Goal: Task Accomplishment & Management: Manage account settings

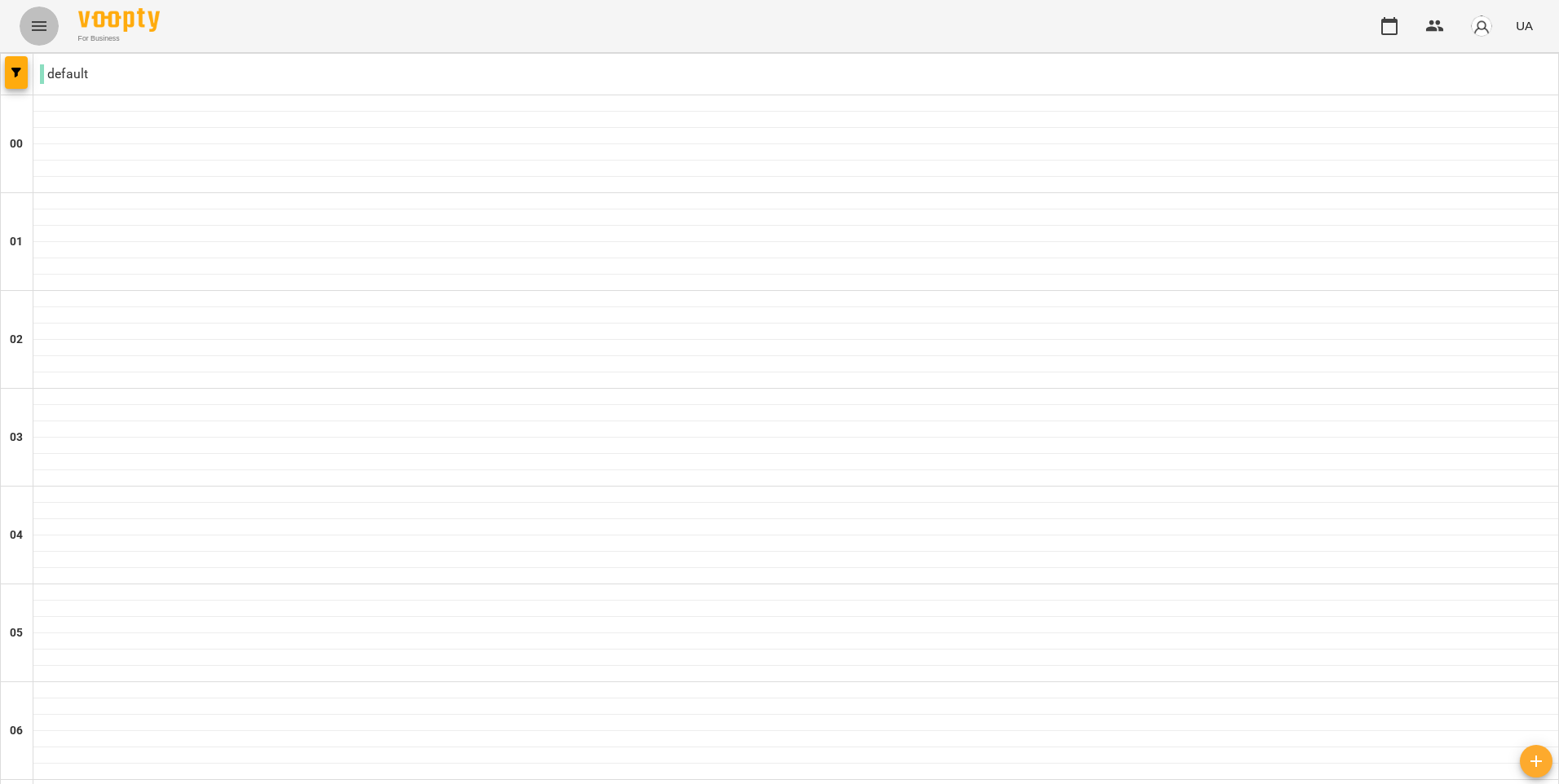
click at [55, 29] on button "Menu" at bounding box center [39, 26] width 40 height 40
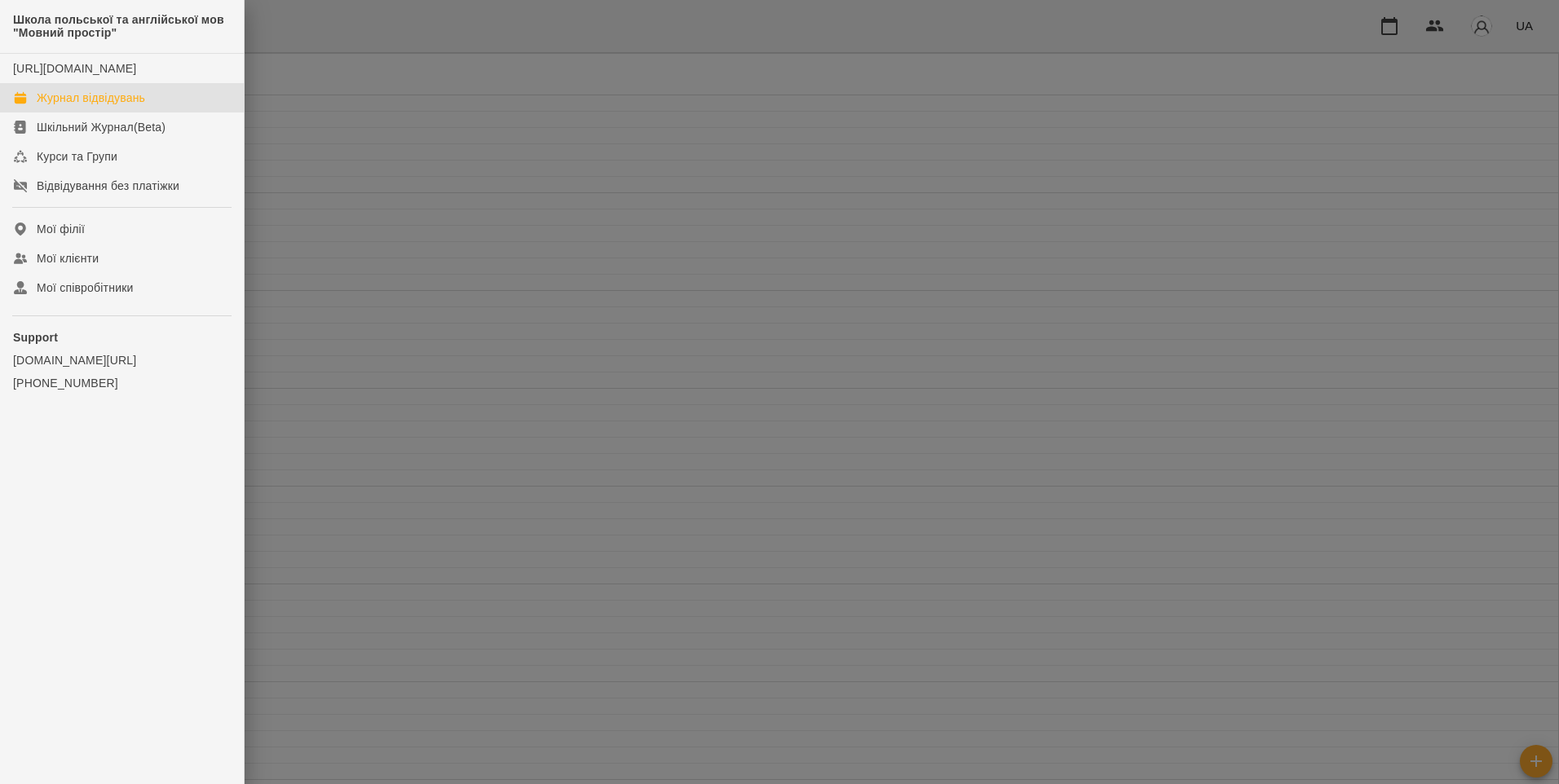
click at [366, 109] on div at bounding box center [780, 392] width 1559 height 784
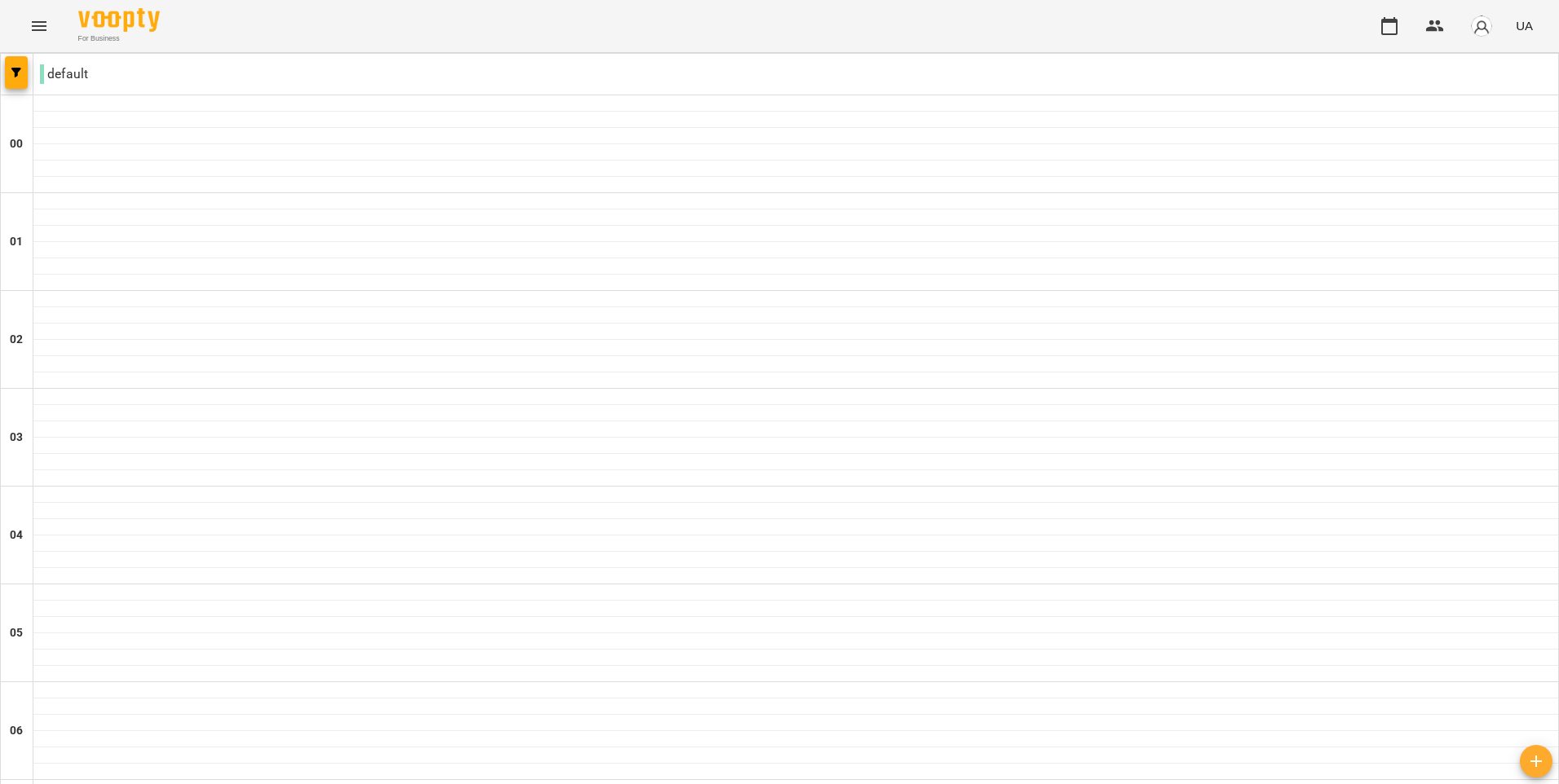
click at [1541, 775] on button "button" at bounding box center [1536, 761] width 33 height 33
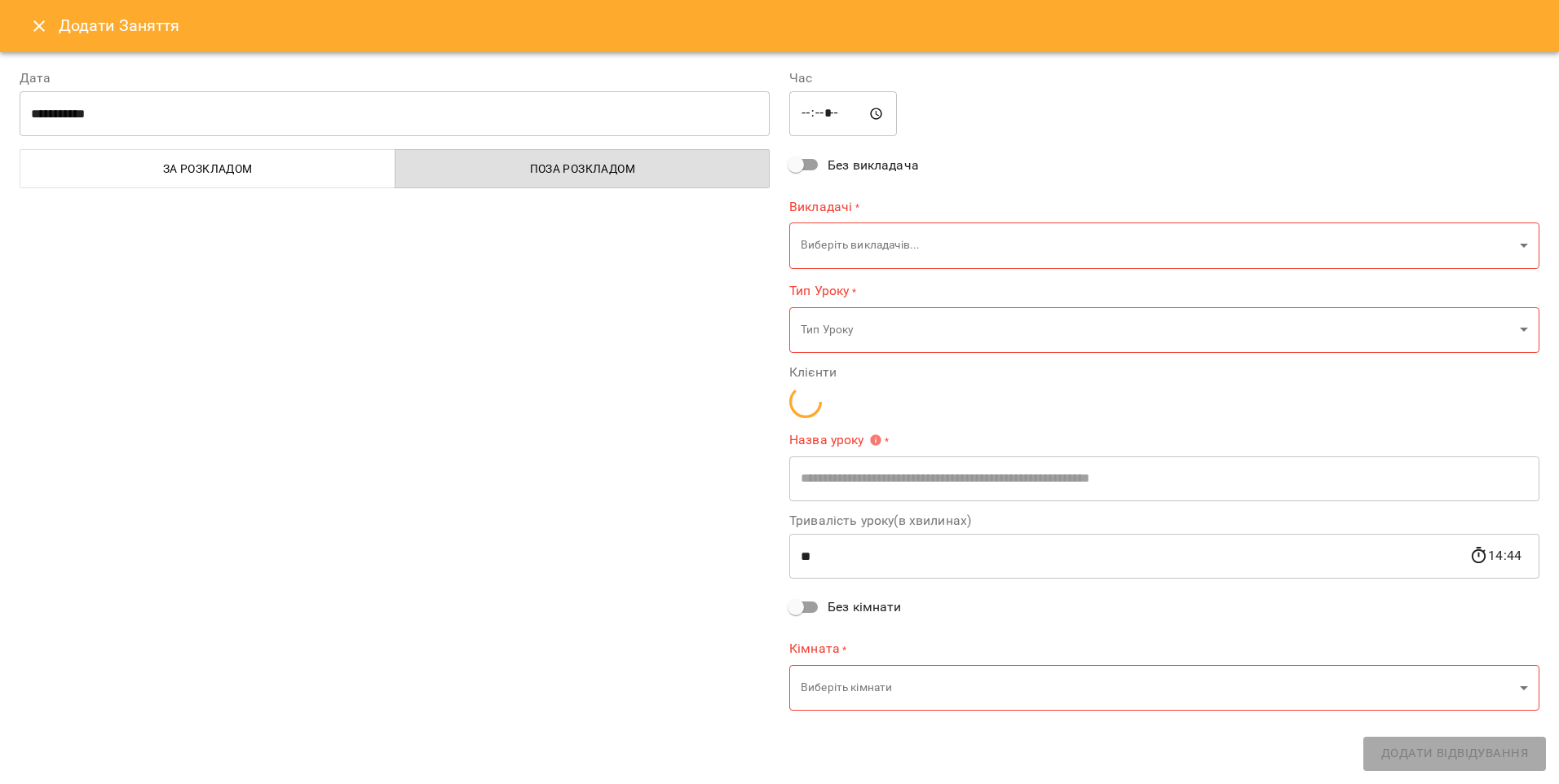
type input "*****"
type input "**********"
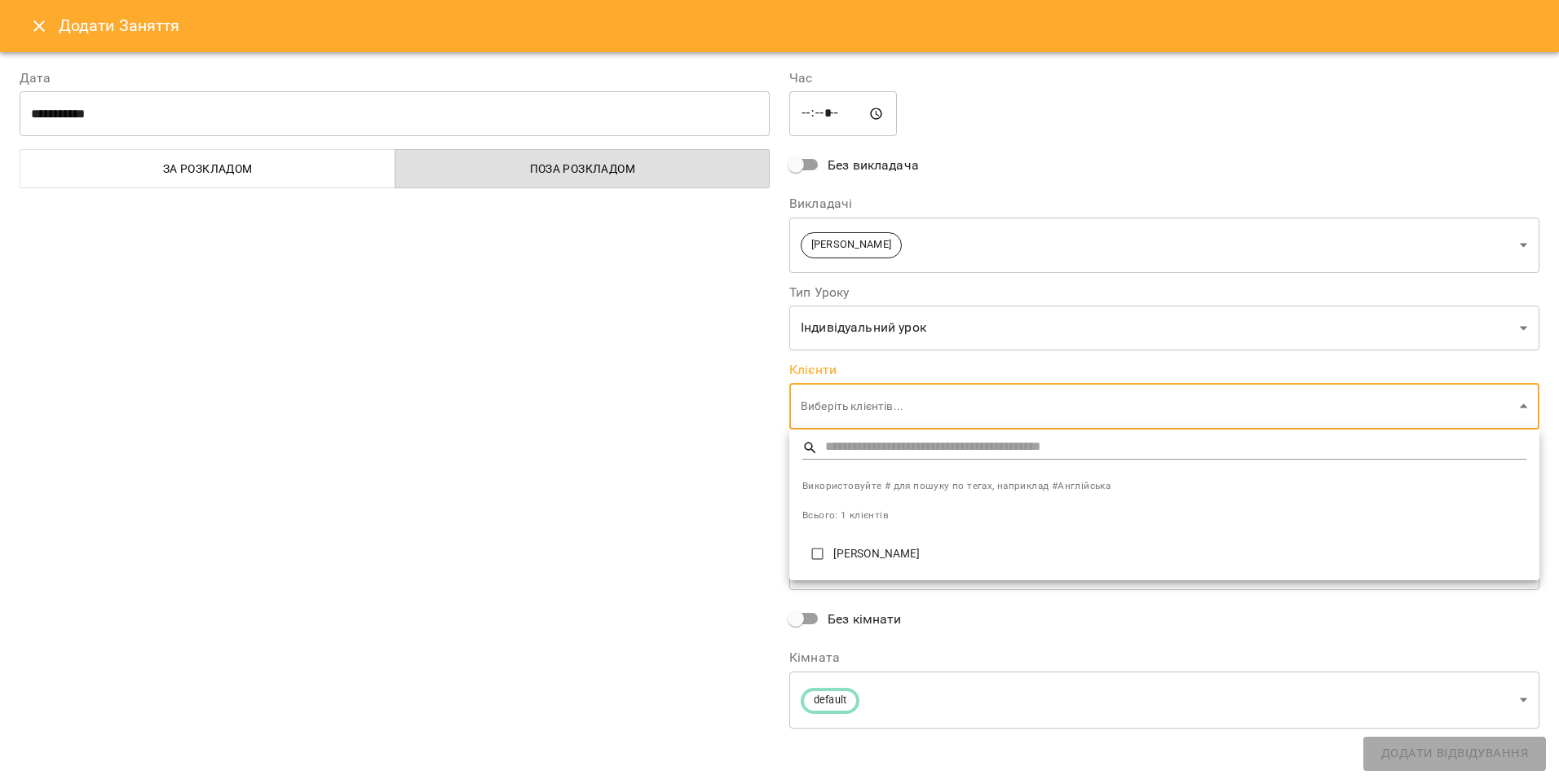
click at [945, 401] on div at bounding box center [780, 392] width 1559 height 784
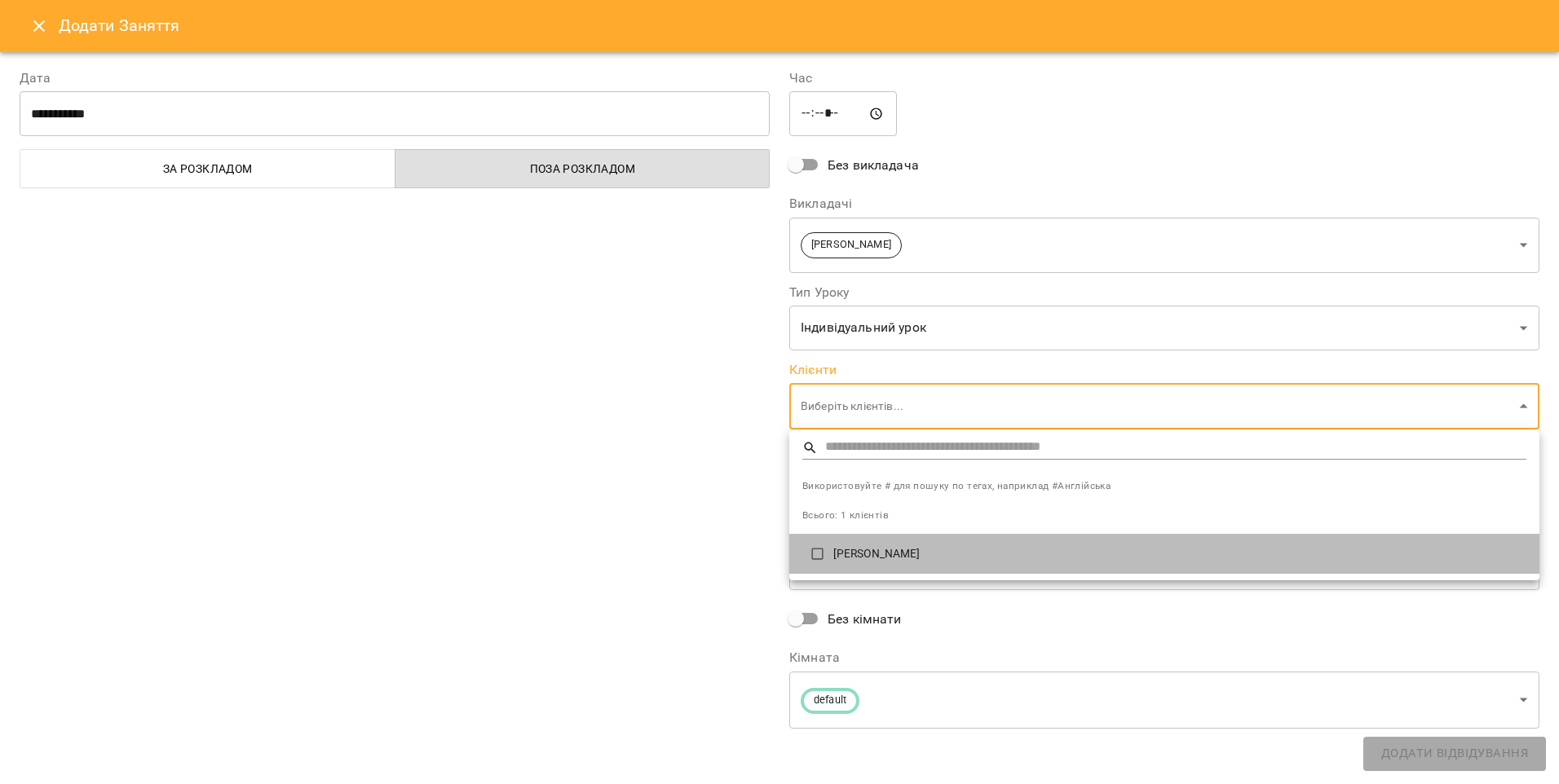
click at [850, 549] on p "[PERSON_NAME]" at bounding box center [1180, 554] width 693 height 16
type input "**********"
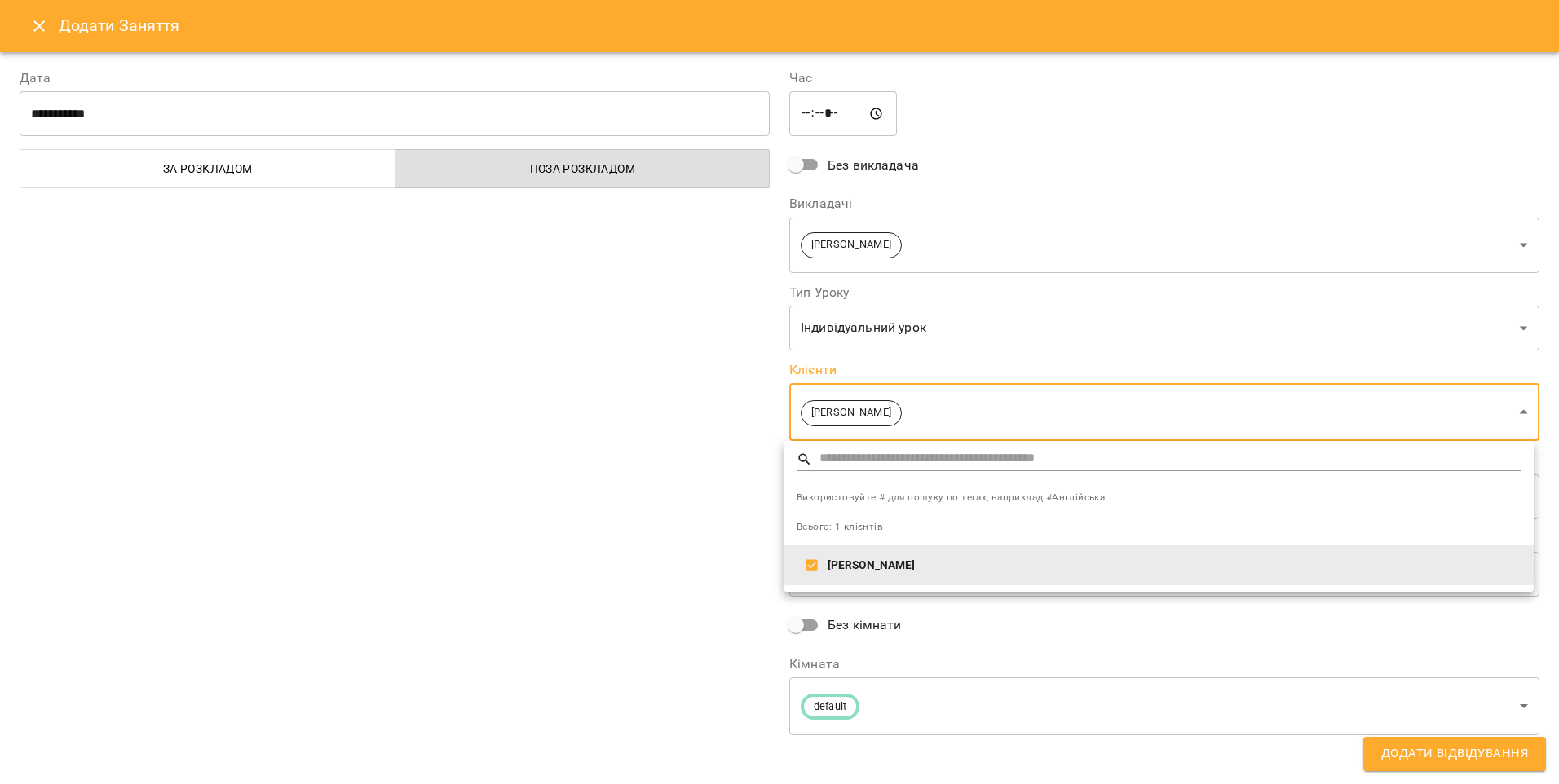
click at [815, 102] on div at bounding box center [780, 392] width 1559 height 784
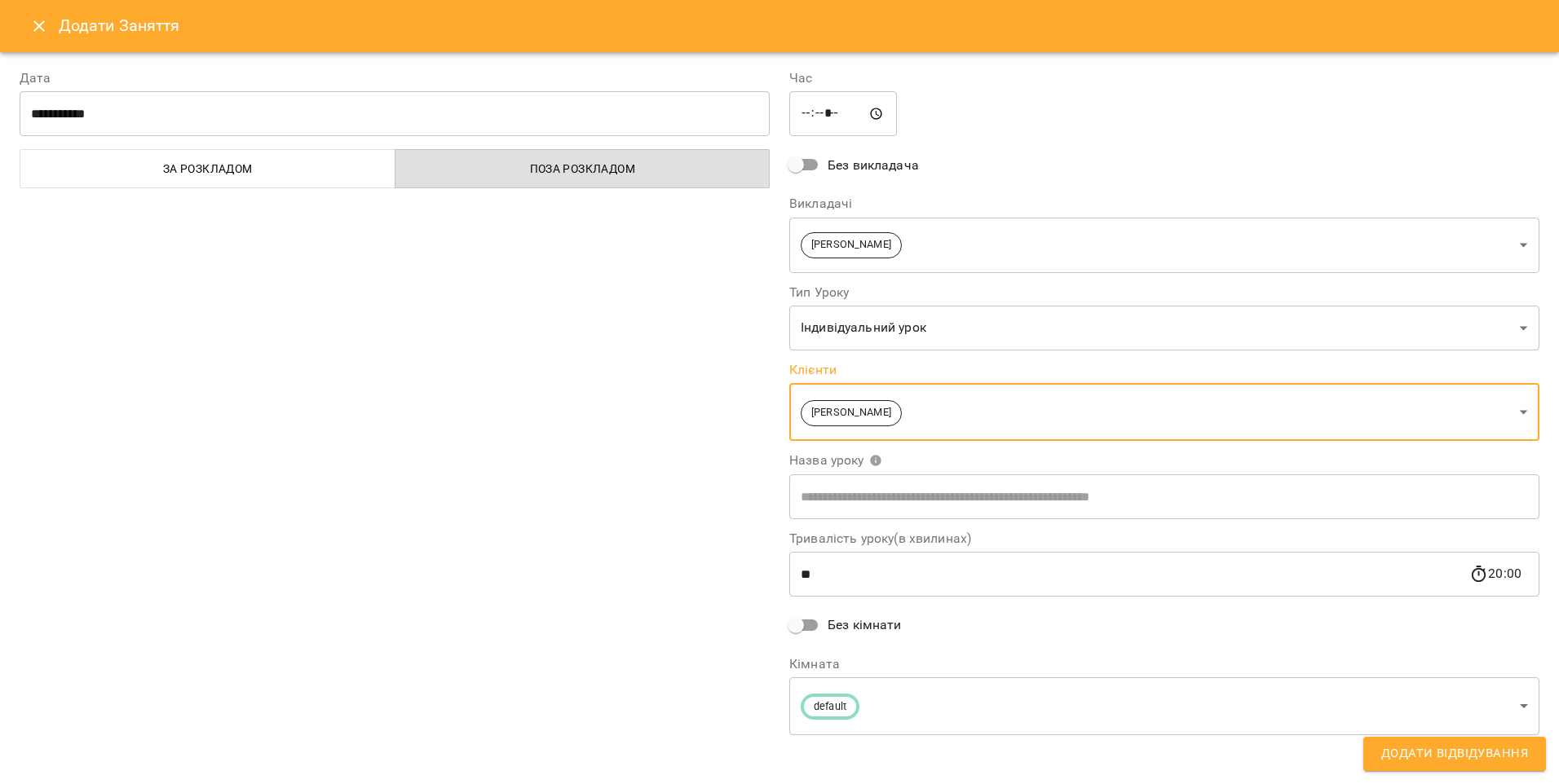
click at [813, 115] on input "*****" at bounding box center [843, 114] width 108 height 45
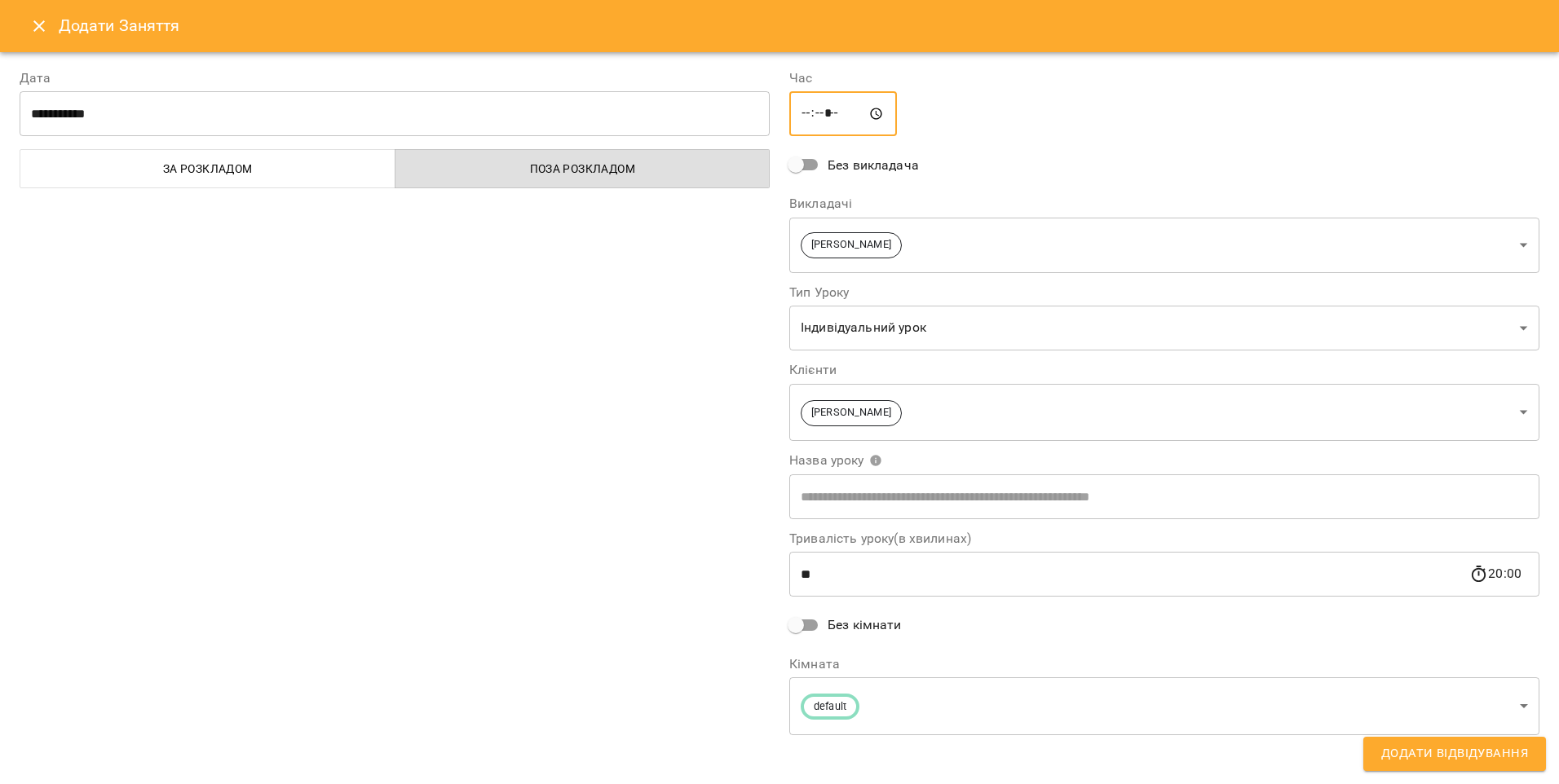
click at [813, 115] on input "*****" at bounding box center [843, 114] width 108 height 45
type input "*****"
click at [810, 109] on input "*****" at bounding box center [843, 114] width 108 height 45
click at [805, 113] on input "*****" at bounding box center [843, 114] width 108 height 45
type input "*****"
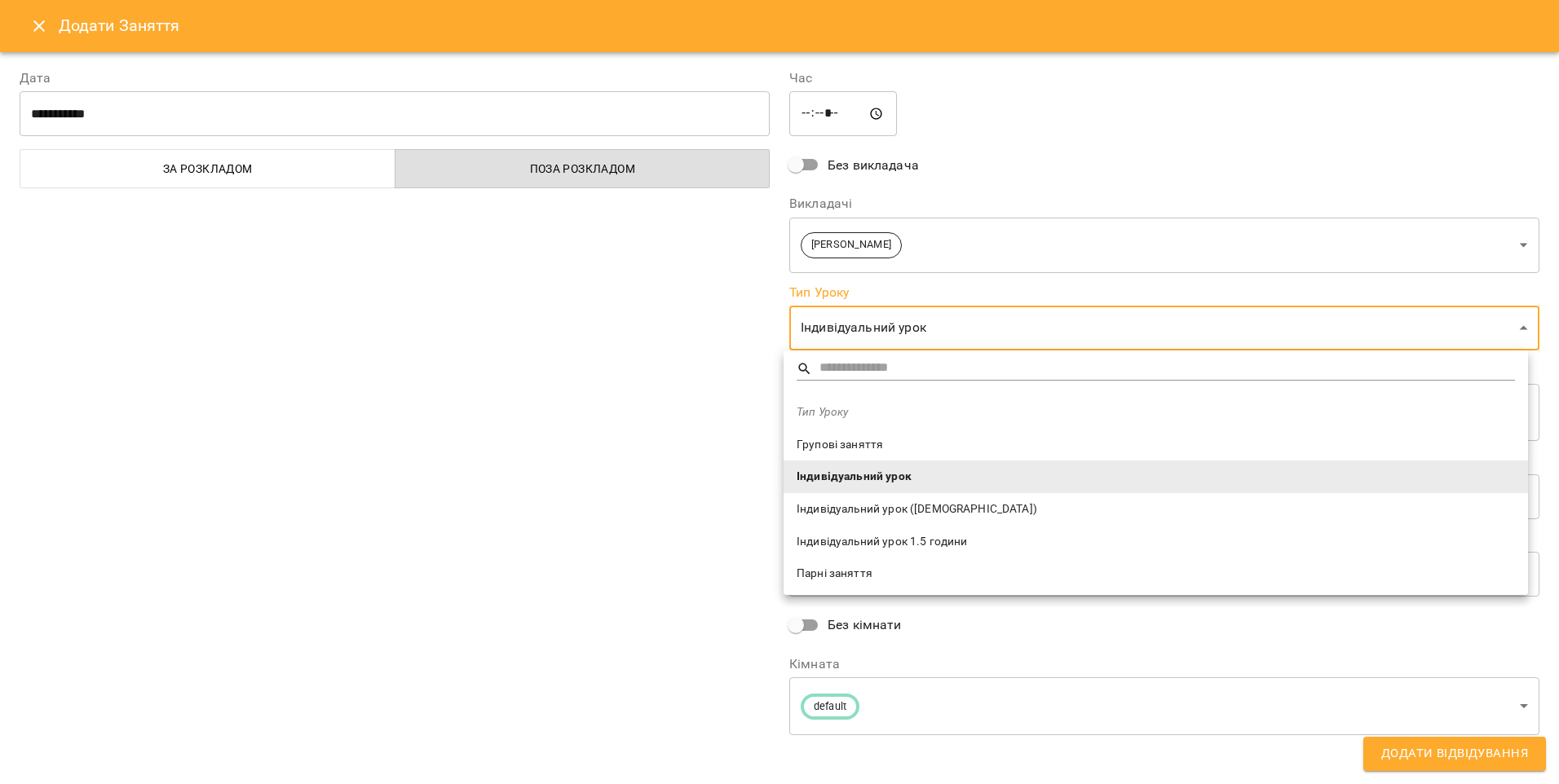
click at [625, 428] on div at bounding box center [780, 392] width 1559 height 784
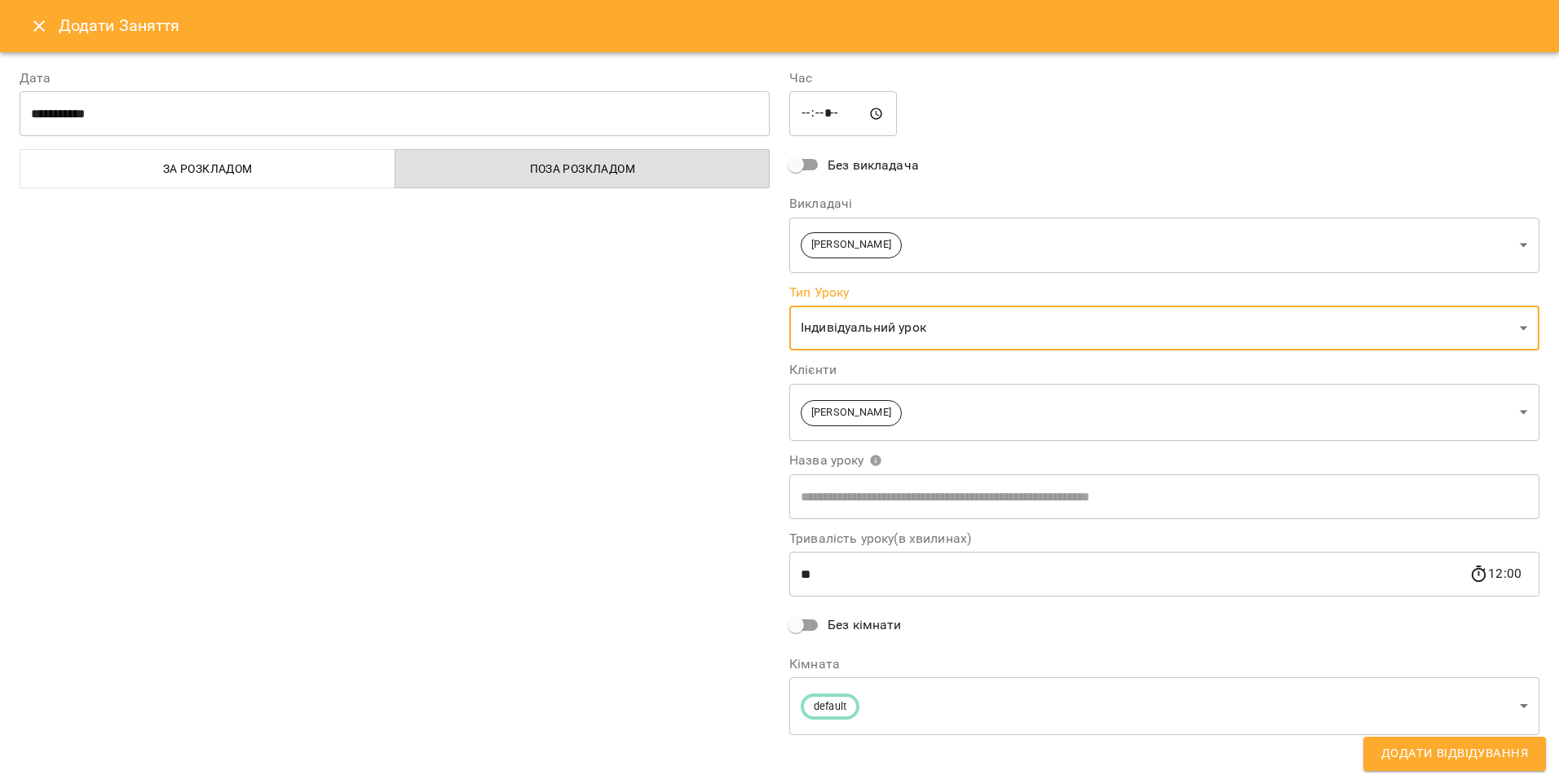
click at [928, 487] on input "text" at bounding box center [1164, 496] width 751 height 45
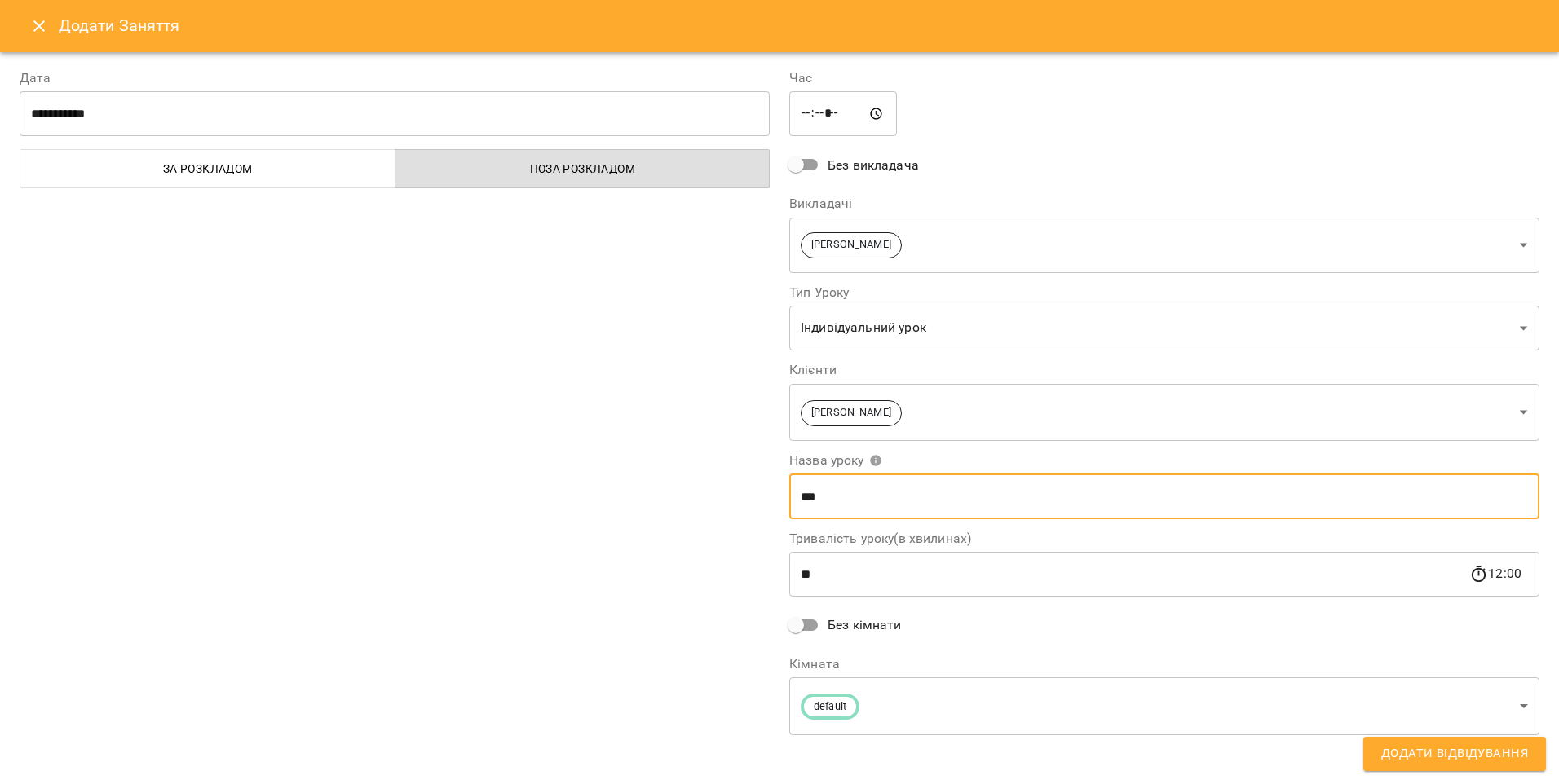
type input "***"
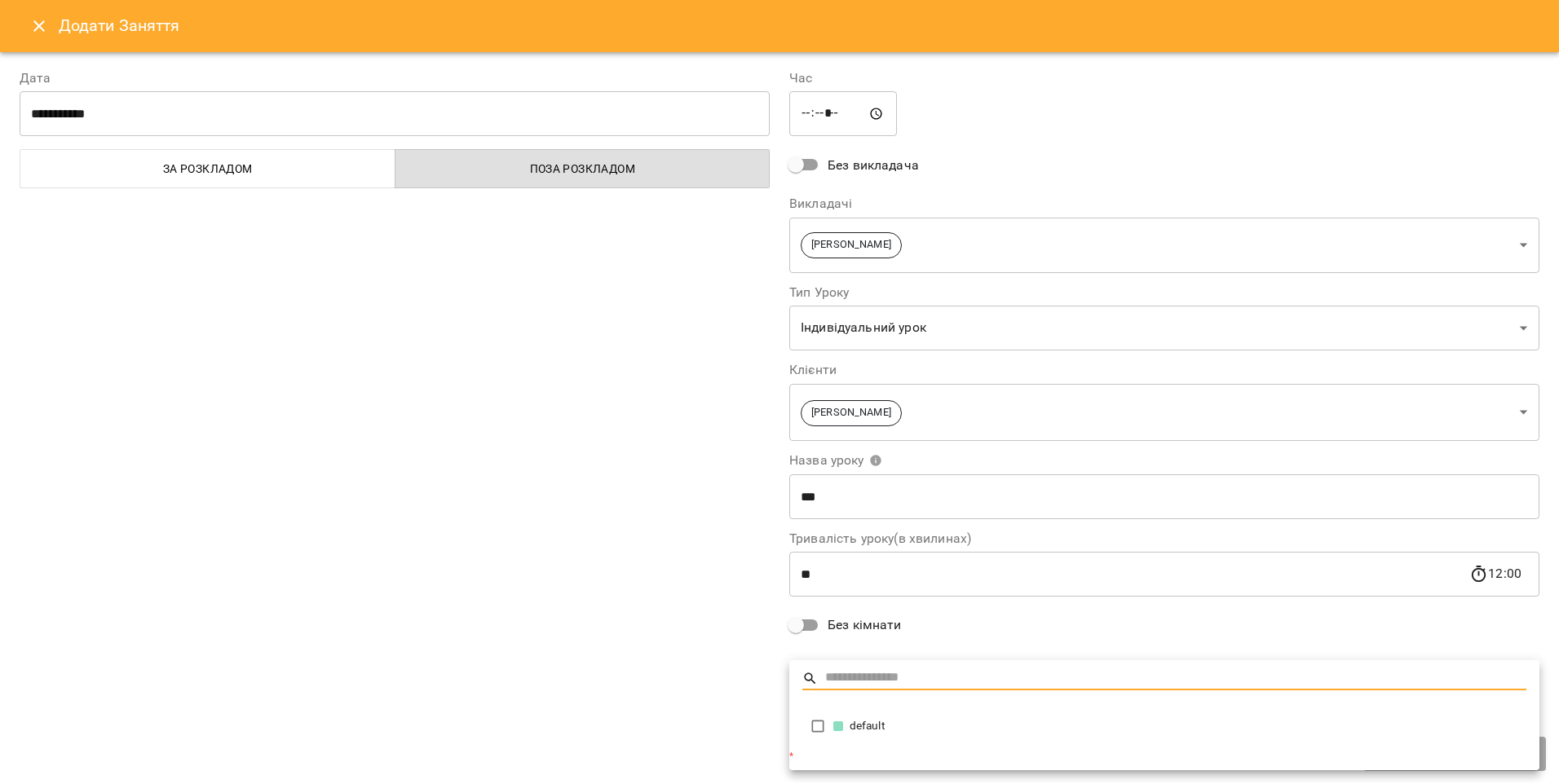
click at [877, 712] on li "default" at bounding box center [1164, 726] width 751 height 41
type input "**********"
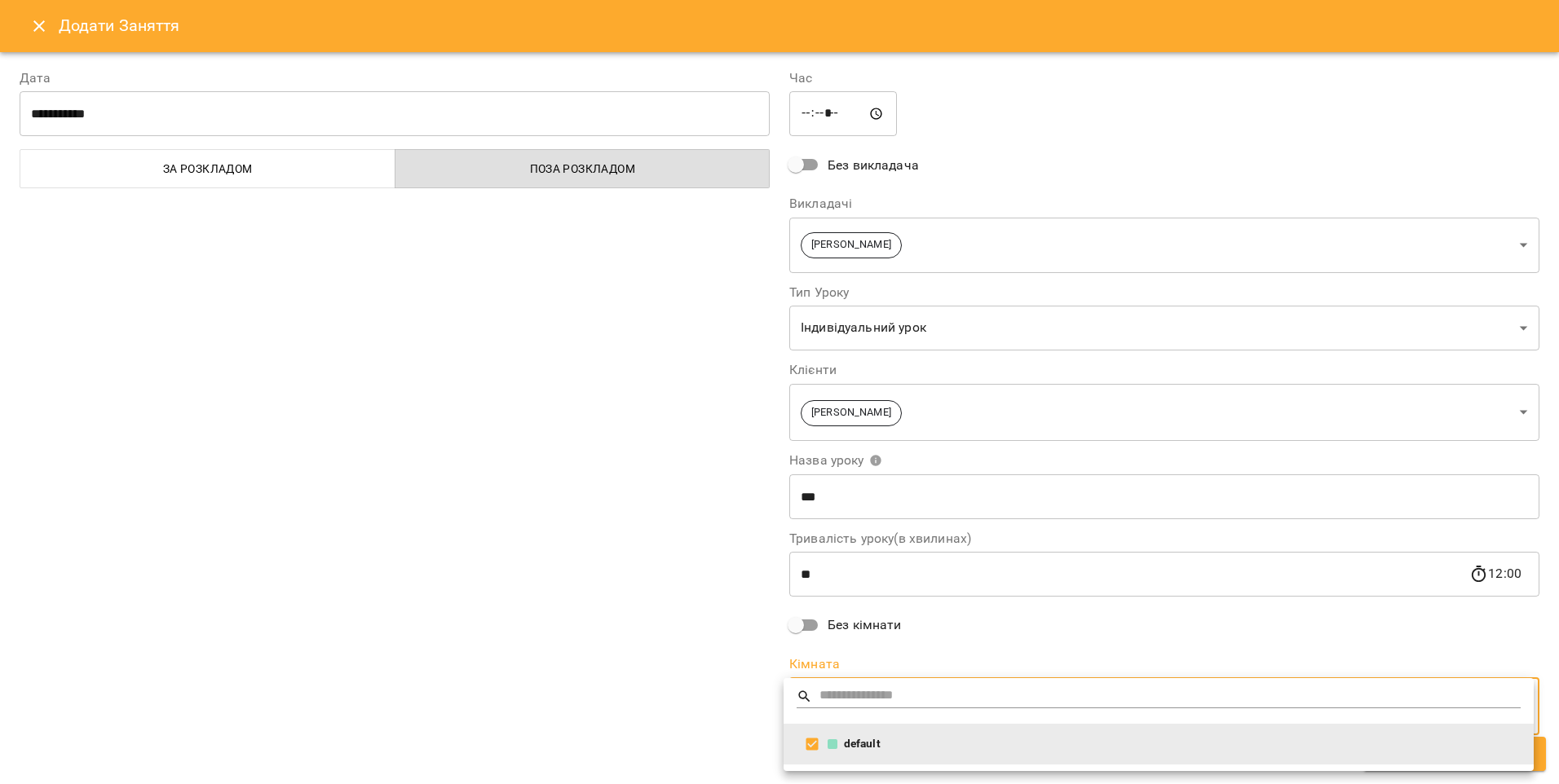
click at [734, 674] on div at bounding box center [780, 392] width 1559 height 784
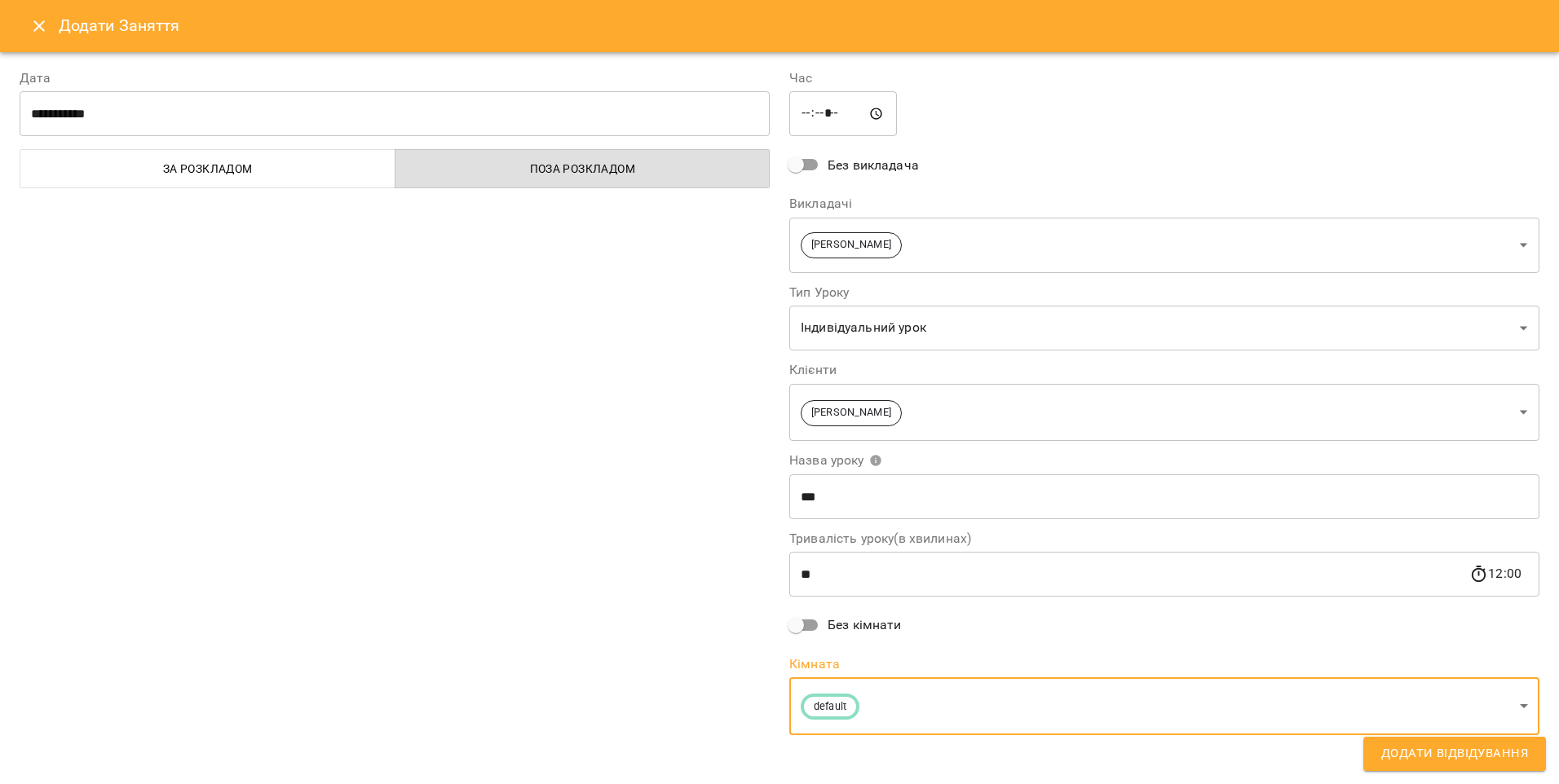
click at [40, 26] on icon "Close" at bounding box center [40, 26] width 12 height 12
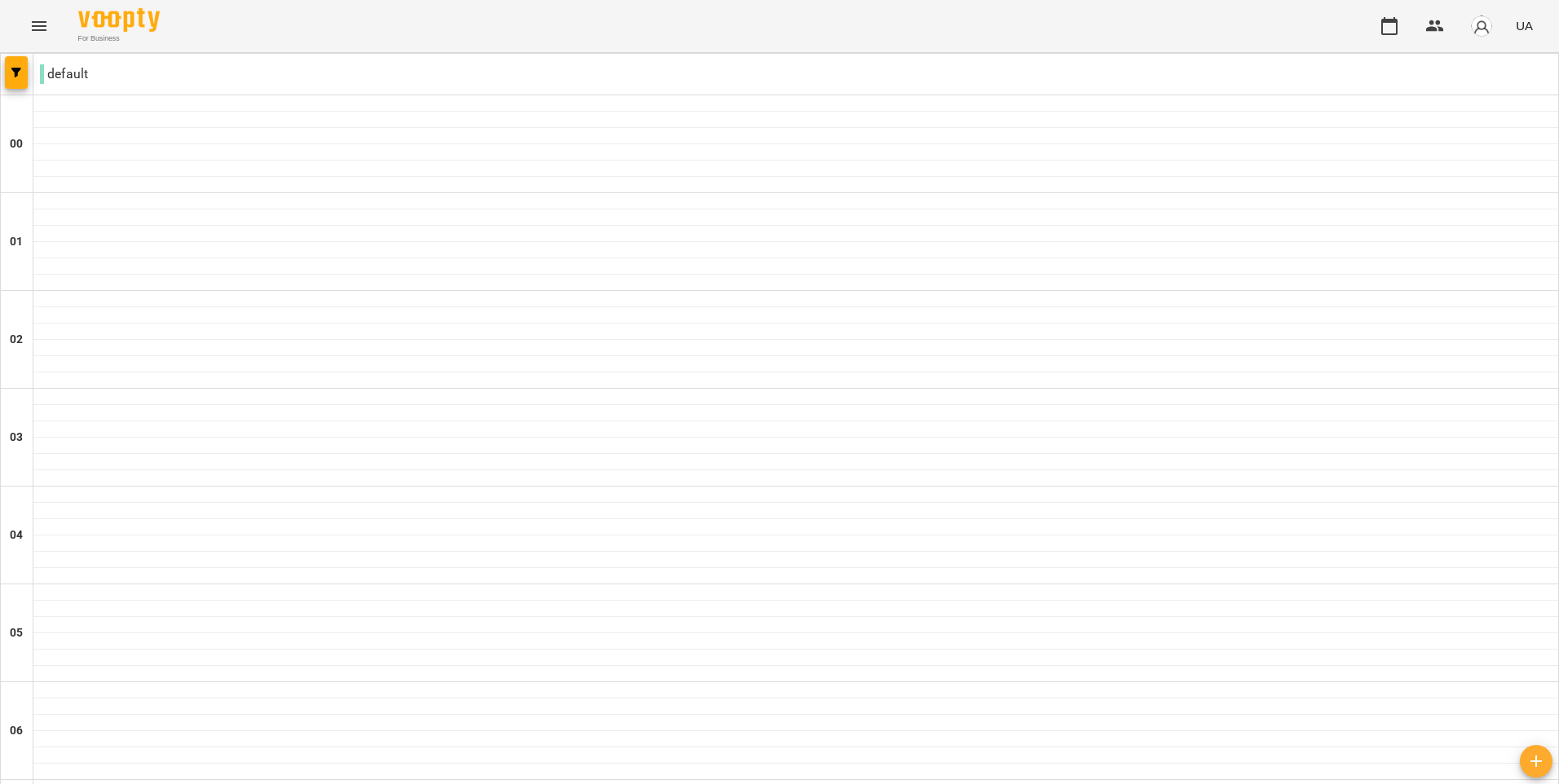
click at [40, 28] on icon "Menu" at bounding box center [39, 26] width 19 height 19
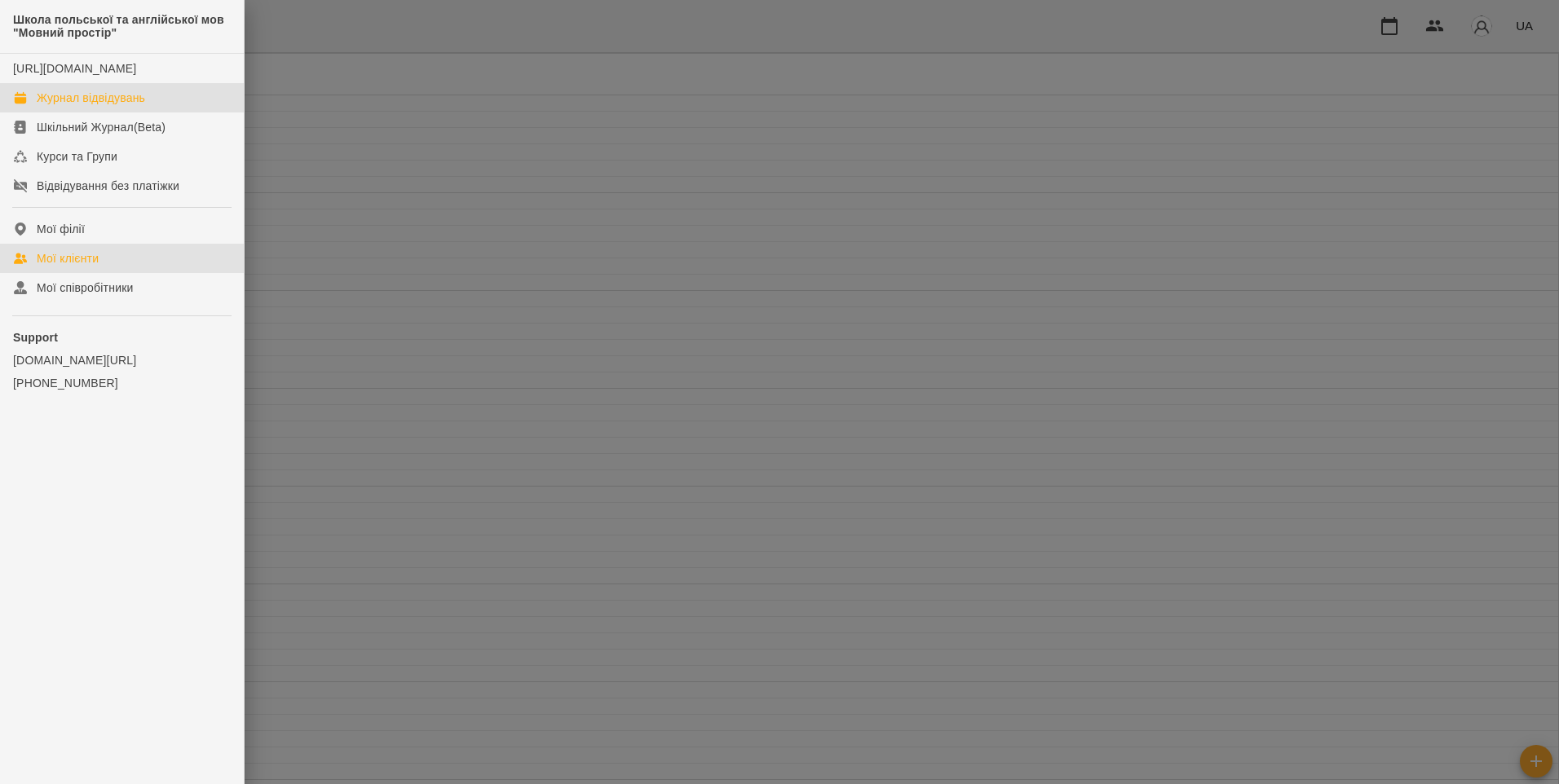
click at [118, 269] on link "Мої клієнти" at bounding box center [122, 258] width 244 height 29
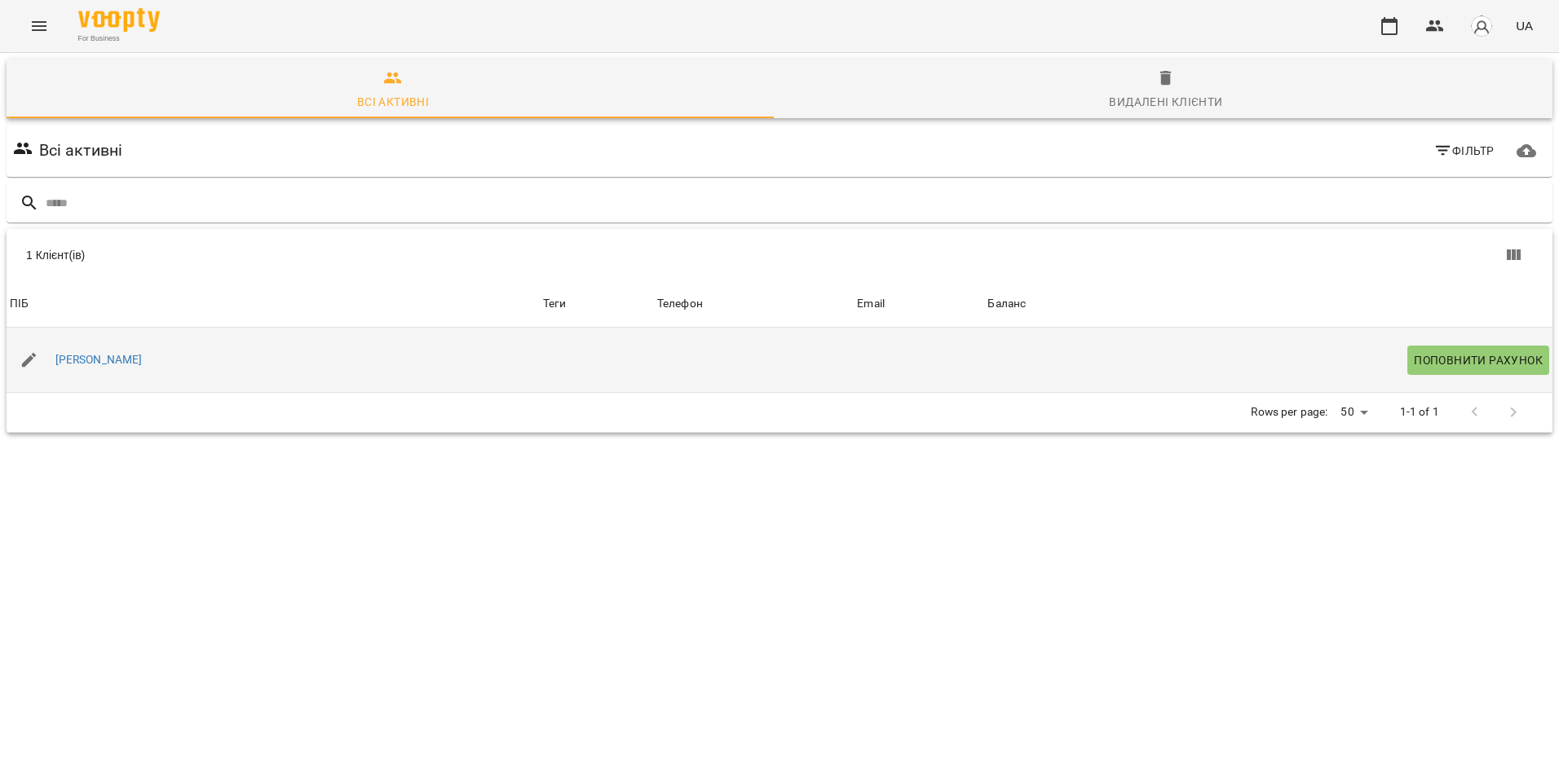
click at [772, 359] on td at bounding box center [753, 361] width 200 height 66
click at [373, 367] on div "[PERSON_NAME]" at bounding box center [273, 360] width 533 height 45
click at [97, 364] on link "[PERSON_NAME]" at bounding box center [98, 360] width 87 height 16
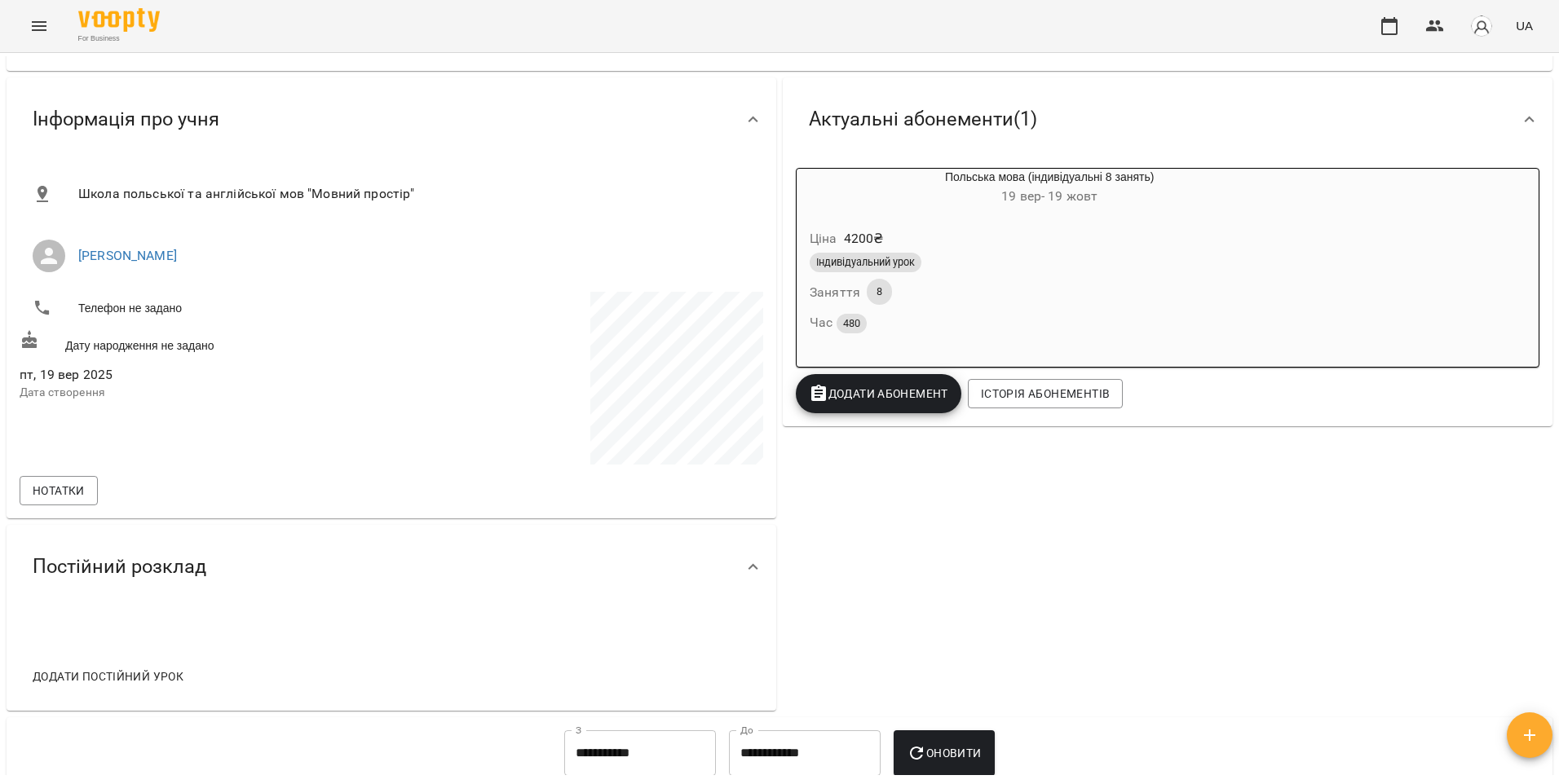
scroll to position [82, 0]
click at [1539, 733] on icon "button" at bounding box center [1529, 735] width 19 height 19
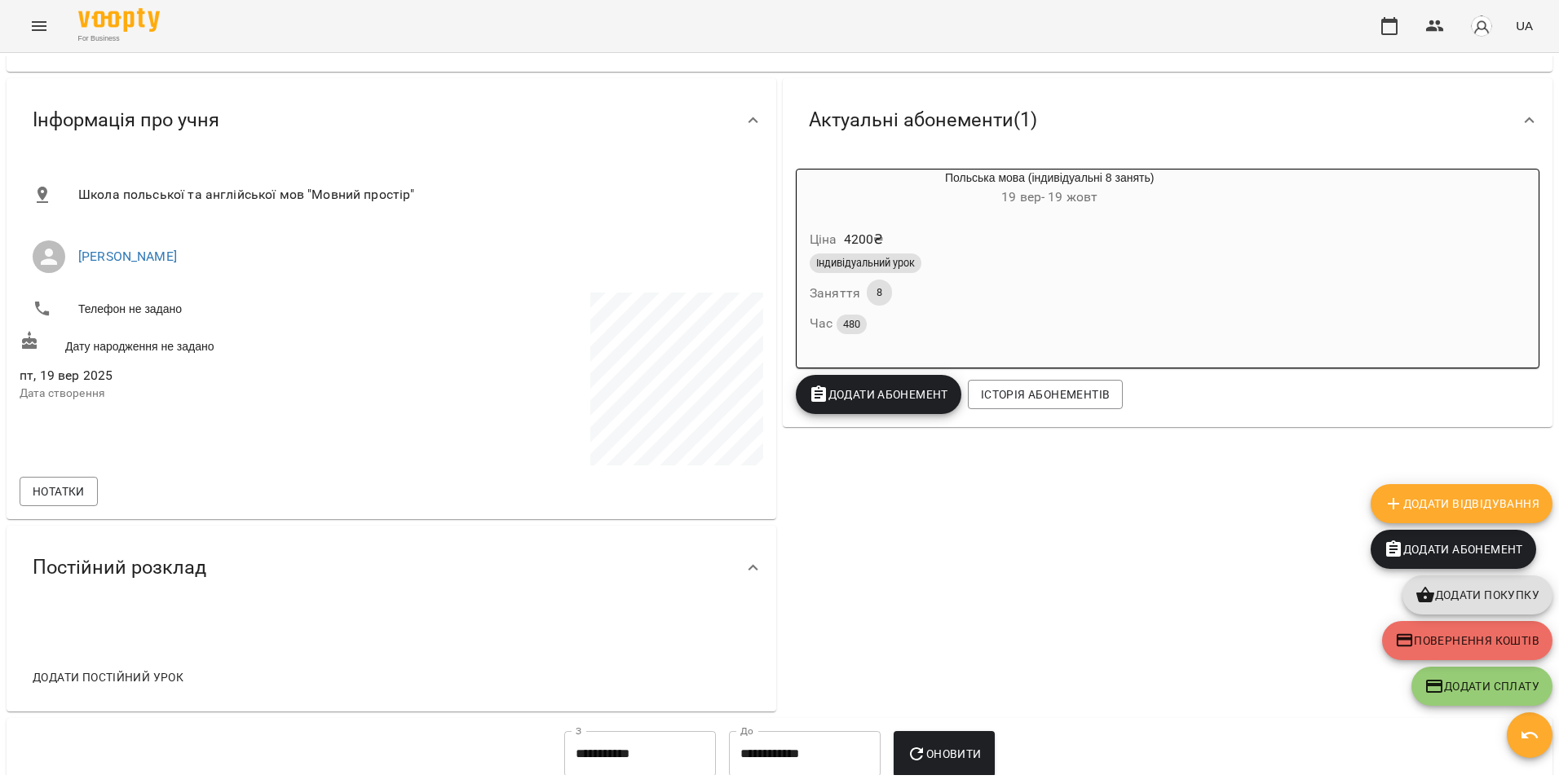
click at [1184, 603] on div "Актуальні абонементи ( 1 ) Польська мова (індивідуальні 8 занять) [DATE] - [DAT…" at bounding box center [1167, 394] width 777 height 639
click at [53, 17] on button "Menu" at bounding box center [39, 26] width 40 height 40
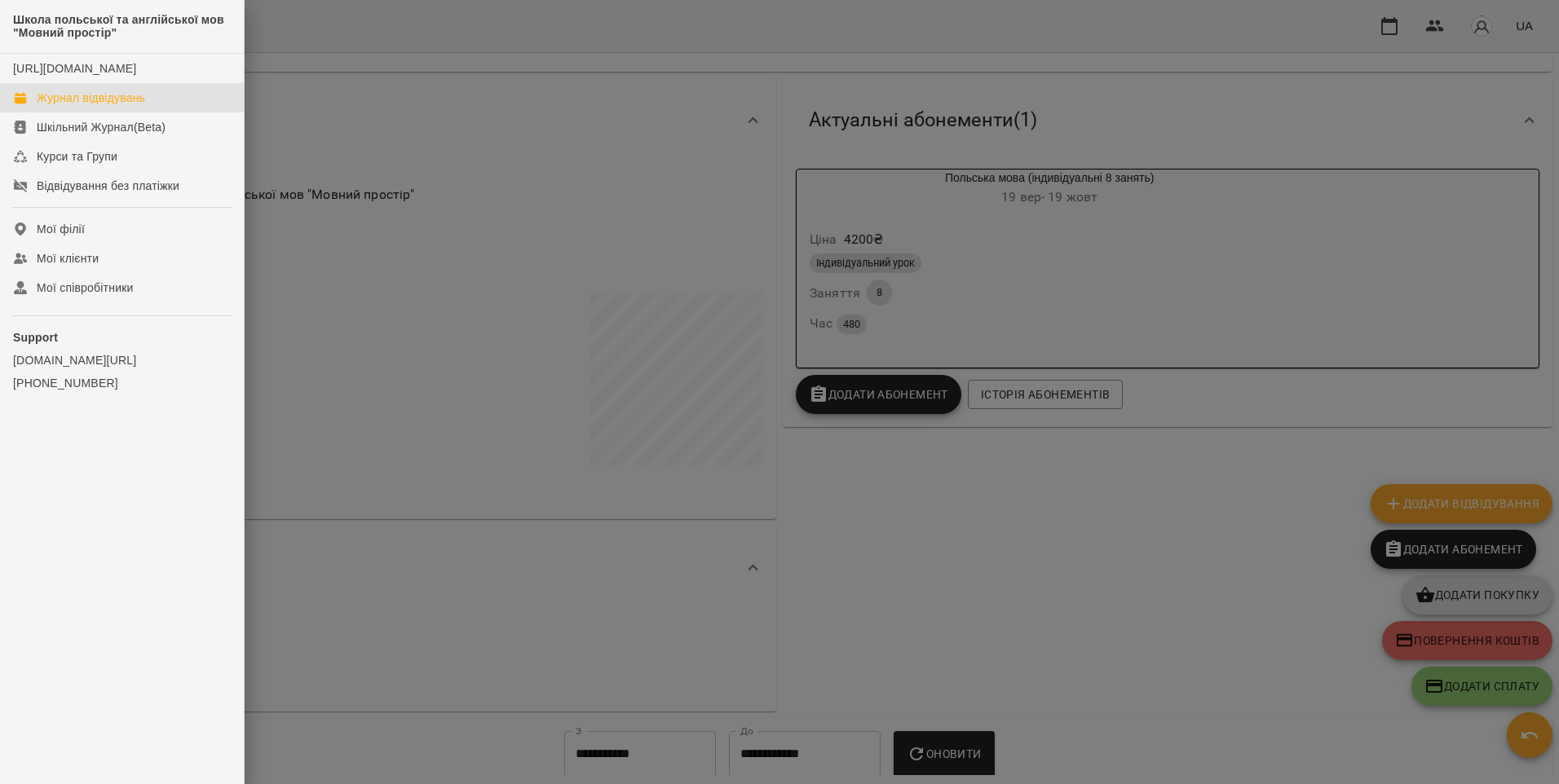
click at [102, 106] on div "Журнал відвідувань" at bounding box center [91, 97] width 108 height 16
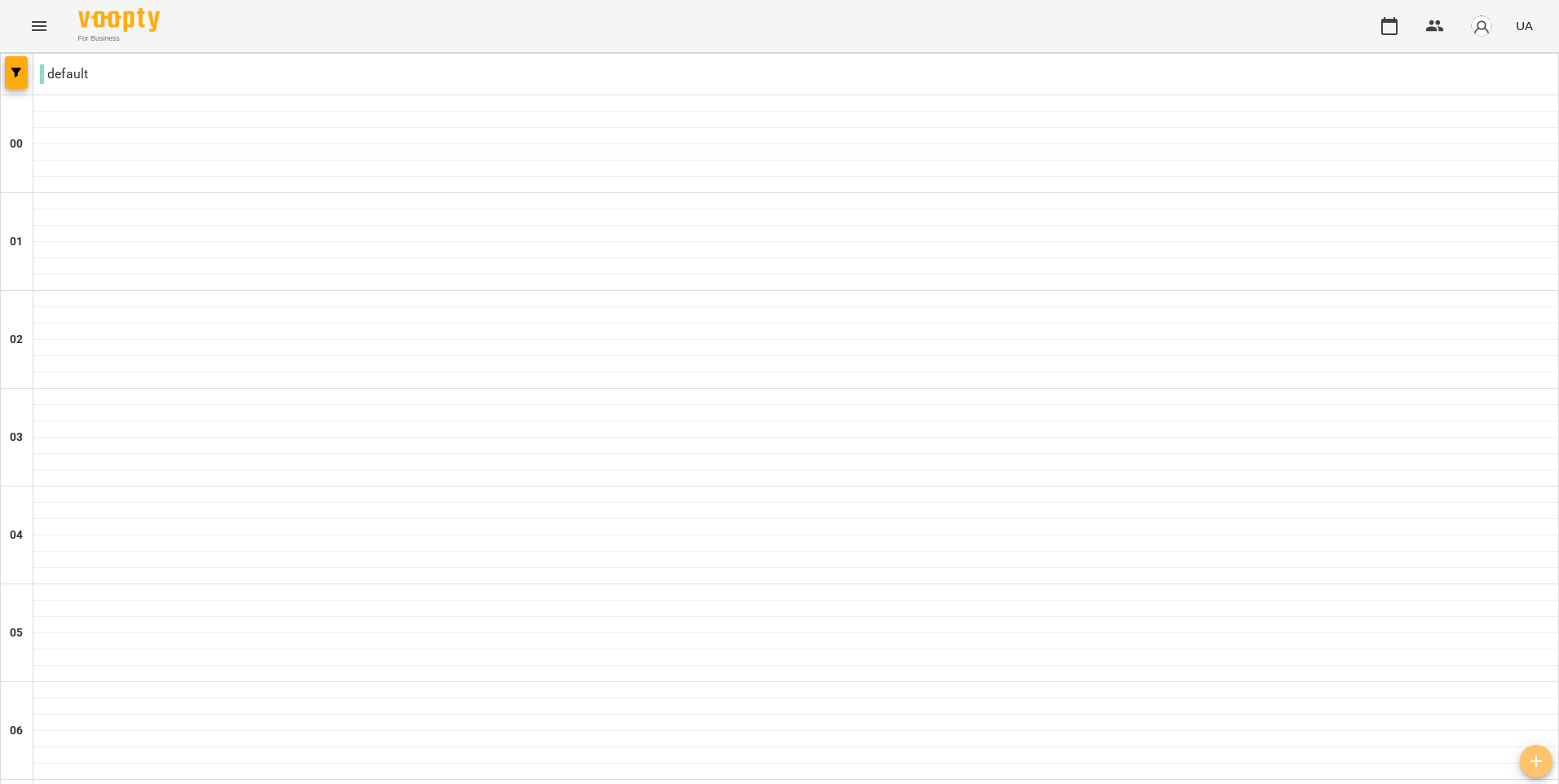
click at [1545, 770] on icon "button" at bounding box center [1536, 761] width 19 height 19
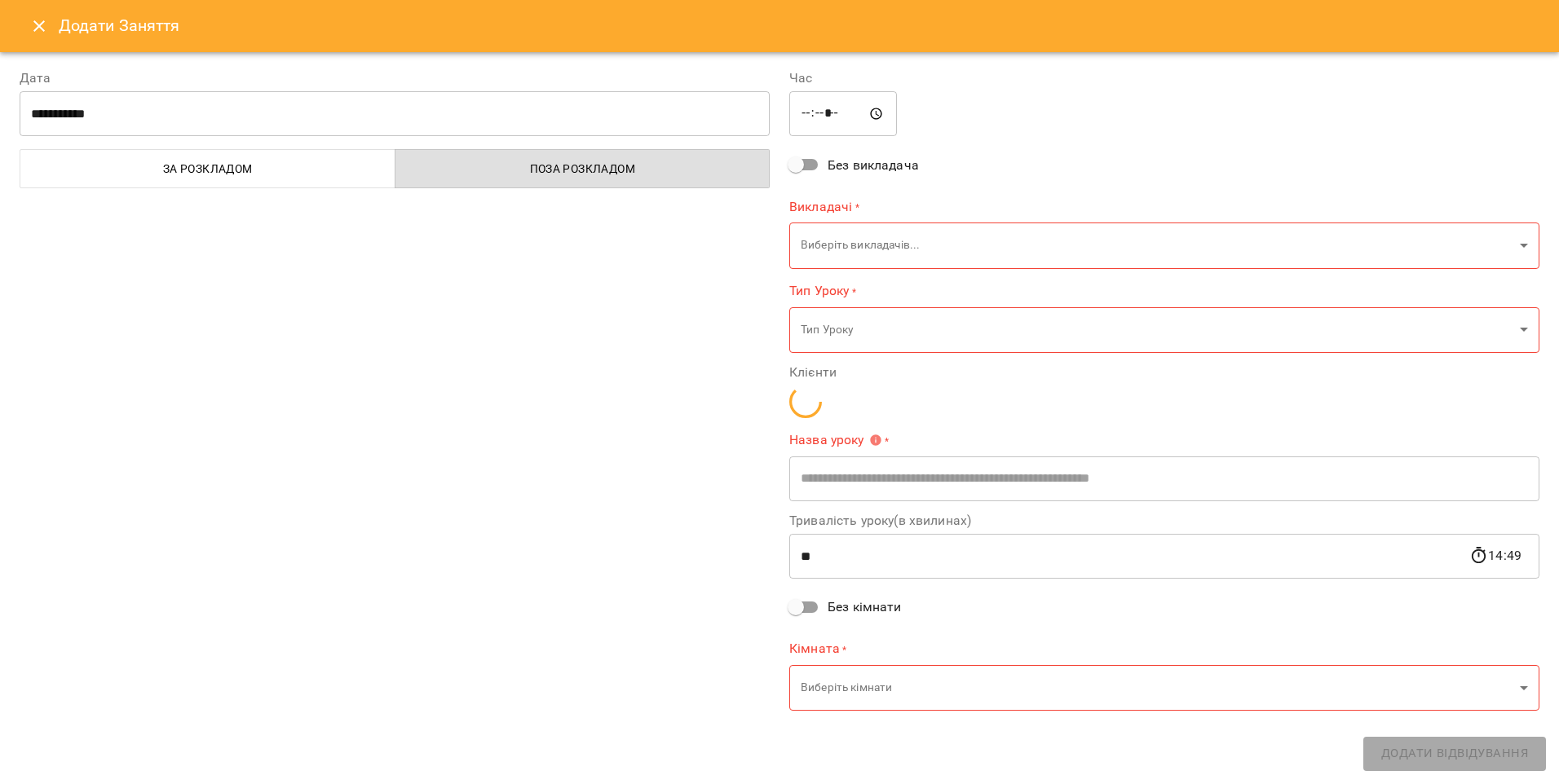
type input "*****"
type input "**********"
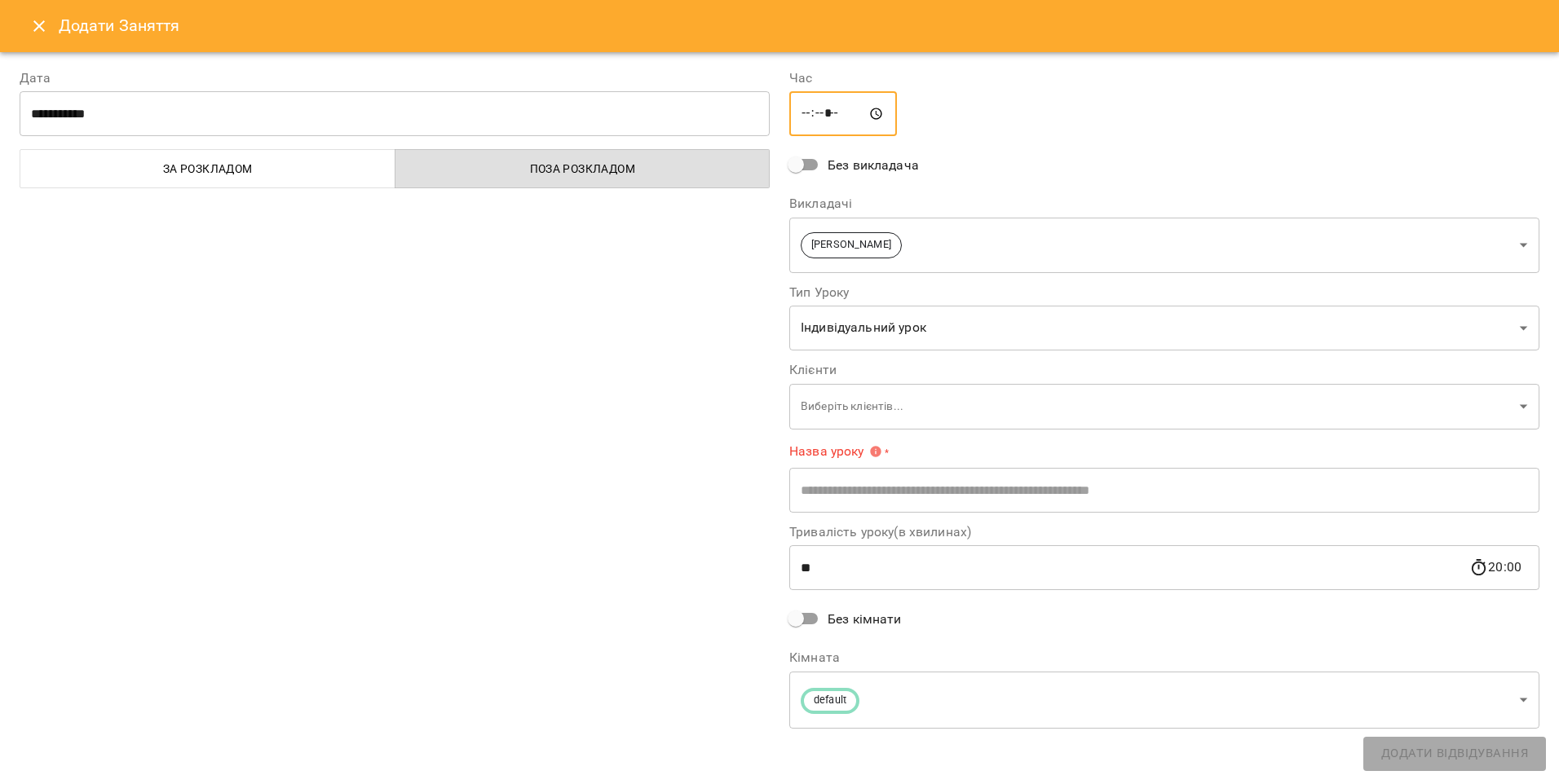
drag, startPoint x: 805, startPoint y: 101, endPoint x: 816, endPoint y: 121, distance: 22.8
click at [813, 116] on input "*****" at bounding box center [843, 114] width 108 height 45
type input "*****"
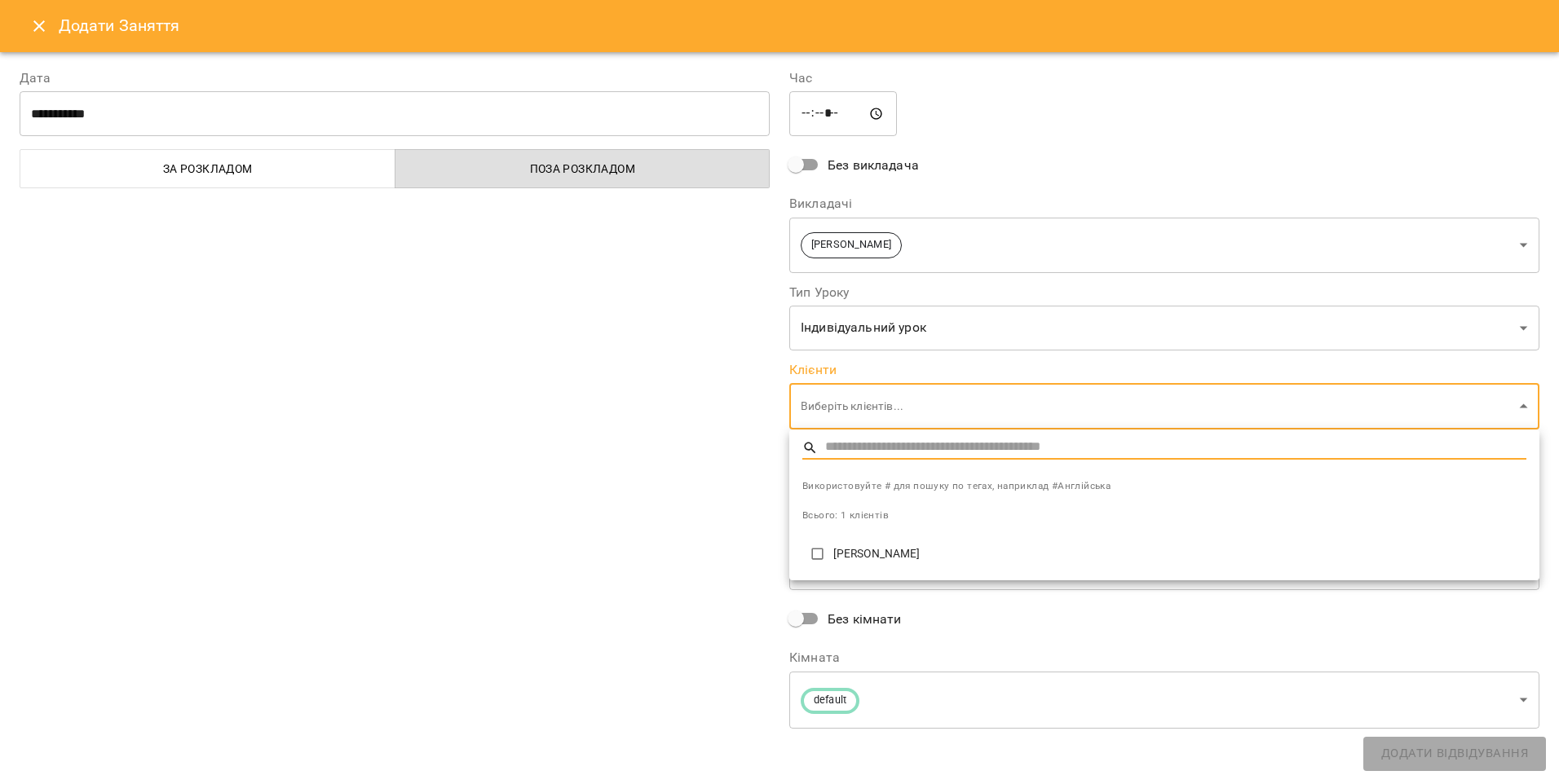
type input "**********"
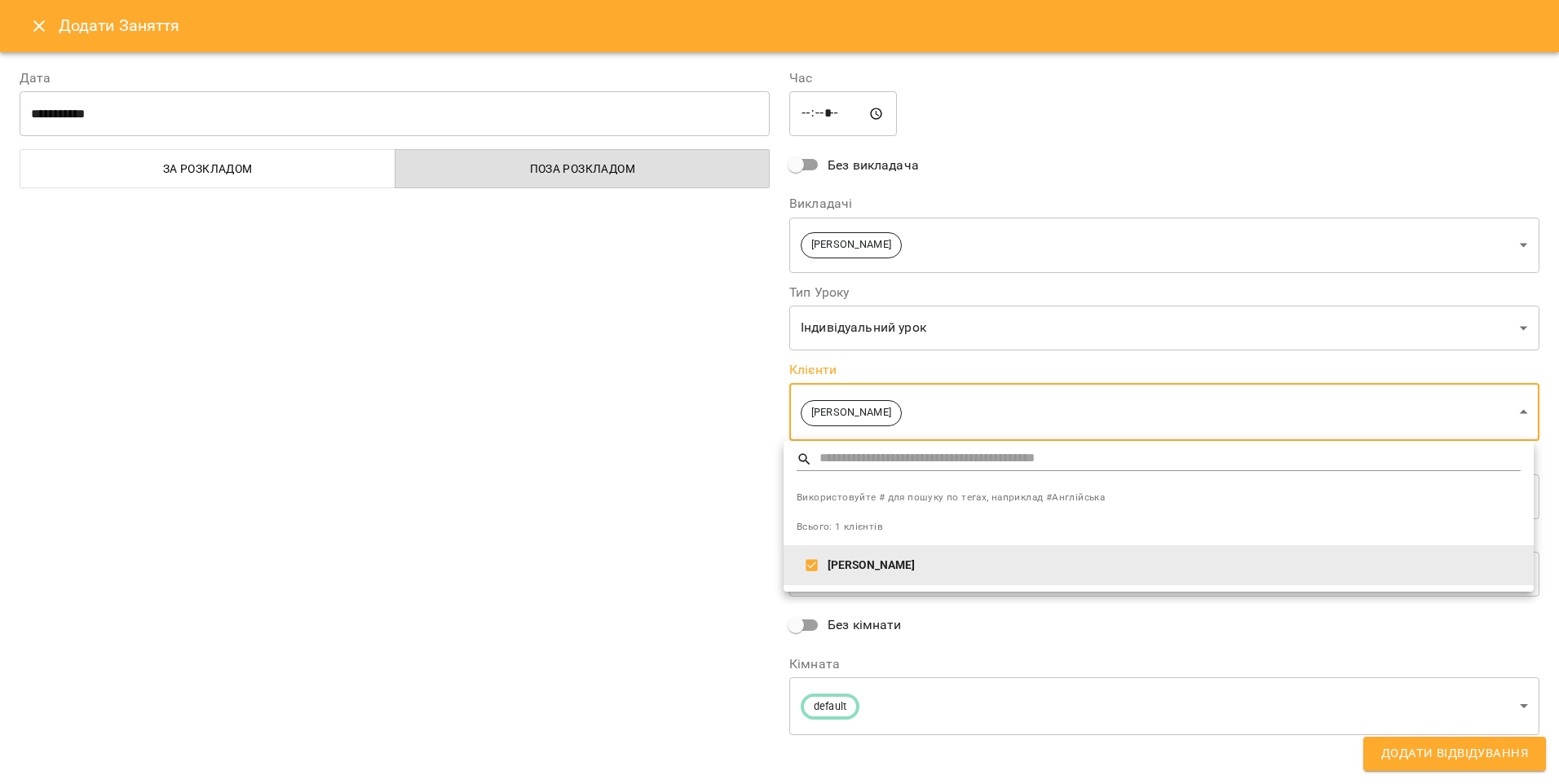
click at [674, 506] on div at bounding box center [780, 392] width 1559 height 784
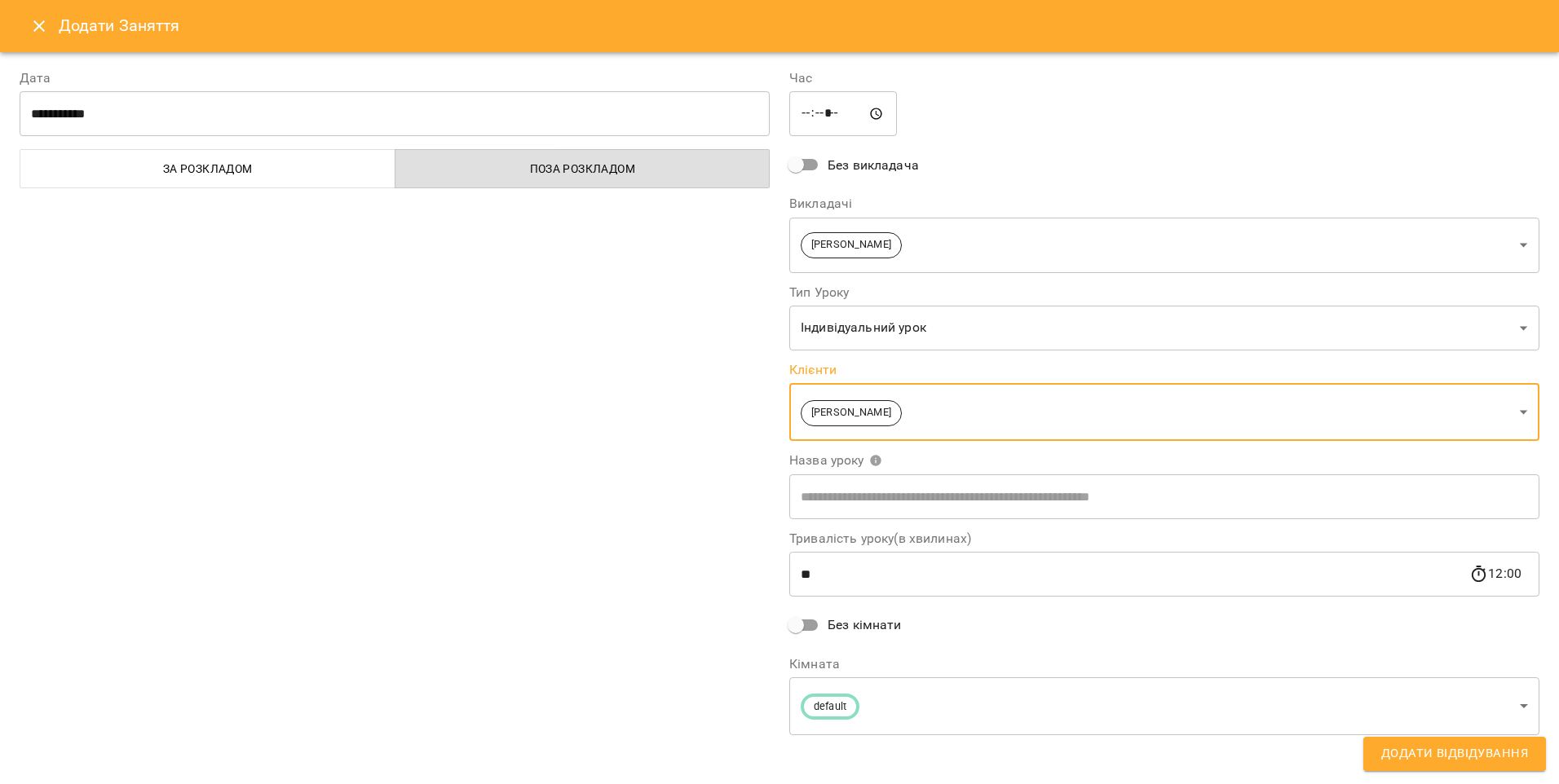
click at [990, 461] on label "Назва уроку" at bounding box center [1164, 461] width 751 height 14
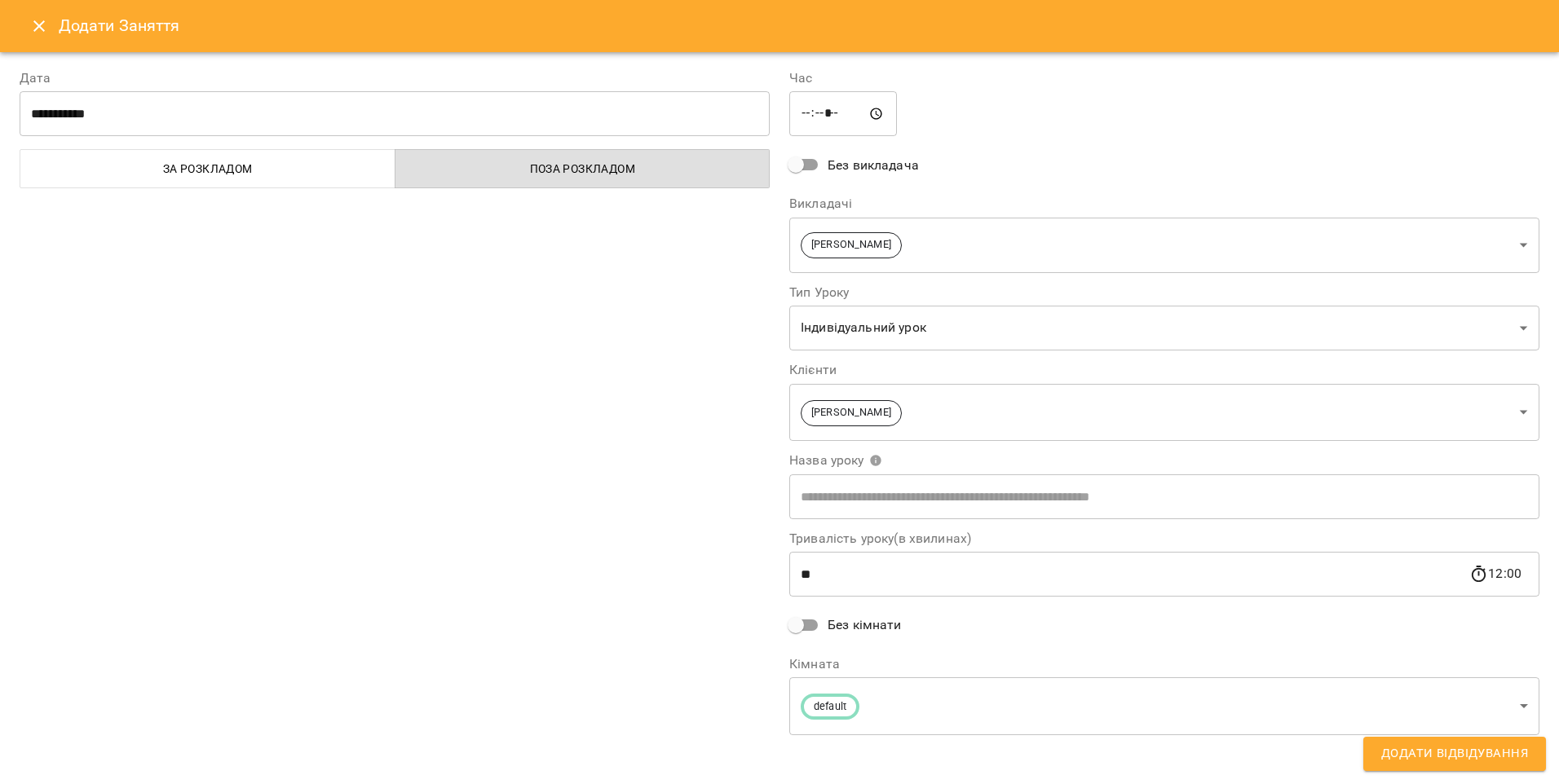
click at [951, 486] on input "text" at bounding box center [1164, 496] width 751 height 45
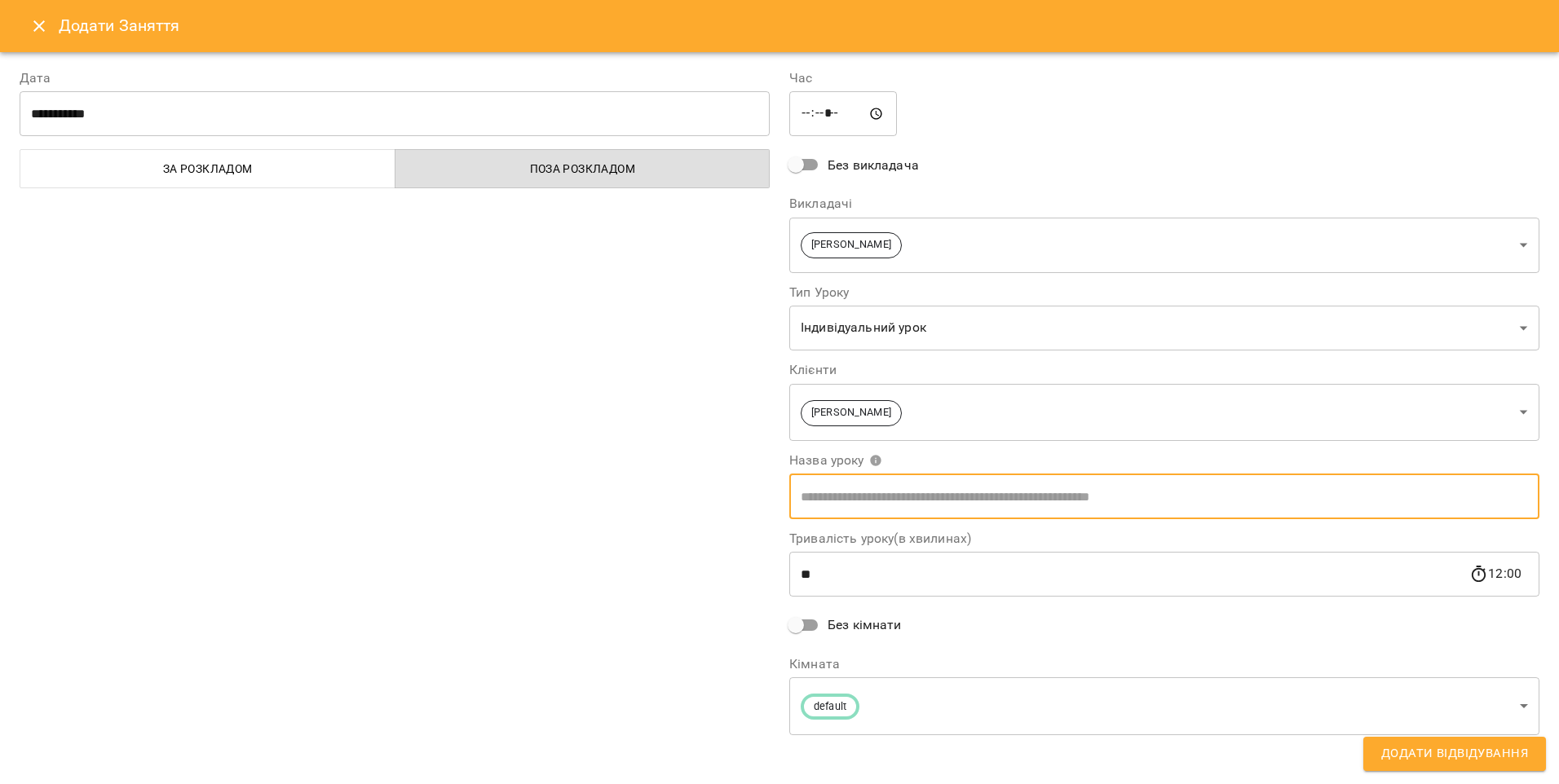
type input "***"
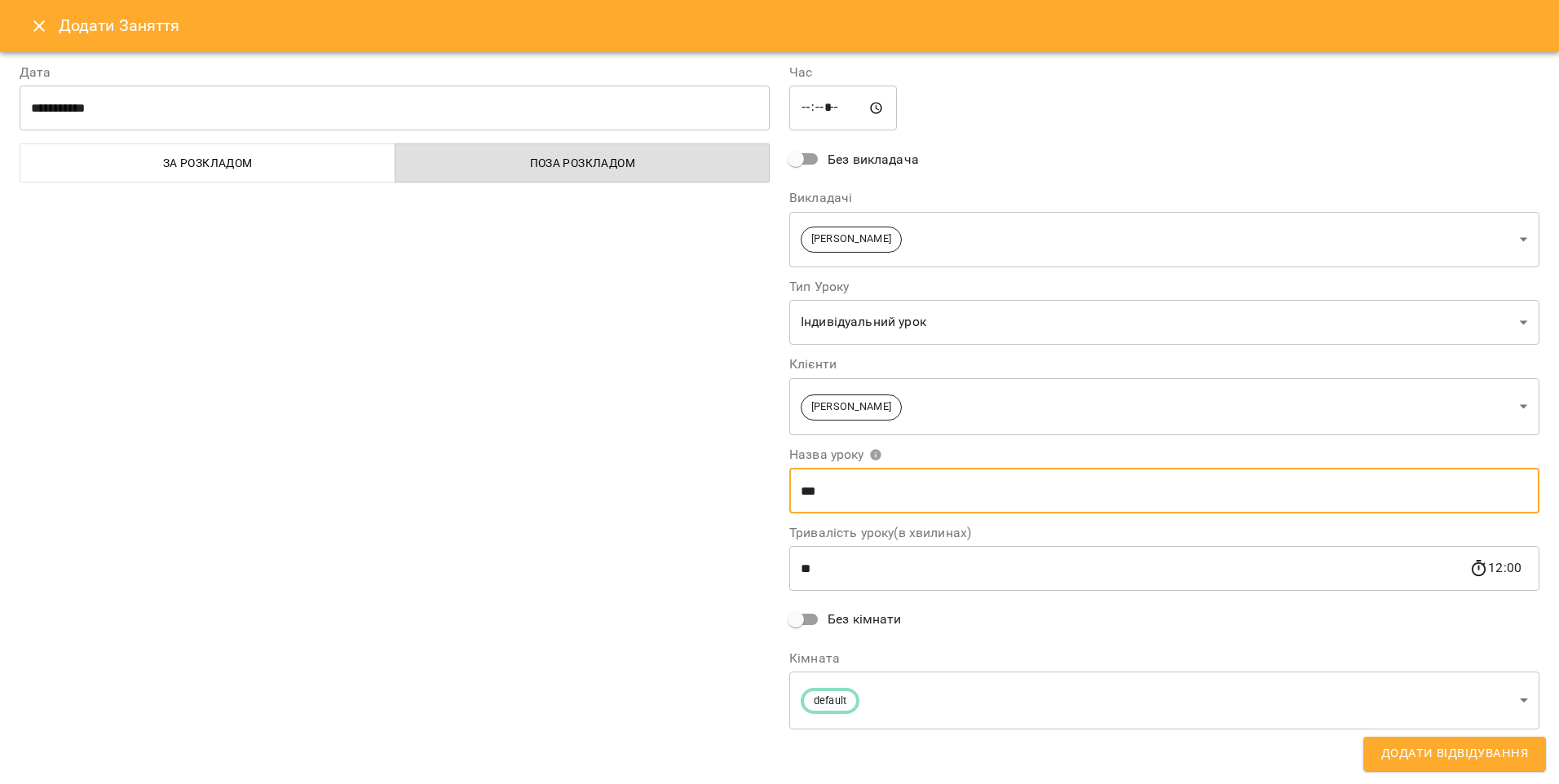
scroll to position [7, 0]
click at [615, 162] on span "Поза розкладом" at bounding box center [583, 162] width 355 height 19
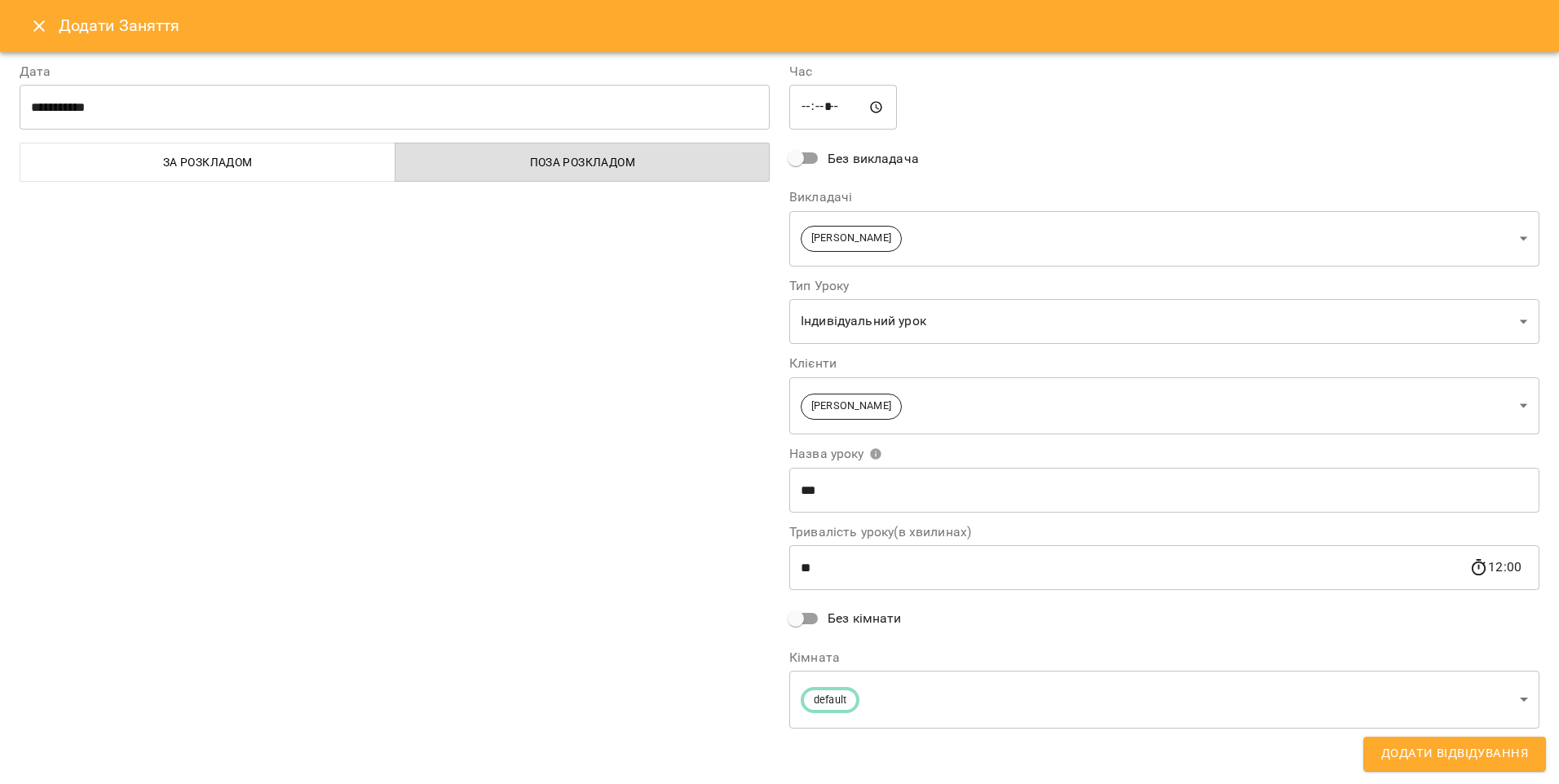
click at [313, 160] on span "За розкладом" at bounding box center [207, 162] width 355 height 19
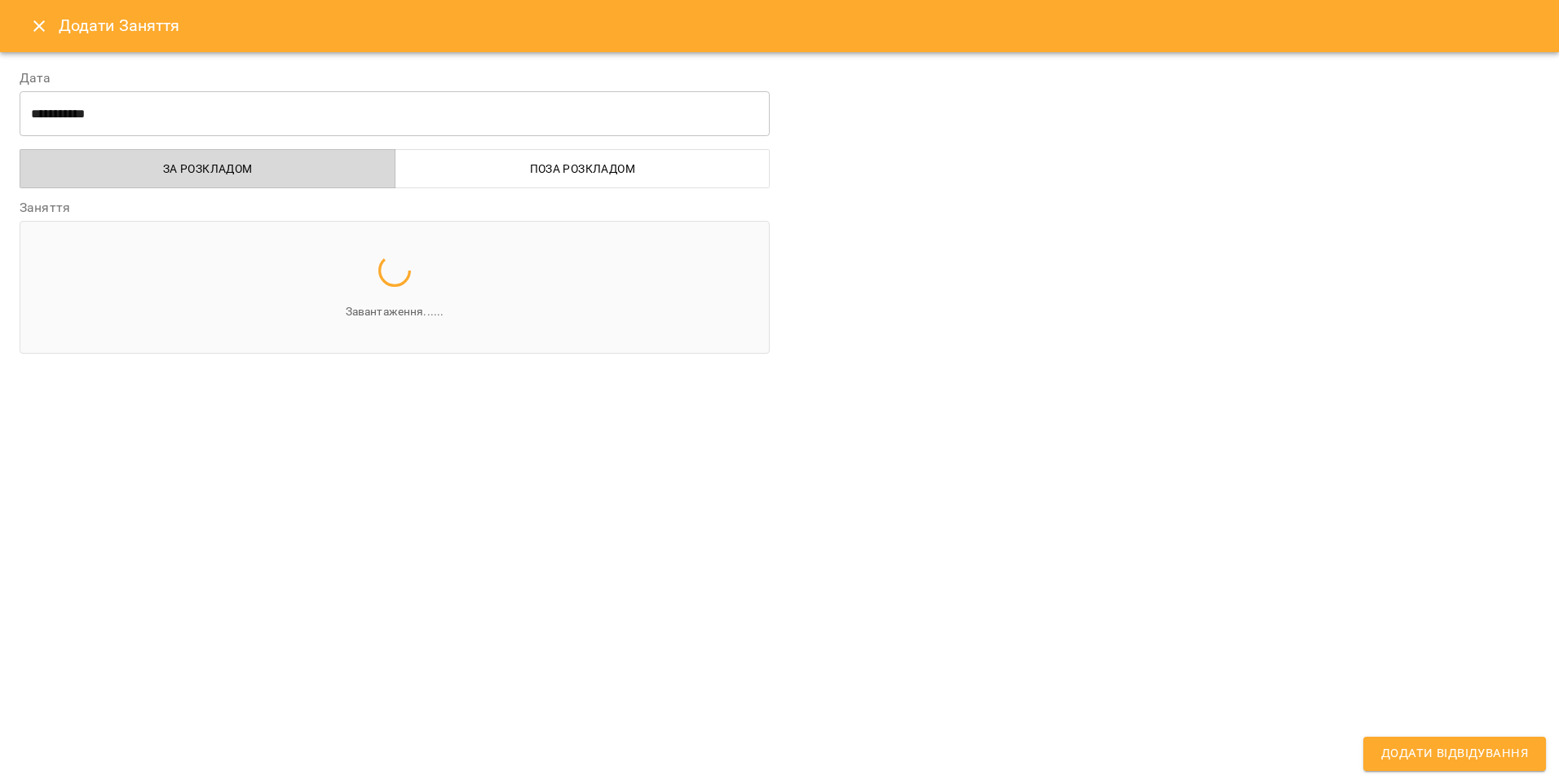
scroll to position [0, 0]
click at [435, 171] on span "Поза розкладом" at bounding box center [583, 169] width 355 height 19
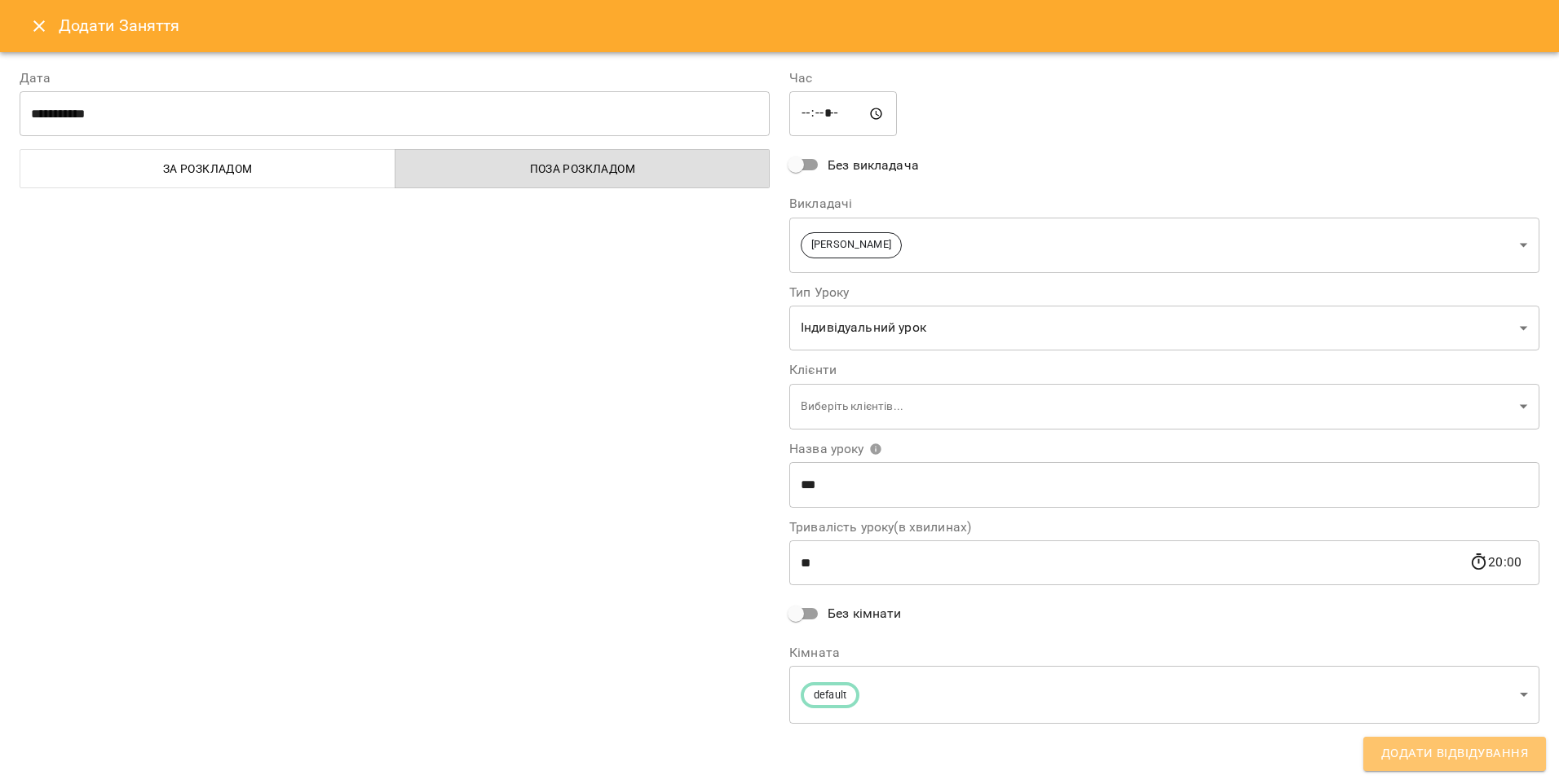
click at [1421, 752] on span "Додати Відвідування" at bounding box center [1455, 754] width 147 height 21
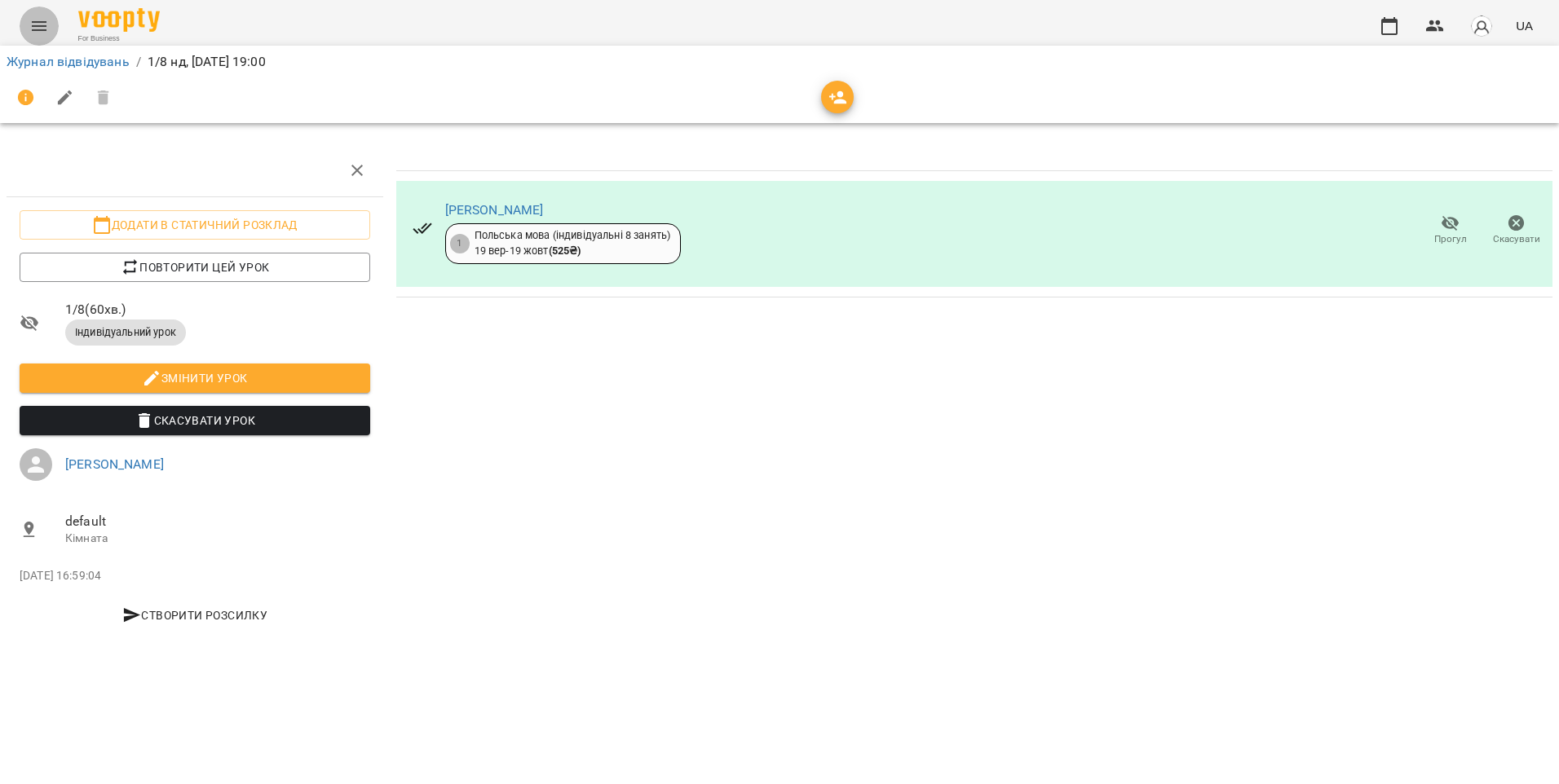
click at [56, 26] on button "Menu" at bounding box center [39, 26] width 40 height 40
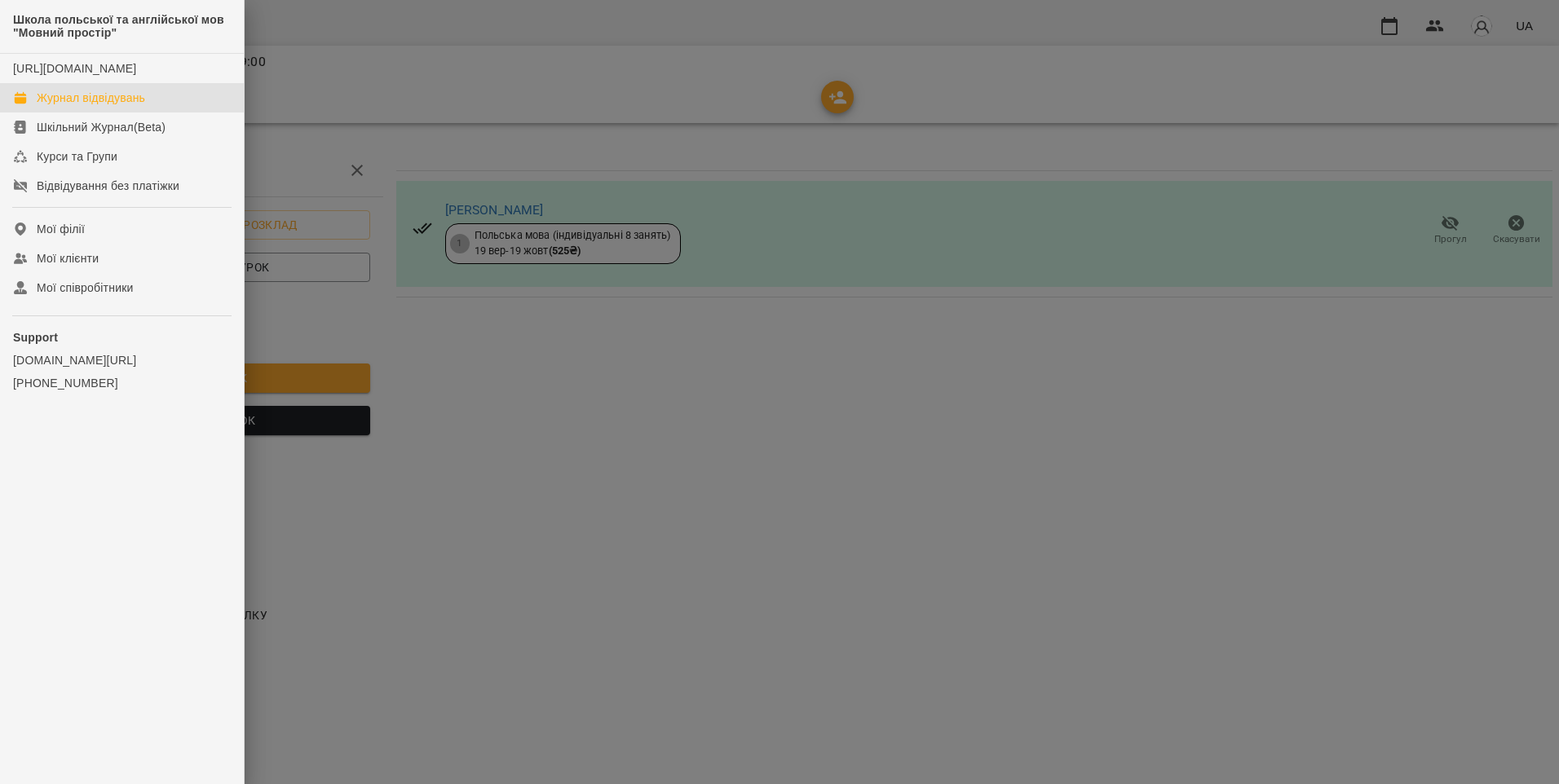
click at [96, 106] on div "Журнал відвідувань" at bounding box center [91, 97] width 108 height 16
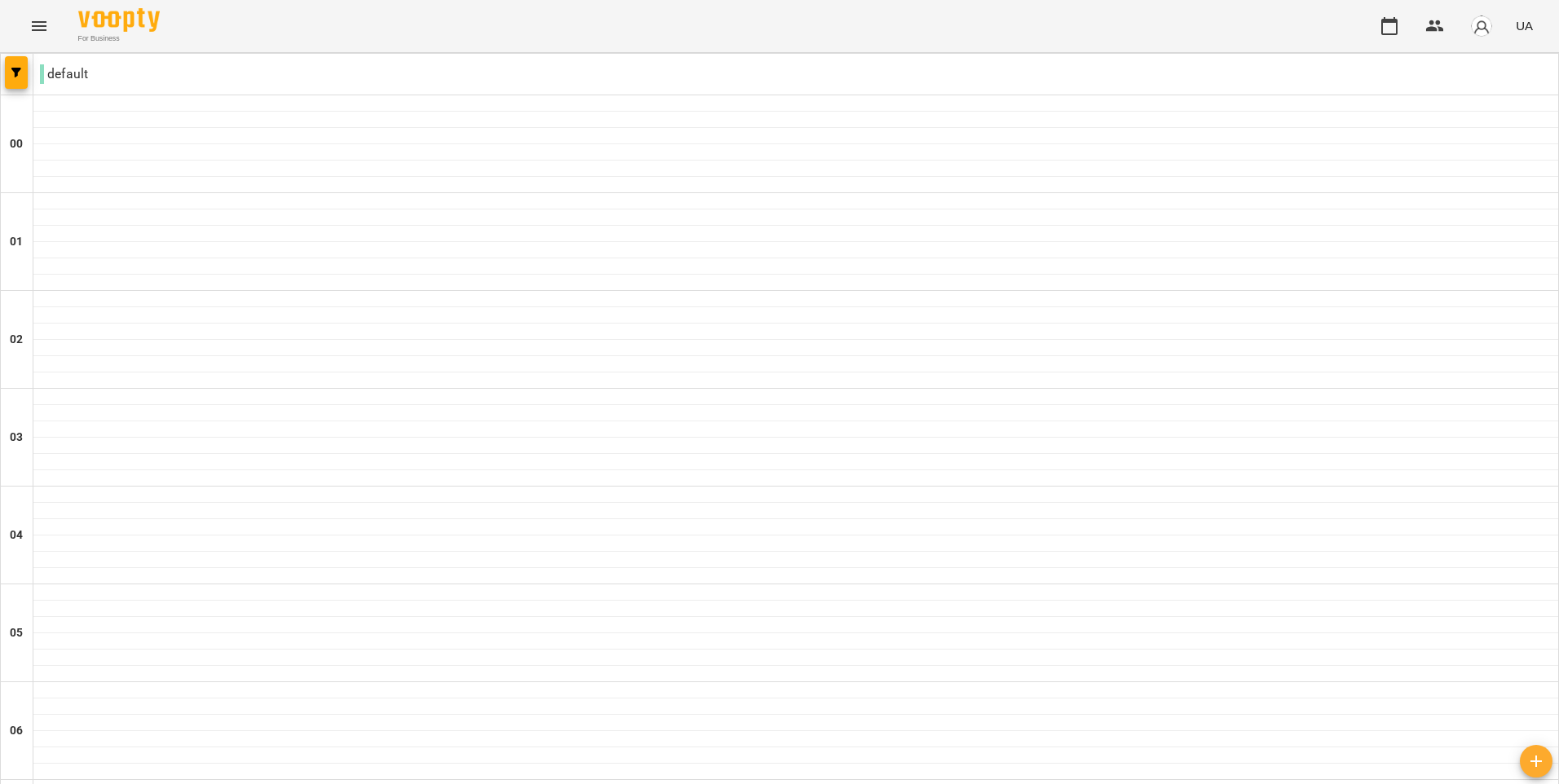
click at [154, 79] on div "default" at bounding box center [796, 74] width 1524 height 33
click at [50, 75] on p "default" at bounding box center [64, 74] width 48 height 19
click at [51, 72] on p "default" at bounding box center [64, 74] width 48 height 19
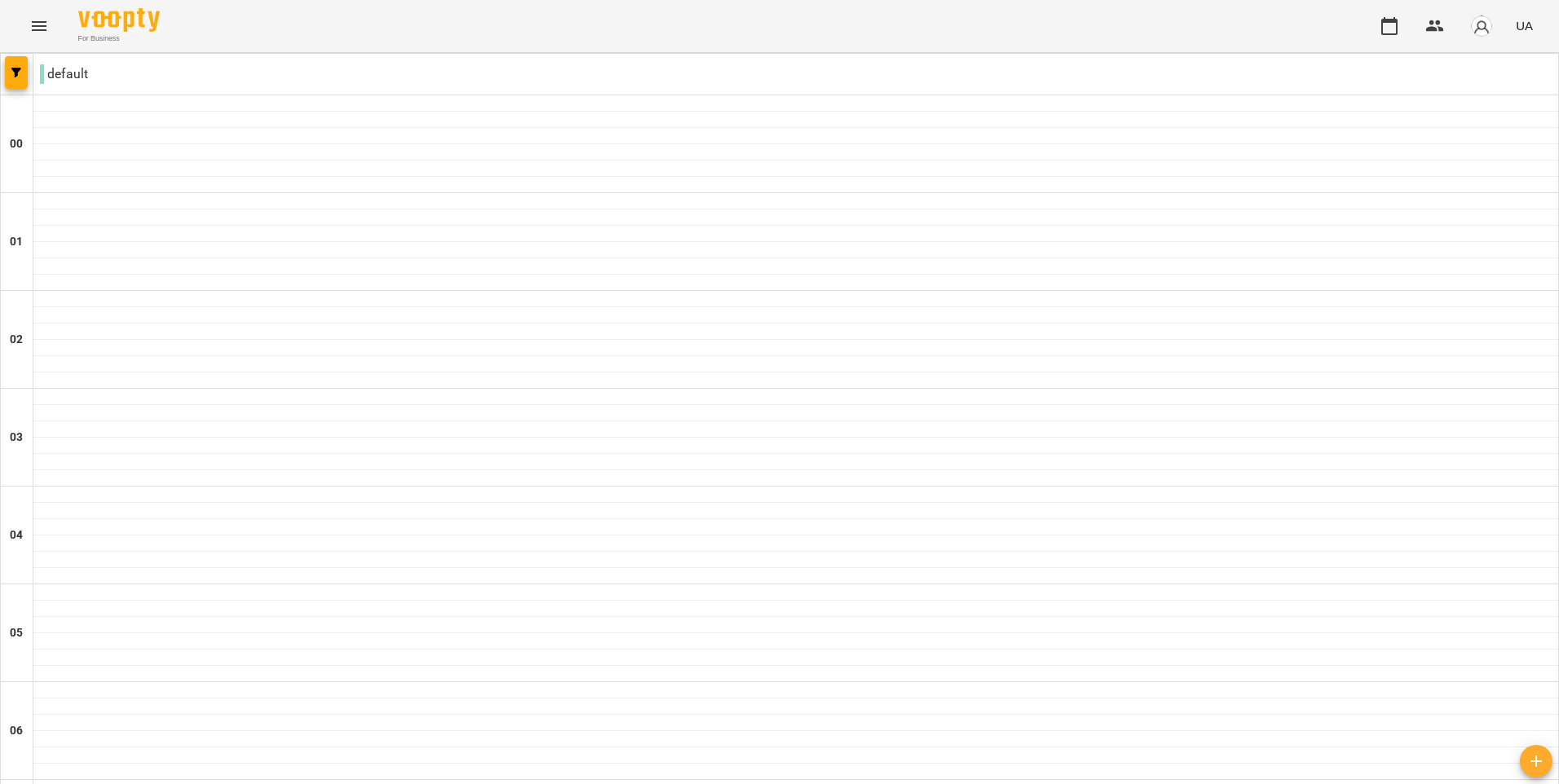
scroll to position [897, 0]
click at [51, 33] on button "Menu" at bounding box center [39, 26] width 40 height 40
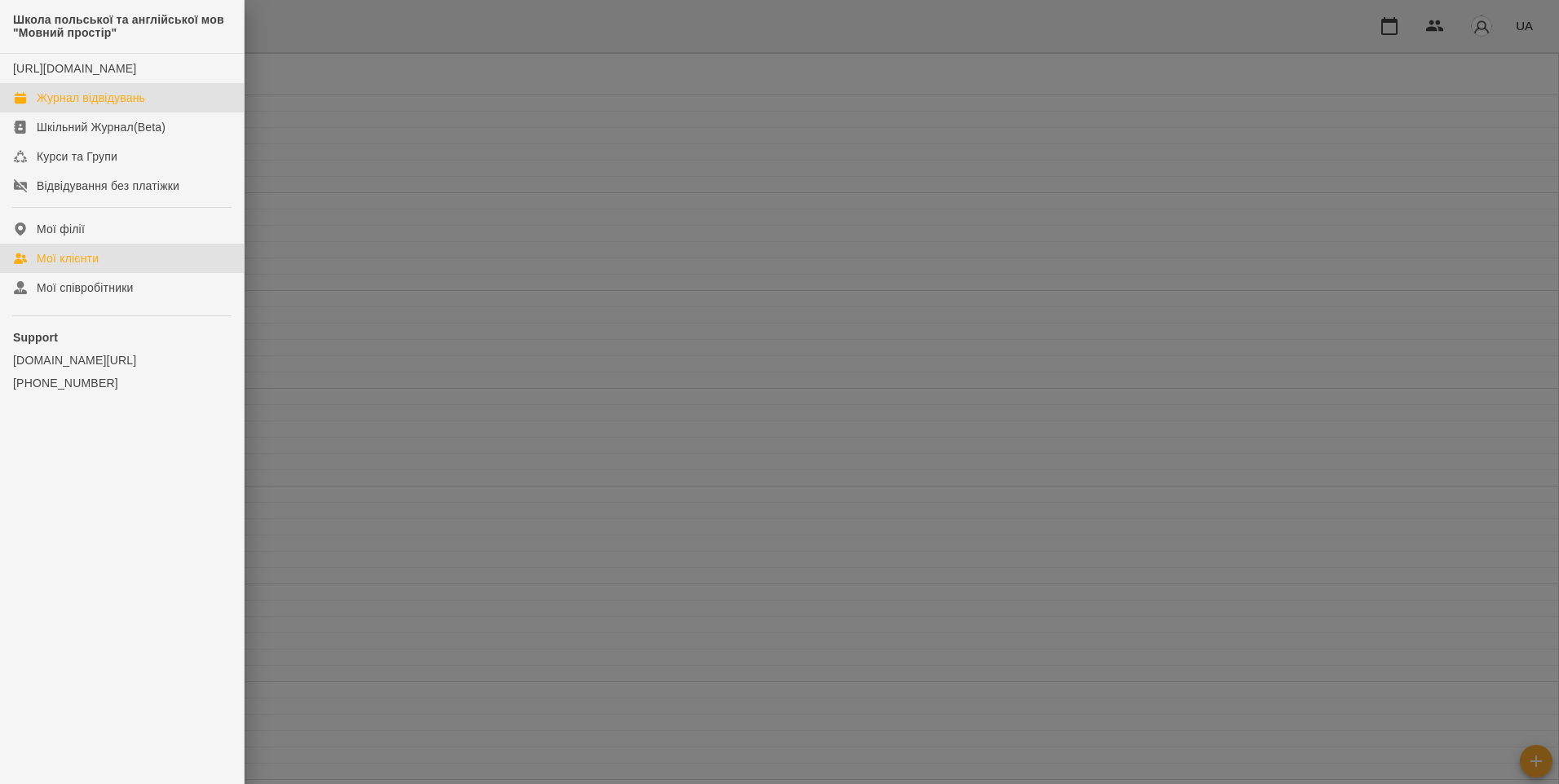
click at [148, 263] on link "Мої клієнти" at bounding box center [122, 258] width 244 height 29
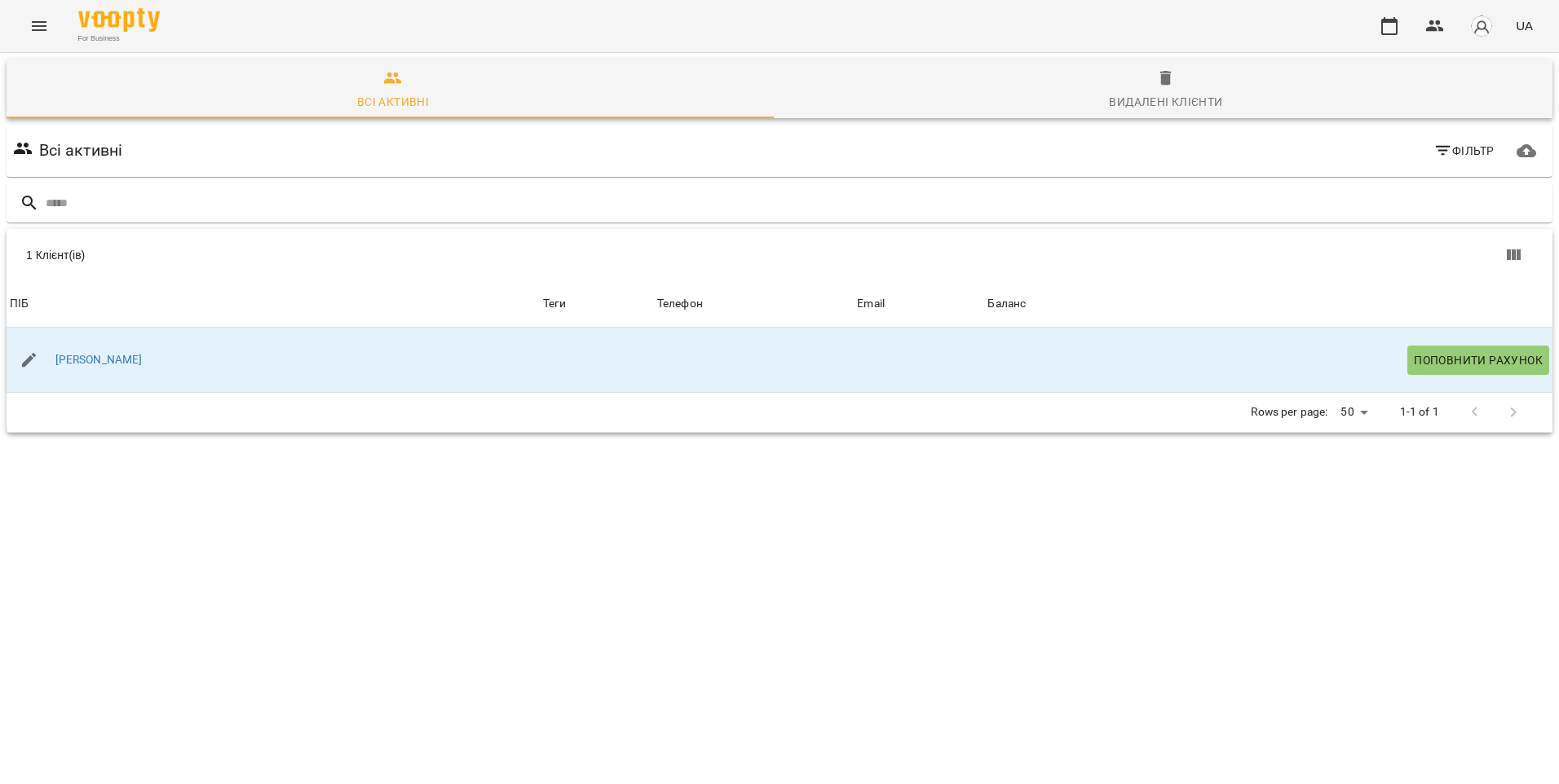
click at [19, 8] on div "For Business UA" at bounding box center [780, 26] width 1559 height 52
click at [24, 24] on button "Menu" at bounding box center [39, 26] width 40 height 40
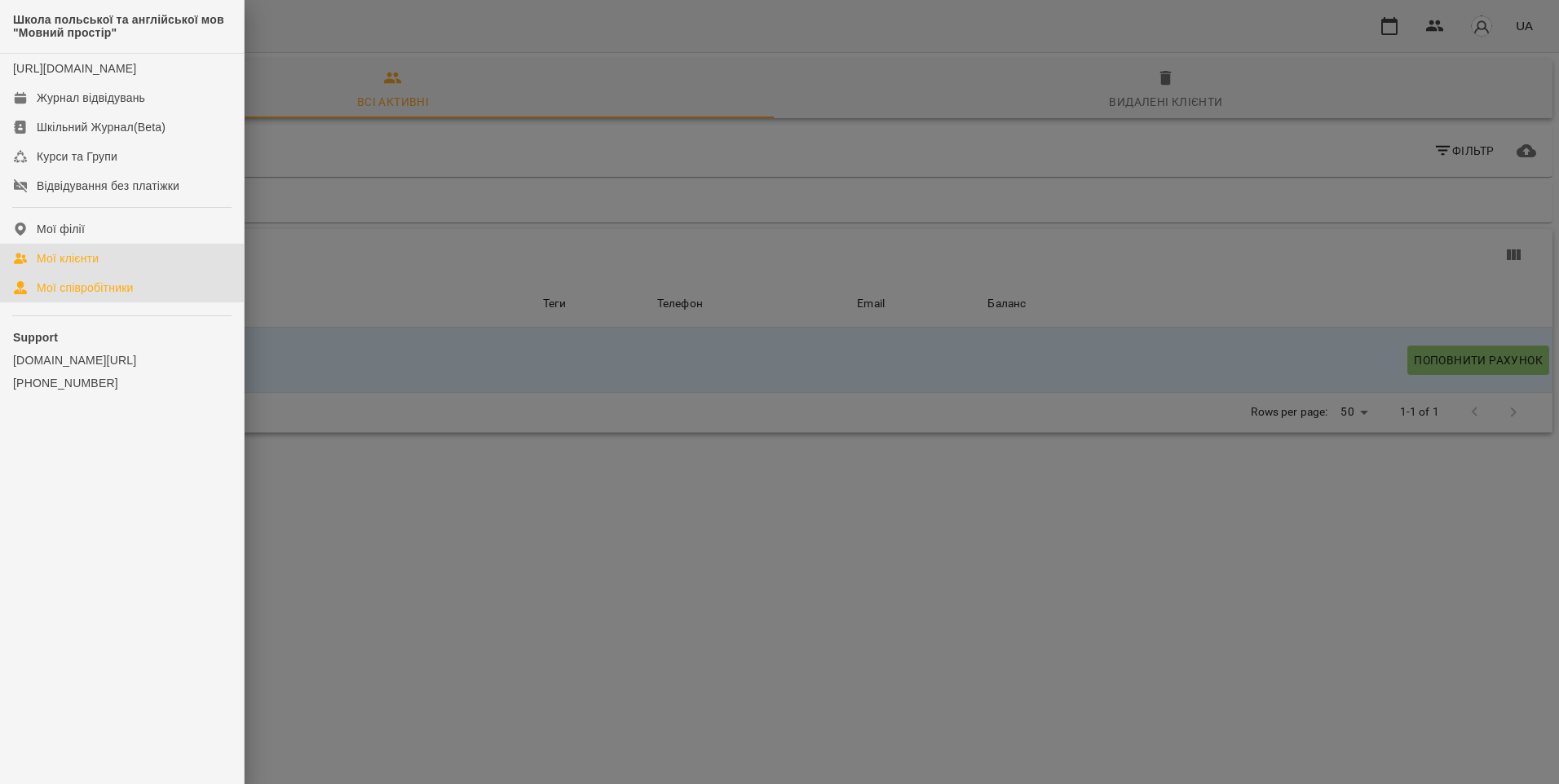
click at [208, 292] on link "Мої співробітники" at bounding box center [122, 287] width 244 height 29
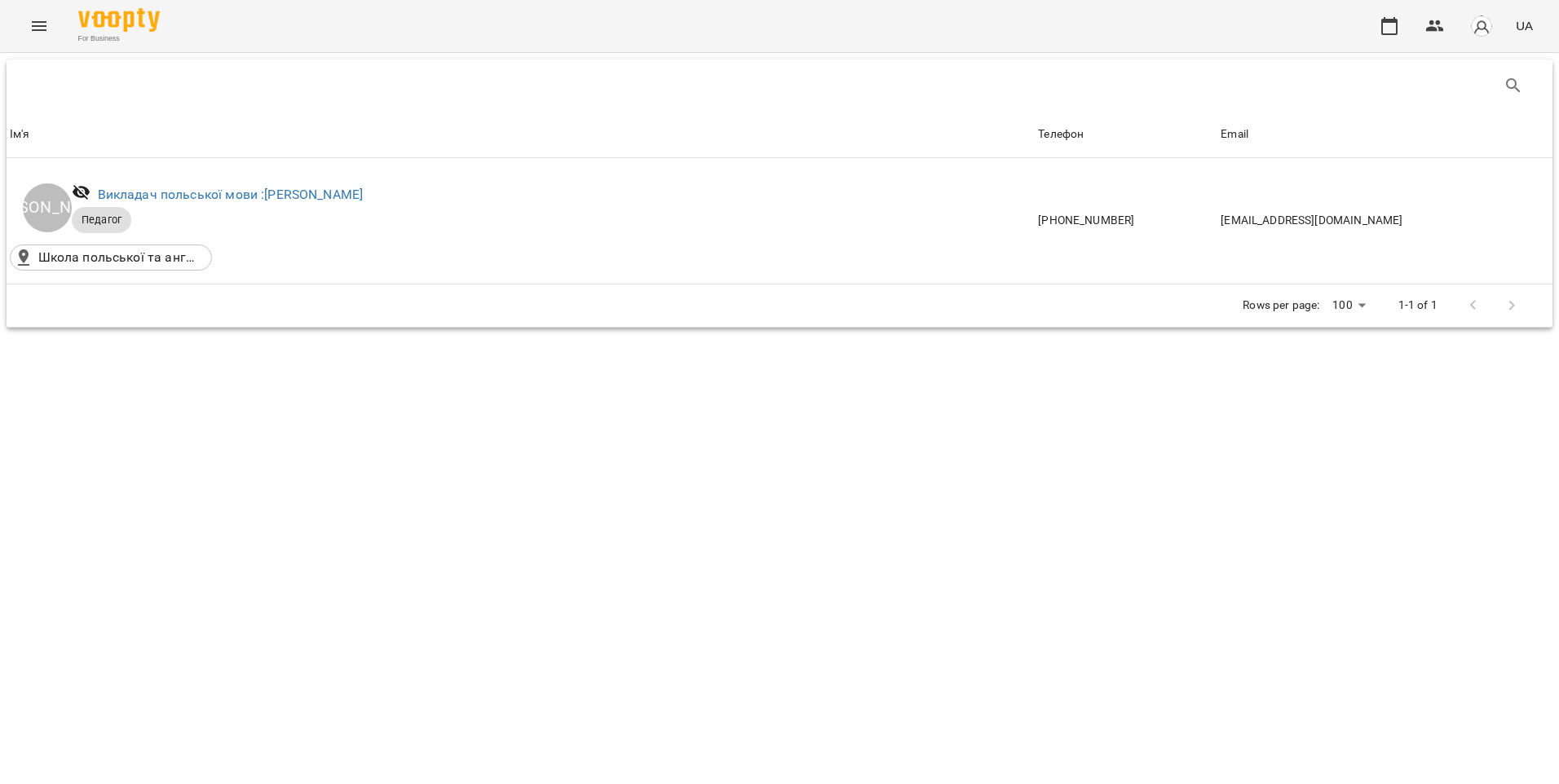
click at [33, 29] on icon "Menu" at bounding box center [39, 26] width 19 height 19
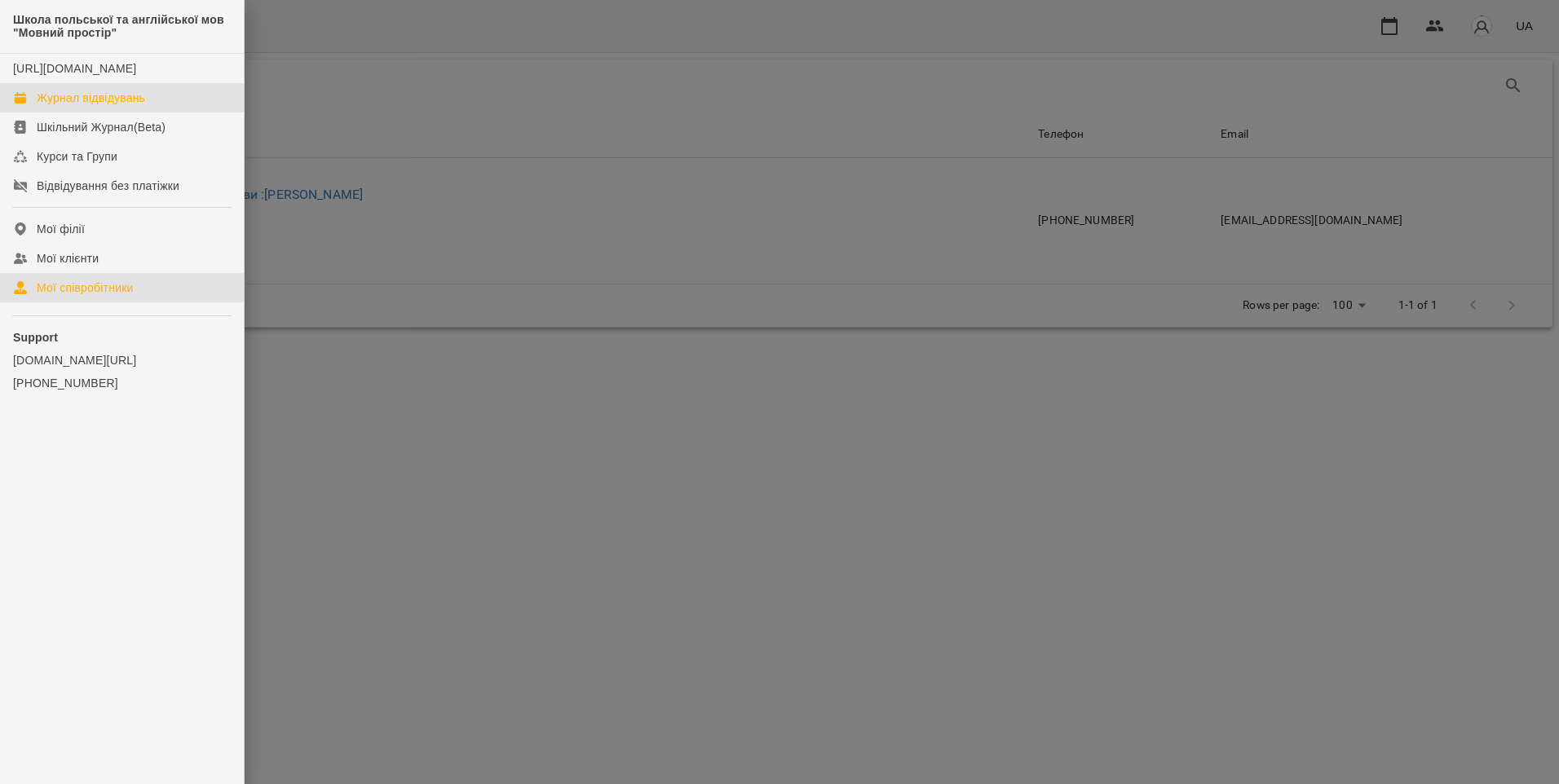
click at [88, 106] on div "Журнал відвідувань" at bounding box center [91, 97] width 108 height 16
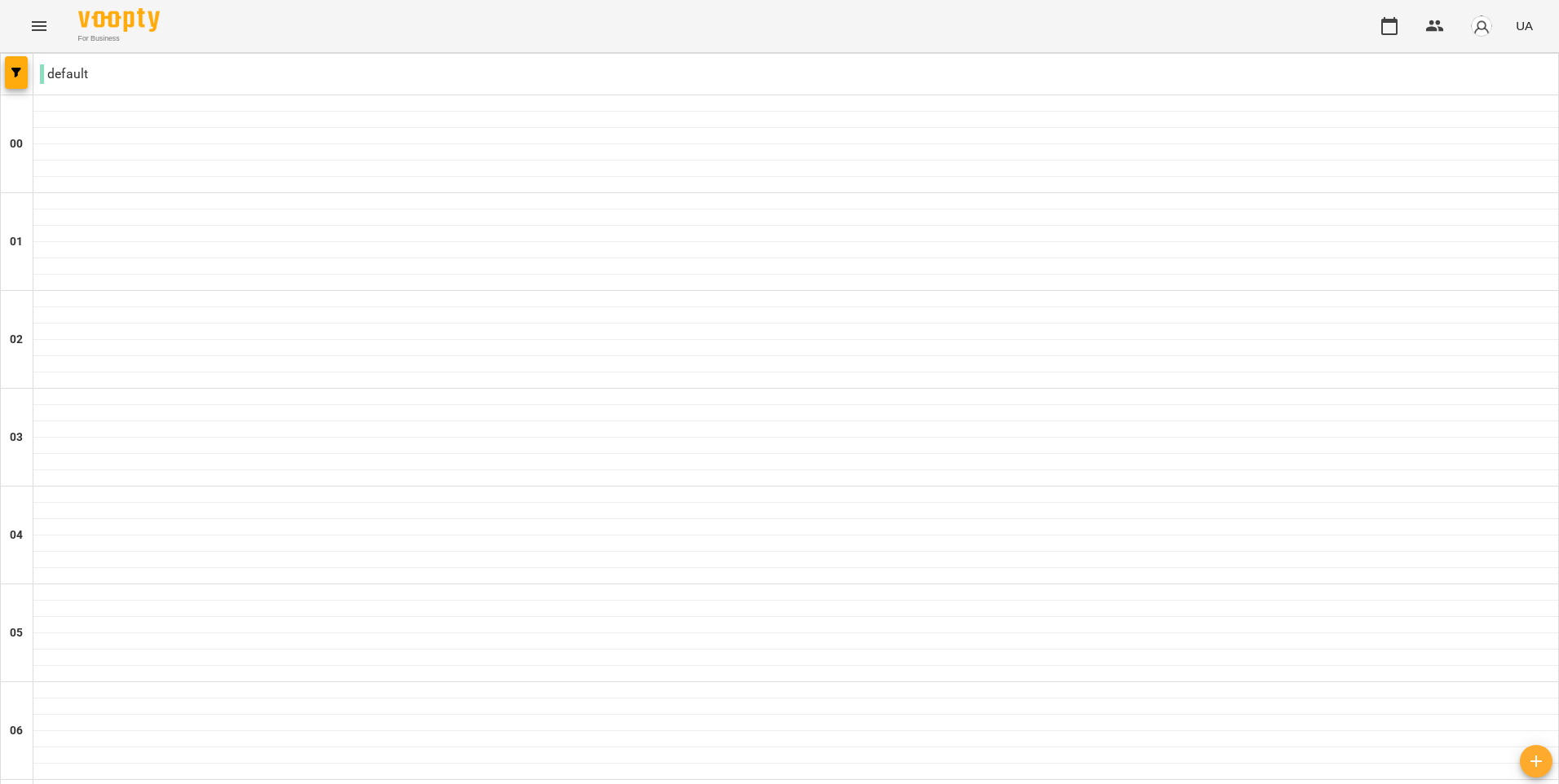
scroll to position [1604, 0]
drag, startPoint x: 43, startPoint y: 371, endPoint x: 366, endPoint y: 365, distance: 323.1
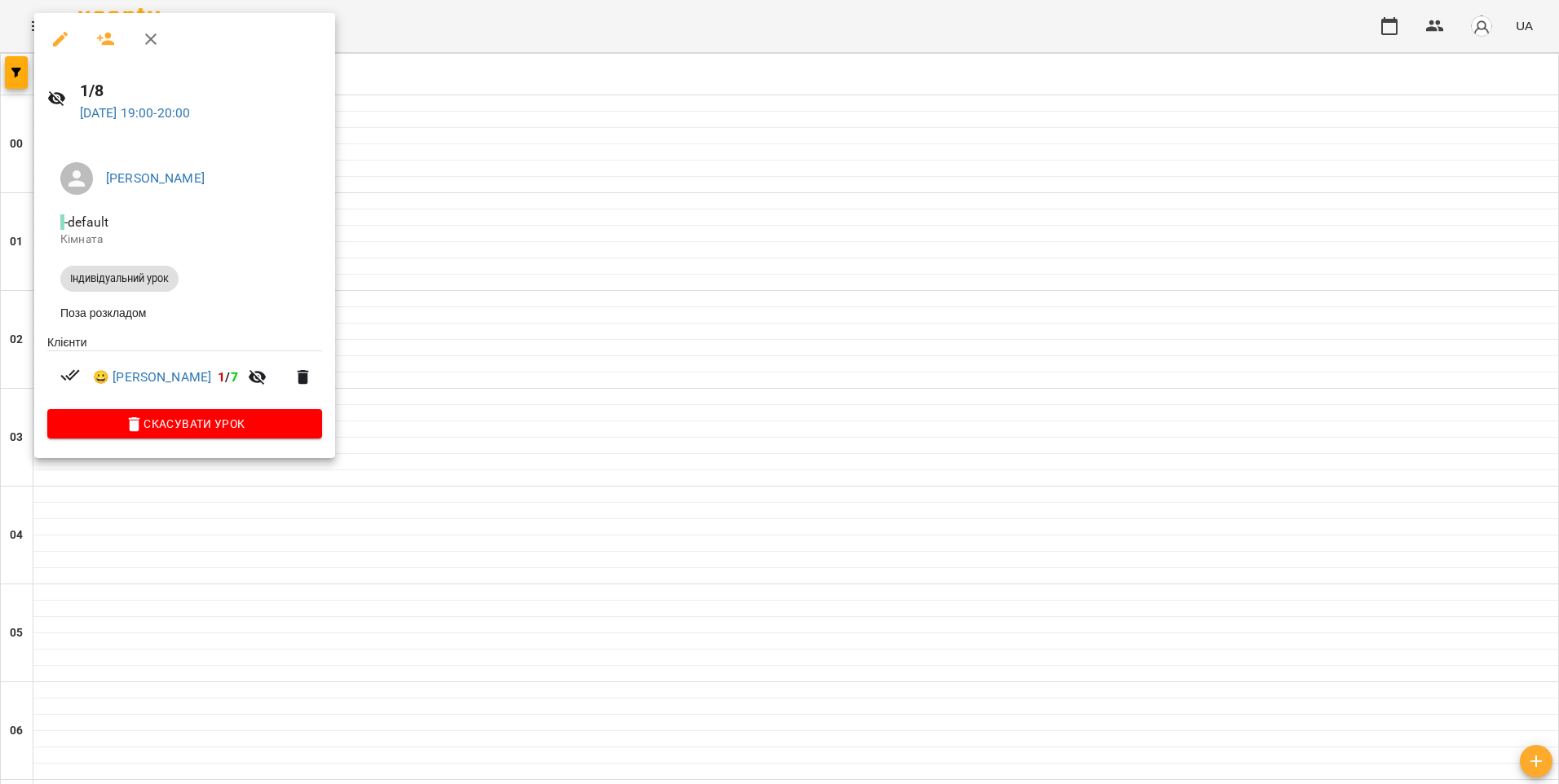
click at [48, 44] on button "button" at bounding box center [60, 39] width 40 height 40
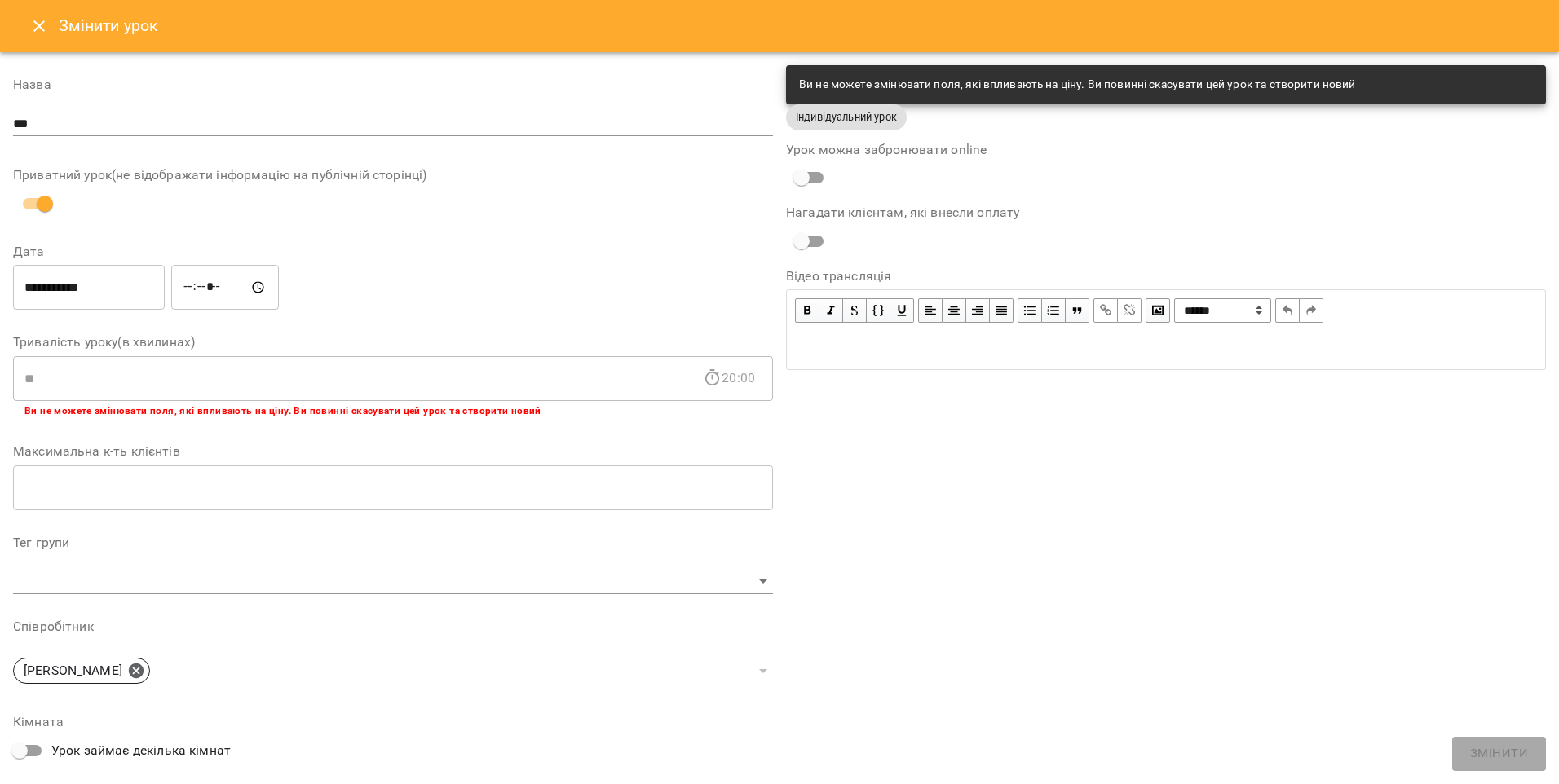
click at [209, 284] on input "*****" at bounding box center [225, 287] width 108 height 45
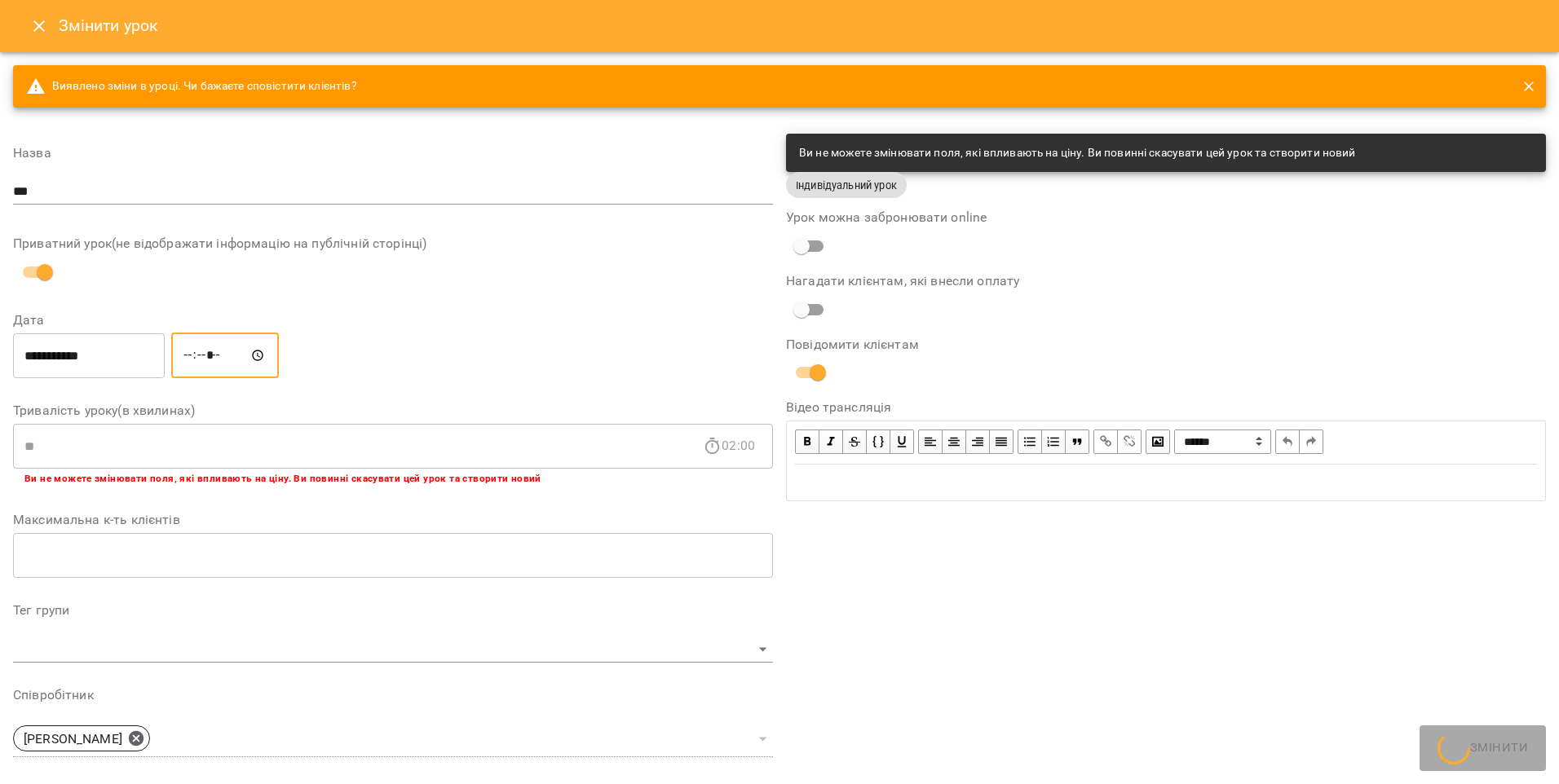
type input "*****"
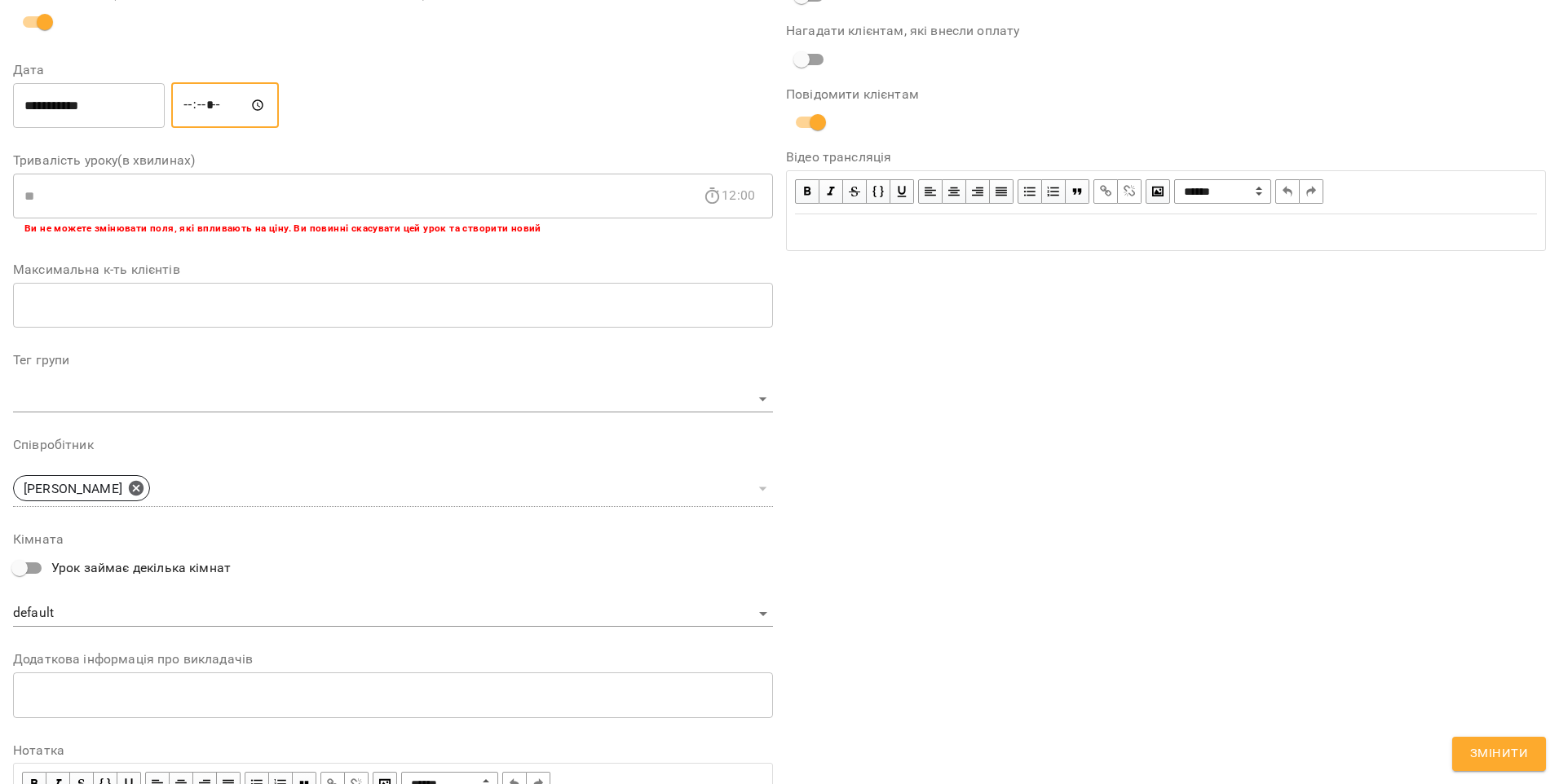
scroll to position [42, 0]
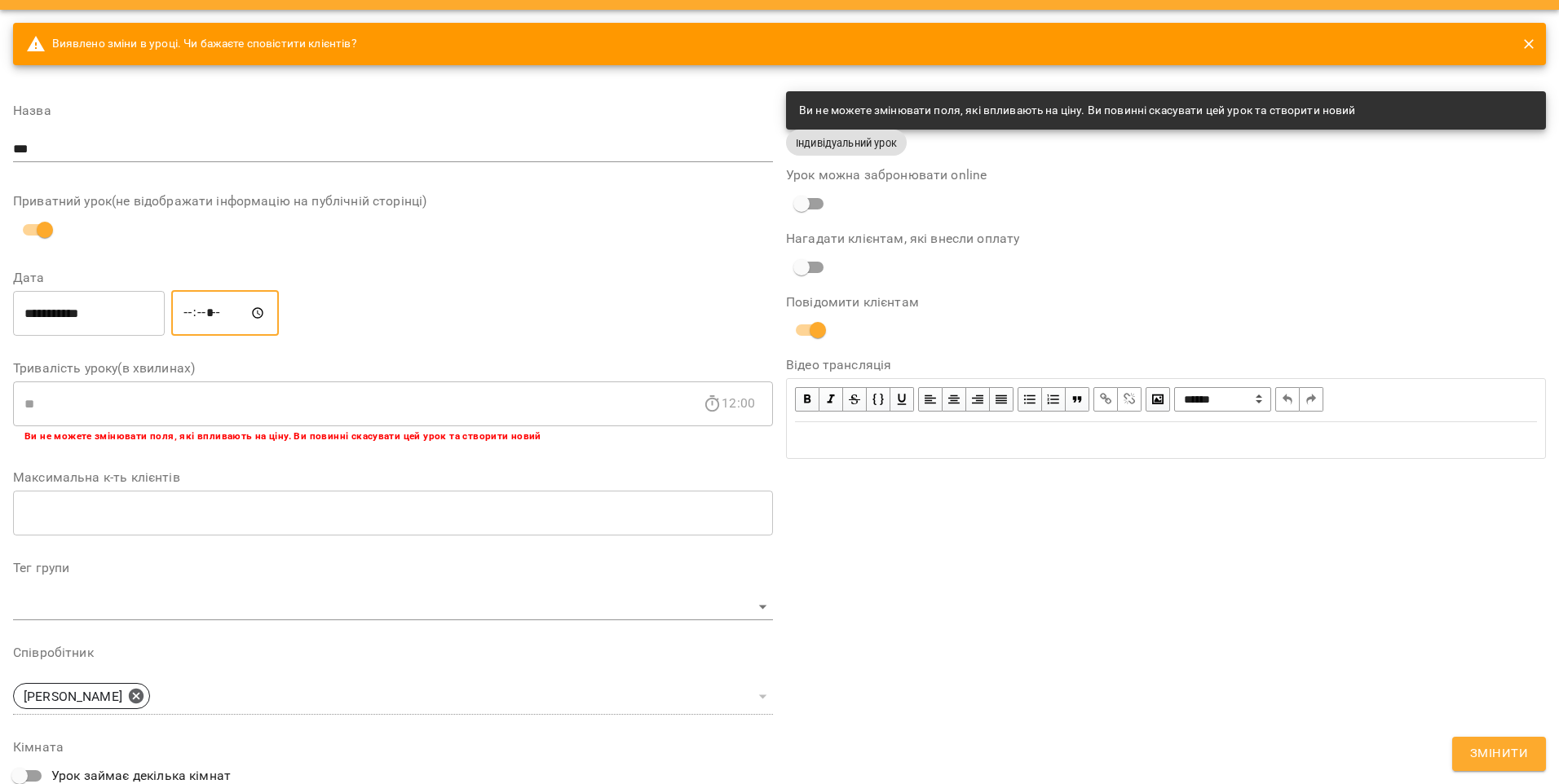
click at [1492, 743] on button "Змінити" at bounding box center [1498, 753] width 94 height 34
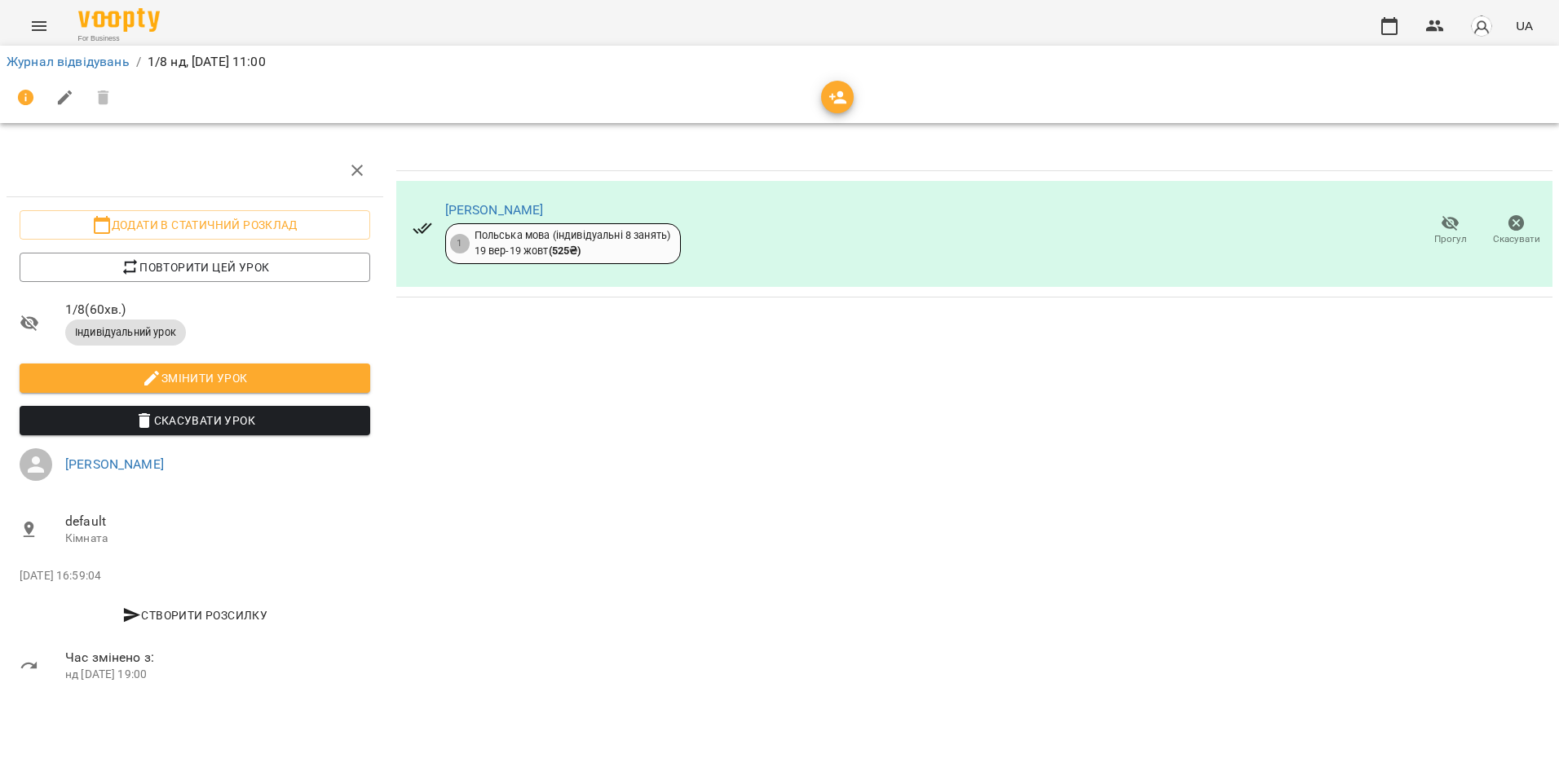
drag, startPoint x: 804, startPoint y: 350, endPoint x: 764, endPoint y: 419, distance: 79.8
click at [764, 419] on div "[PERSON_NAME] 1 Польська мова (індивідуальні 8 занять) [DATE] - [DATE] ( 525 ₴ …" at bounding box center [974, 422] width 1169 height 570
click at [44, 14] on button "Menu" at bounding box center [39, 26] width 40 height 40
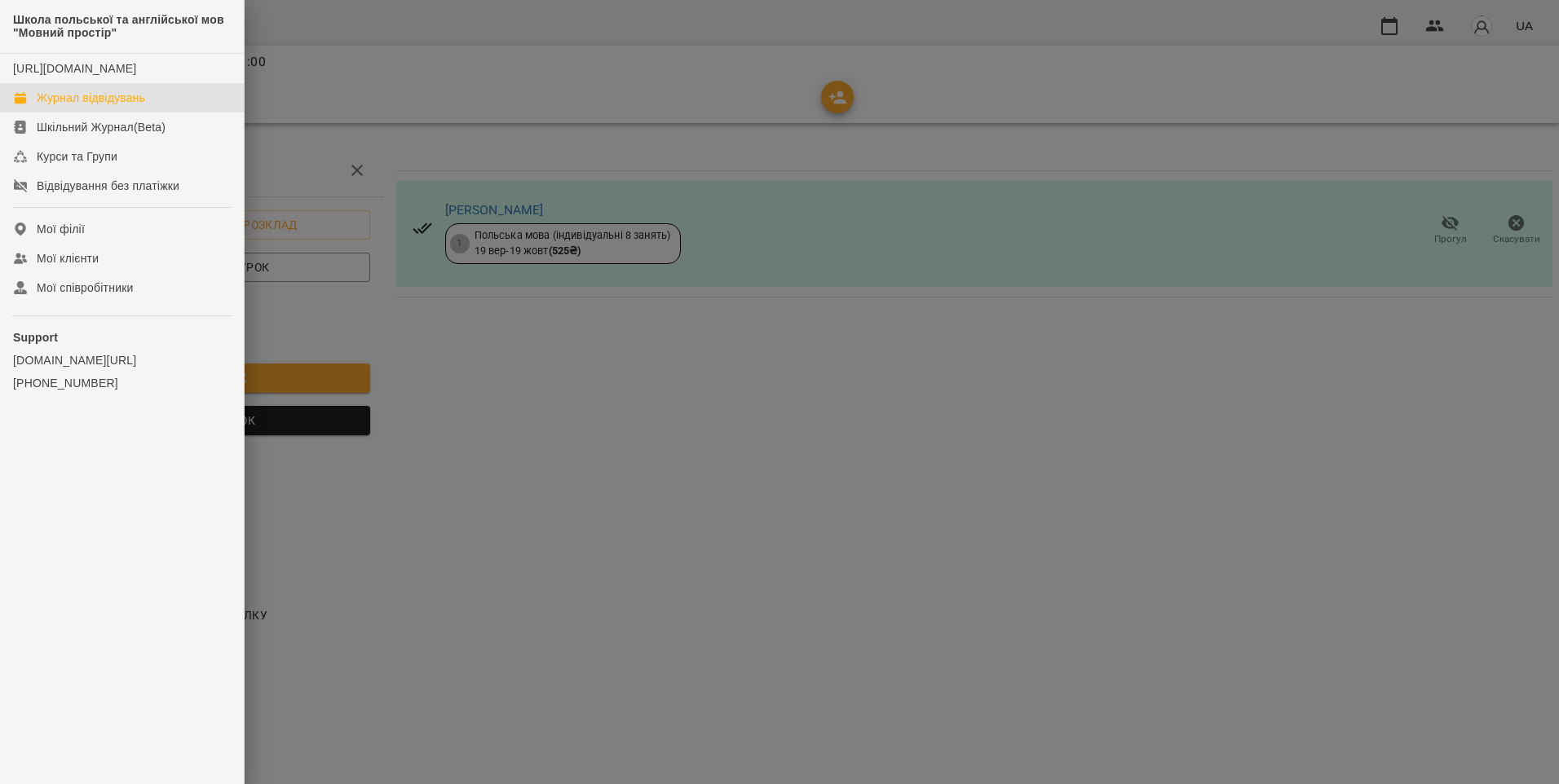
click at [110, 113] on link "Журнал відвідувань" at bounding box center [122, 97] width 244 height 29
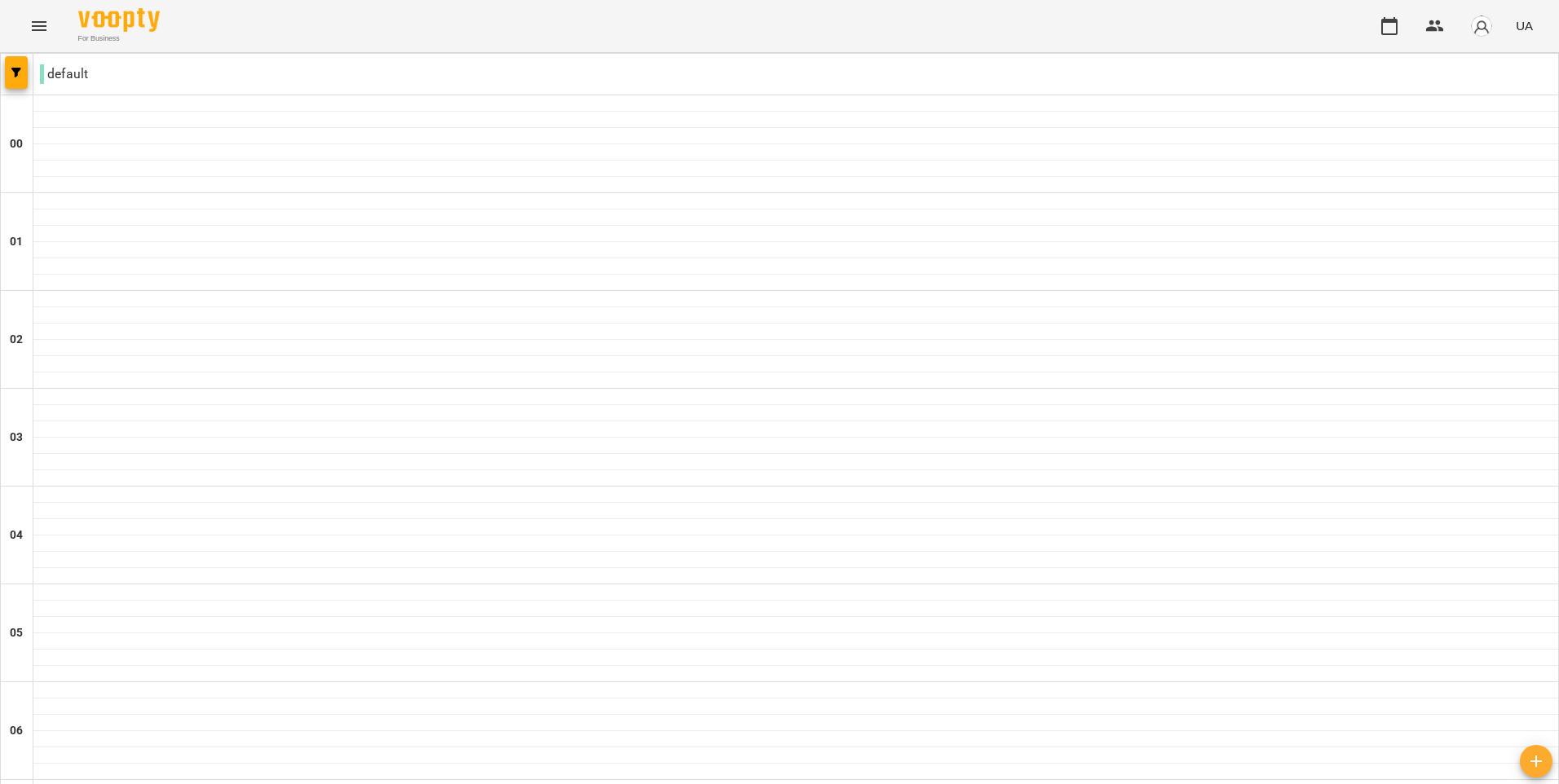
scroll to position [897, 0]
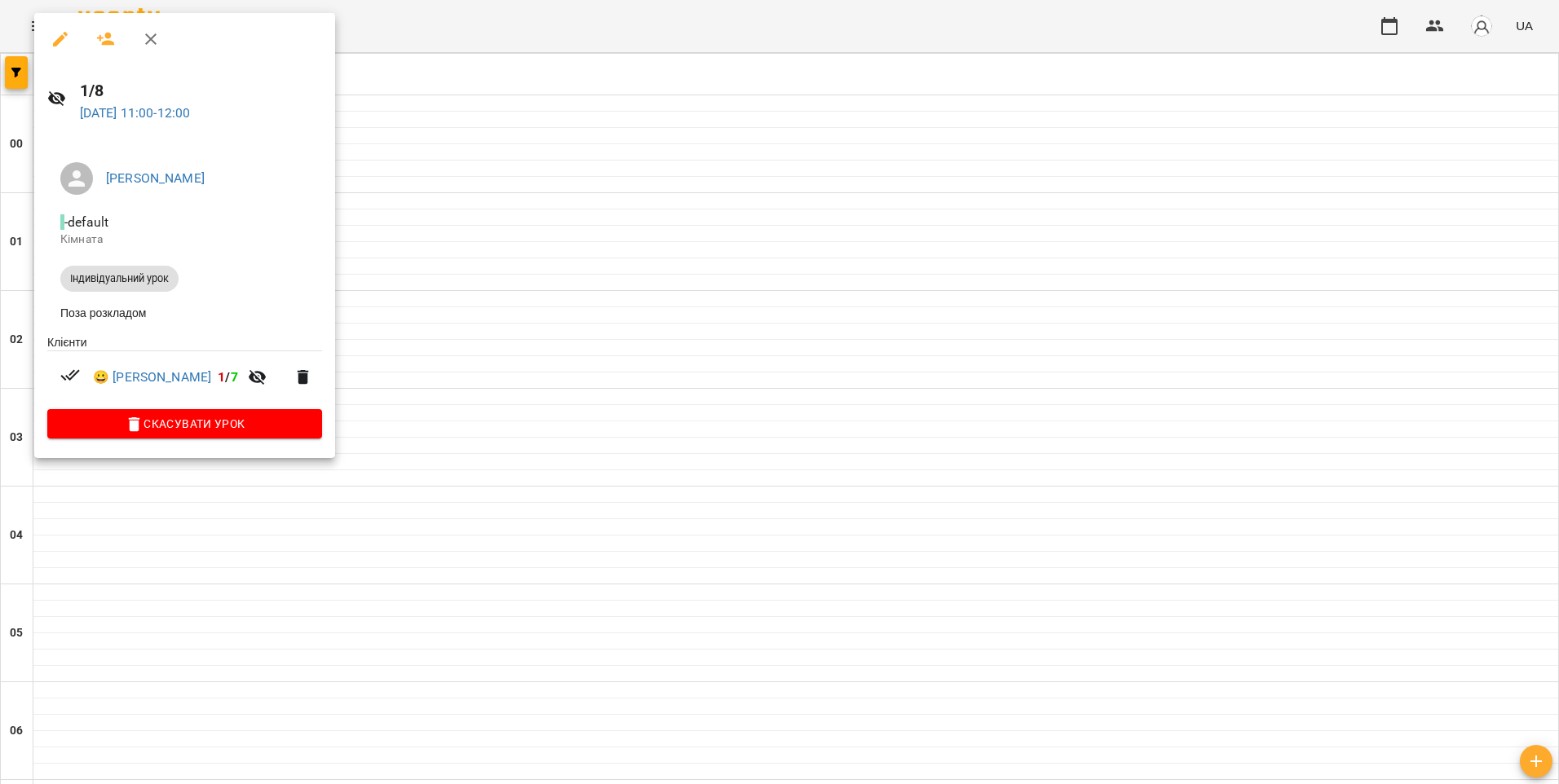
click at [455, 387] on div at bounding box center [780, 392] width 1559 height 784
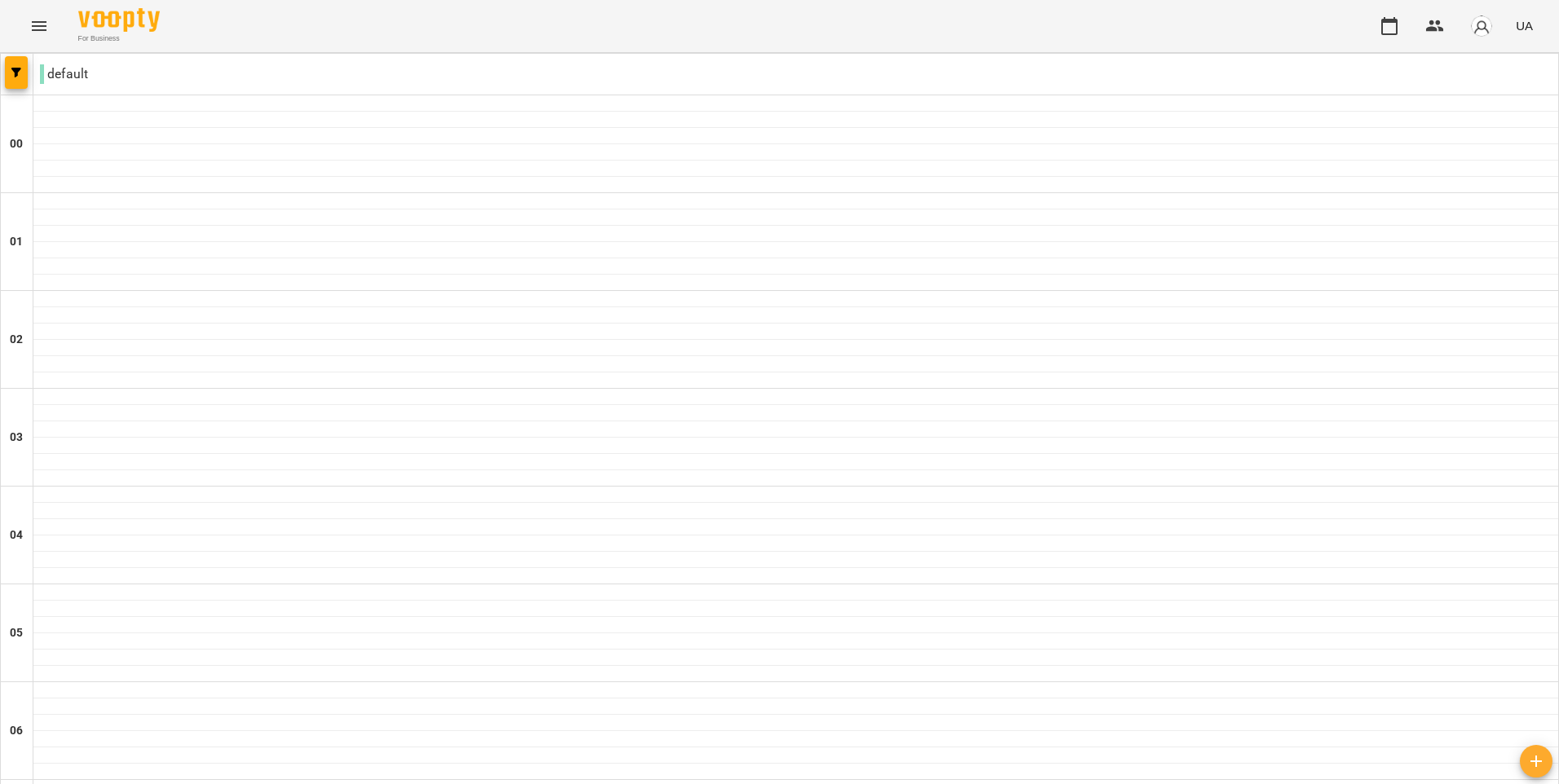
click at [1526, 756] on span "button" at bounding box center [1536, 761] width 33 height 19
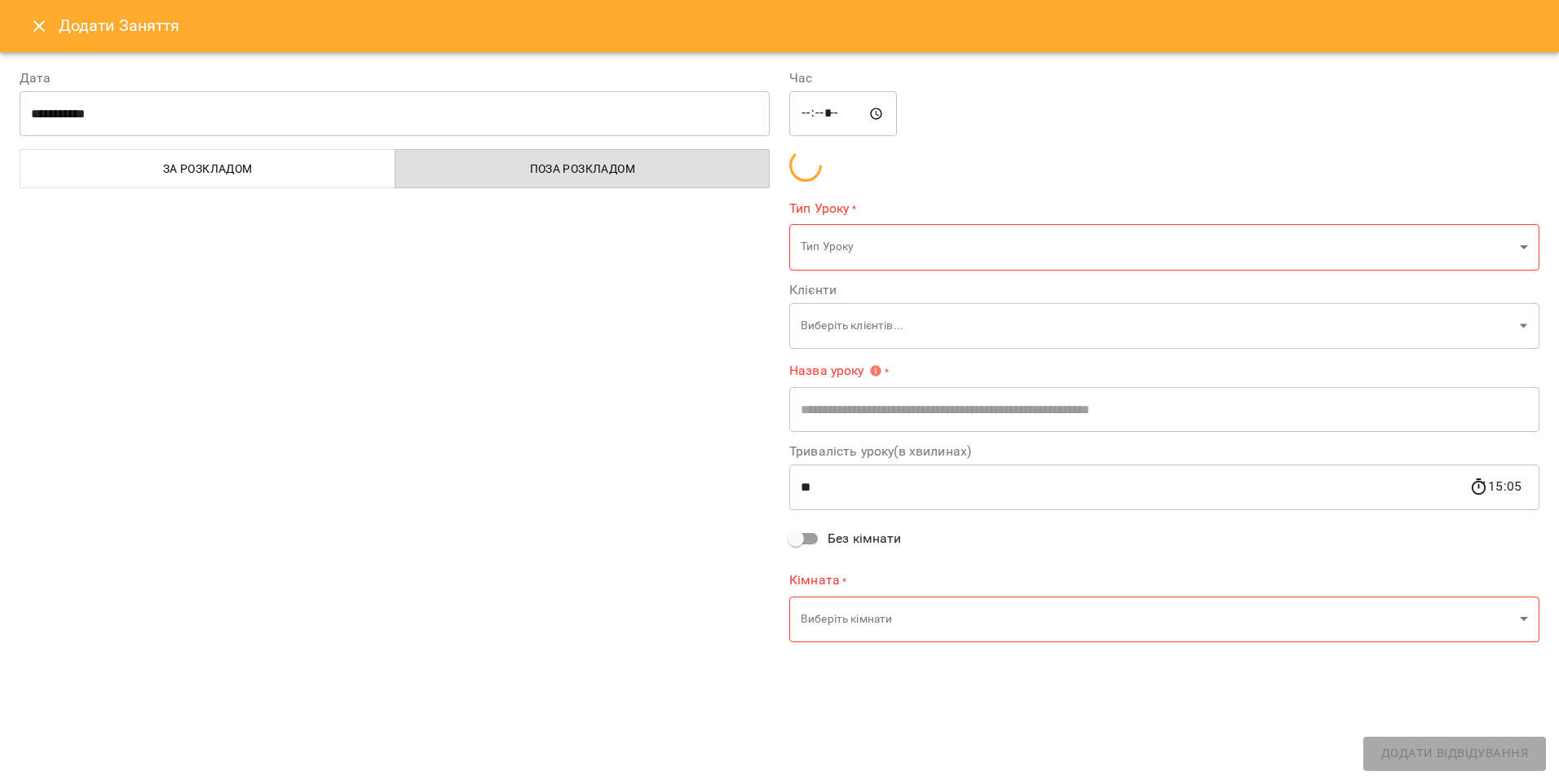
type input "*****"
type input "**********"
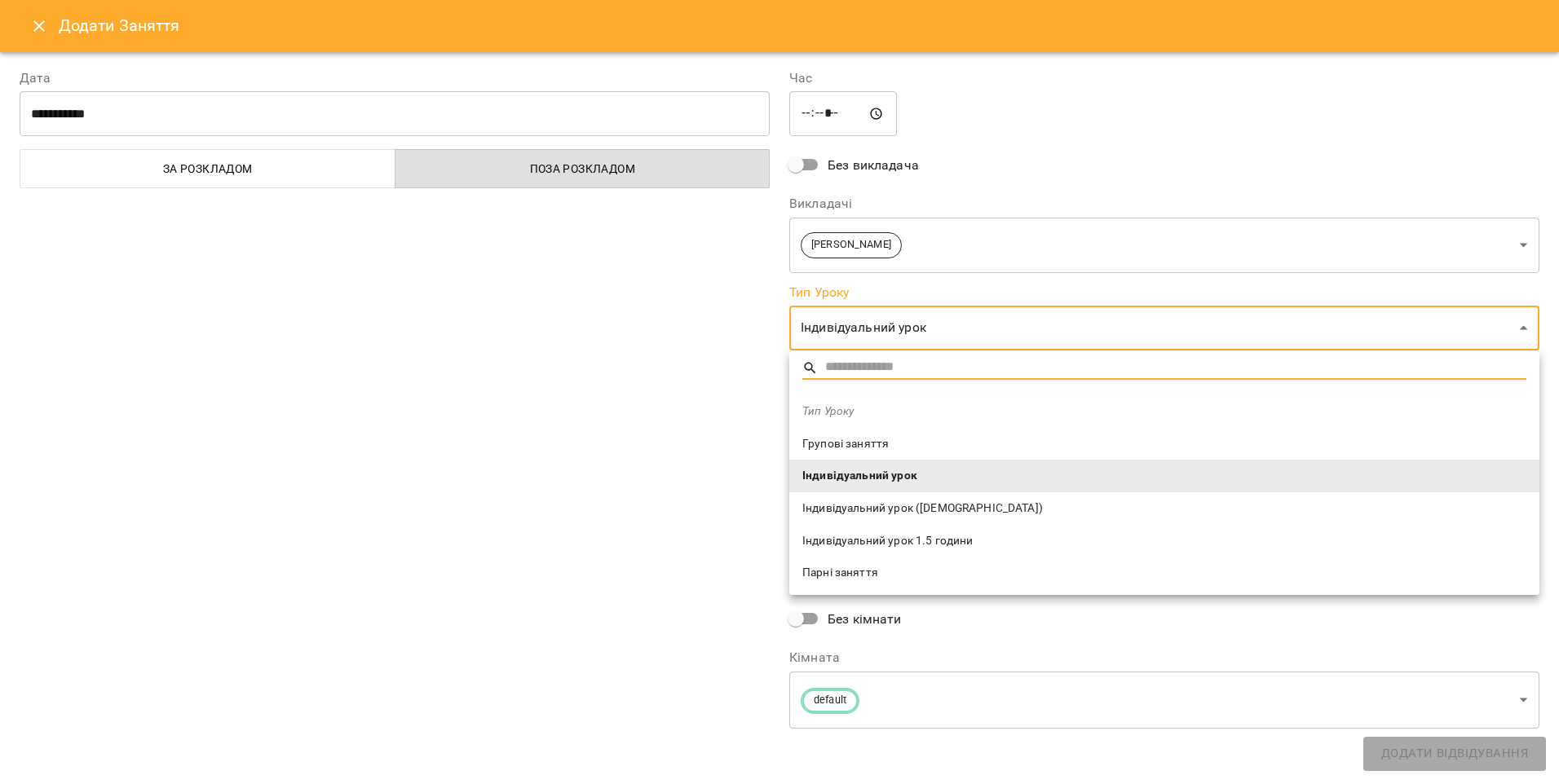
scroll to position [0, 0]
click at [645, 377] on div at bounding box center [780, 392] width 1559 height 784
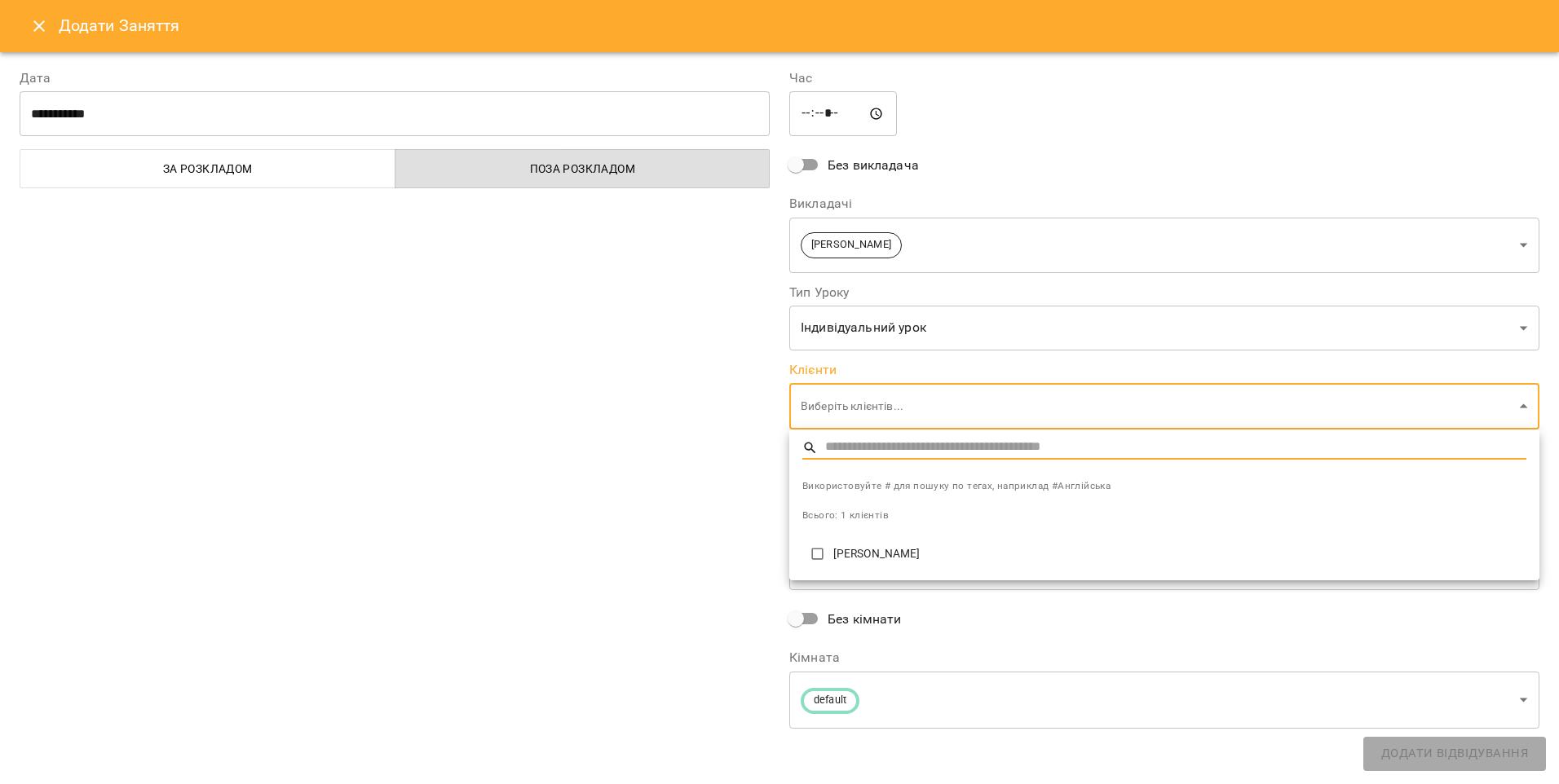
click at [729, 445] on div at bounding box center [780, 392] width 1559 height 784
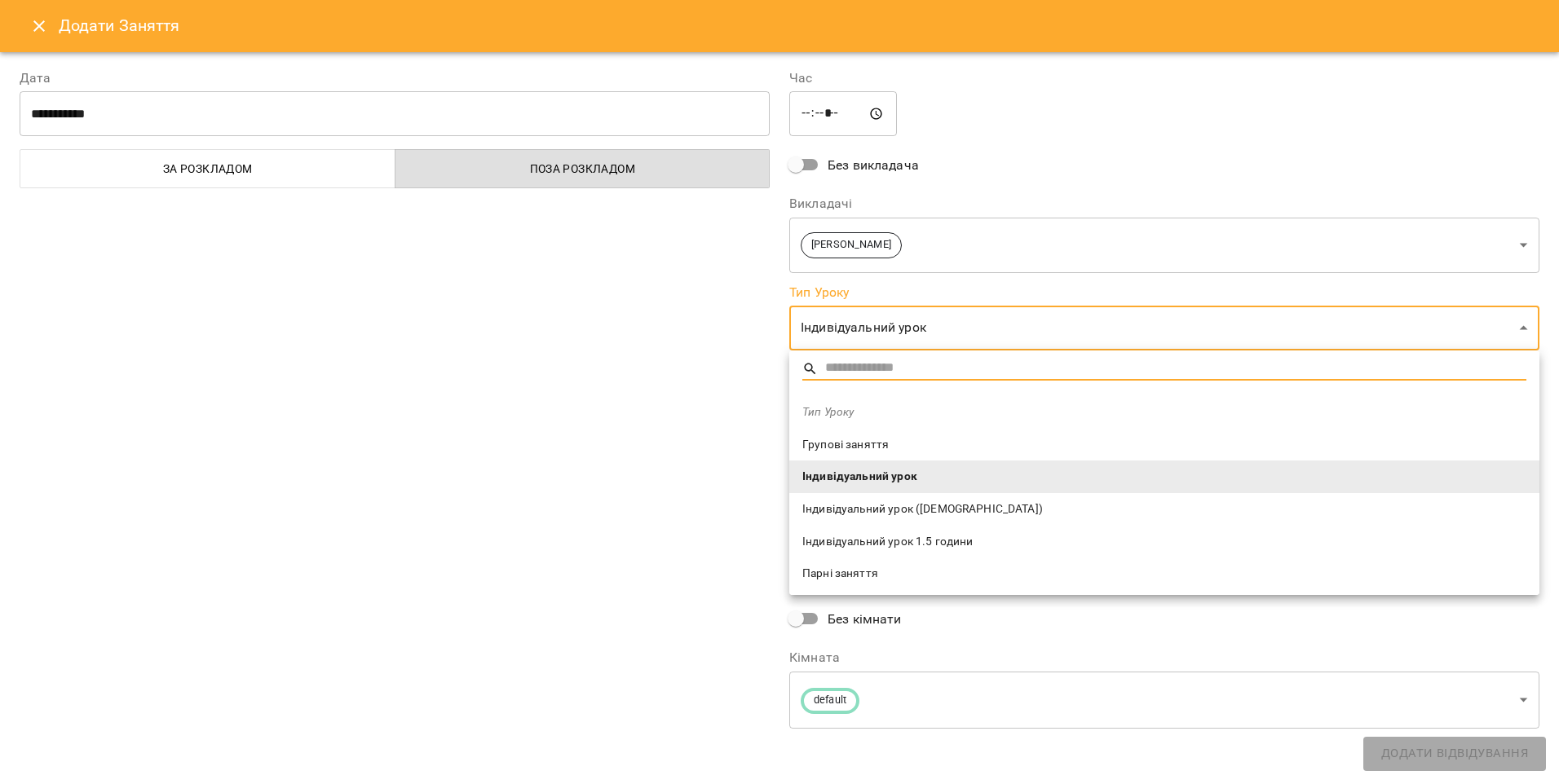
scroll to position [105, 0]
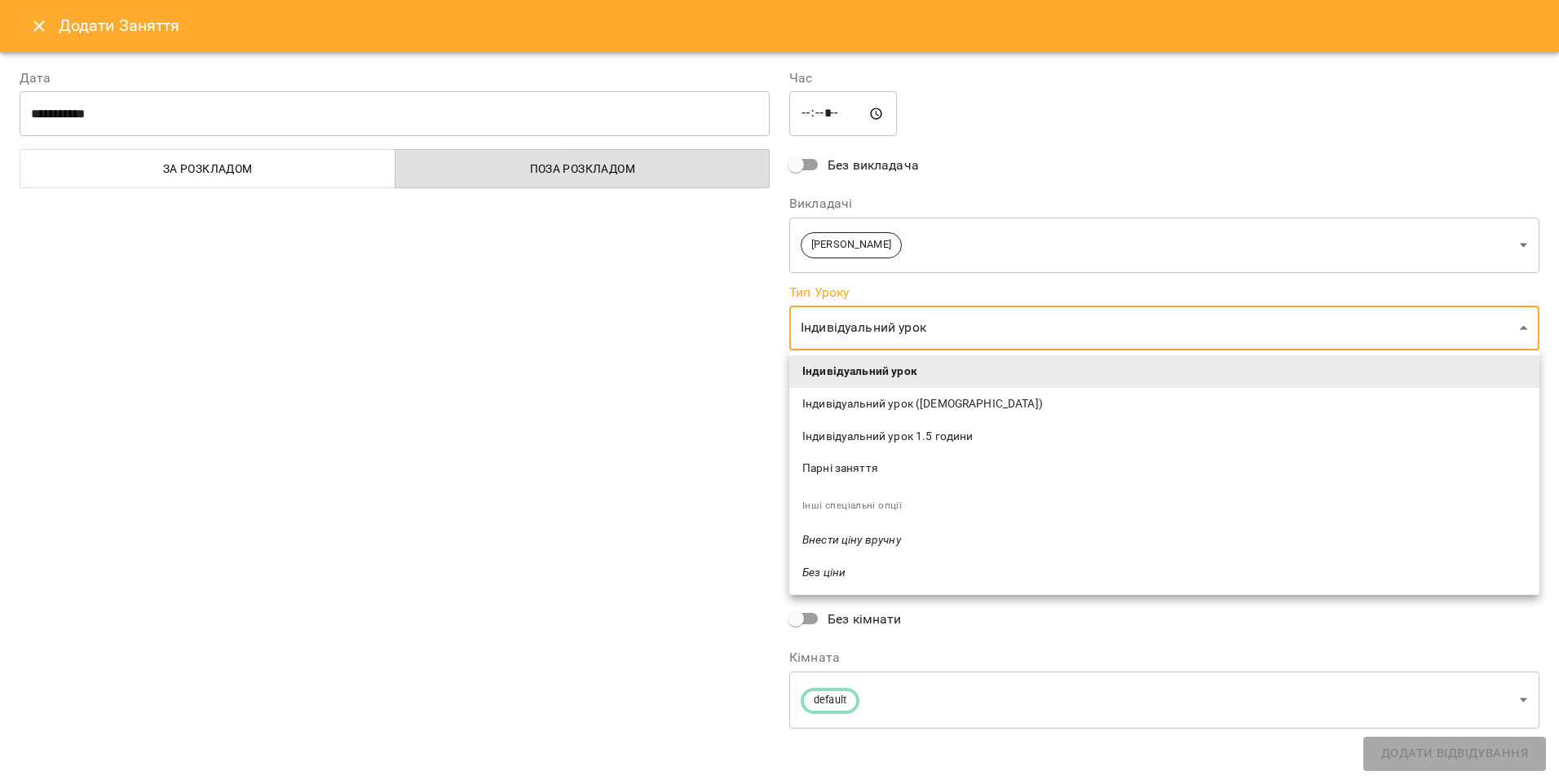
click at [604, 446] on div at bounding box center [780, 392] width 1559 height 784
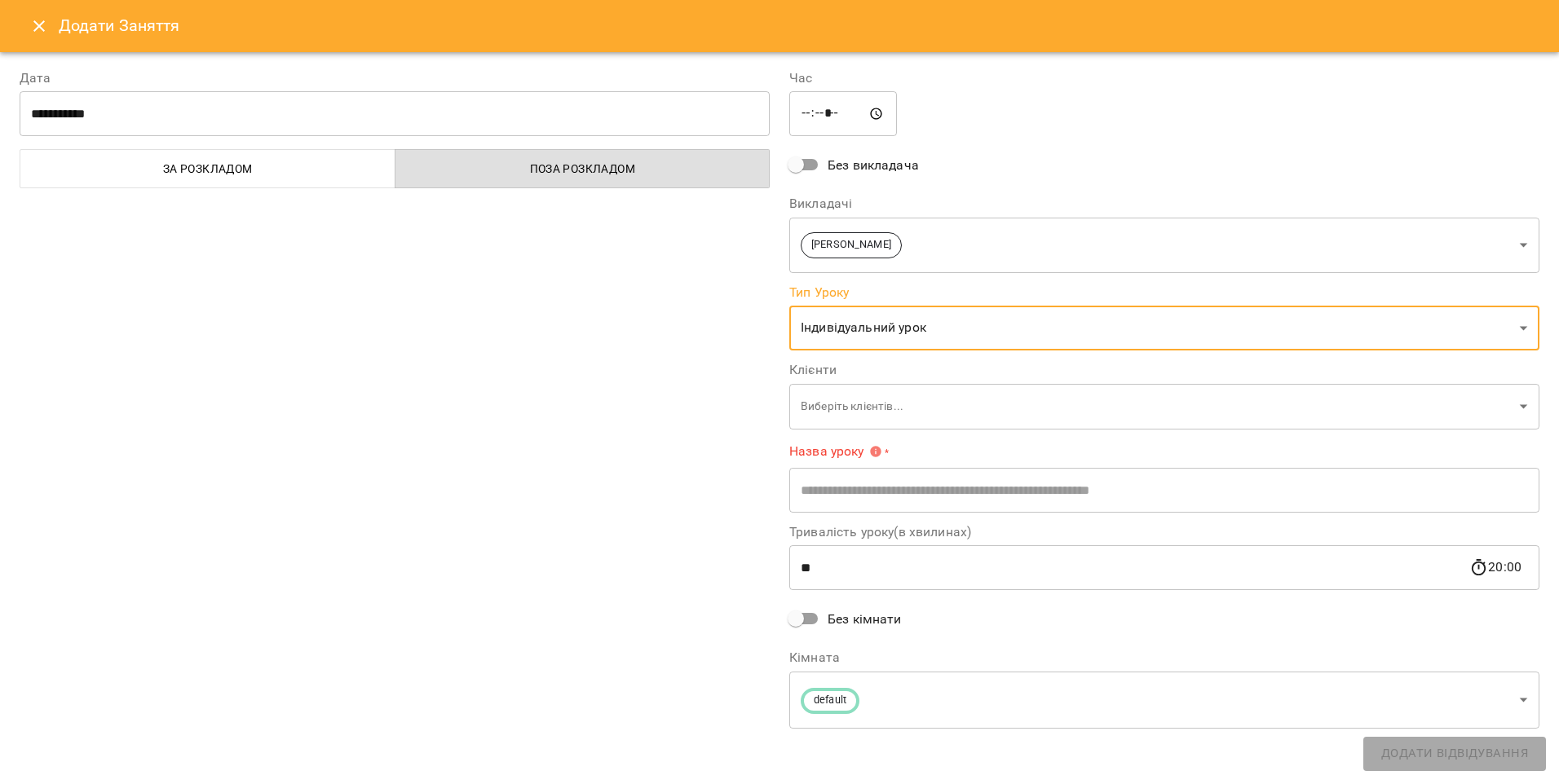
click at [1142, 477] on input "text" at bounding box center [1164, 489] width 751 height 45
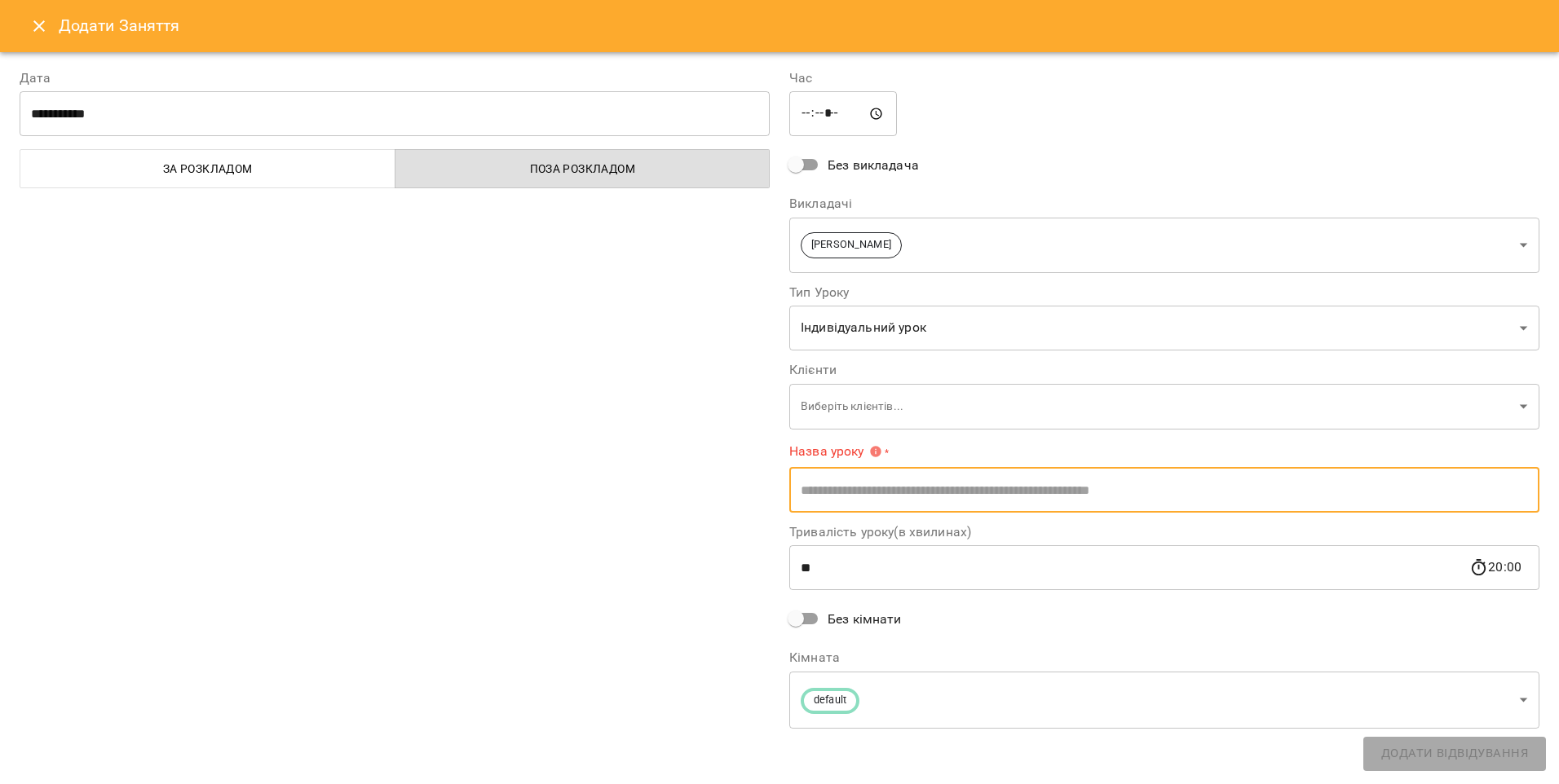
click at [695, 553] on div "**********" at bounding box center [395, 400] width 770 height 703
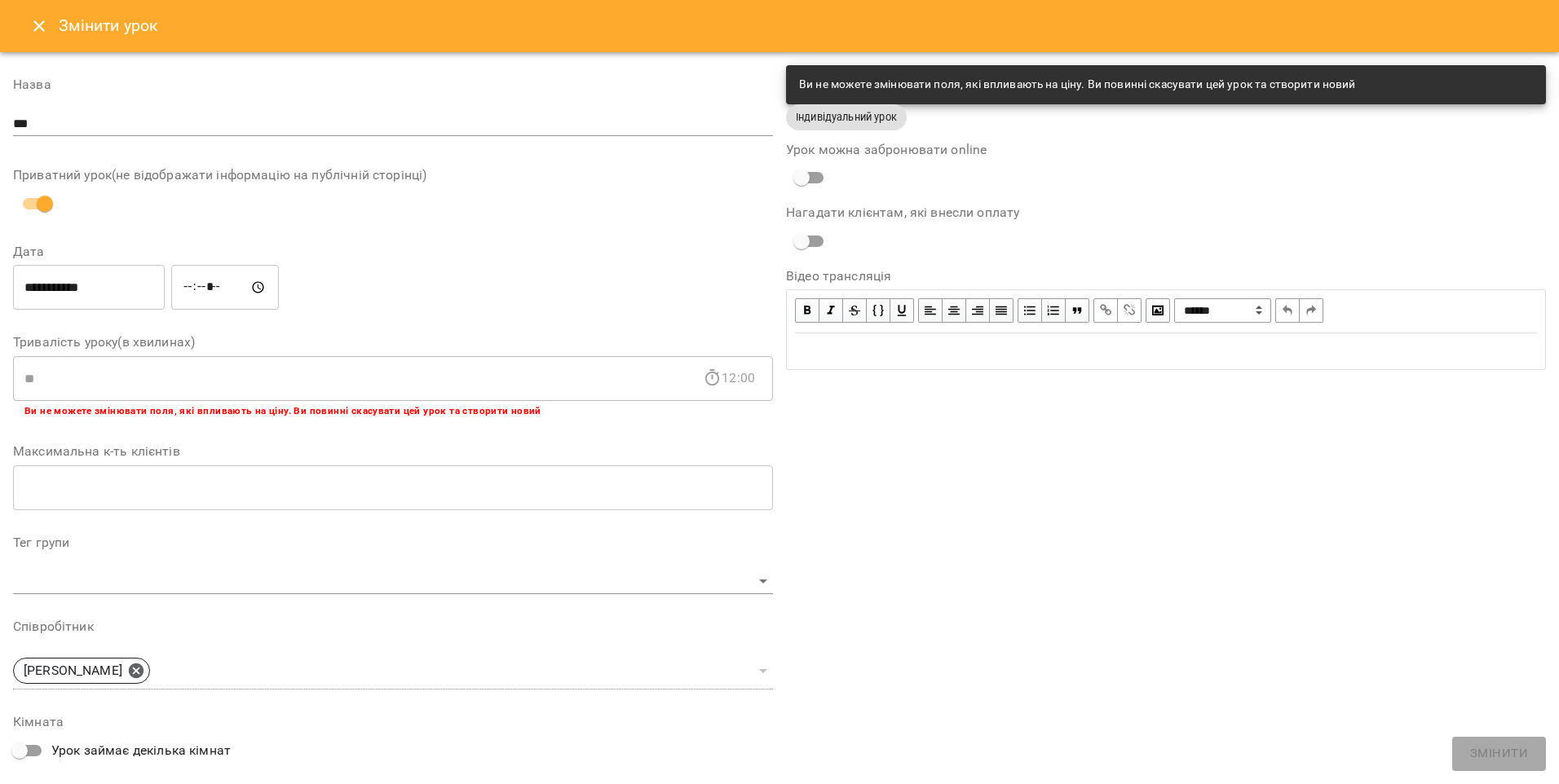
click at [40, 29] on icon "Close" at bounding box center [39, 26] width 19 height 19
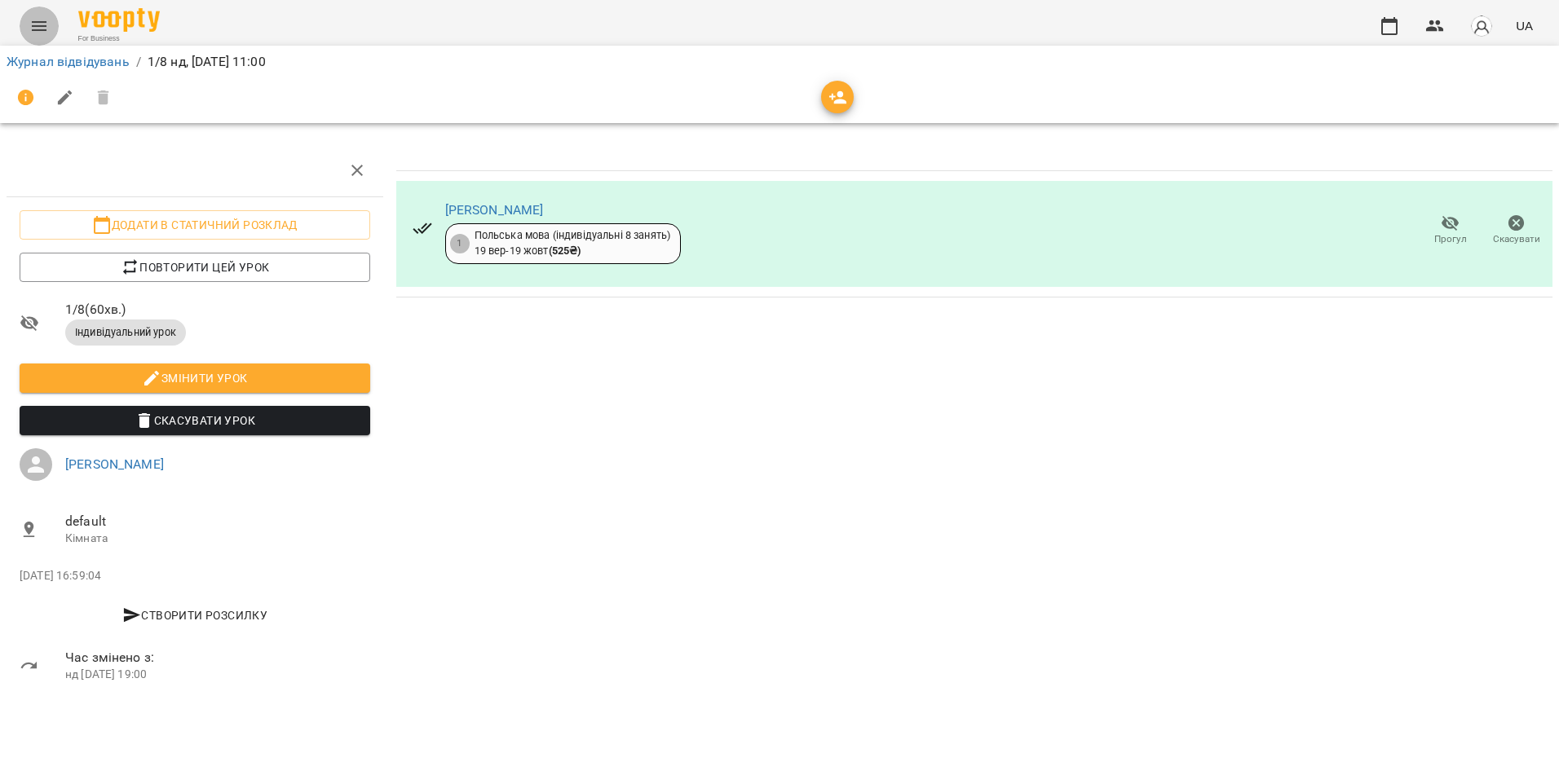
click at [48, 30] on icon "Menu" at bounding box center [39, 26] width 19 height 19
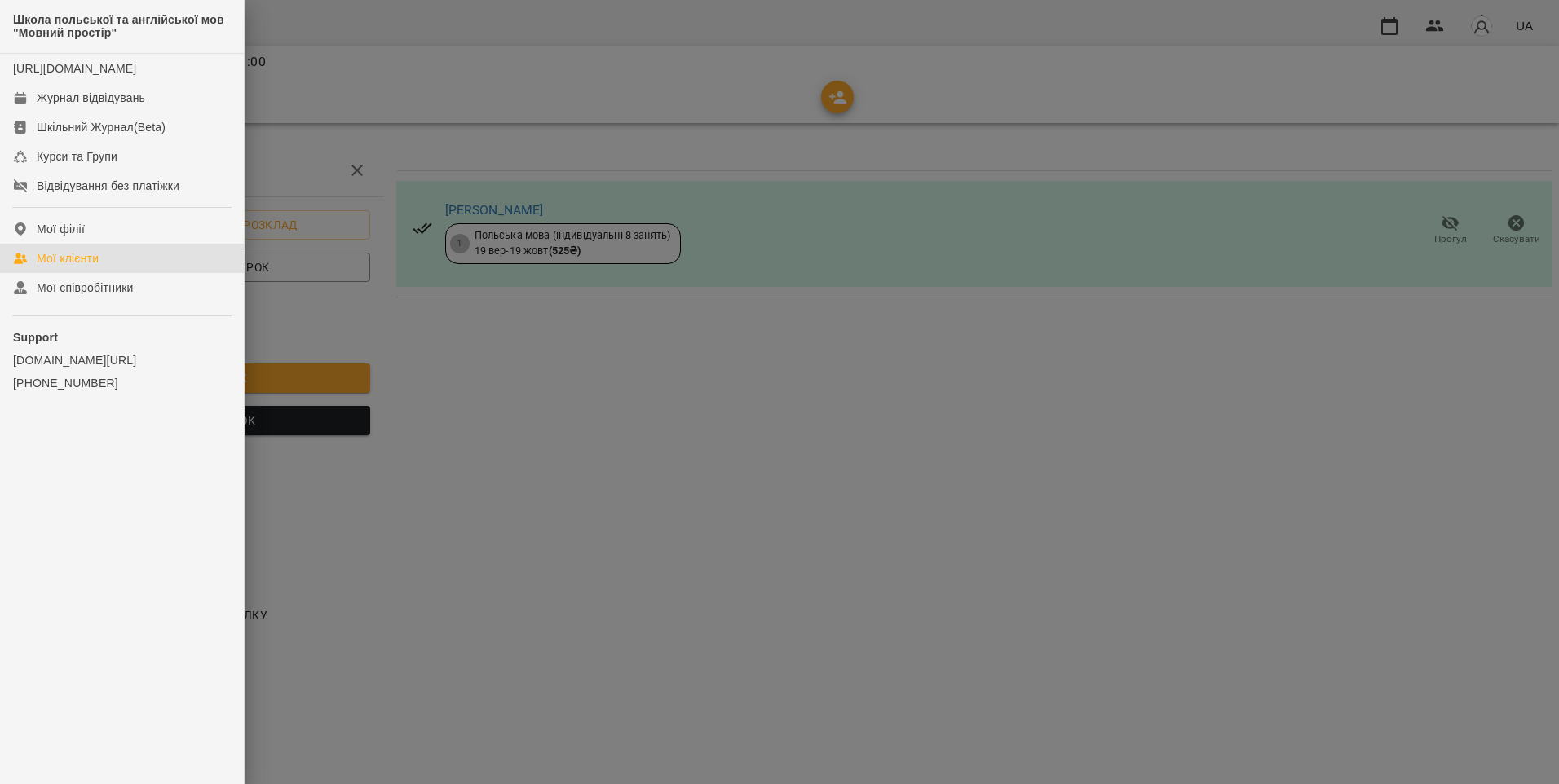
click at [110, 273] on link "Мої клієнти" at bounding box center [122, 258] width 244 height 29
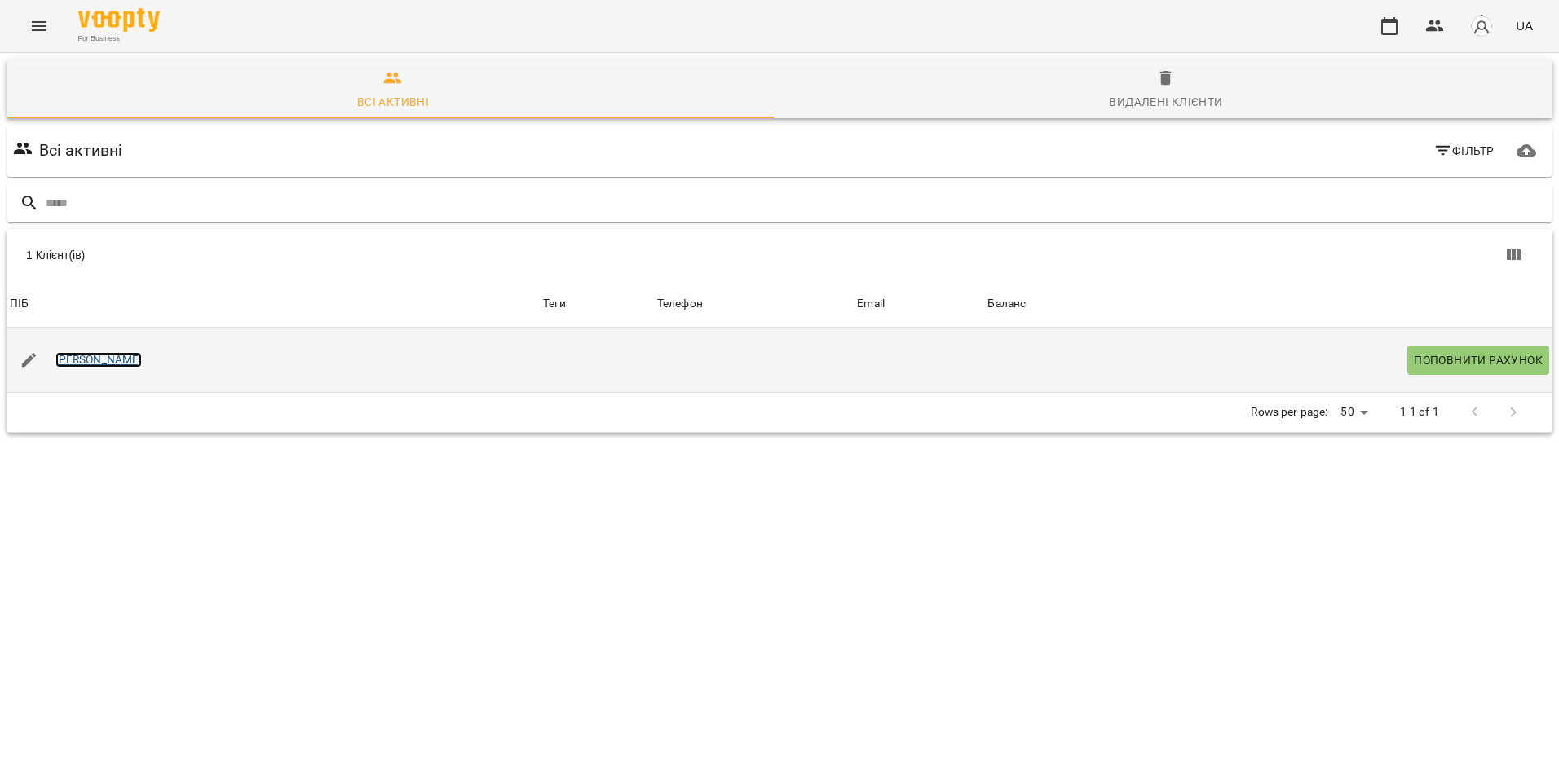
click at [86, 365] on link "[PERSON_NAME]" at bounding box center [98, 360] width 87 height 16
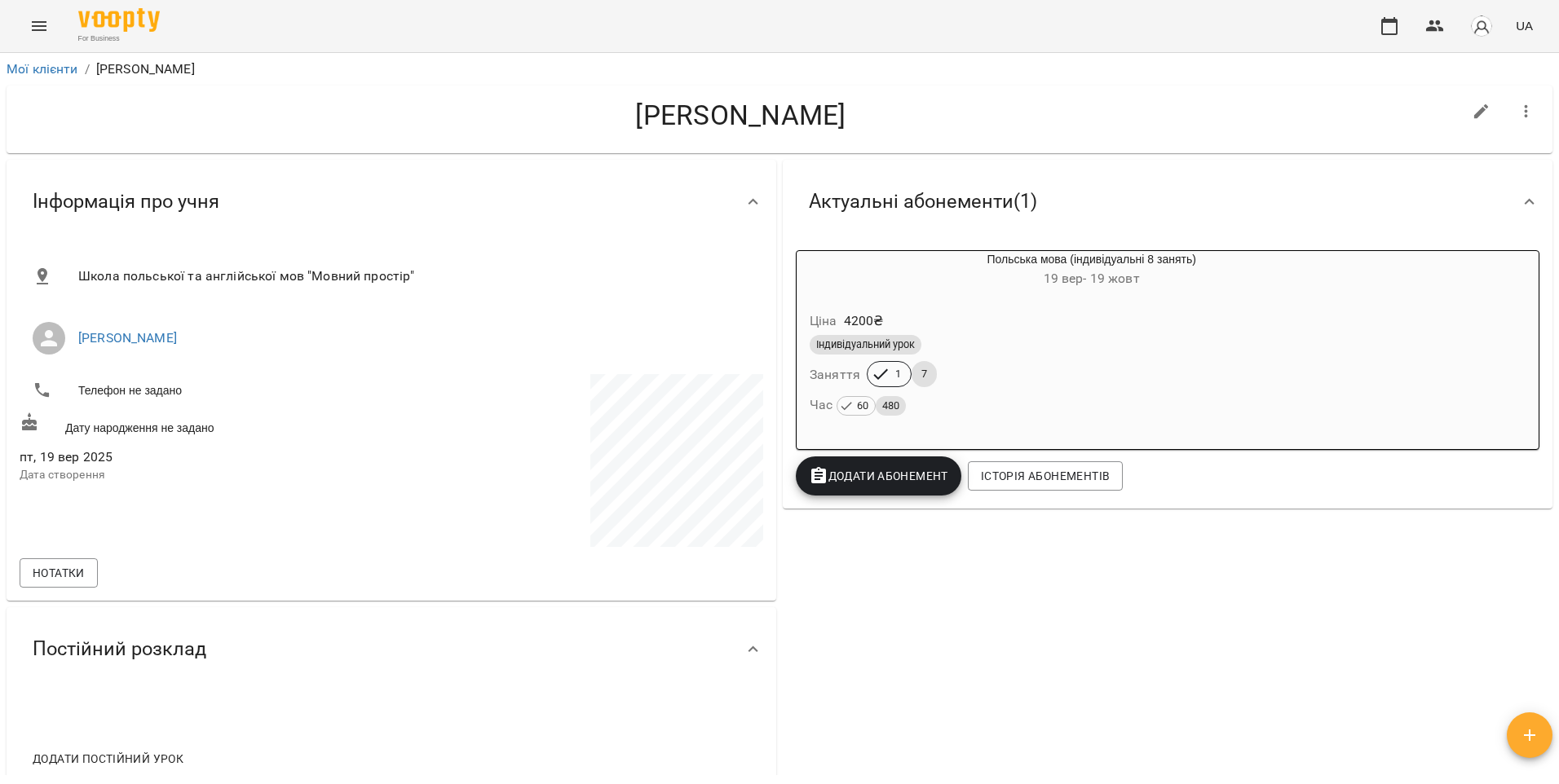
drag, startPoint x: 575, startPoint y: 355, endPoint x: 0, endPoint y: 544, distance: 605.3
click at [575, 351] on li "[PERSON_NAME]" at bounding box center [391, 338] width 744 height 45
click at [37, 29] on icon "Menu" at bounding box center [39, 26] width 19 height 19
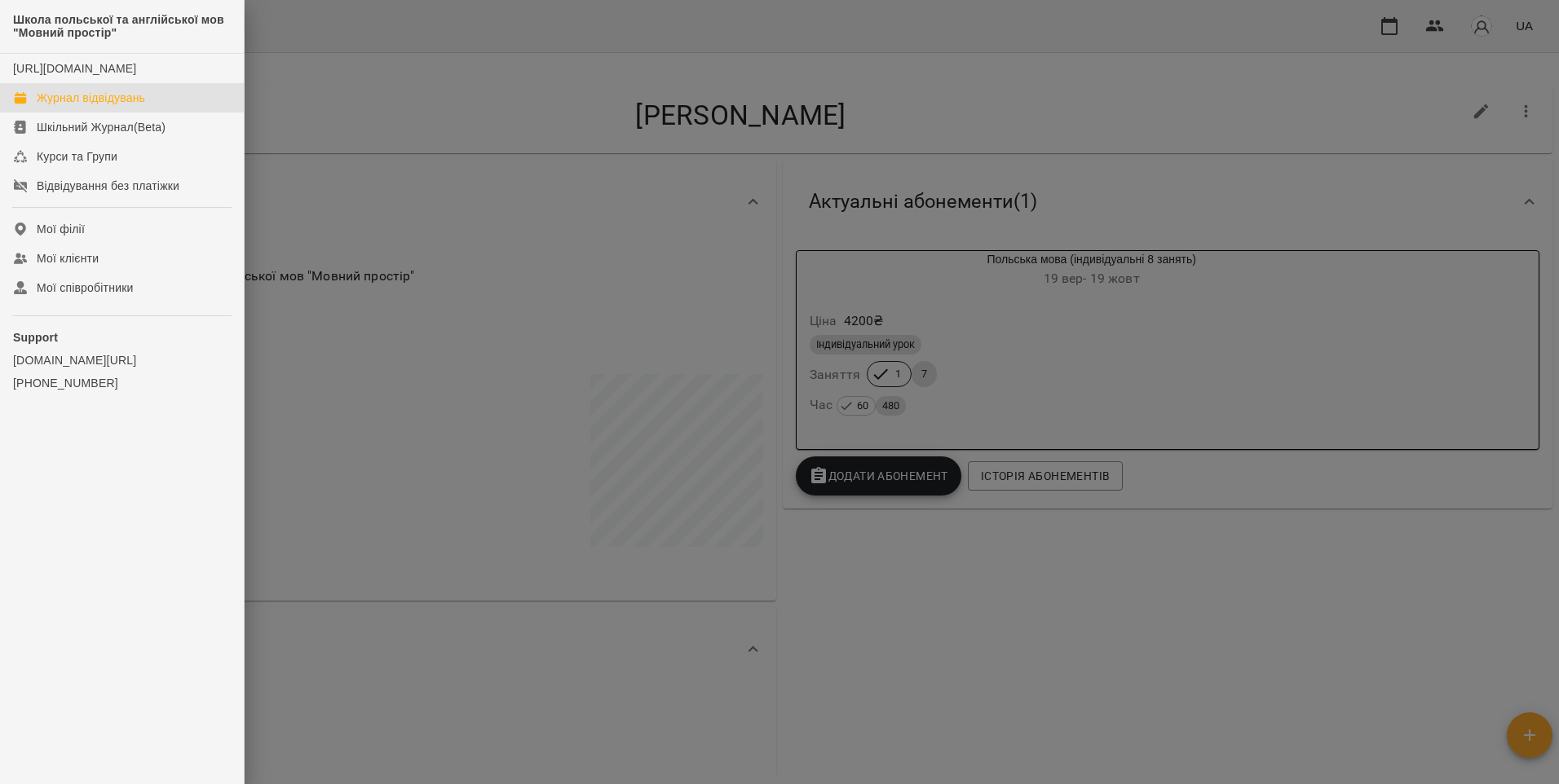
click at [79, 113] on link "Журнал відвідувань" at bounding box center [122, 97] width 244 height 29
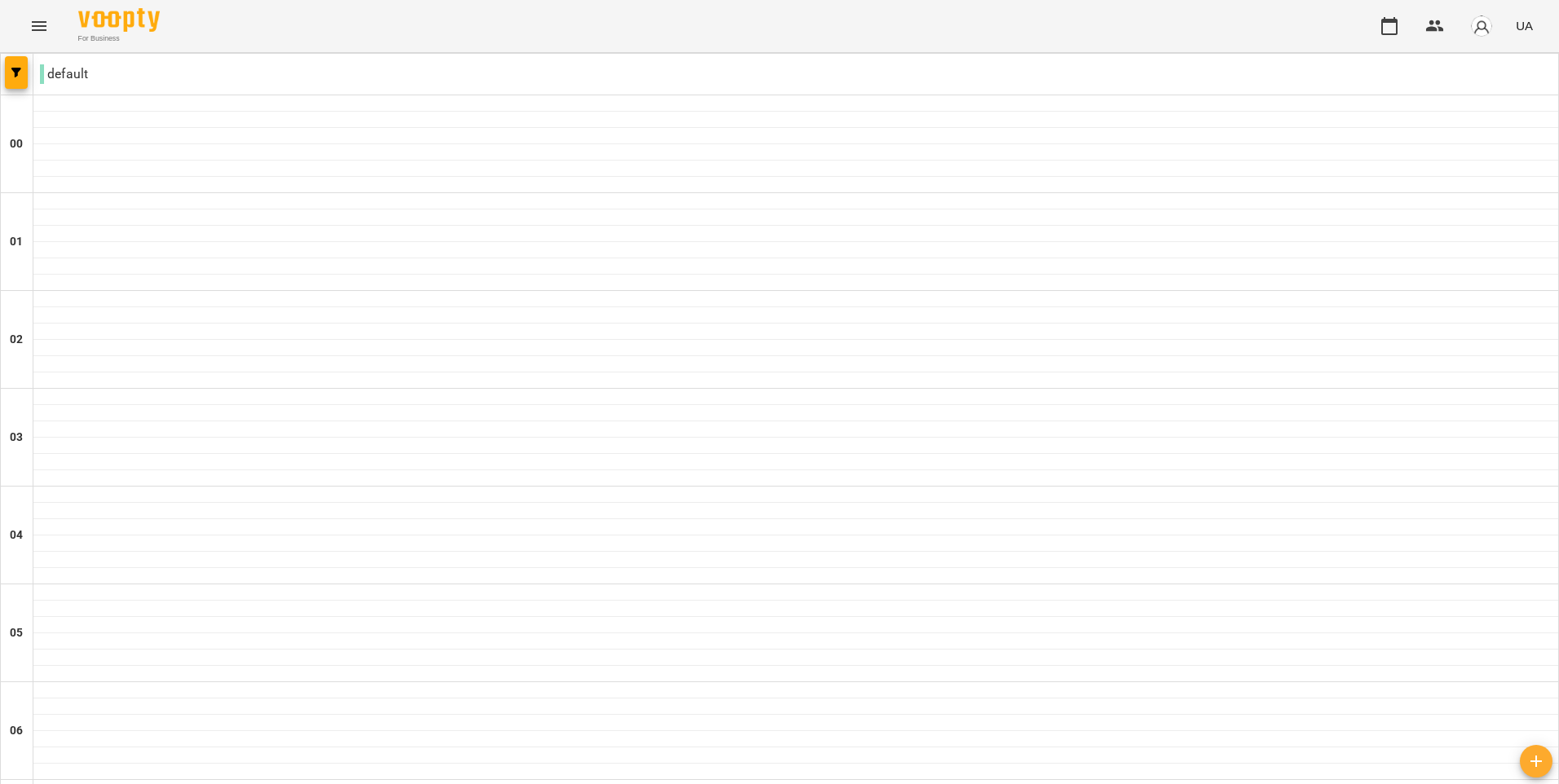
scroll to position [897, 0]
click at [43, 34] on icon "Menu" at bounding box center [39, 26] width 19 height 19
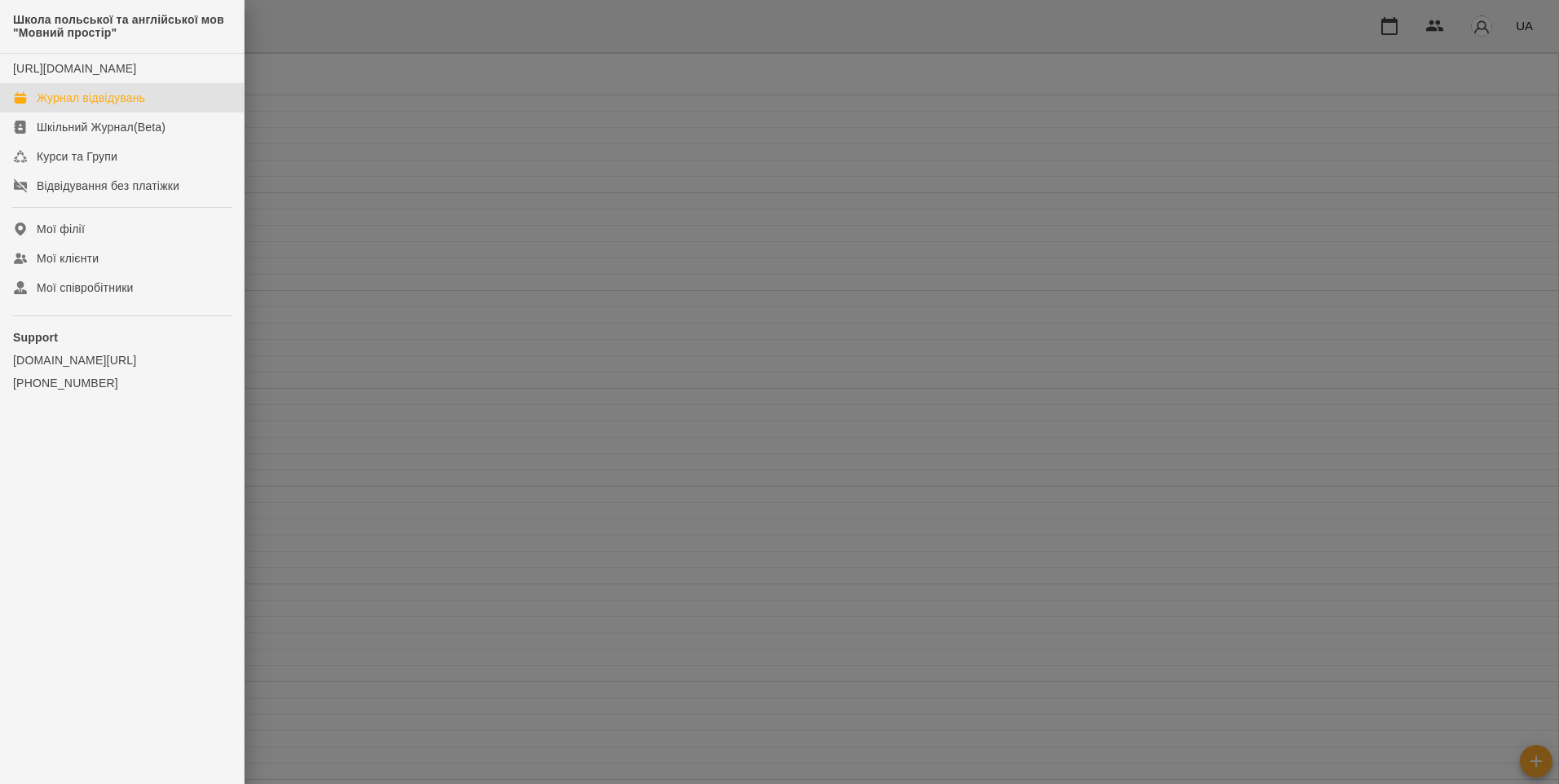
click at [460, 76] on div at bounding box center [780, 392] width 1559 height 784
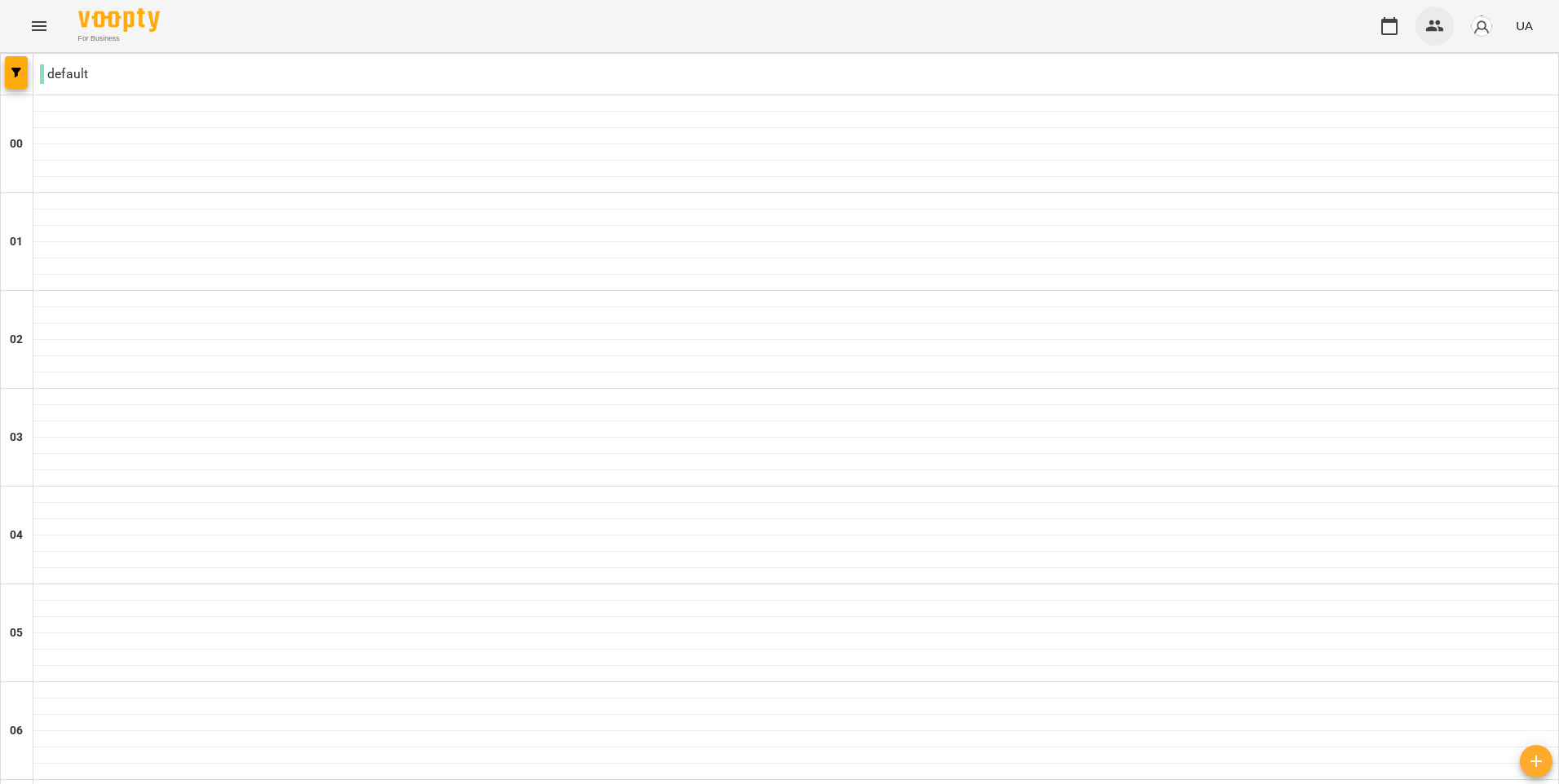
click at [1440, 31] on icon "button" at bounding box center [1435, 26] width 18 height 12
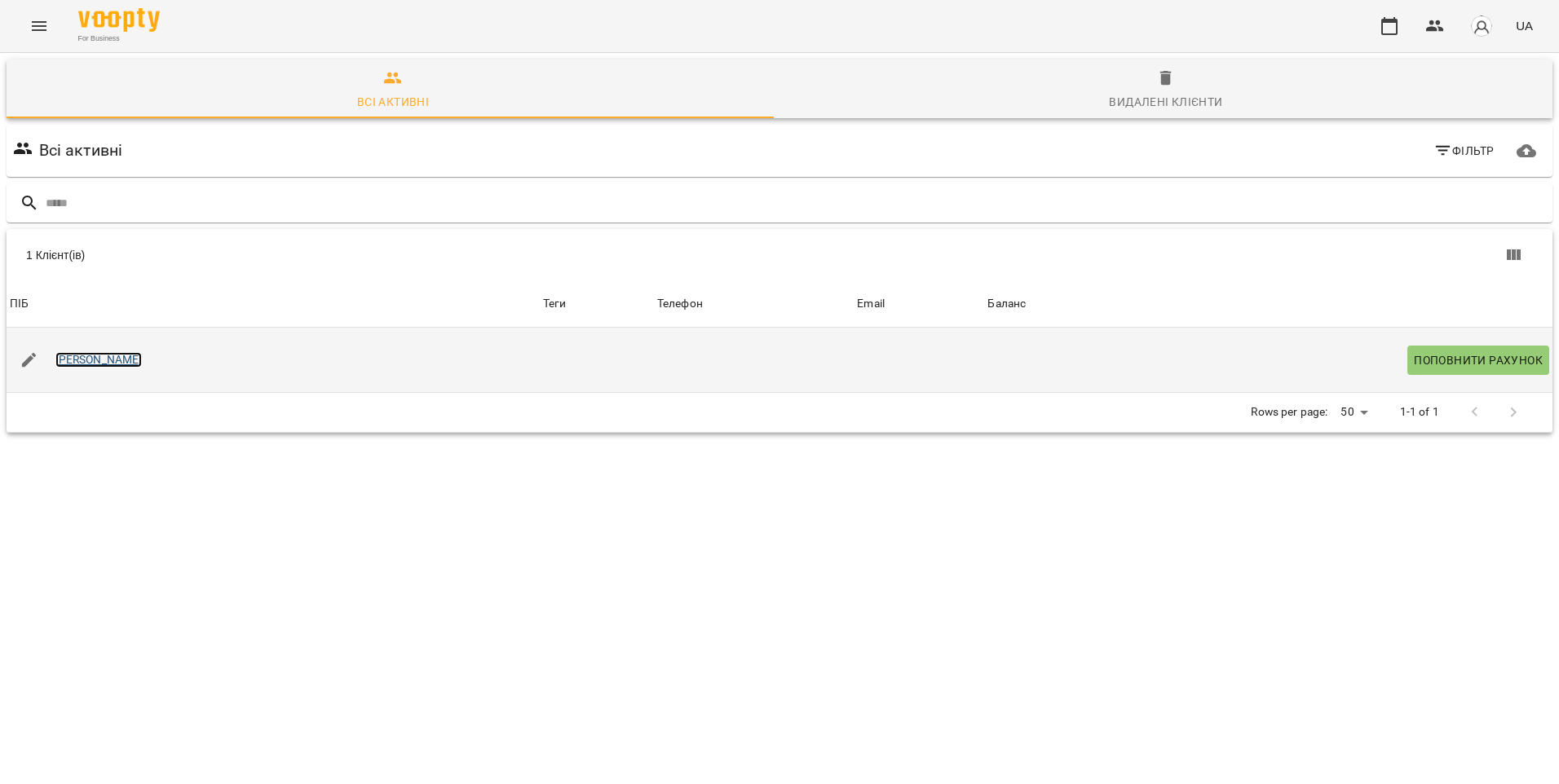
click at [96, 365] on link "[PERSON_NAME]" at bounding box center [98, 360] width 87 height 16
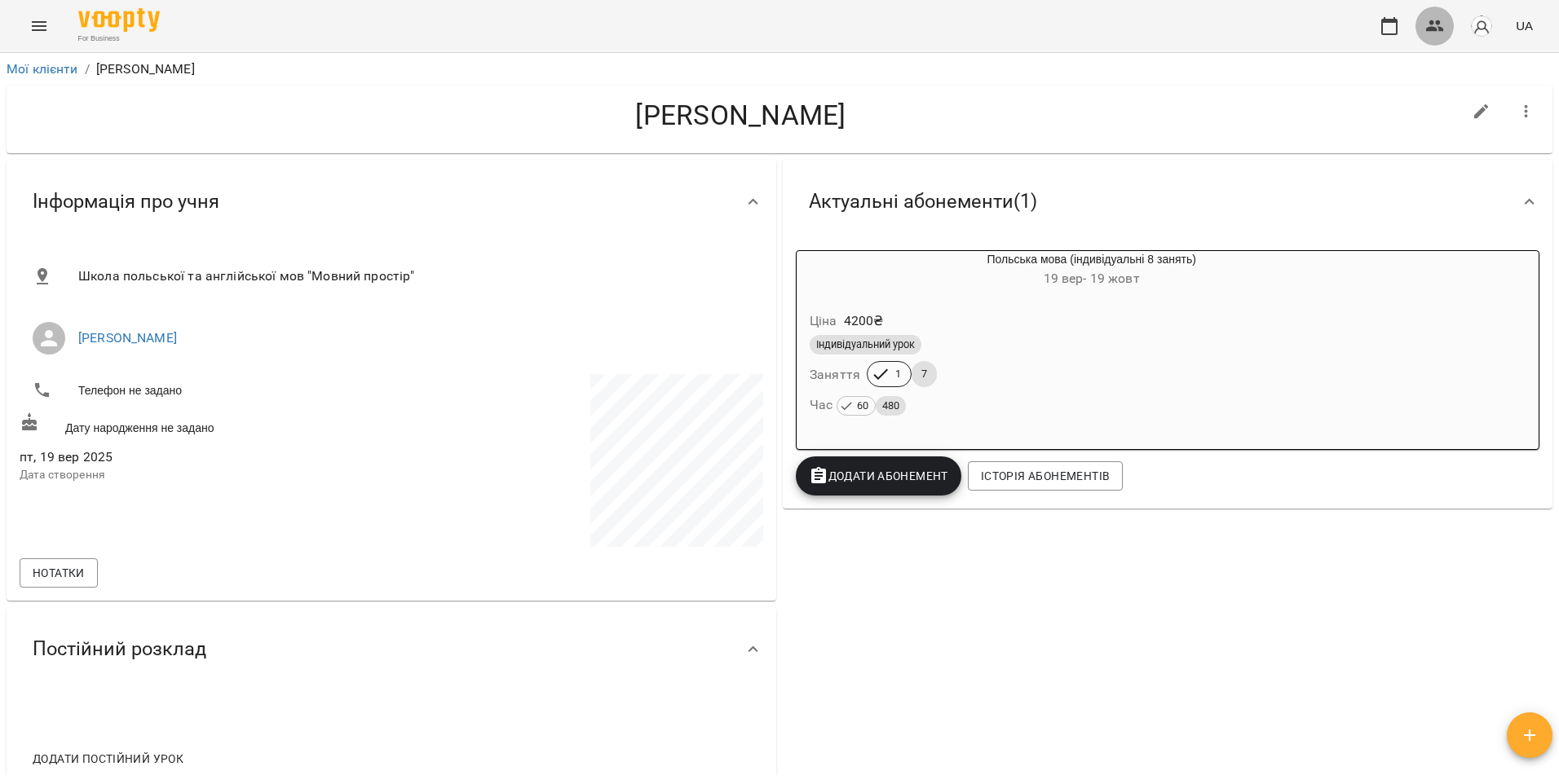
click at [1431, 21] on icon "button" at bounding box center [1435, 26] width 18 height 12
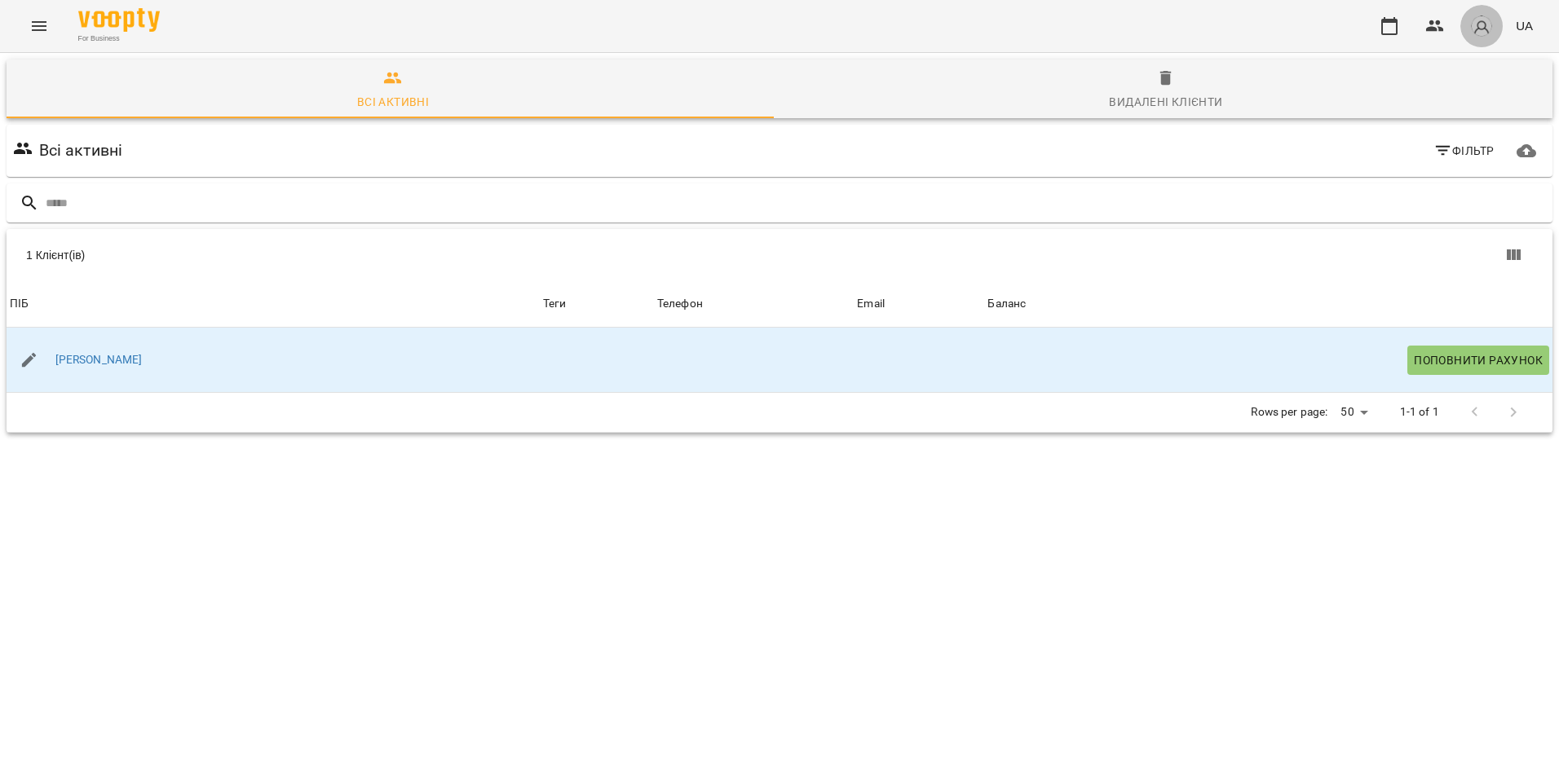
click at [1475, 28] on img "button" at bounding box center [1482, 26] width 23 height 23
click at [1475, 58] on span "[PERSON_NAME]" at bounding box center [1476, 62] width 103 height 19
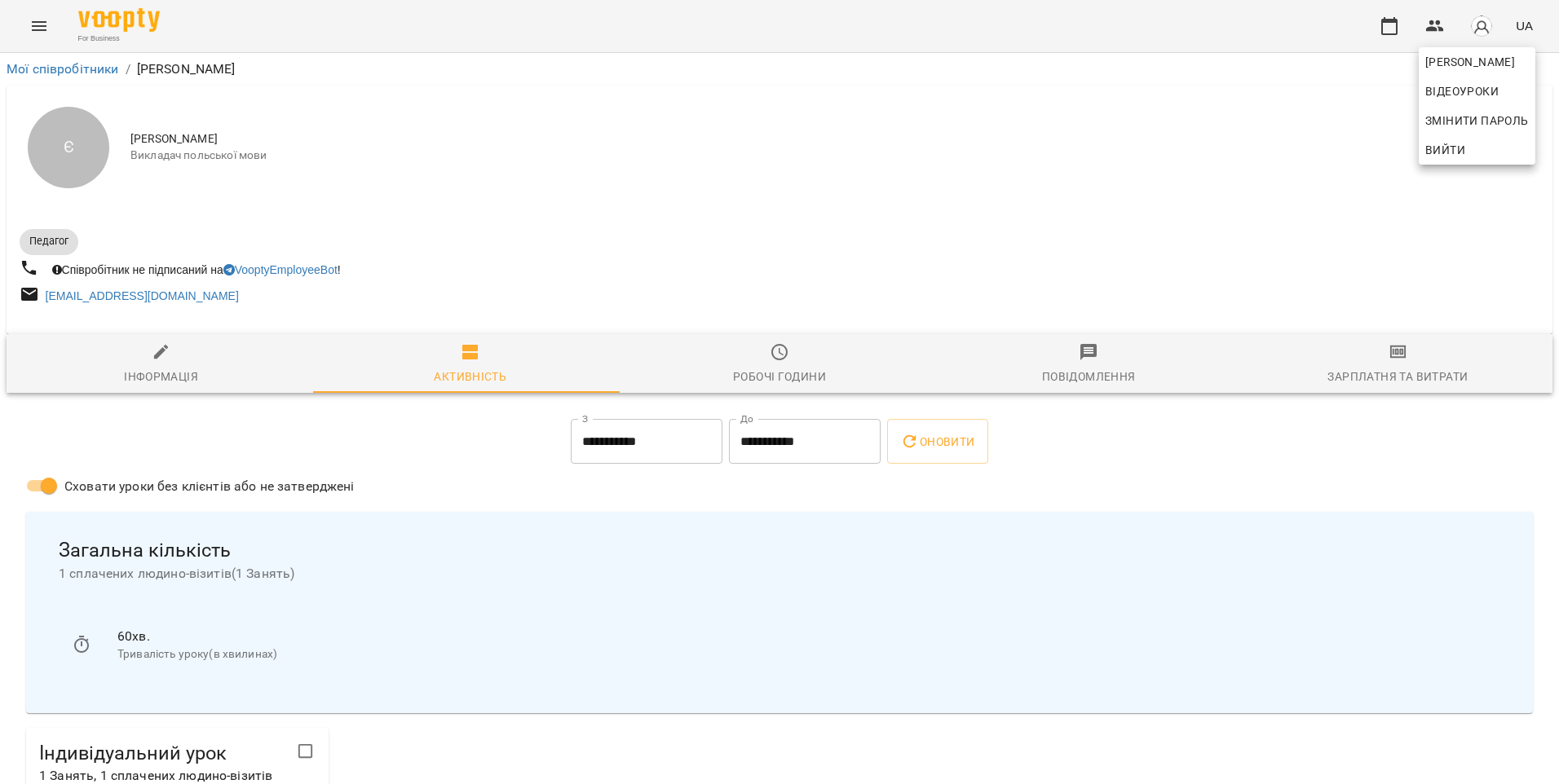
click at [815, 353] on div at bounding box center [780, 392] width 1559 height 784
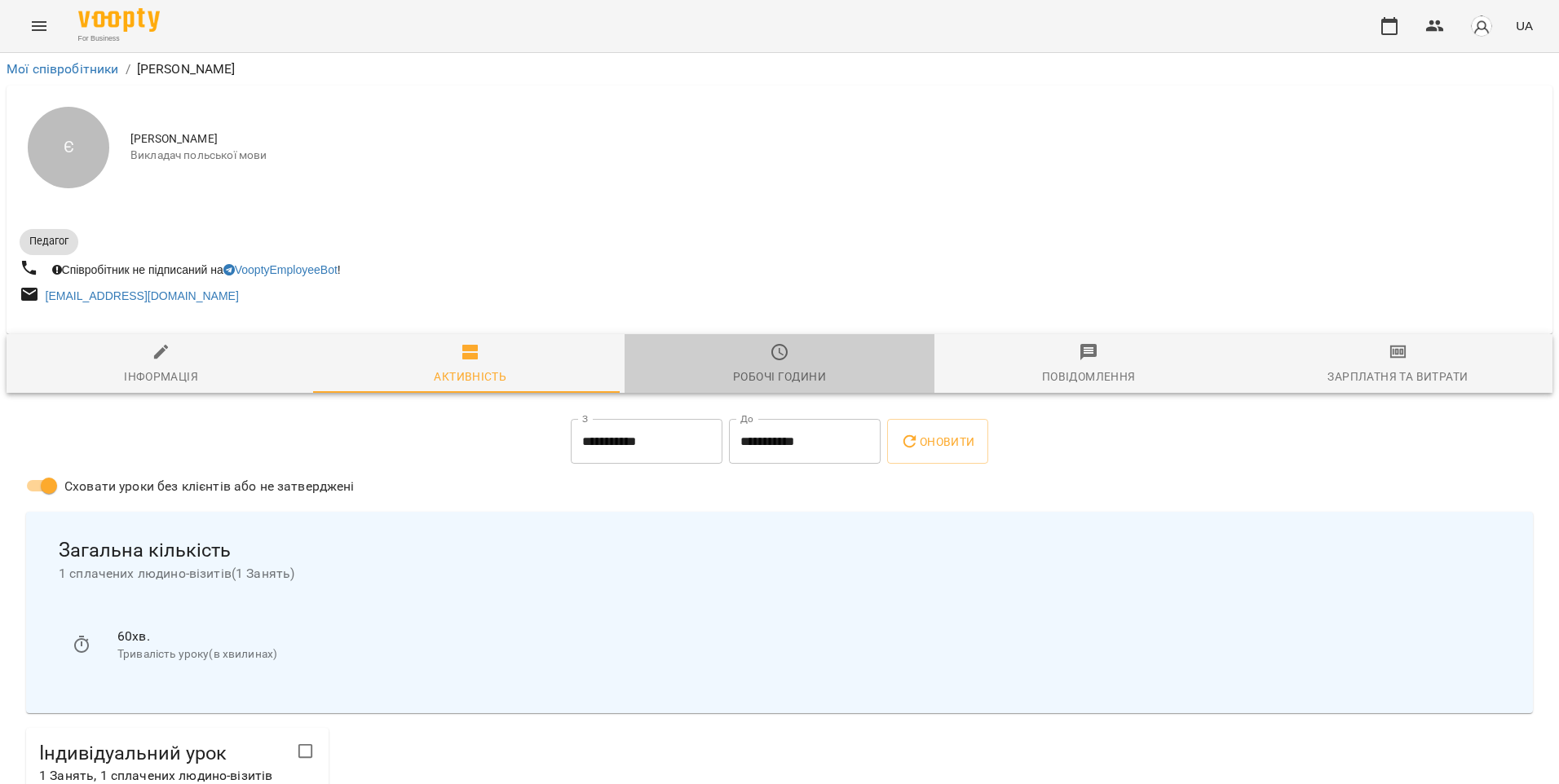
click at [808, 362] on span "Робочі години" at bounding box center [780, 365] width 289 height 44
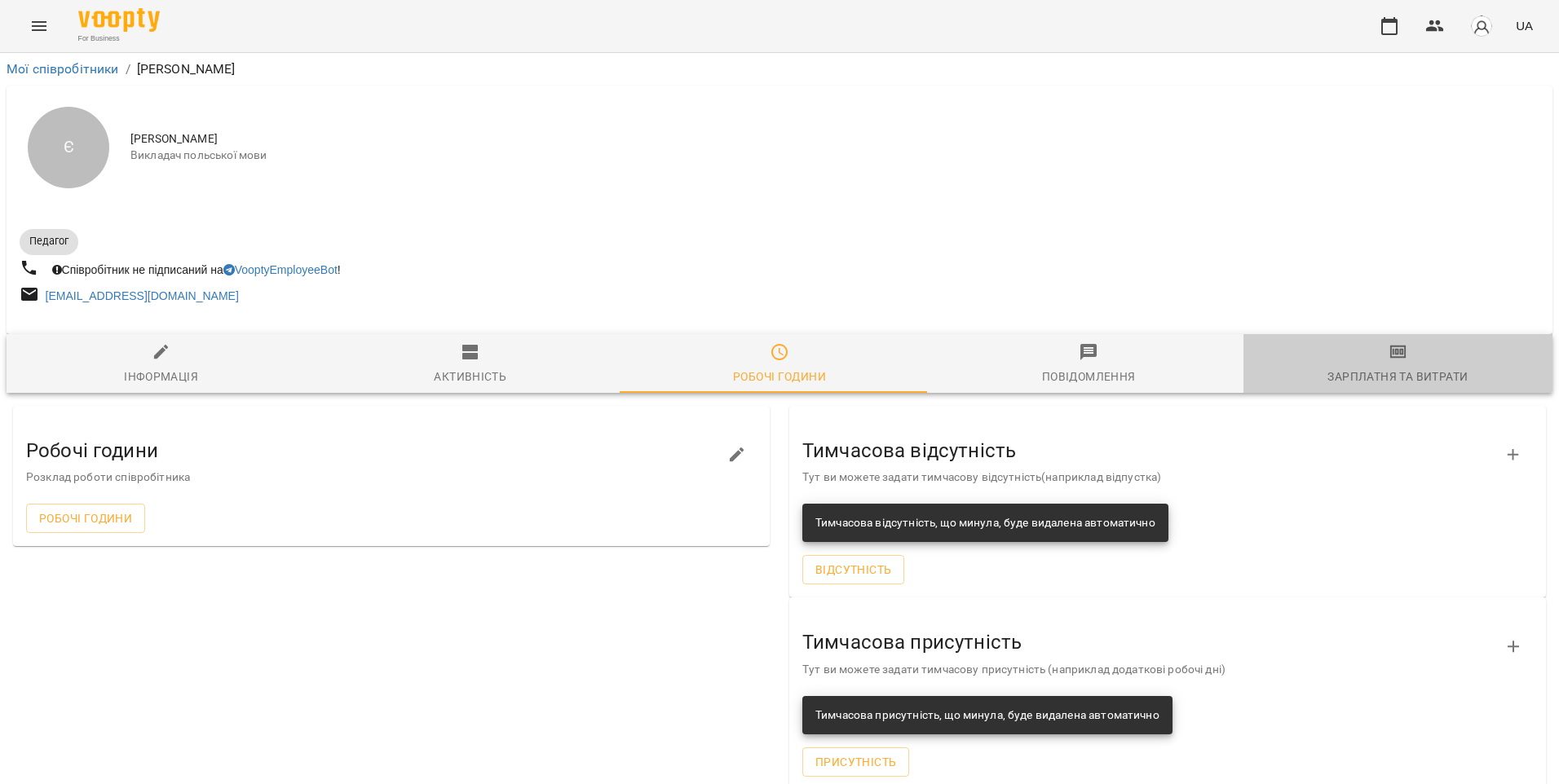
click at [1388, 349] on icon "button" at bounding box center [1398, 352] width 19 height 19
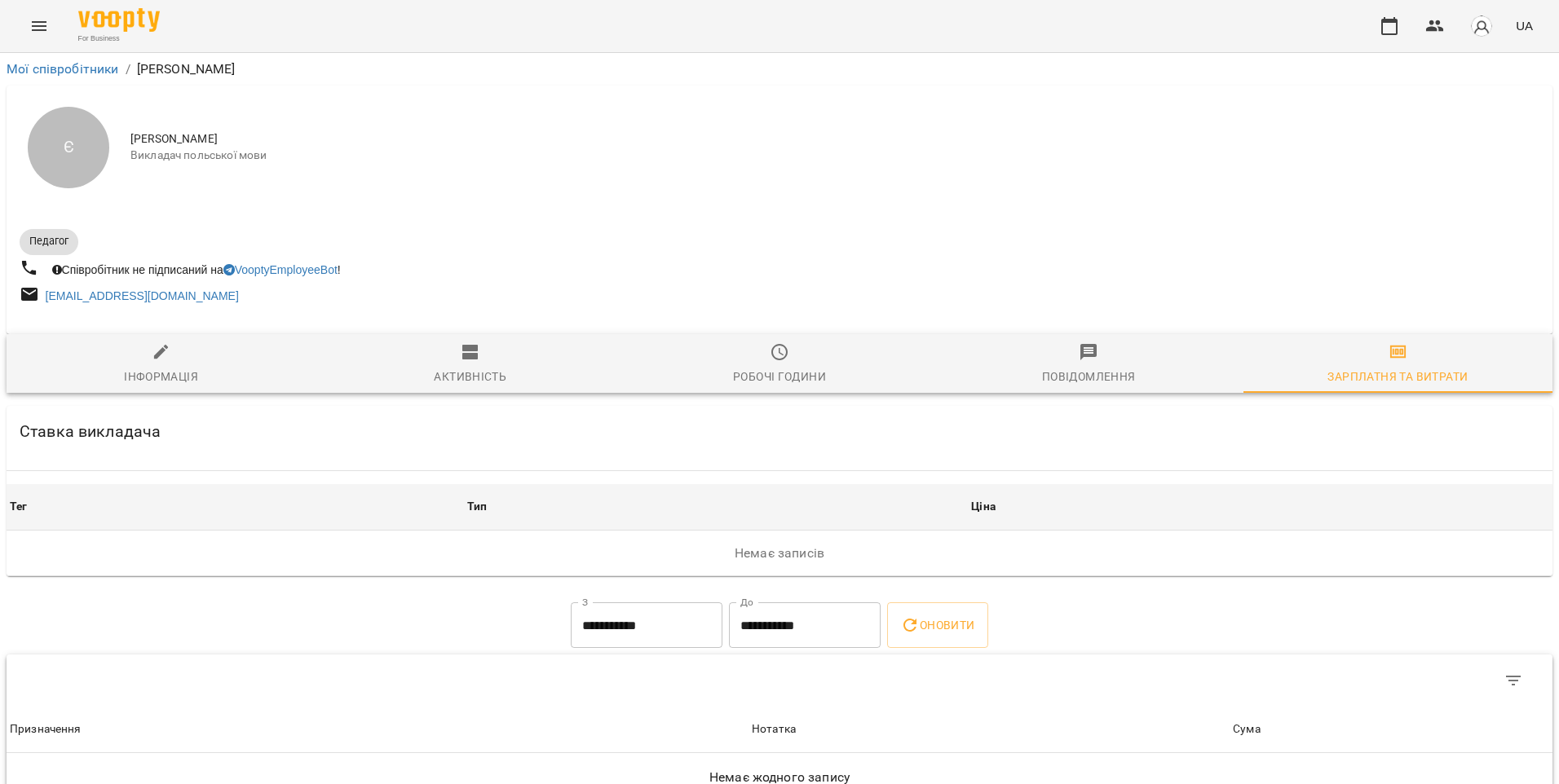
click at [214, 372] on span "Інформація" at bounding box center [161, 365] width 289 height 44
select select "**"
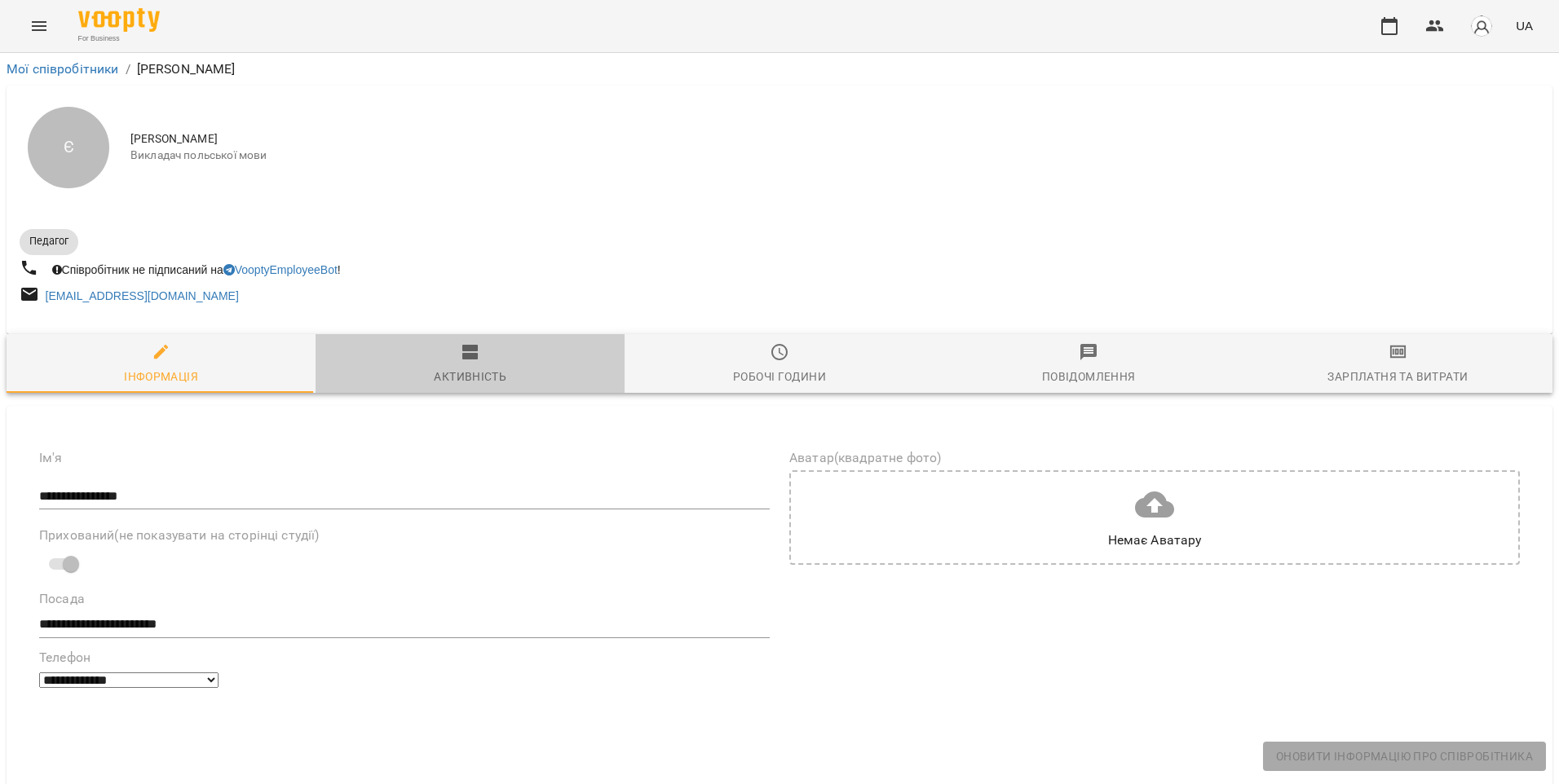
click at [477, 365] on span "Активність" at bounding box center [470, 365] width 289 height 44
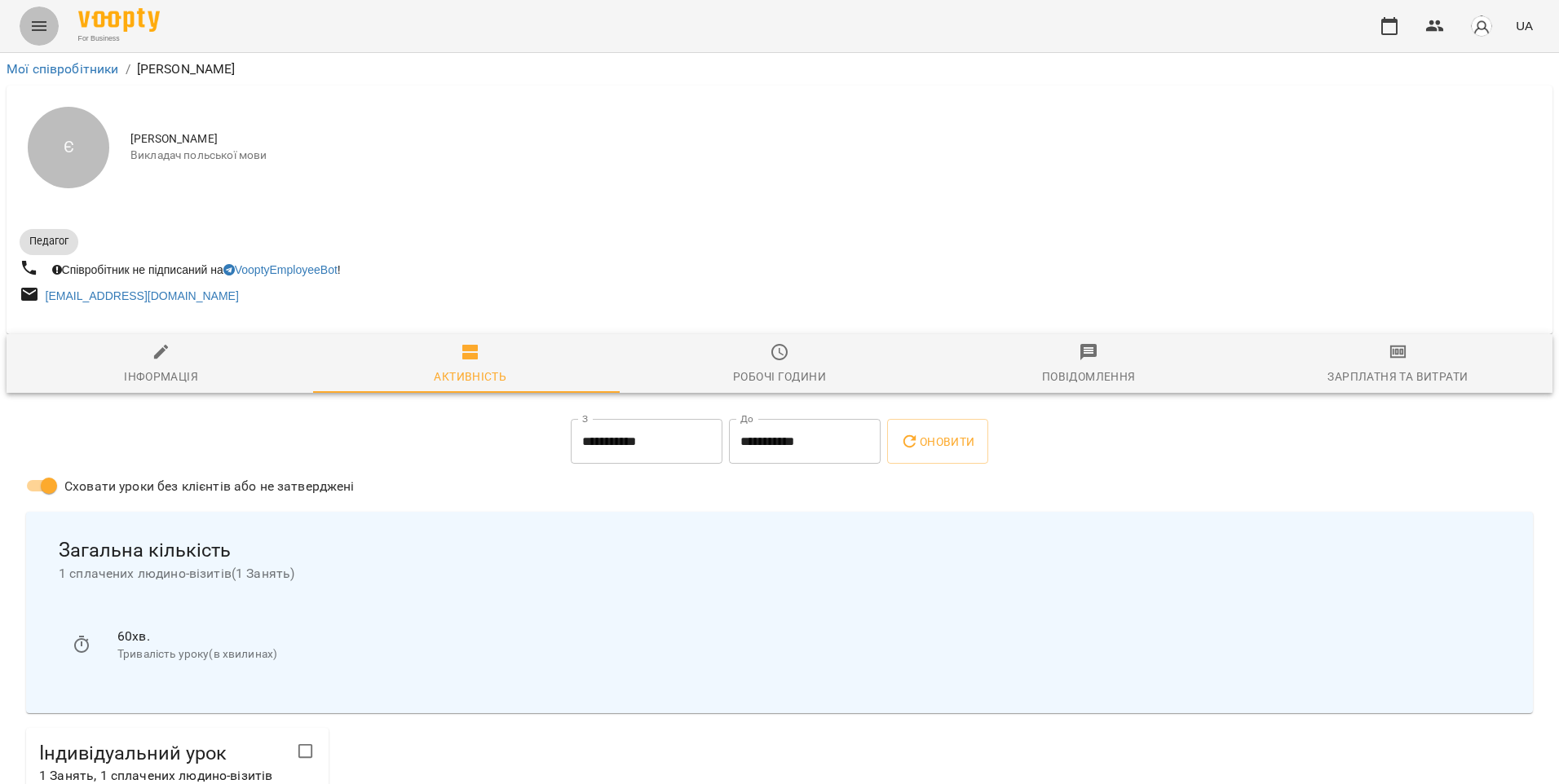
click at [43, 27] on icon "Menu" at bounding box center [39, 26] width 19 height 19
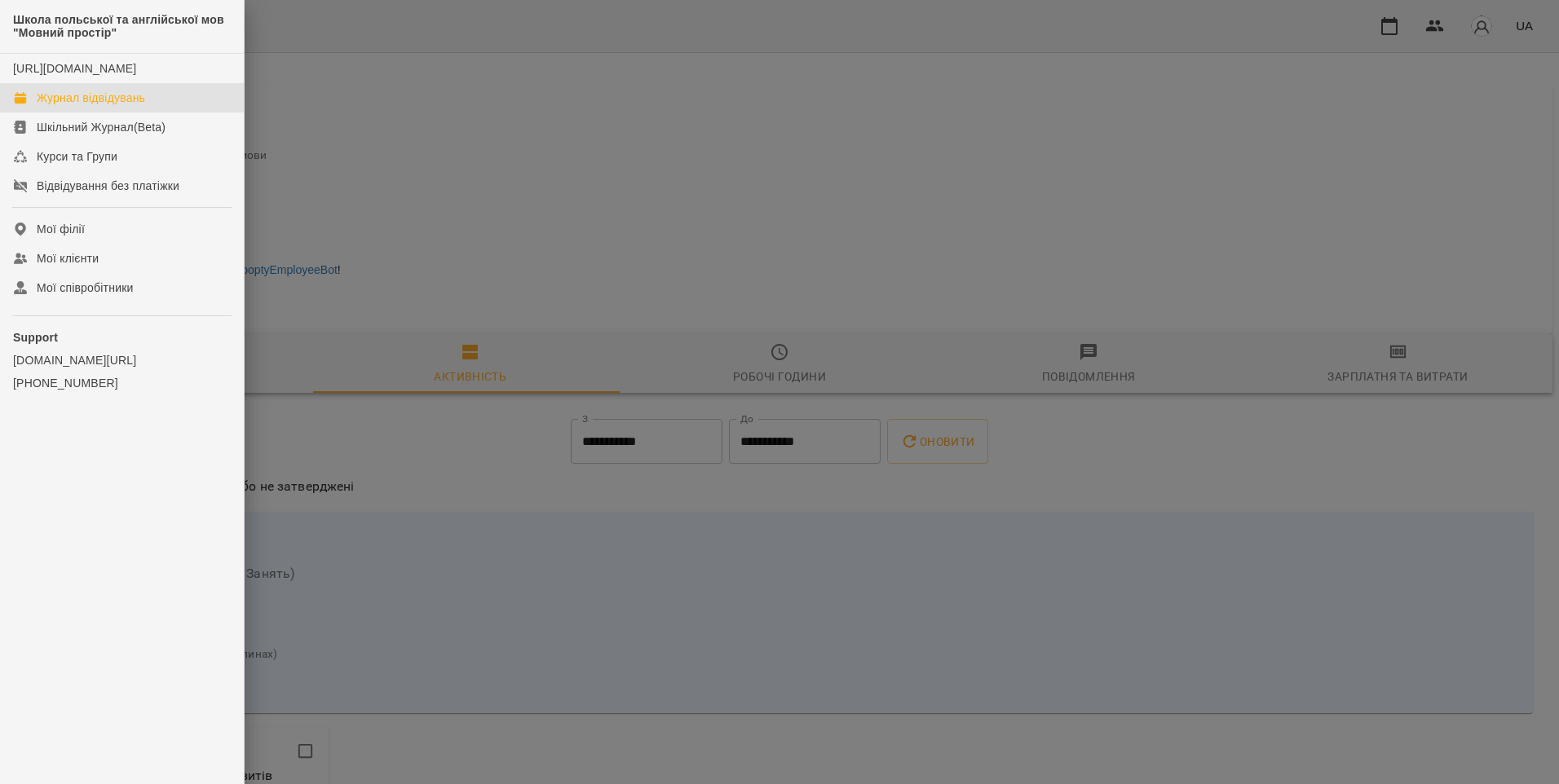
click at [108, 106] on div "Журнал відвідувань" at bounding box center [91, 97] width 108 height 16
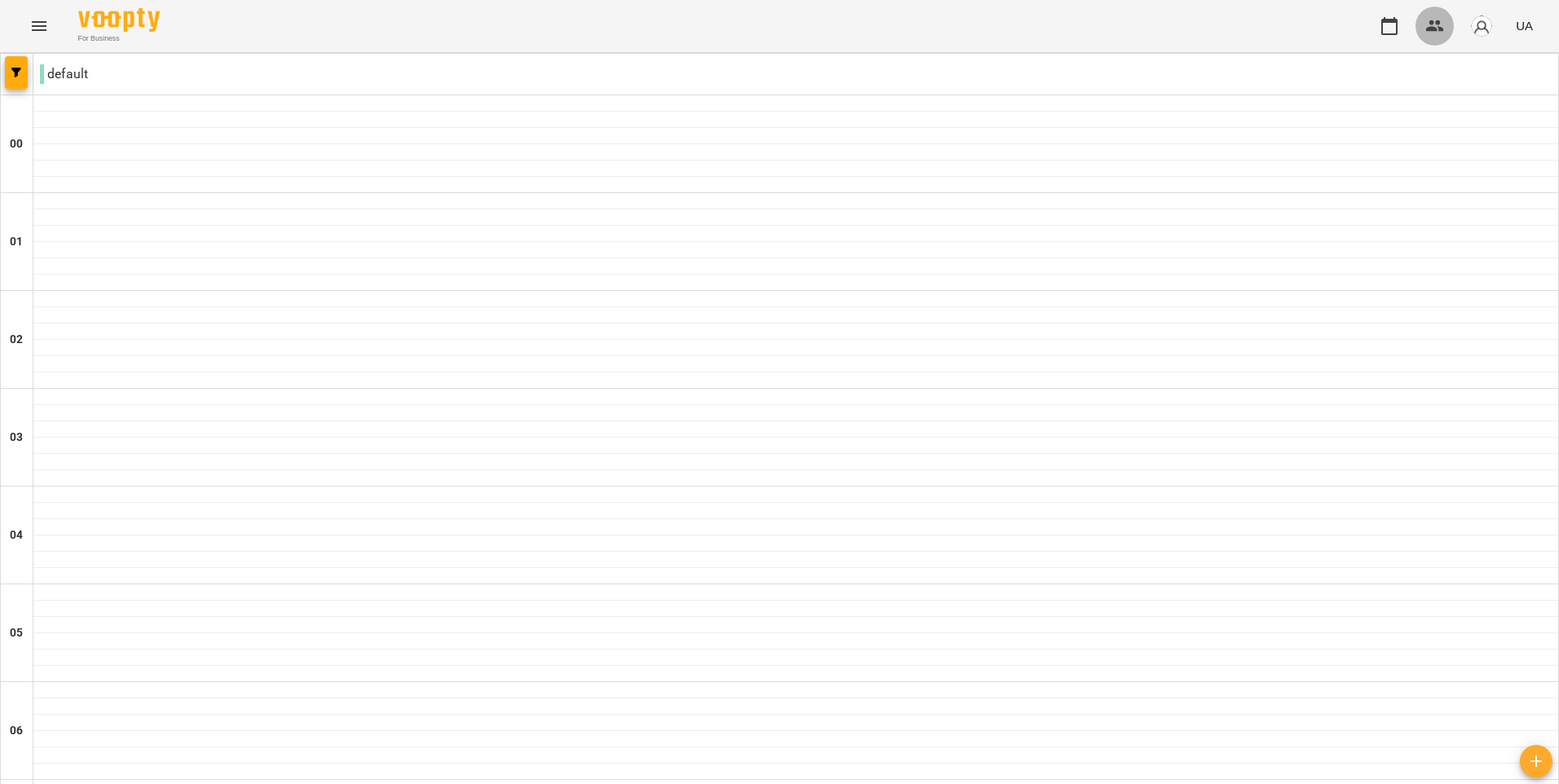
click at [1436, 21] on icon "button" at bounding box center [1435, 26] width 19 height 19
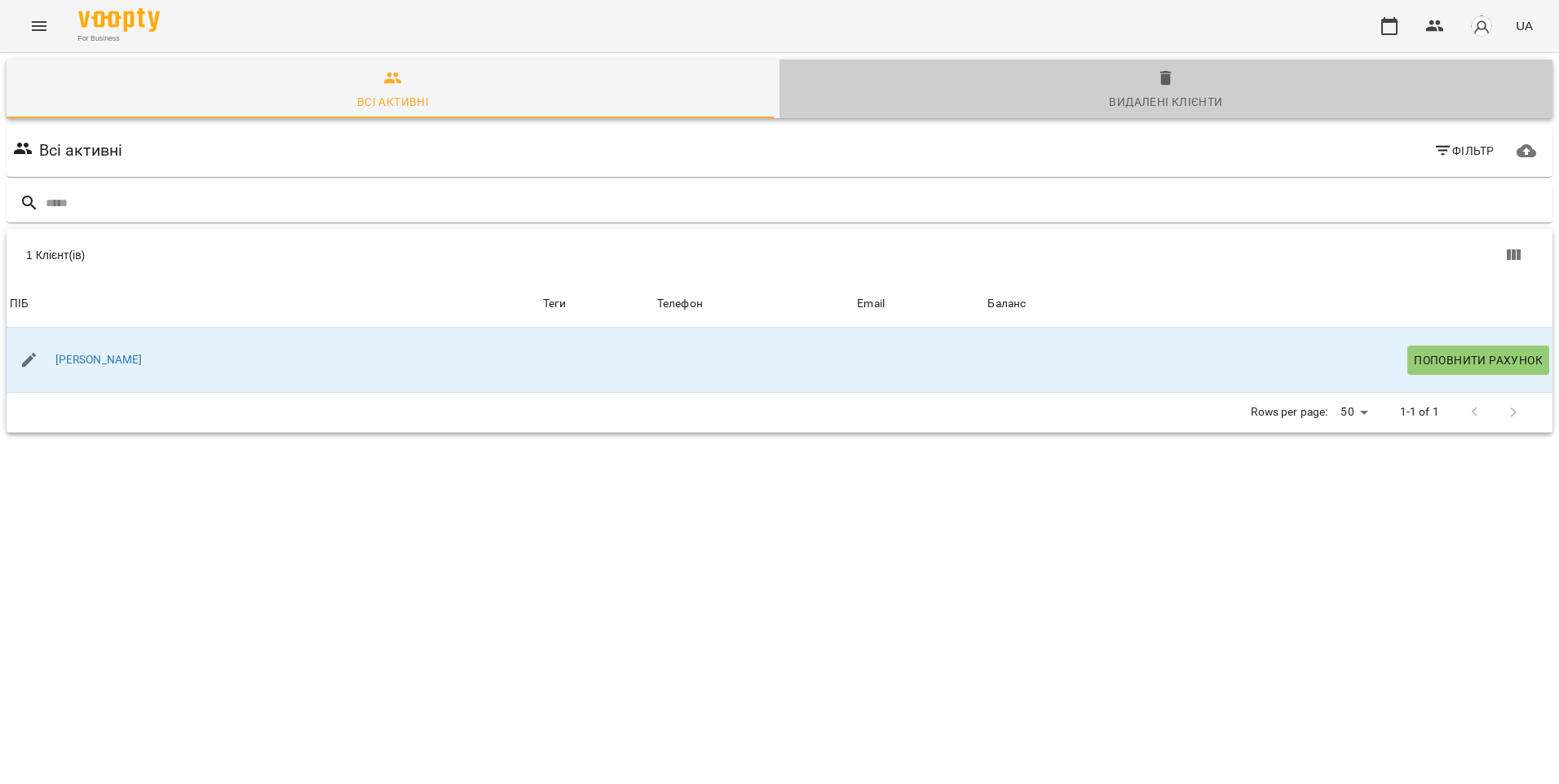
click at [1166, 101] on div "Видалені клієнти" at bounding box center [1164, 102] width 113 height 19
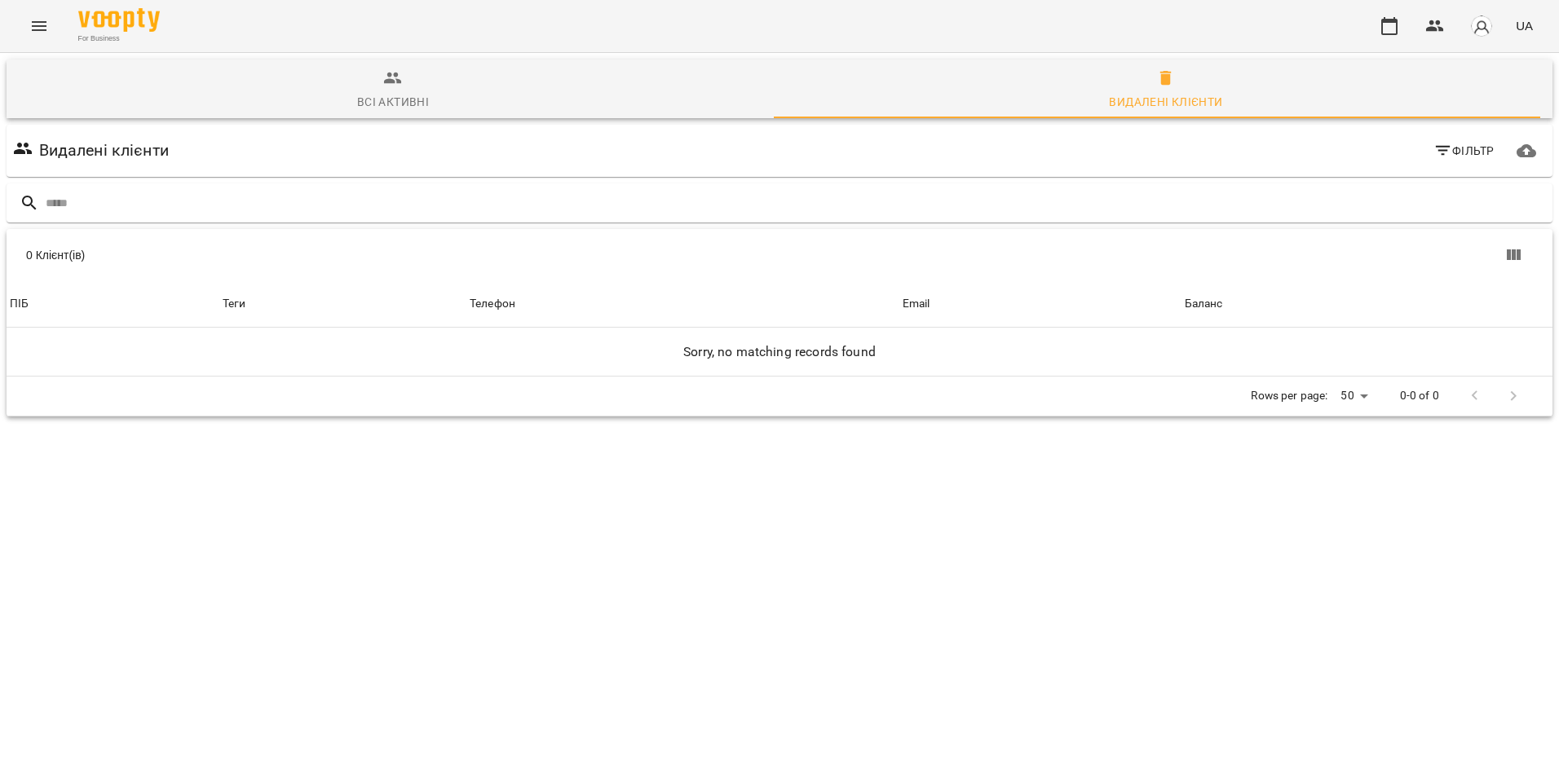
click at [471, 76] on span "Всі активні" at bounding box center [393, 91] width 753 height 44
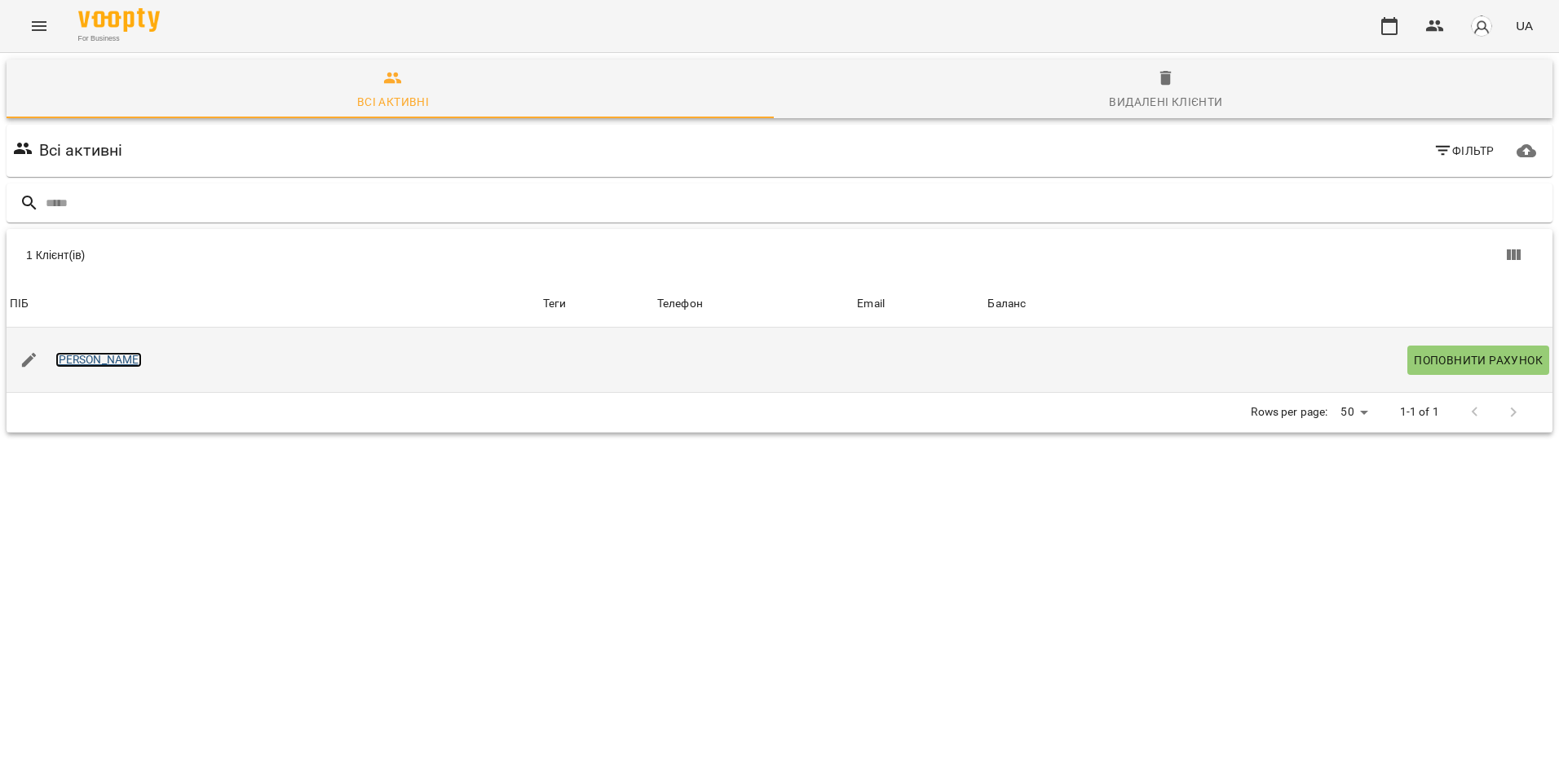
click at [101, 363] on link "[PERSON_NAME]" at bounding box center [98, 360] width 87 height 16
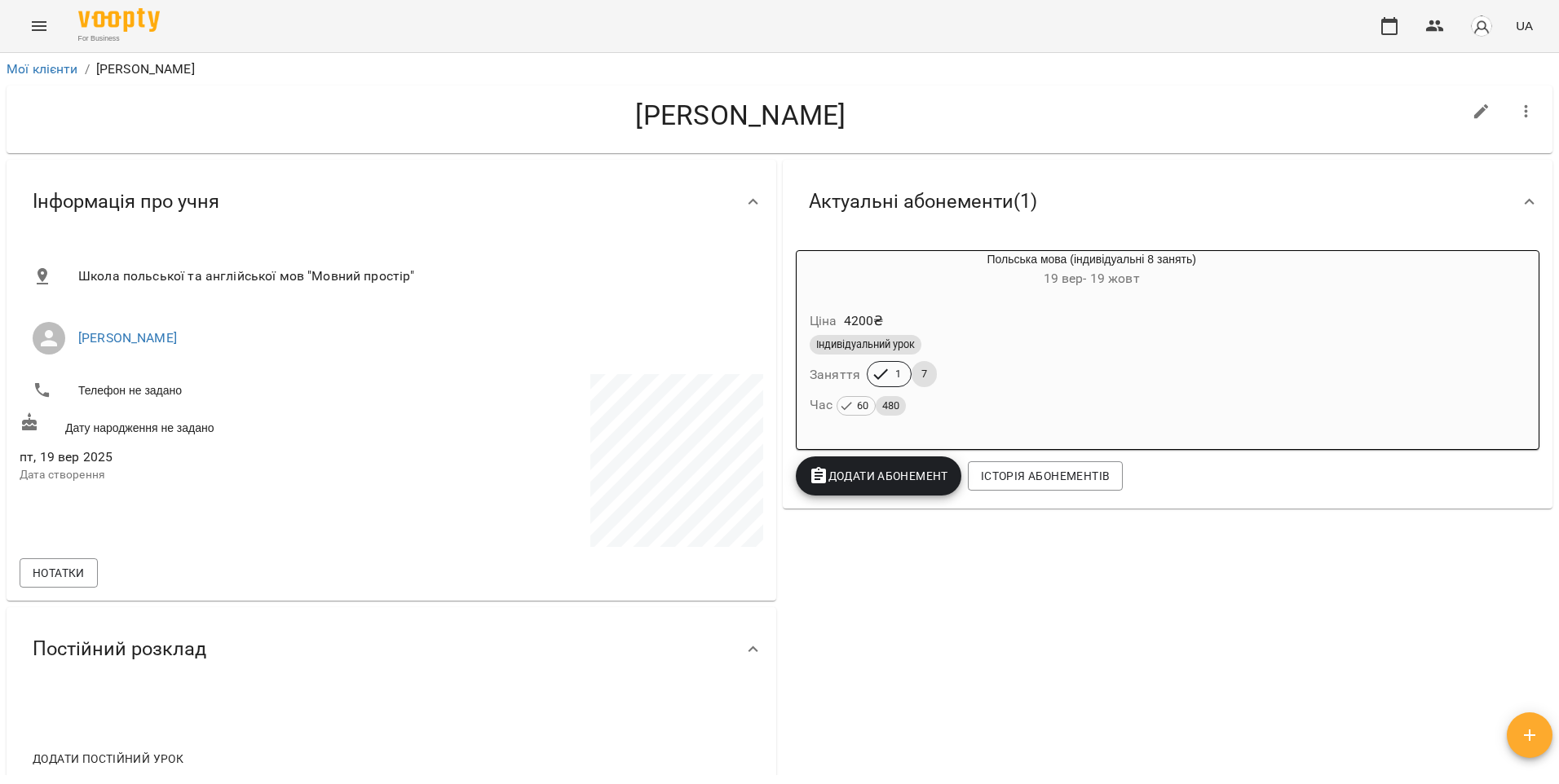
click at [43, 41] on button "Menu" at bounding box center [39, 26] width 40 height 40
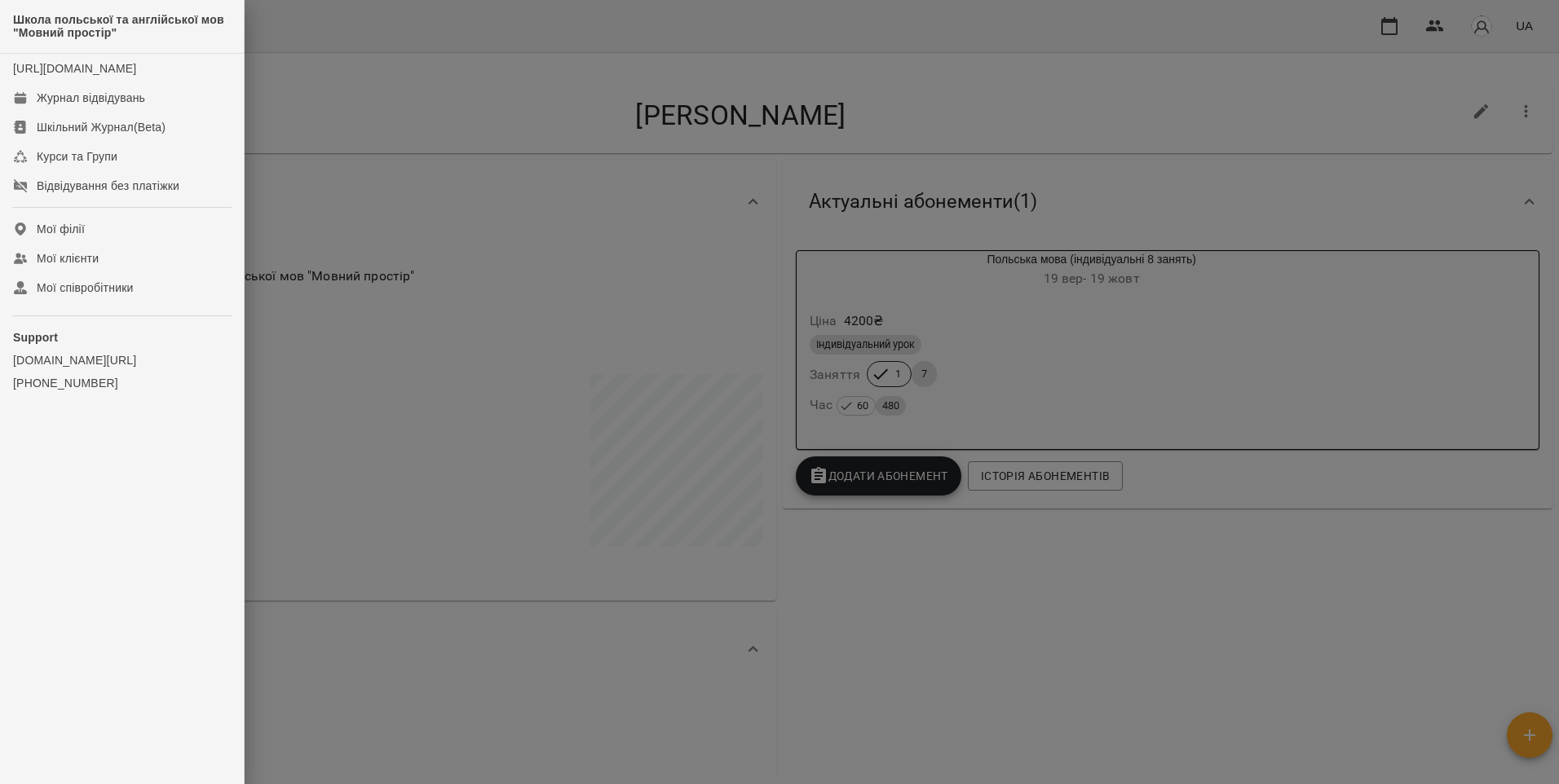
click at [561, 102] on div at bounding box center [780, 392] width 1559 height 784
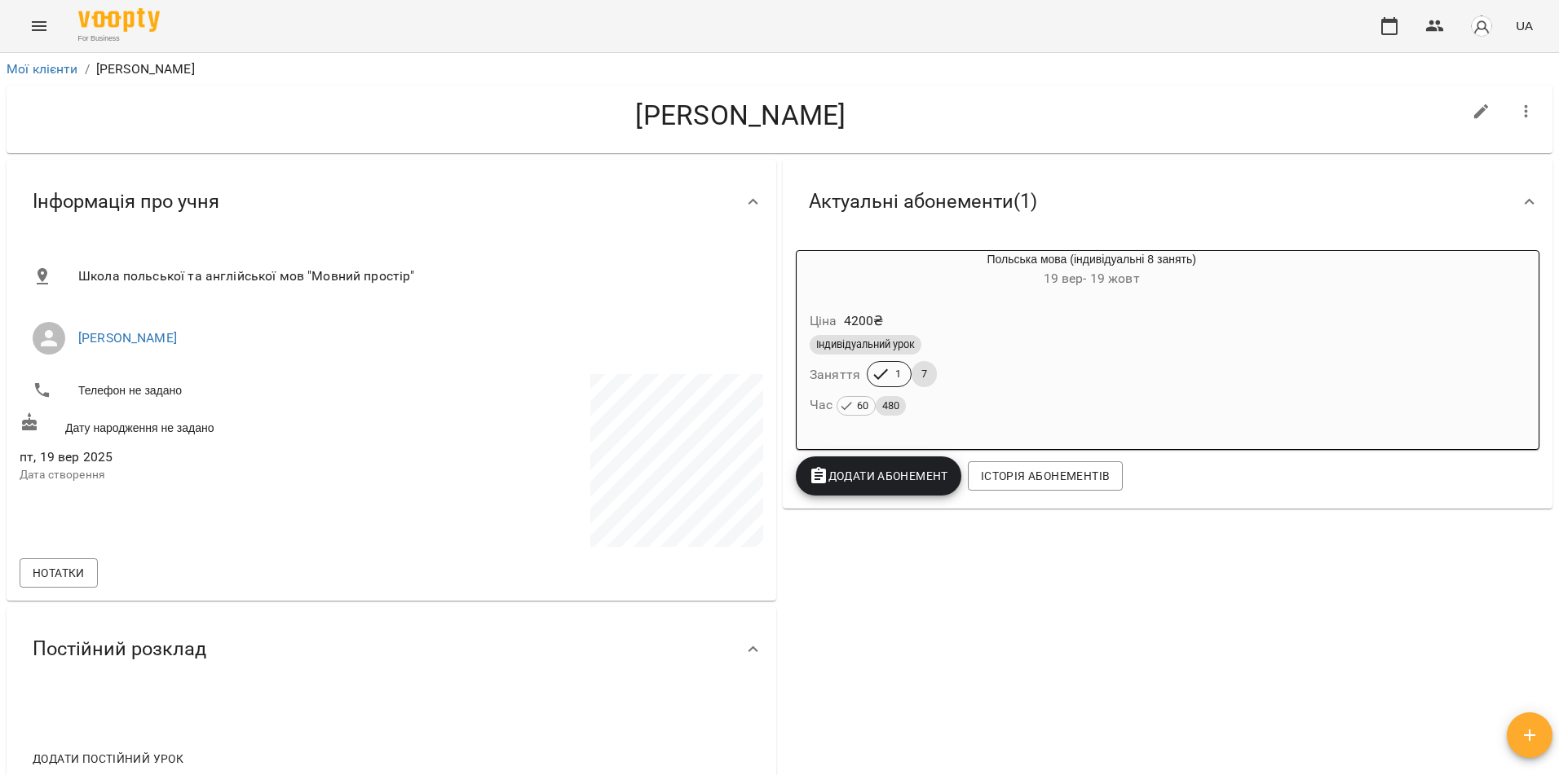
click at [34, 33] on icon "Menu" at bounding box center [39, 26] width 19 height 19
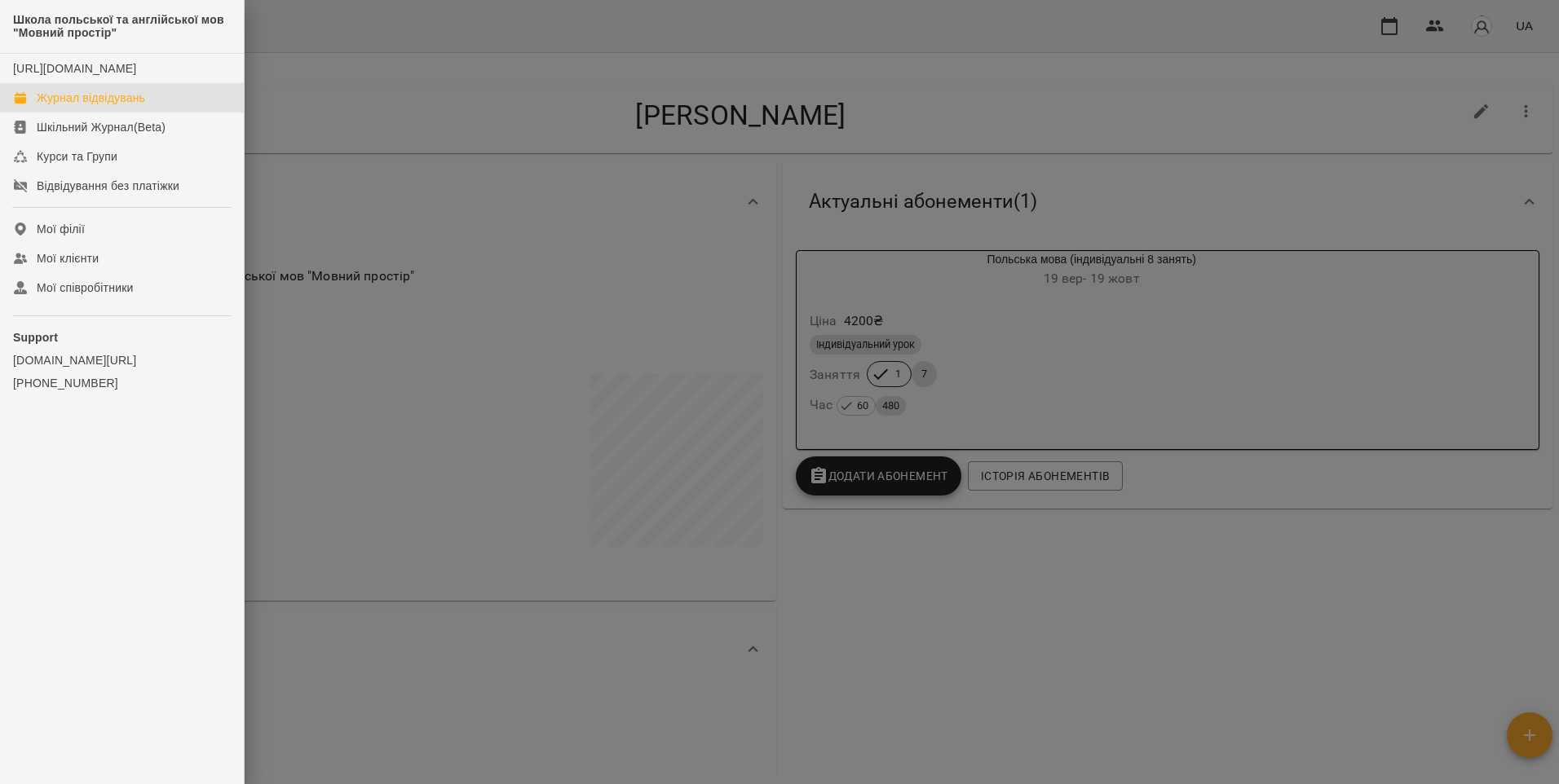
click at [85, 106] on div "Журнал відвідувань" at bounding box center [91, 97] width 108 height 16
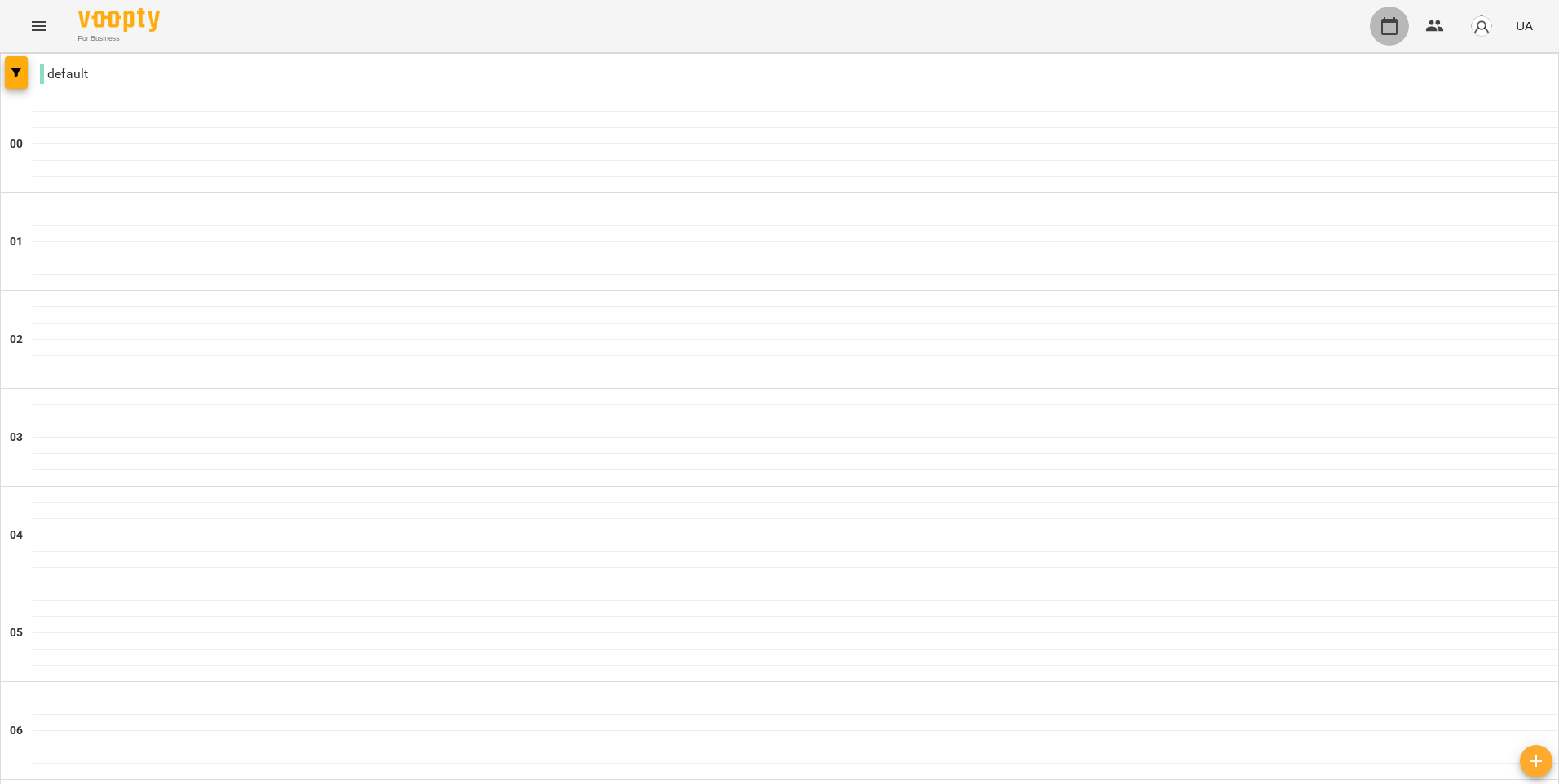
click at [1391, 27] on icon "button" at bounding box center [1389, 26] width 19 height 19
click at [1424, 36] on button "button" at bounding box center [1435, 26] width 40 height 40
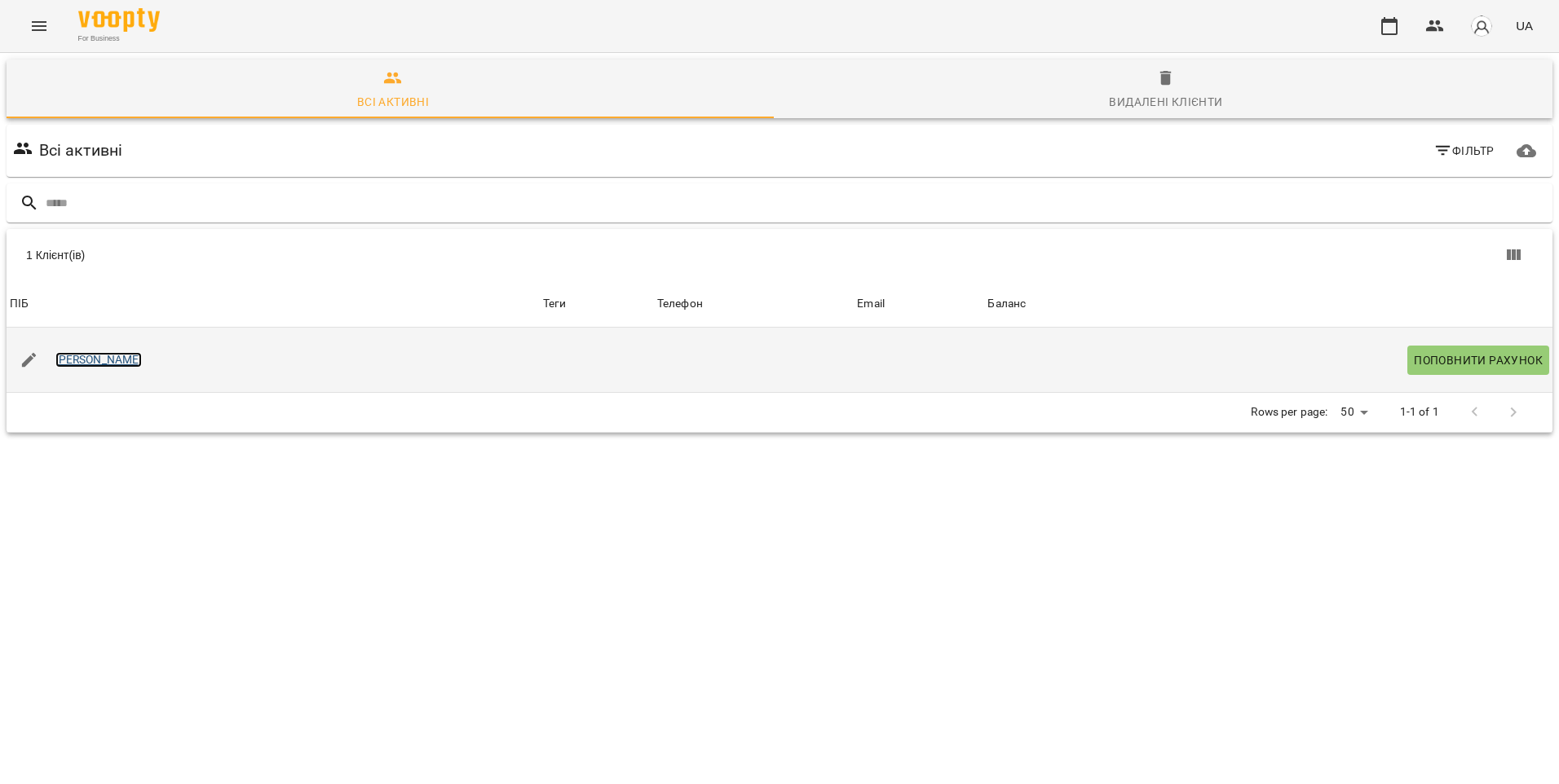
click at [119, 360] on link "[PERSON_NAME]" at bounding box center [98, 360] width 87 height 16
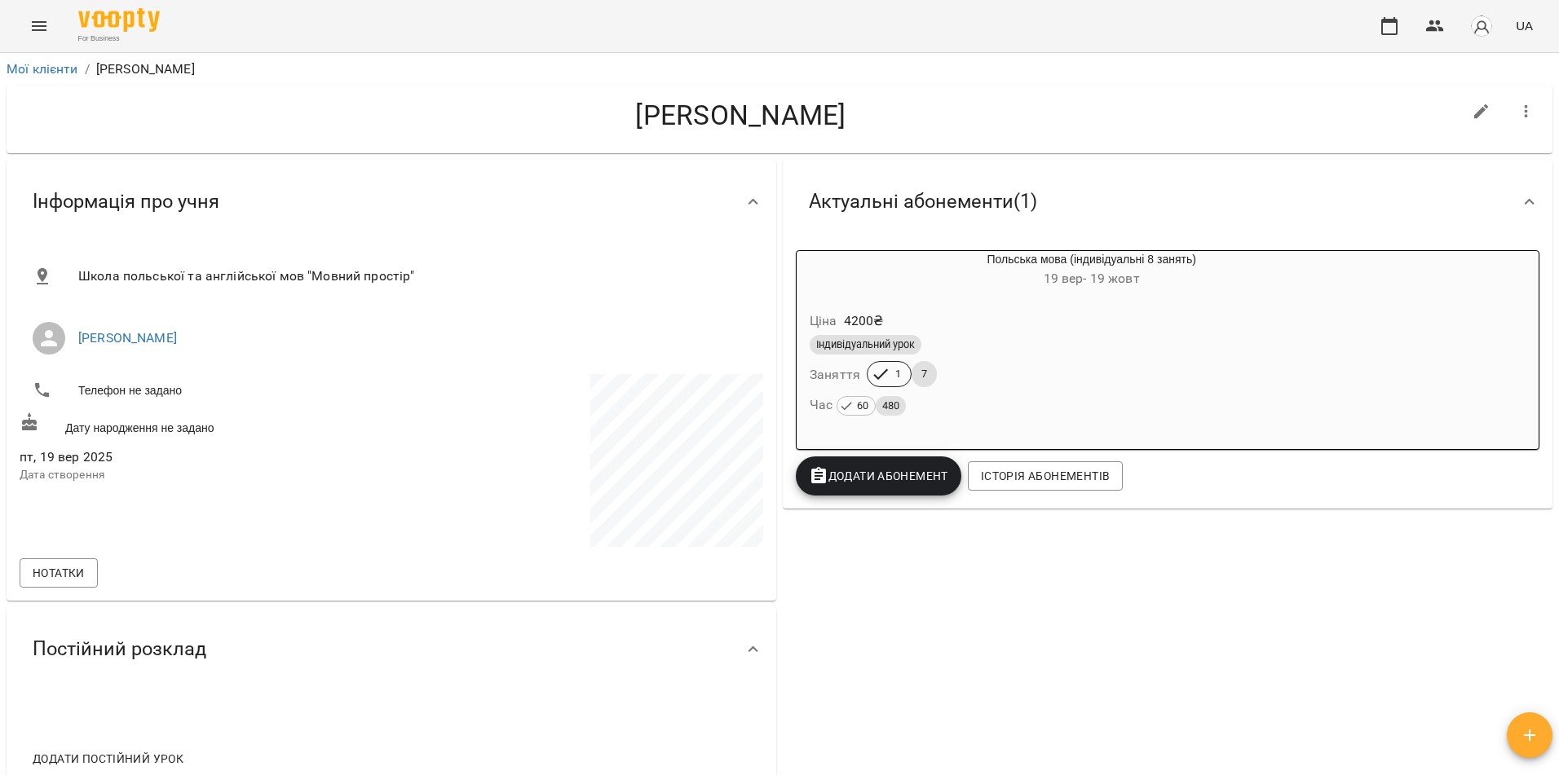
click at [40, 33] on icon "Menu" at bounding box center [39, 26] width 19 height 19
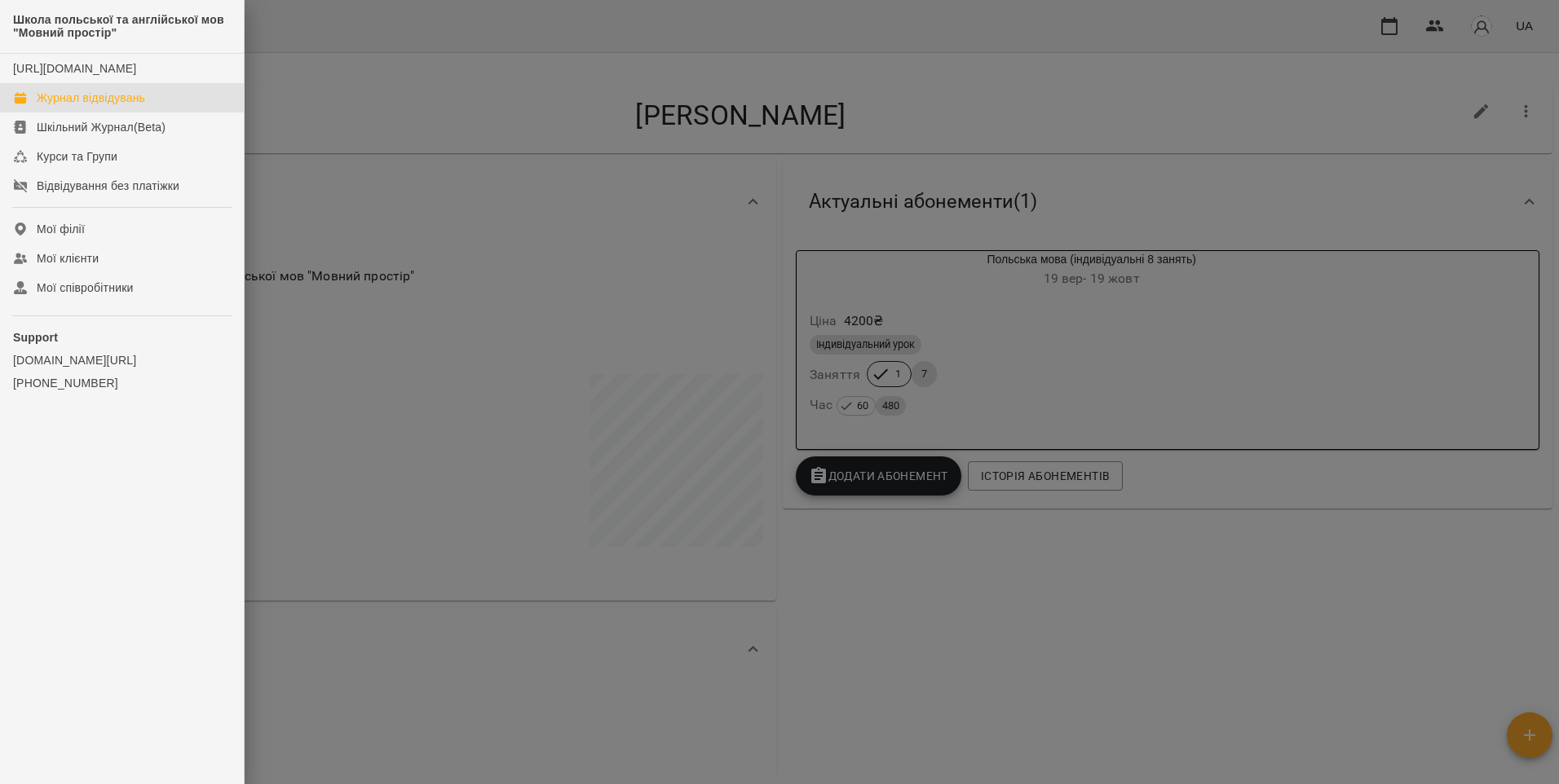
click at [114, 113] on link "Журнал відвідувань" at bounding box center [122, 97] width 244 height 29
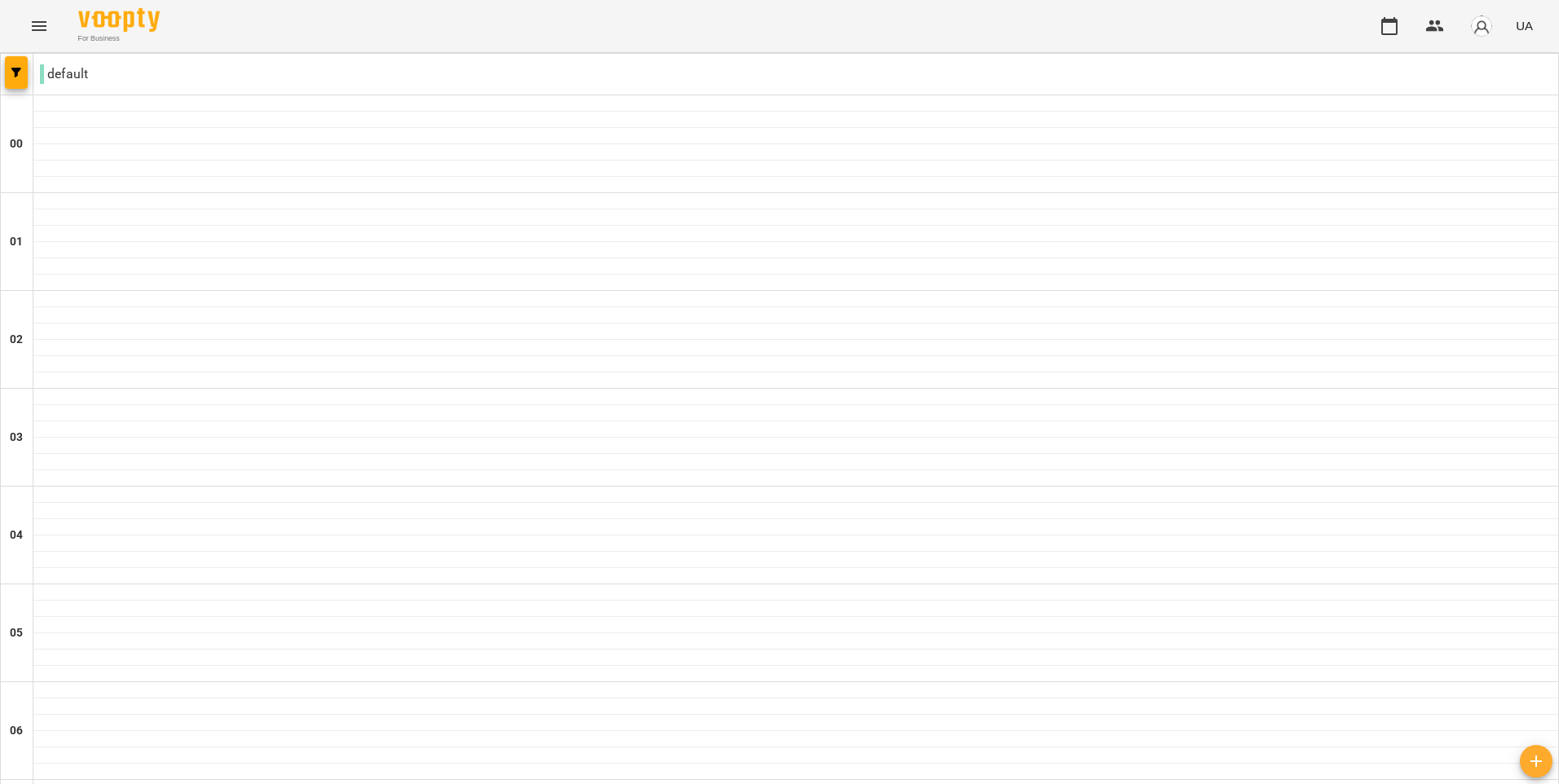
click at [1387, 47] on div "For Business UA" at bounding box center [780, 26] width 1559 height 52
click at [1386, 40] on button "button" at bounding box center [1389, 26] width 40 height 40
drag, startPoint x: 1437, startPoint y: 42, endPoint x: 1440, endPoint y: 52, distance: 10.4
click at [1440, 52] on header "For Business UA" at bounding box center [780, 26] width 1559 height 53
click at [1435, 14] on button "button" at bounding box center [1435, 26] width 40 height 40
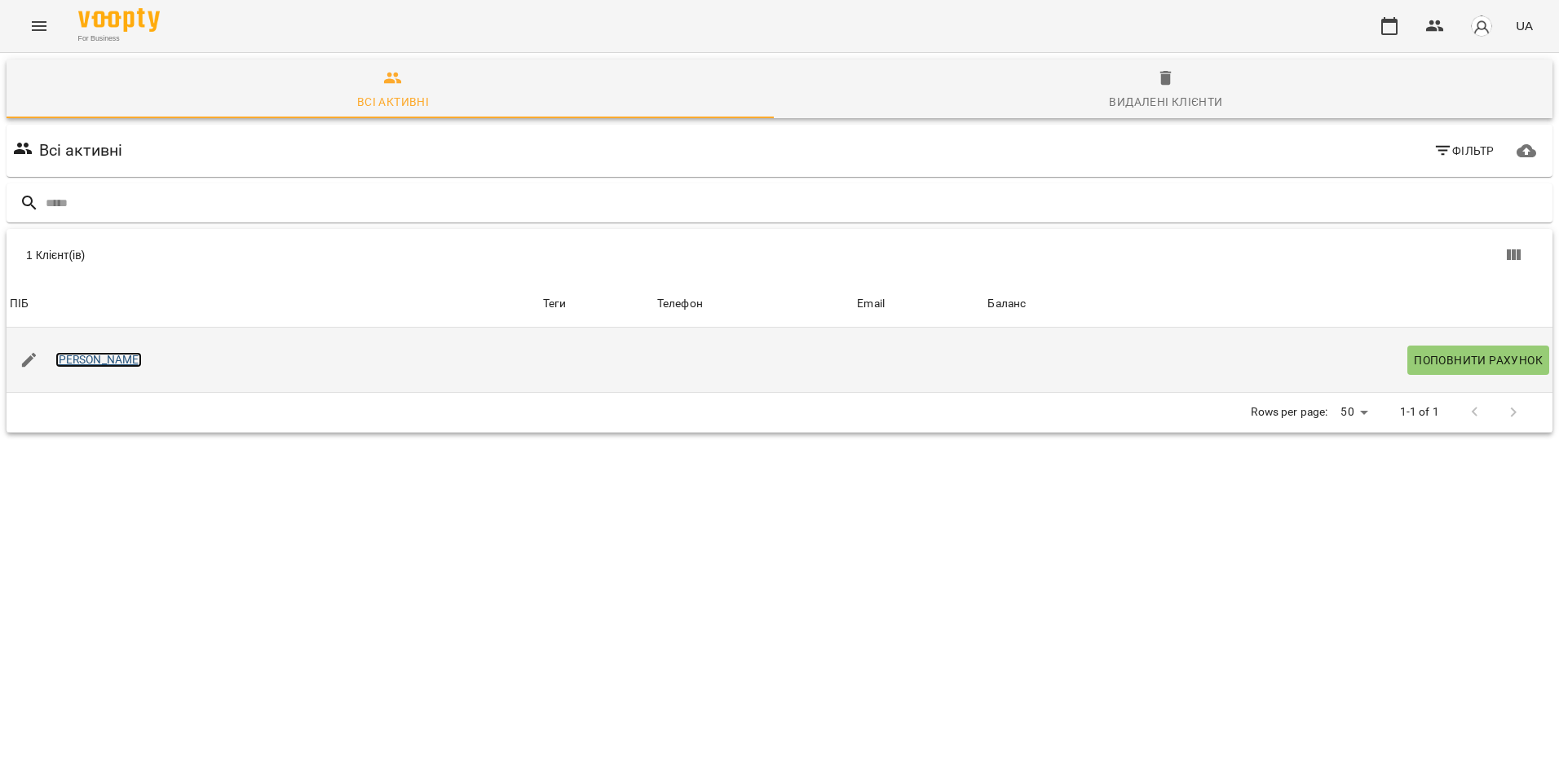
click at [60, 361] on link "[PERSON_NAME]" at bounding box center [98, 360] width 87 height 16
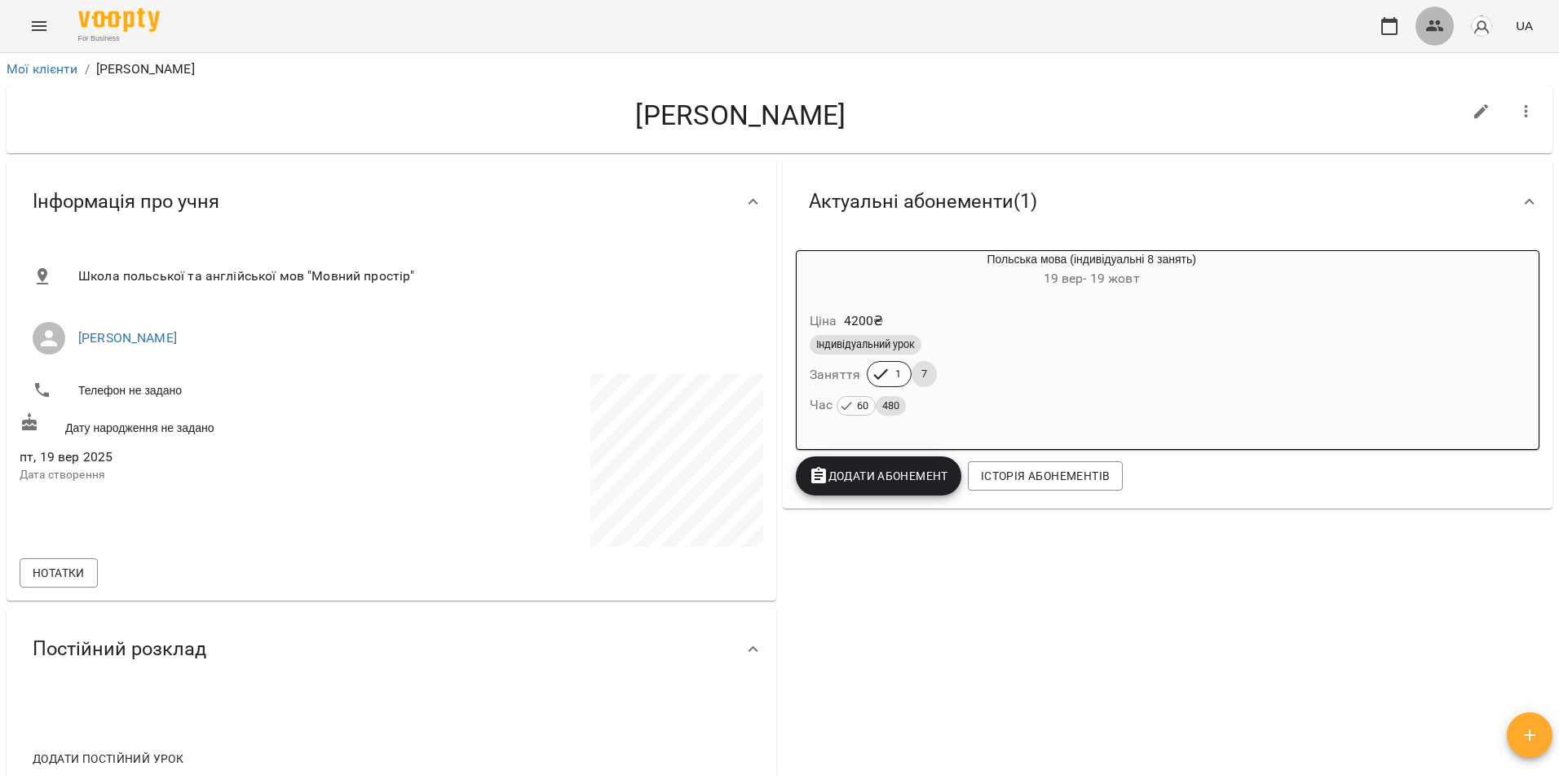
click at [1435, 14] on button "button" at bounding box center [1435, 26] width 40 height 40
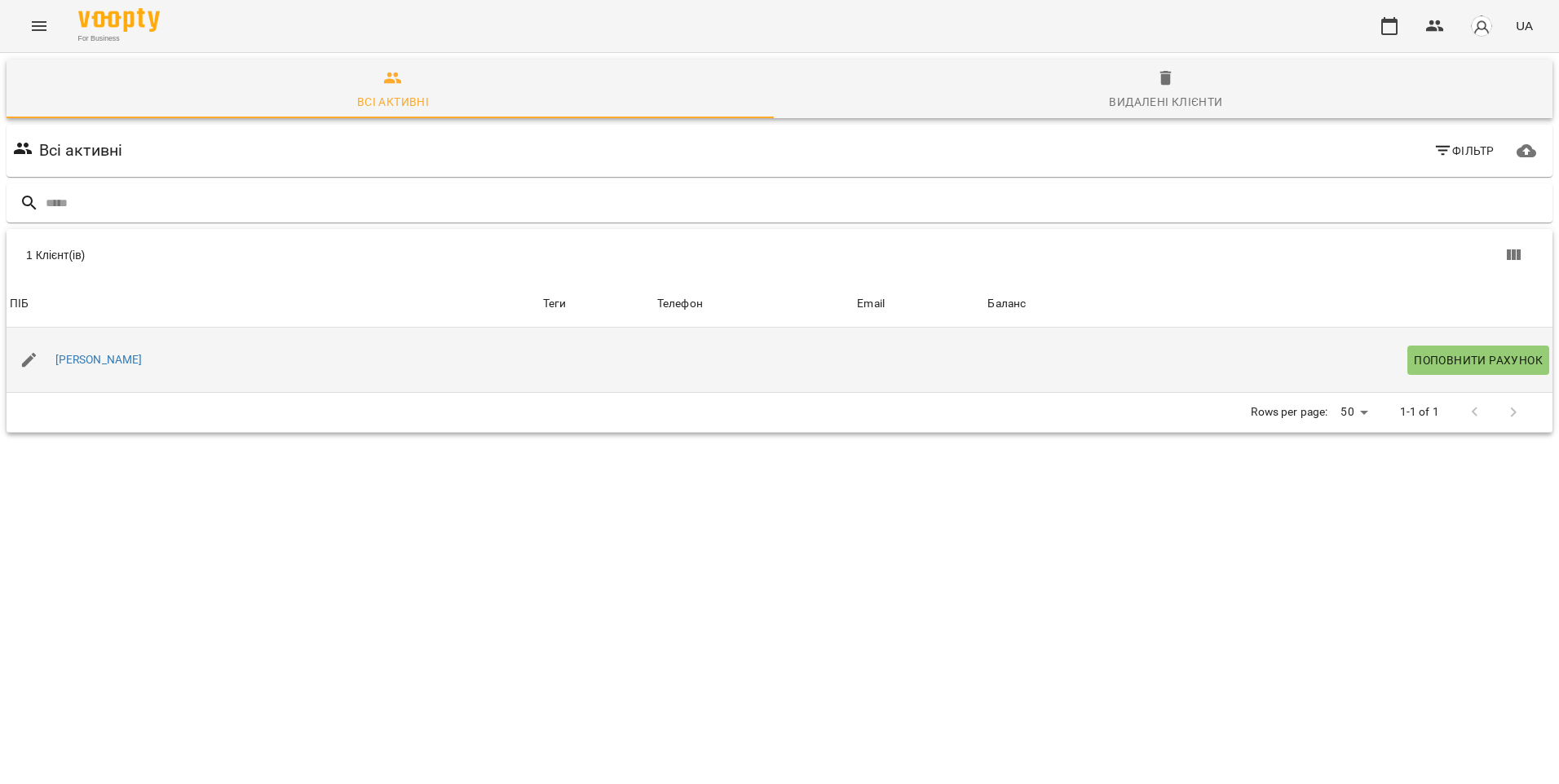
click at [654, 353] on td at bounding box center [753, 361] width 200 height 66
click at [82, 357] on link "[PERSON_NAME]" at bounding box center [98, 360] width 87 height 16
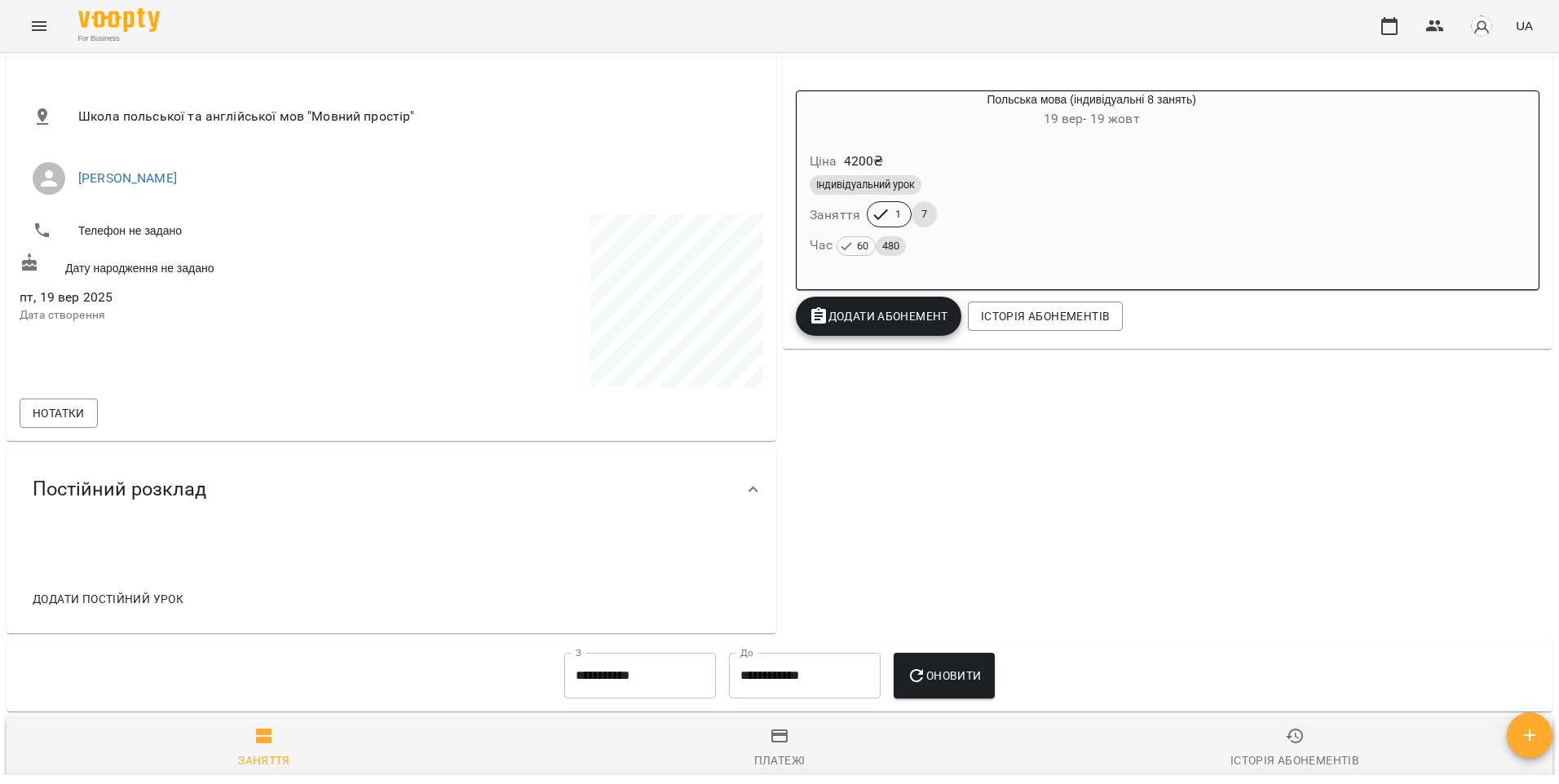
scroll to position [163, 0]
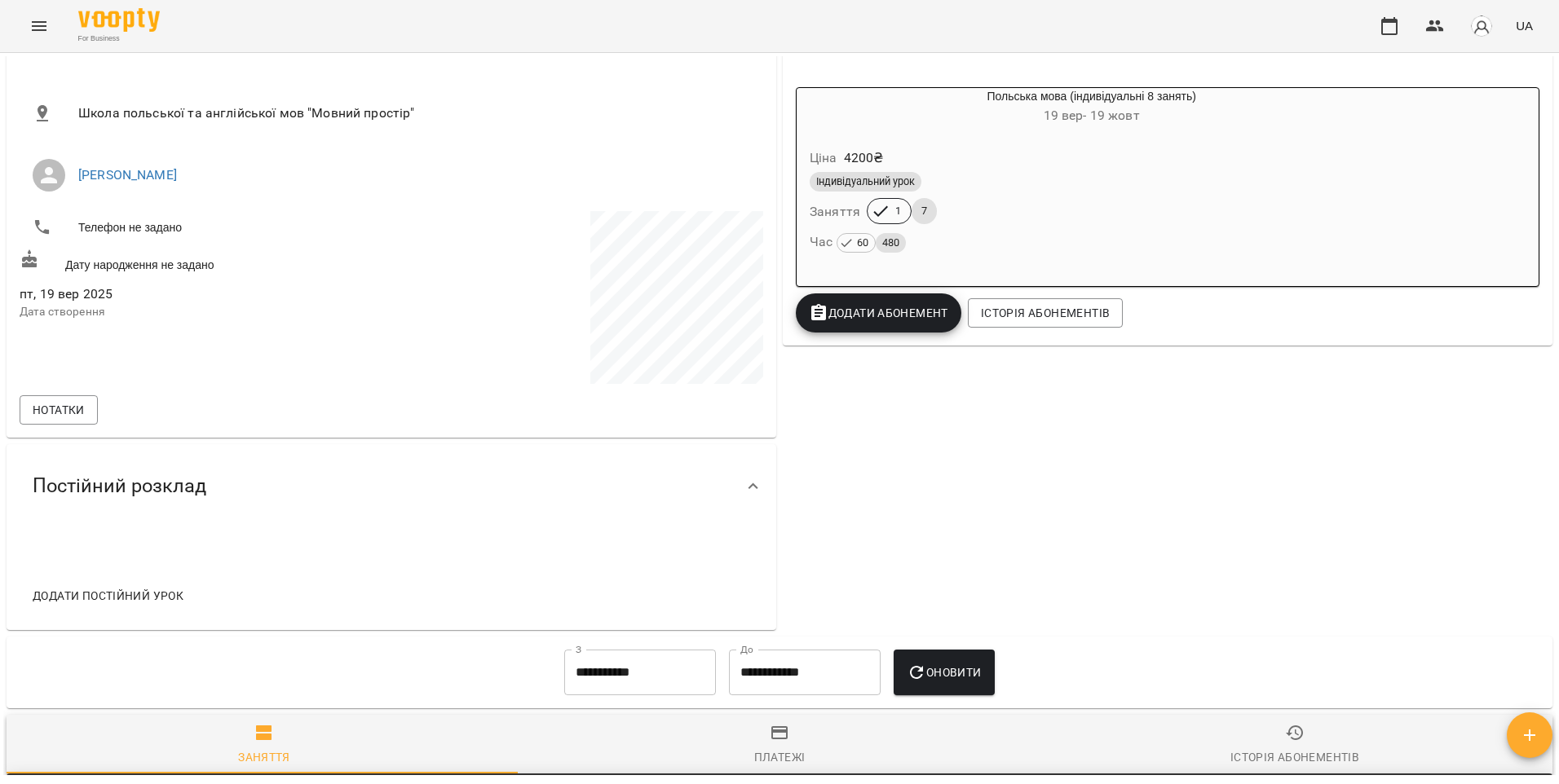
click at [744, 476] on icon at bounding box center [753, 486] width 19 height 19
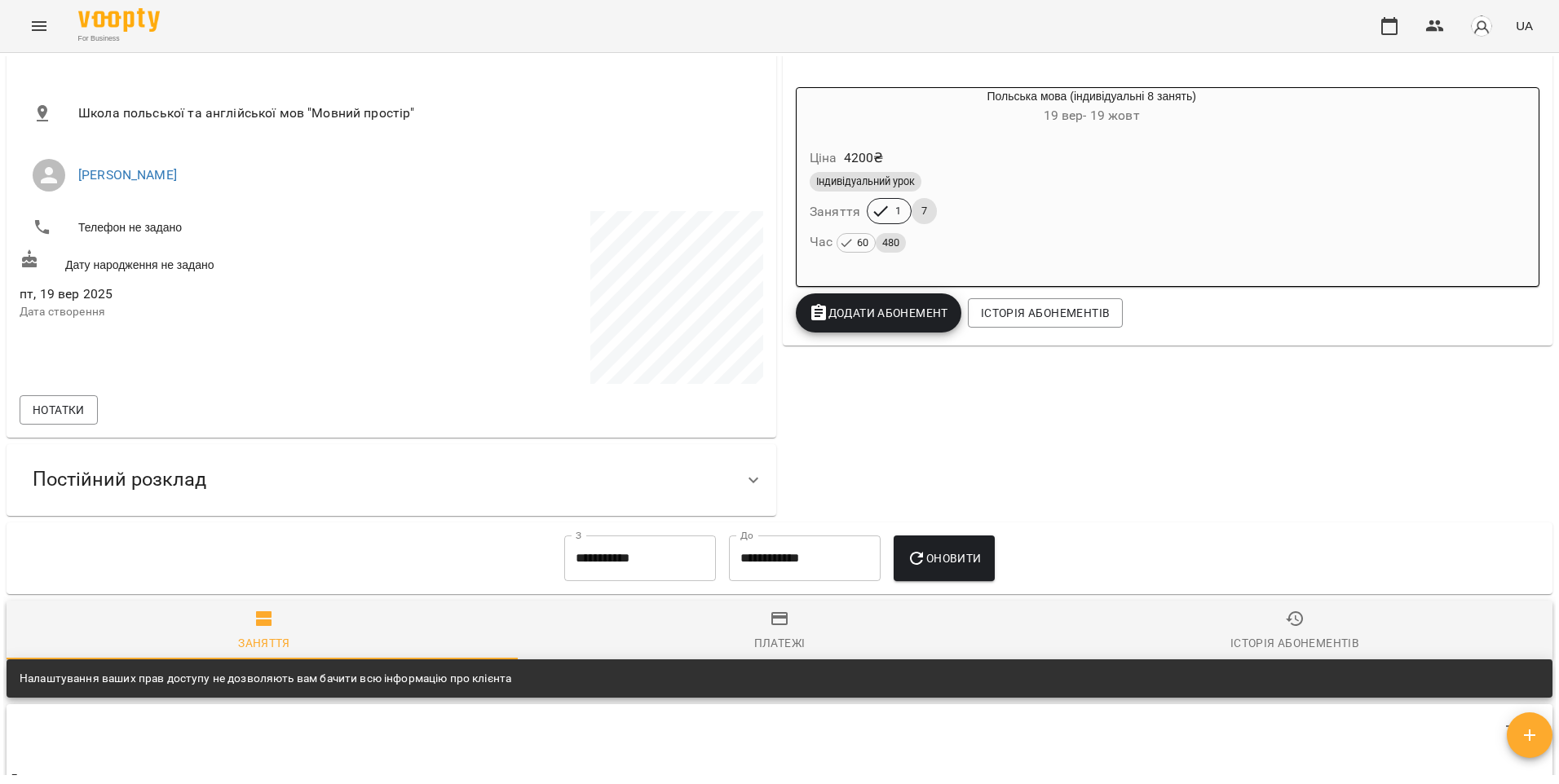
click at [744, 476] on icon at bounding box center [753, 480] width 19 height 19
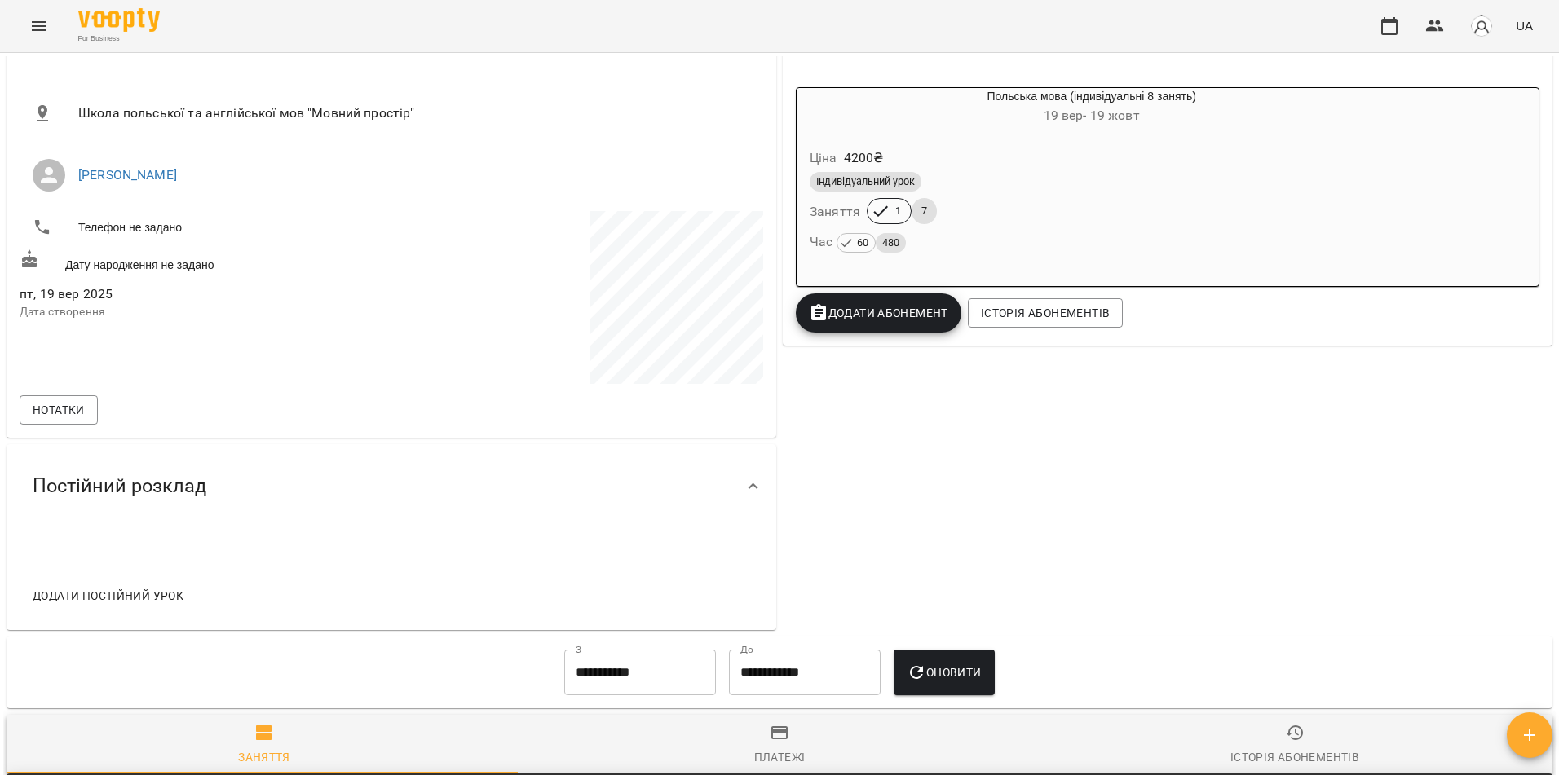
scroll to position [82, 0]
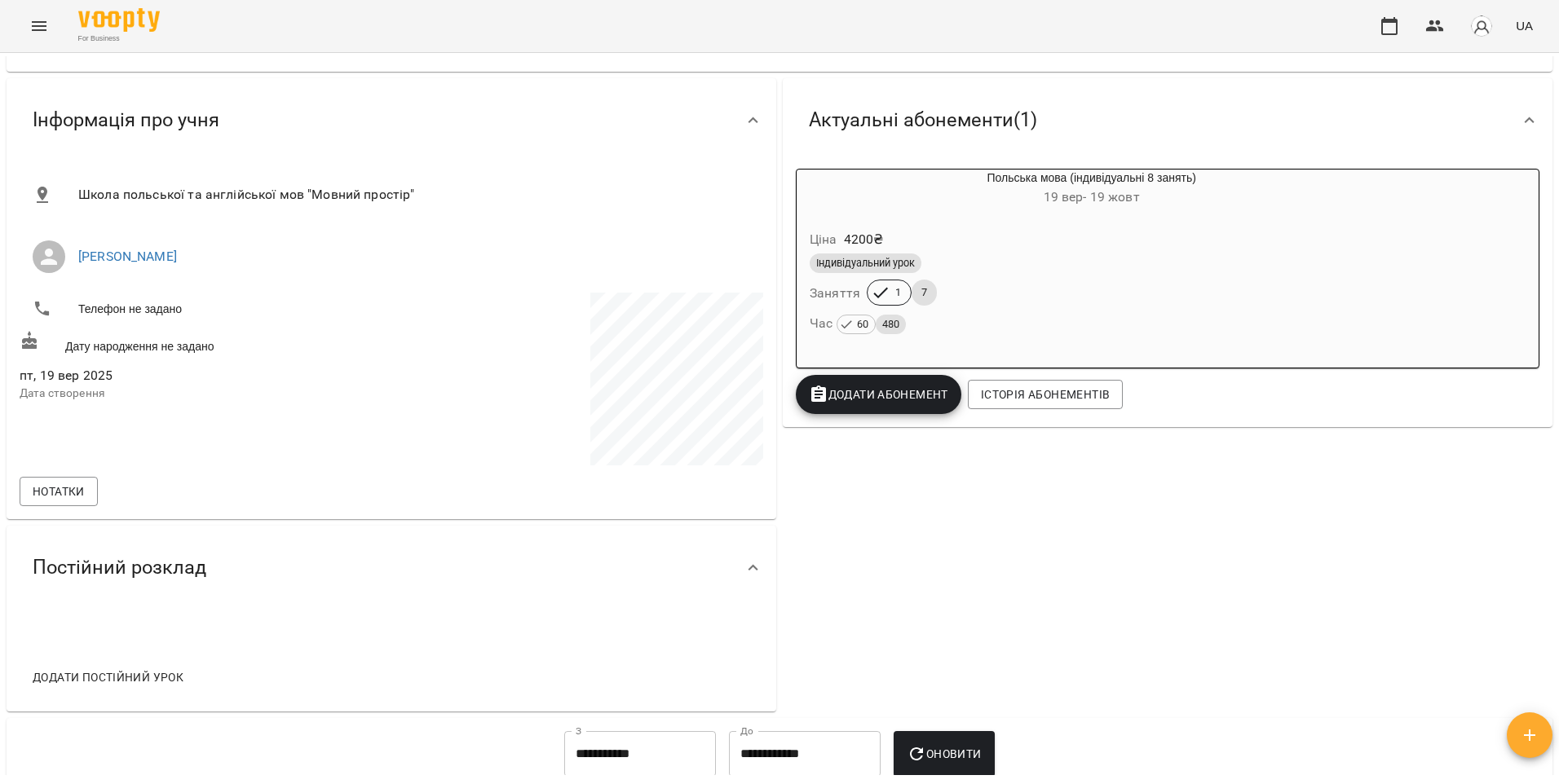
click at [28, 20] on button "Menu" at bounding box center [39, 26] width 40 height 40
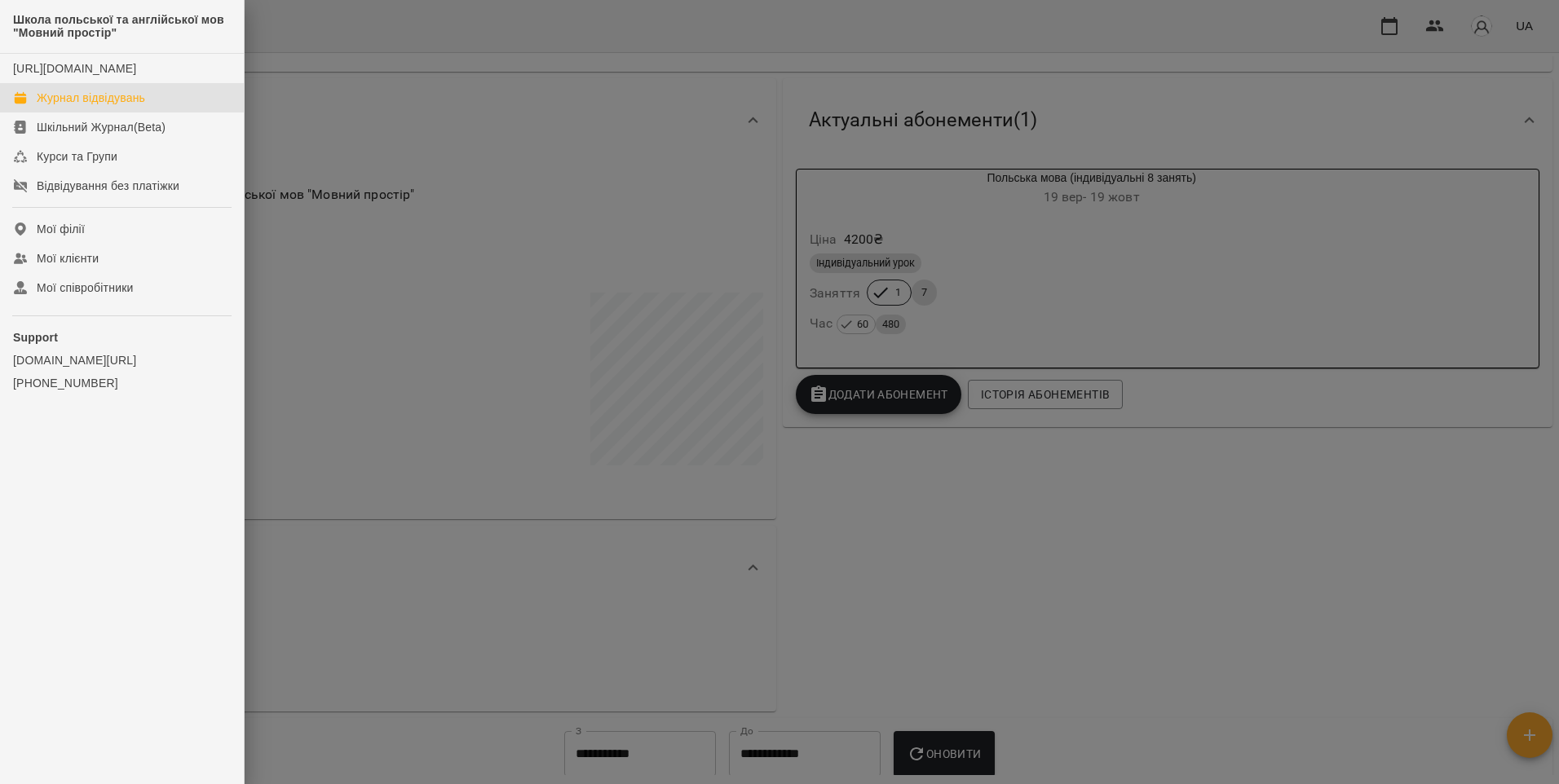
click at [85, 106] on div "Журнал відвідувань" at bounding box center [91, 97] width 108 height 16
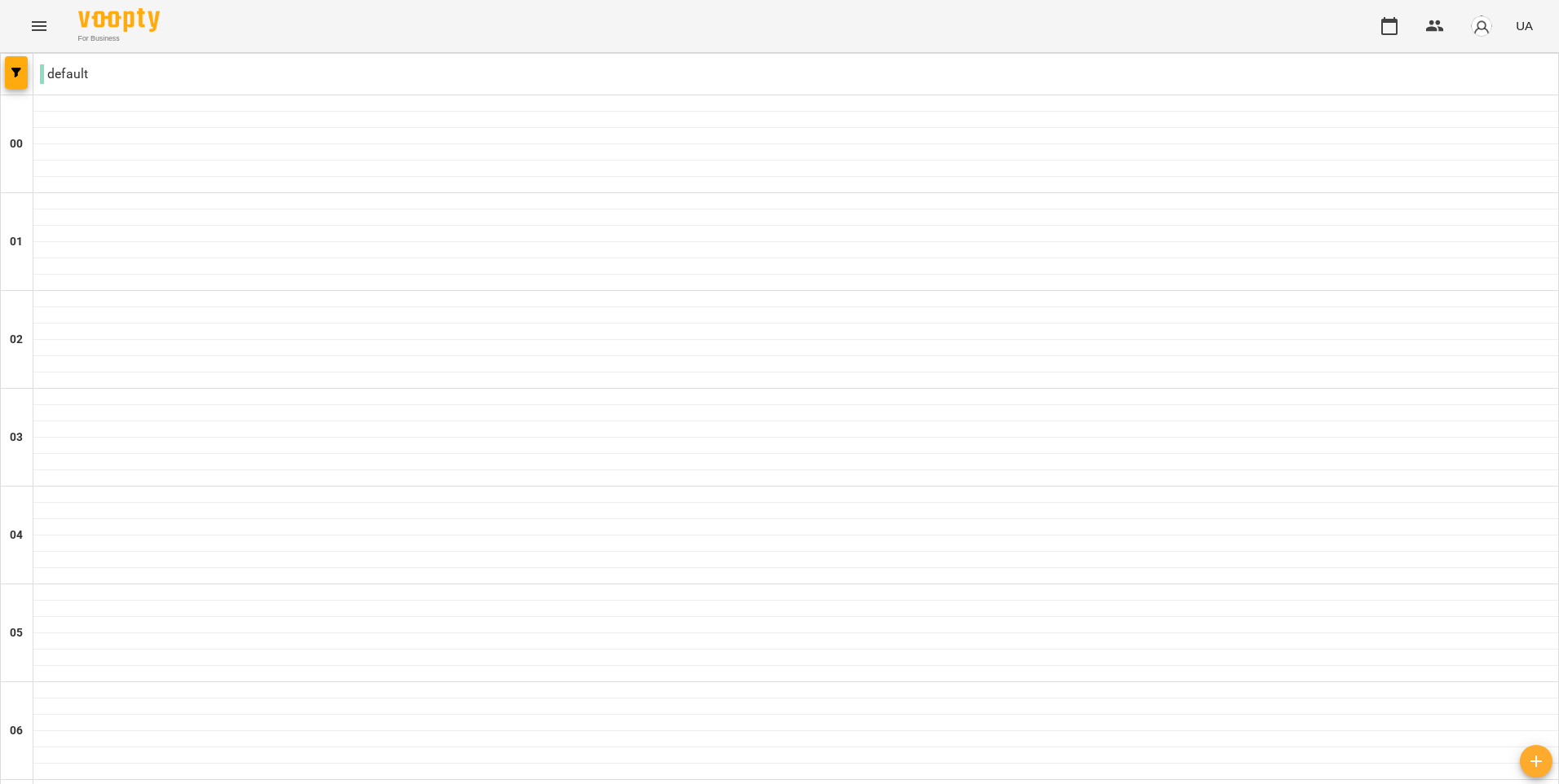
click at [63, 24] on div "For Business UA" at bounding box center [780, 26] width 1559 height 52
click at [50, 25] on button "Menu" at bounding box center [39, 26] width 40 height 40
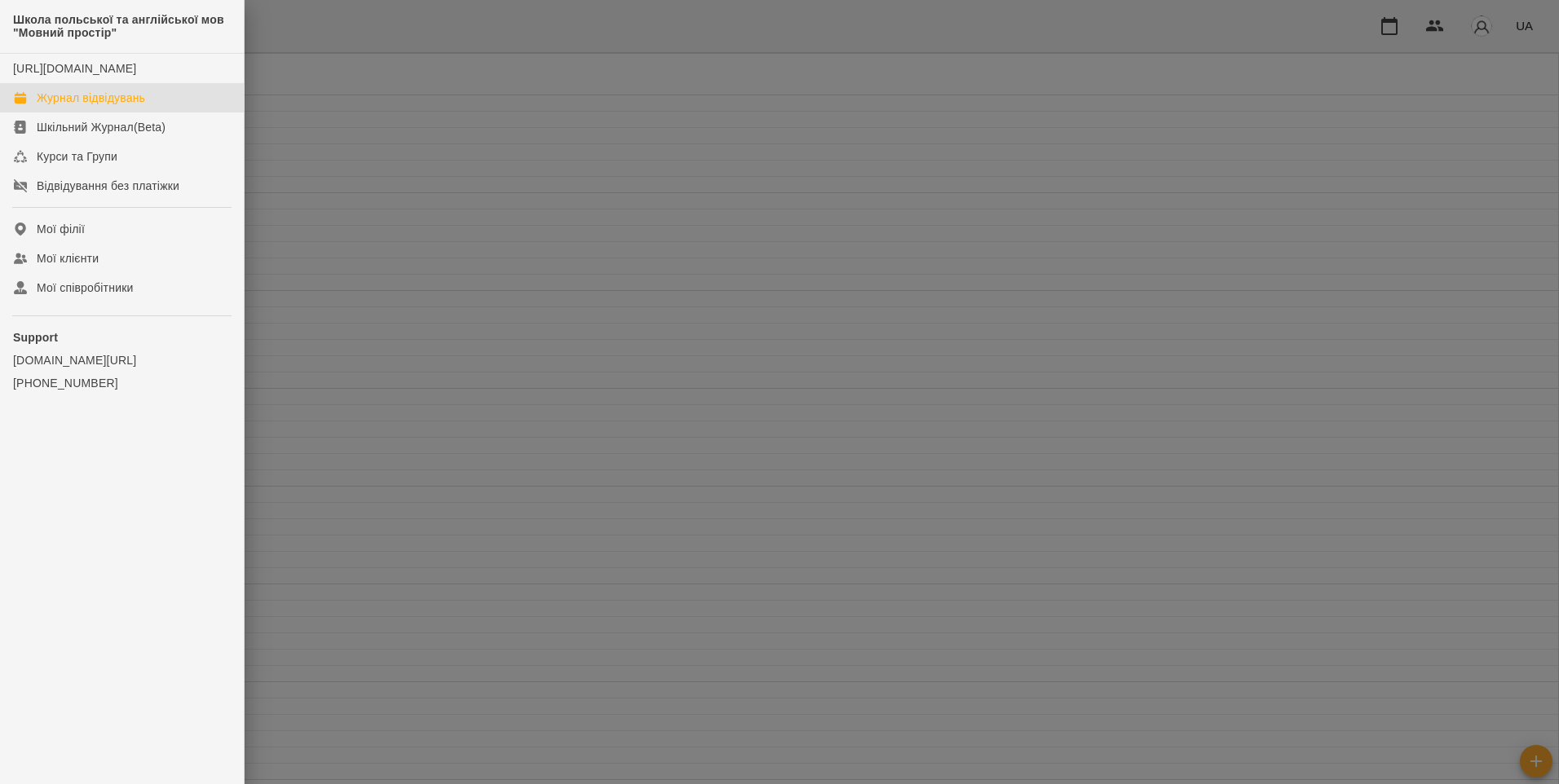
click at [515, 113] on div at bounding box center [780, 392] width 1559 height 784
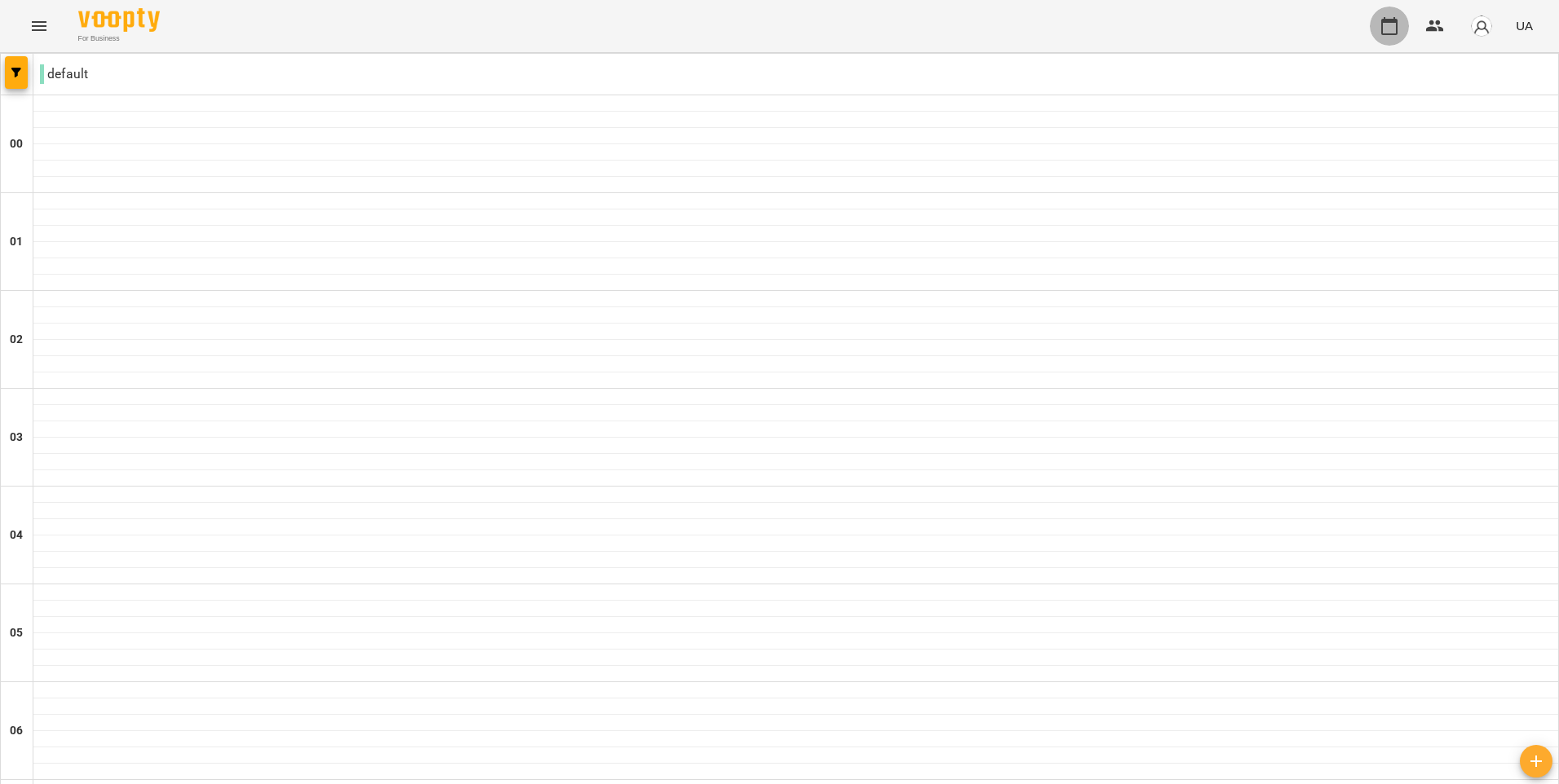
click at [1393, 35] on icon "button" at bounding box center [1389, 26] width 19 height 19
click at [37, 14] on button "Menu" at bounding box center [39, 26] width 40 height 40
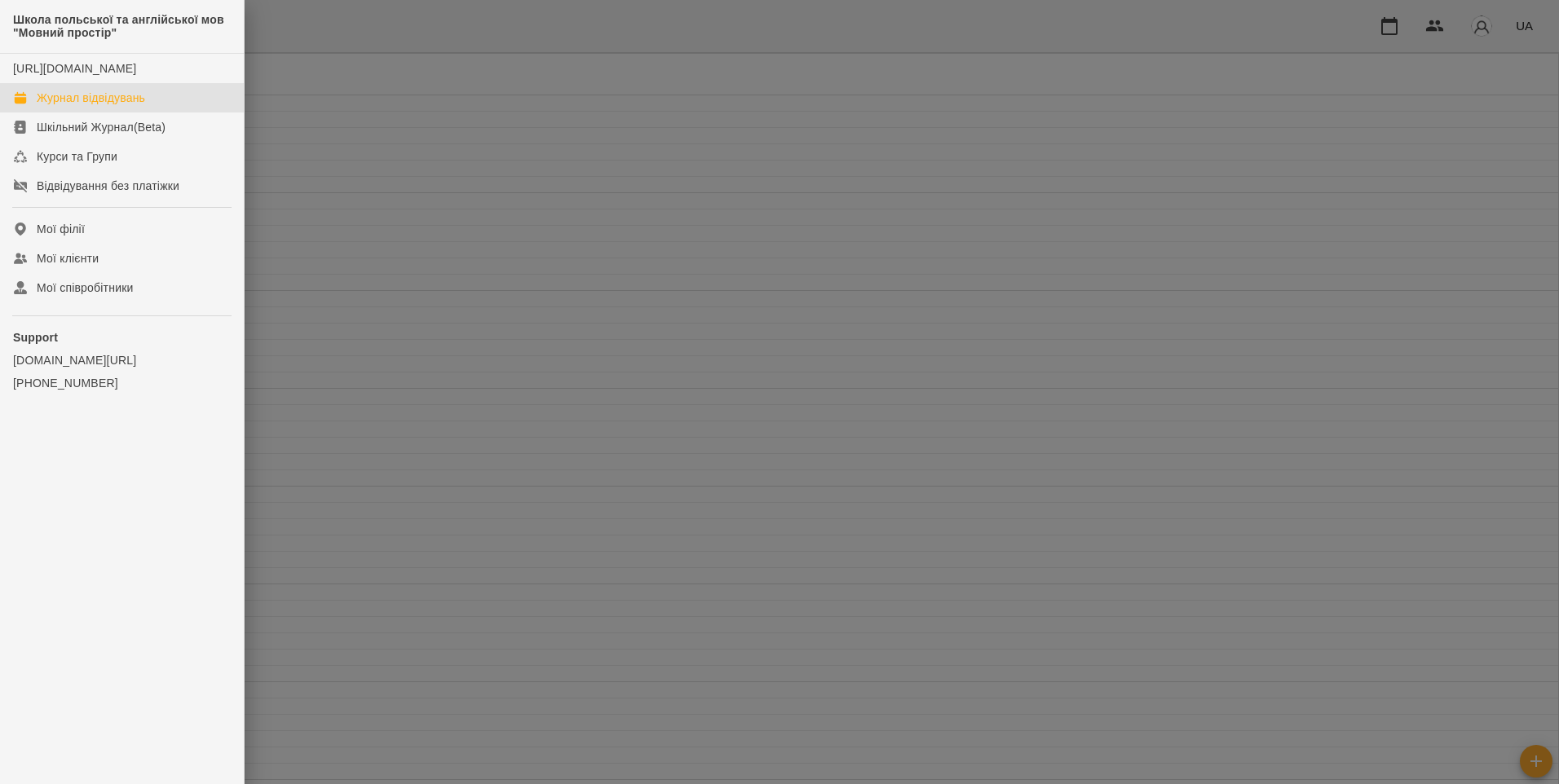
click at [103, 106] on div "Журнал відвідувань" at bounding box center [91, 97] width 108 height 16
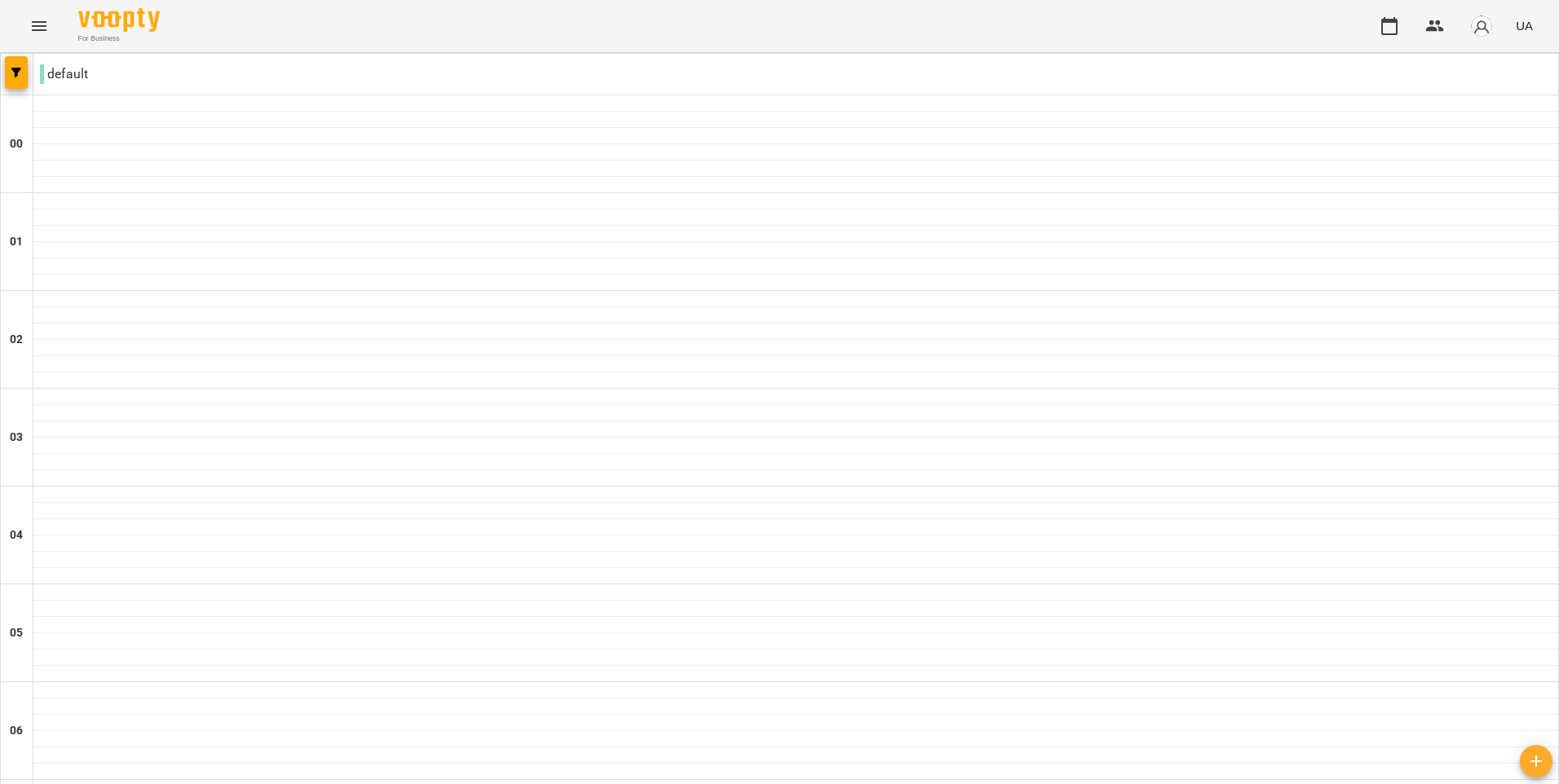
click at [1474, 30] on img "button" at bounding box center [1482, 26] width 23 height 23
click at [1158, 192] on div at bounding box center [780, 392] width 1559 height 784
click at [1389, 29] on icon "button" at bounding box center [1389, 26] width 19 height 19
click at [1393, 40] on button "button" at bounding box center [1389, 26] width 40 height 40
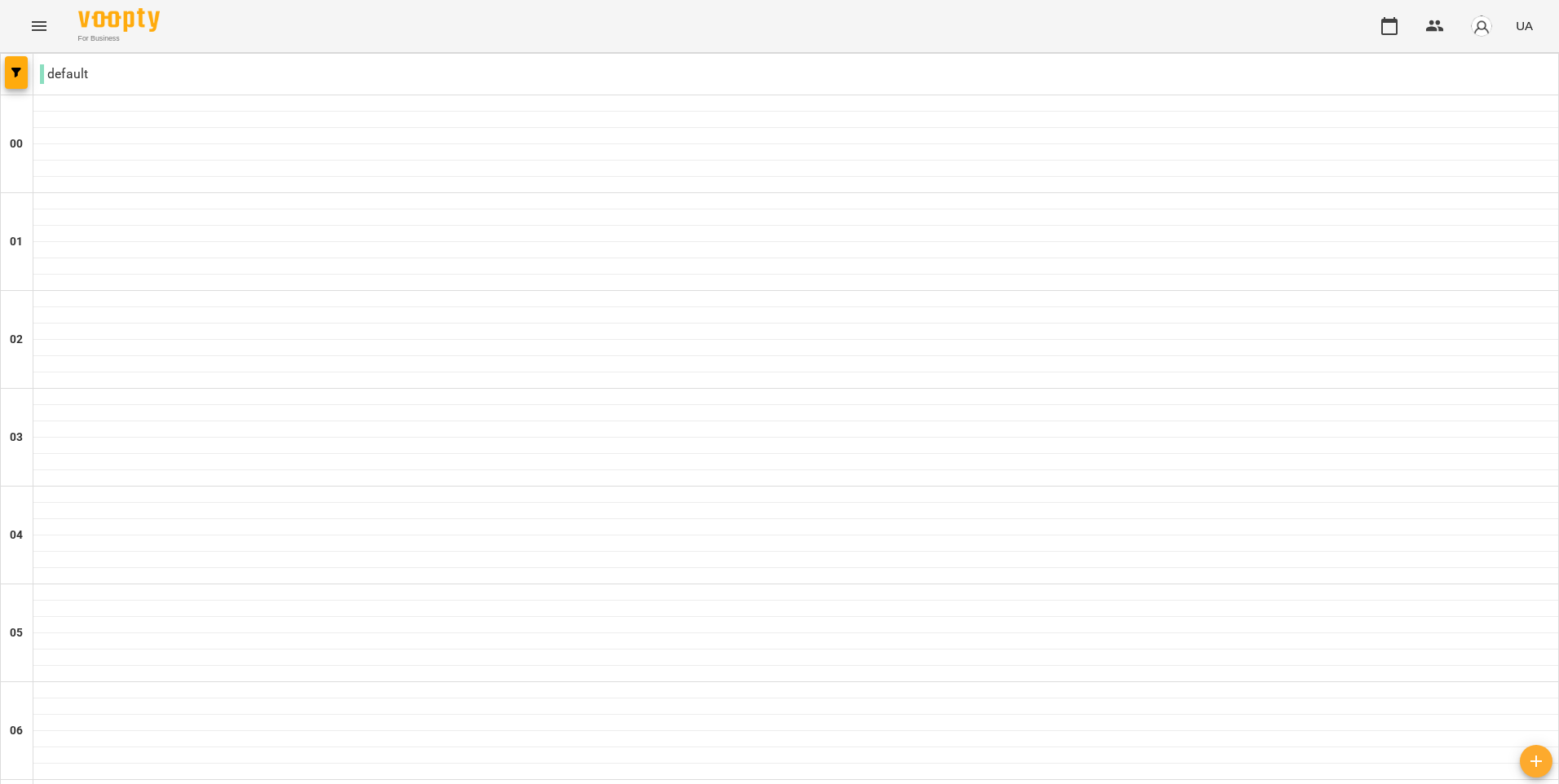
scroll to position [978, 0]
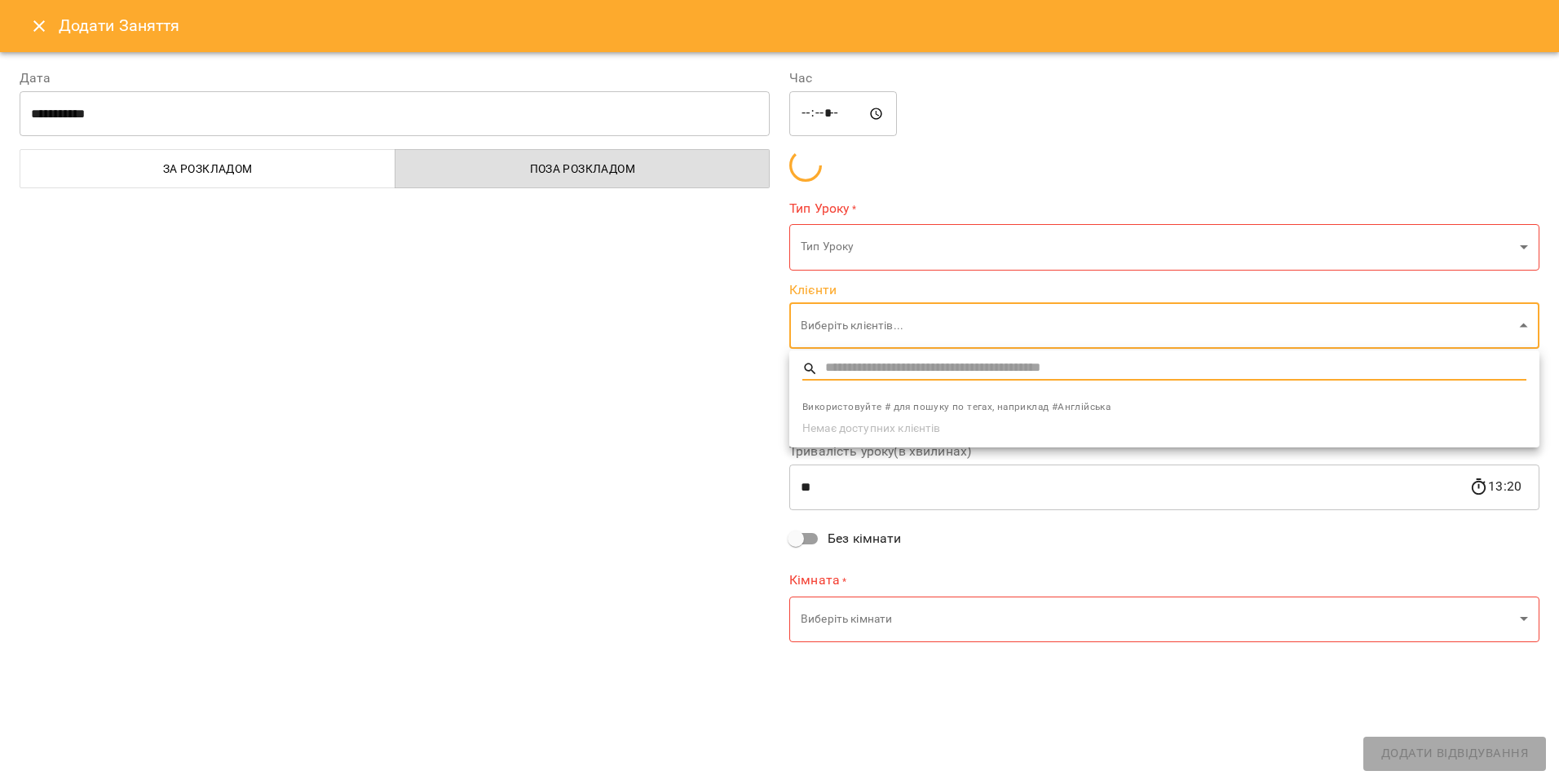
click at [647, 415] on div at bounding box center [780, 392] width 1559 height 784
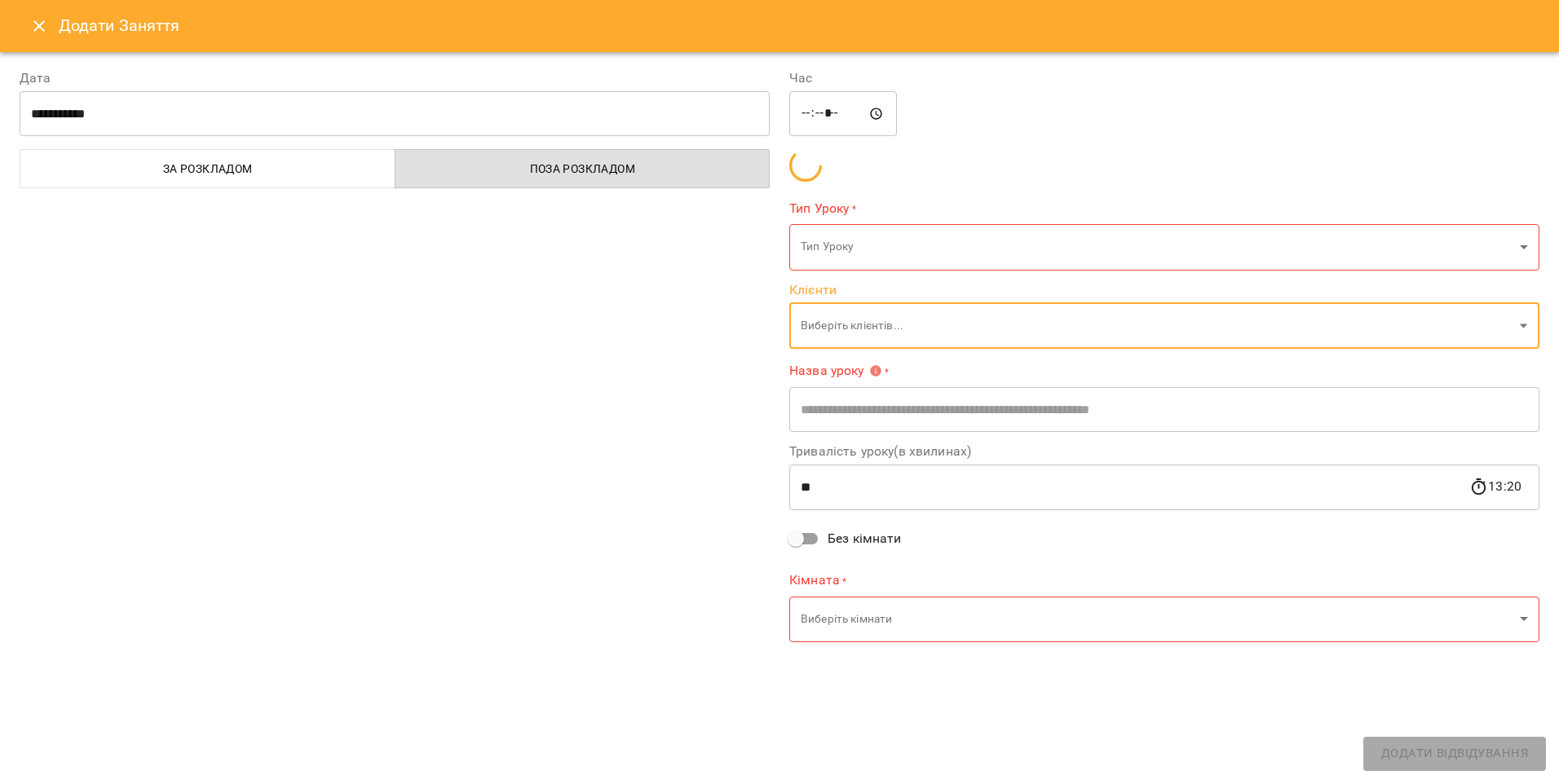
click at [1016, 351] on div "Час ***** ​ Тип Уроку * Тип Уроку ​ Клієнти Виберіть клієнтів... ​ Назва уроку …" at bounding box center [1164, 357] width 770 height 616
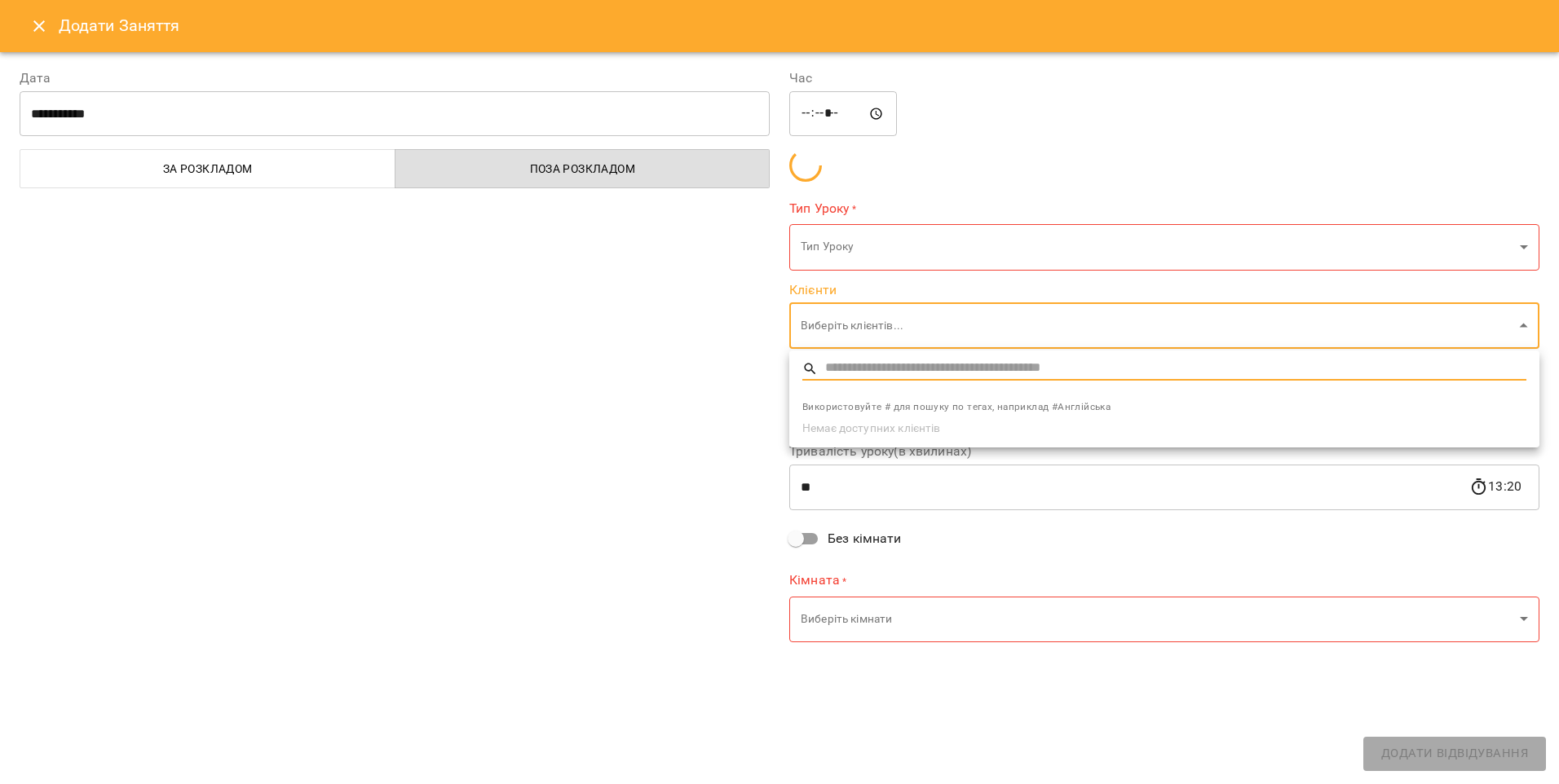
type input "*"
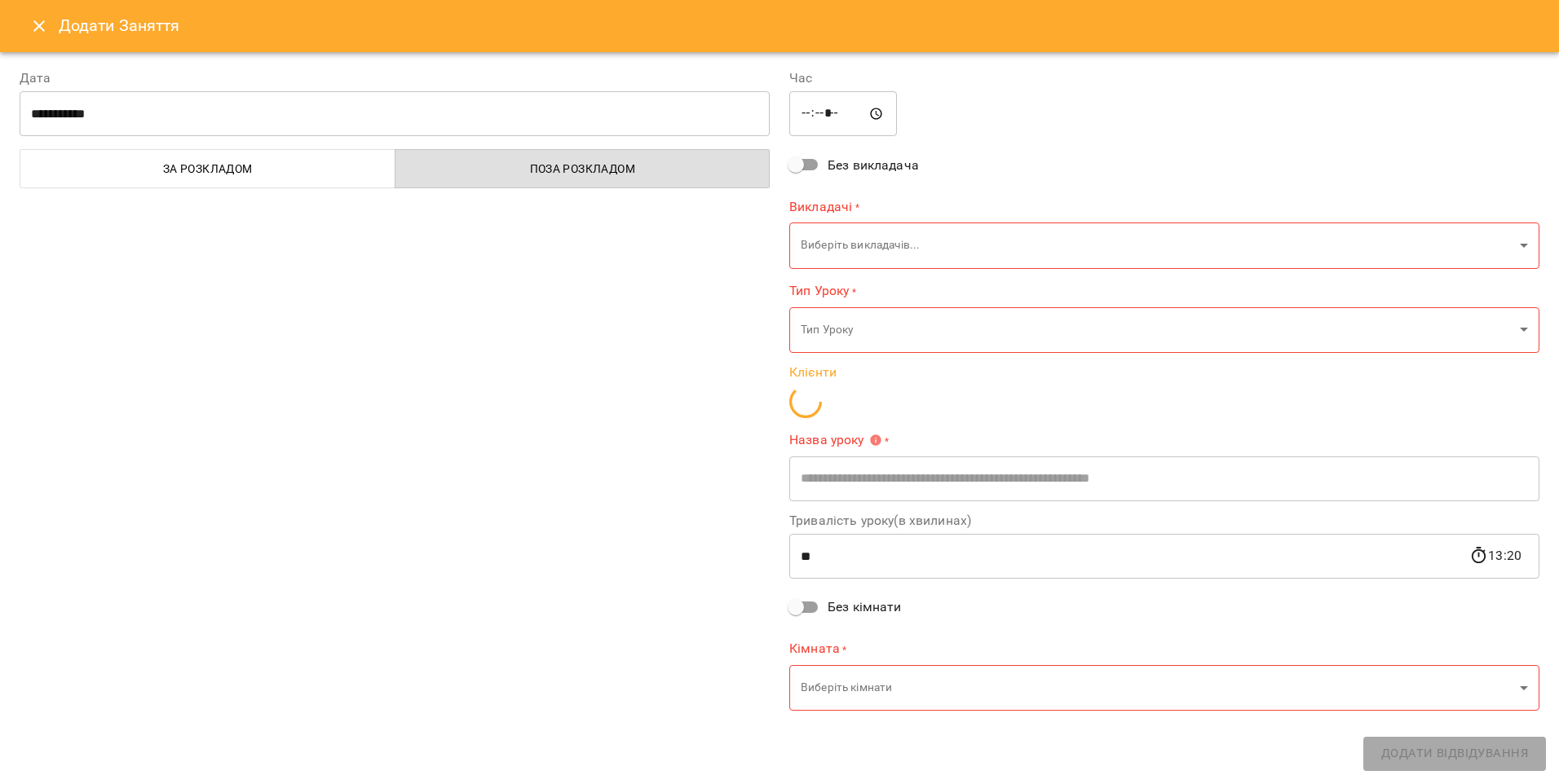
type input "**********"
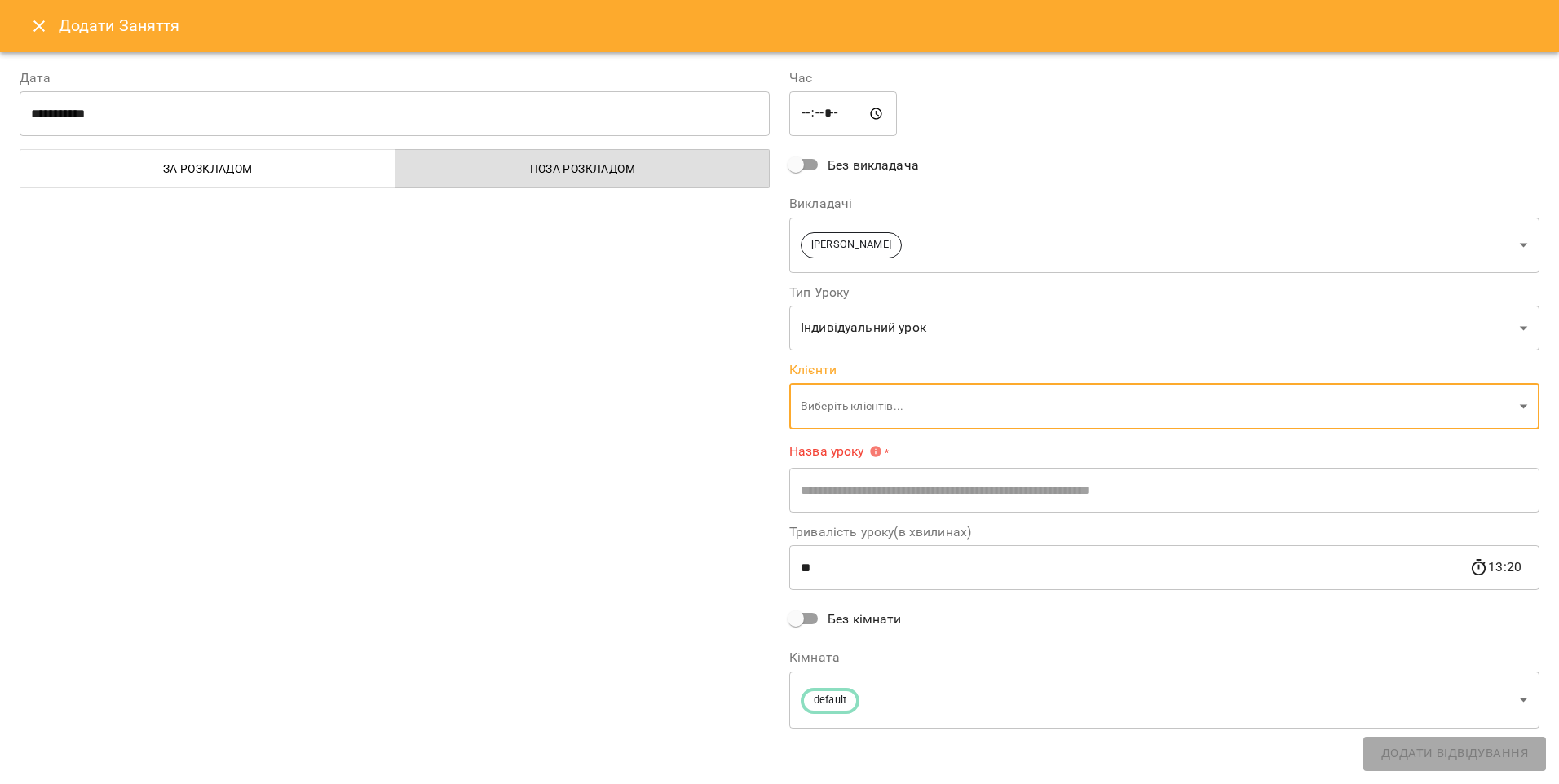
click at [44, 28] on icon "Close" at bounding box center [39, 26] width 19 height 19
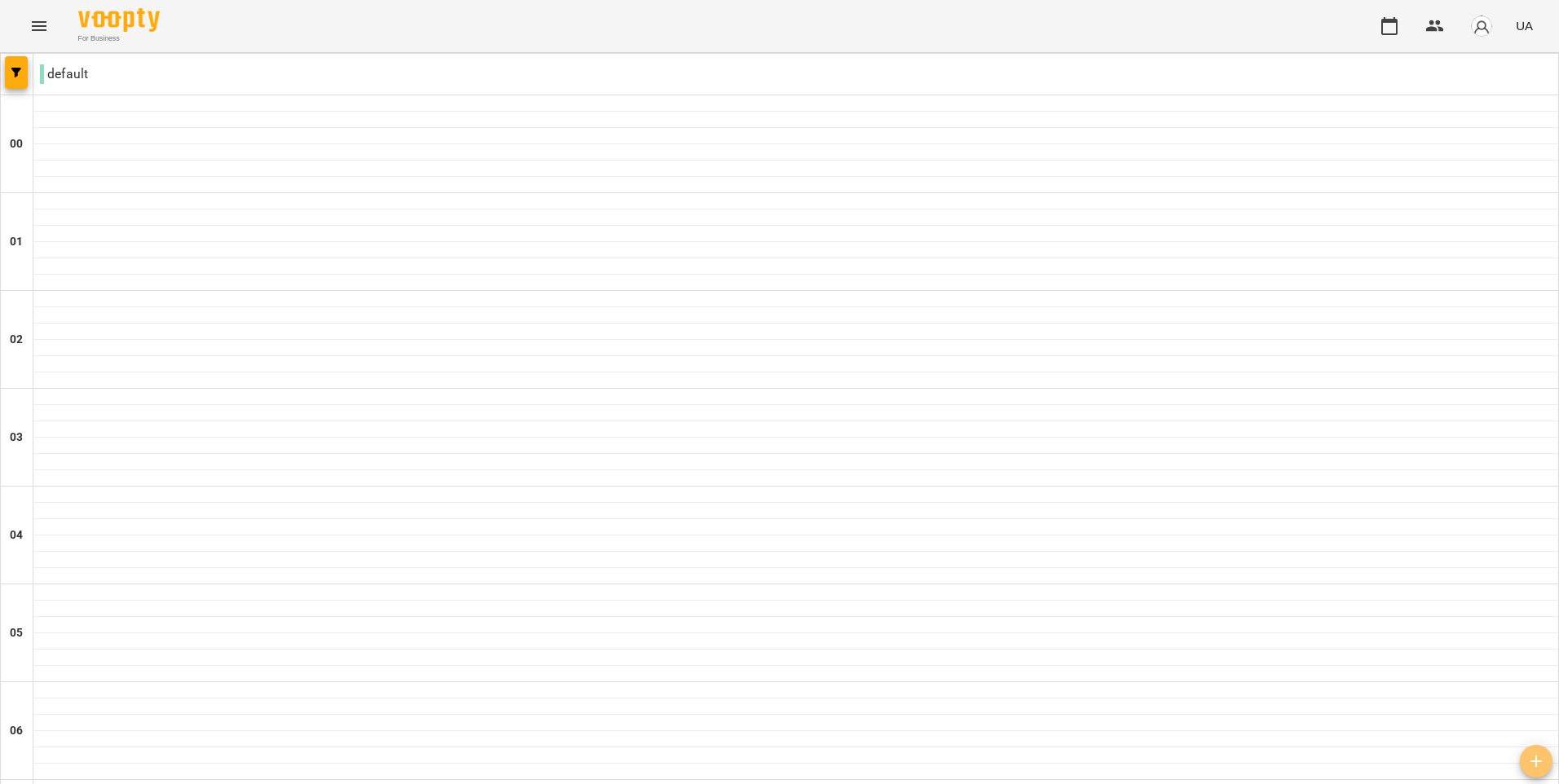
click at [1536, 753] on icon "button" at bounding box center [1536, 761] width 19 height 19
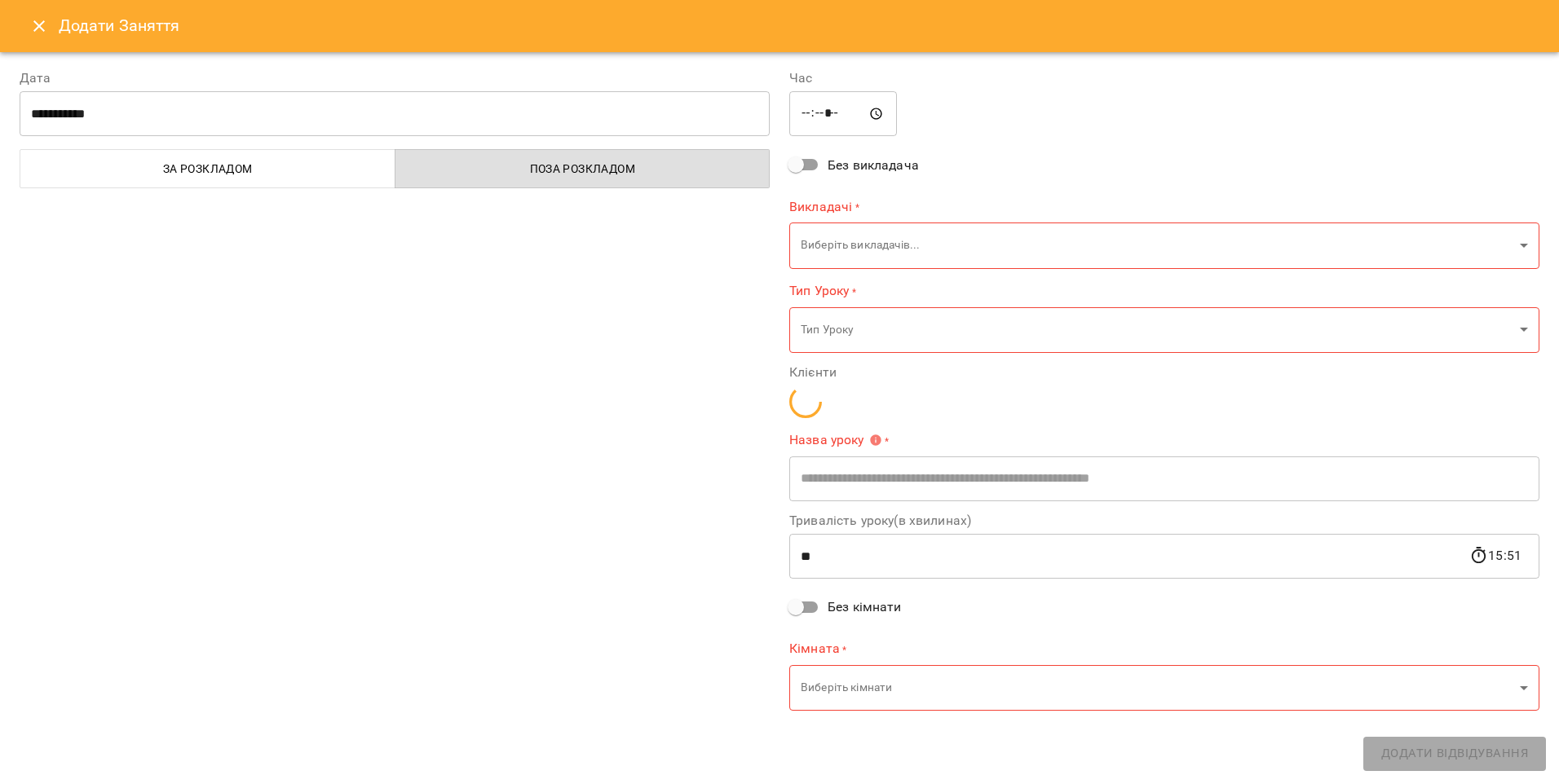
type input "*****"
type input "**********"
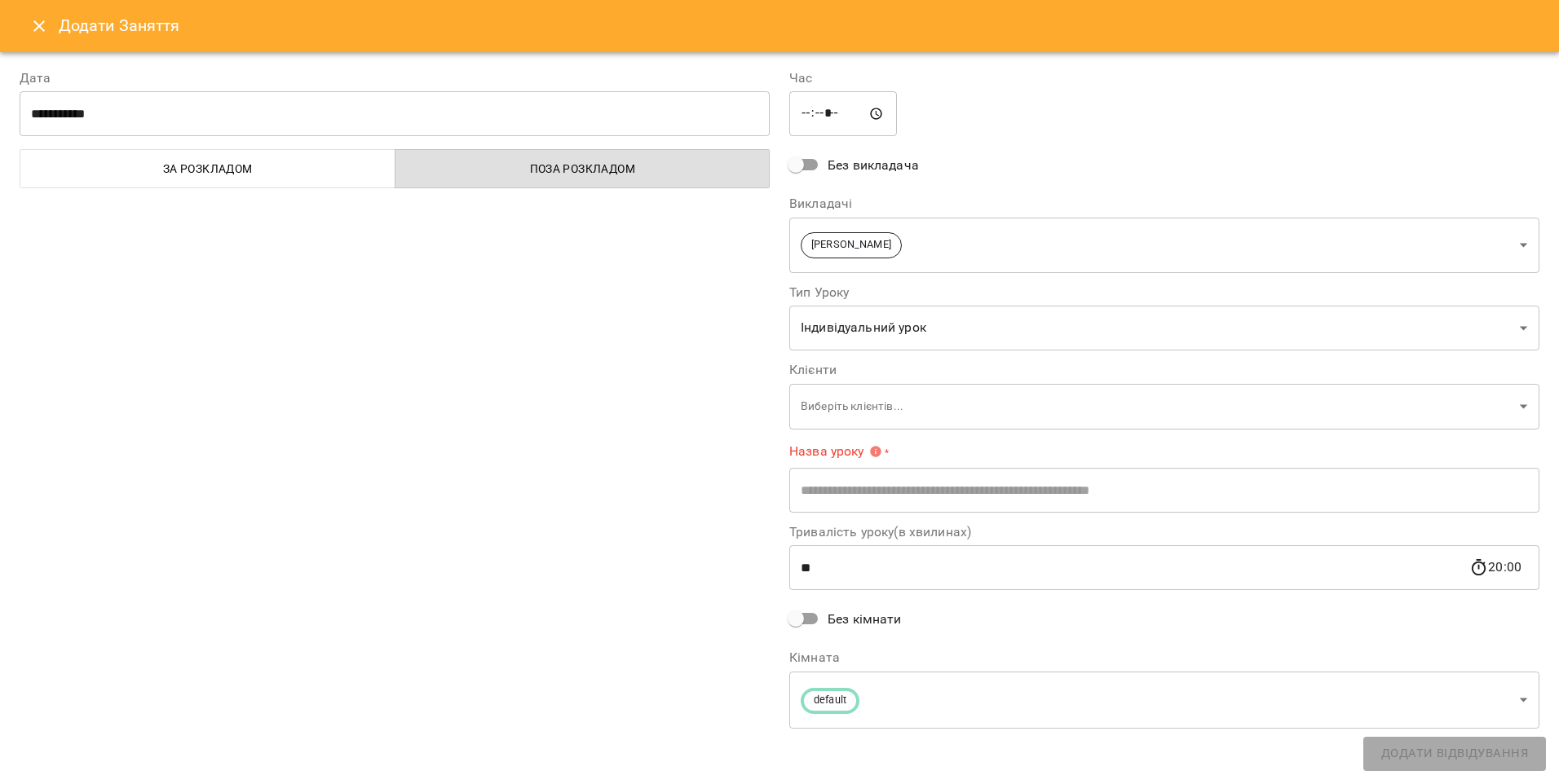
click at [41, 28] on icon "Close" at bounding box center [40, 26] width 12 height 12
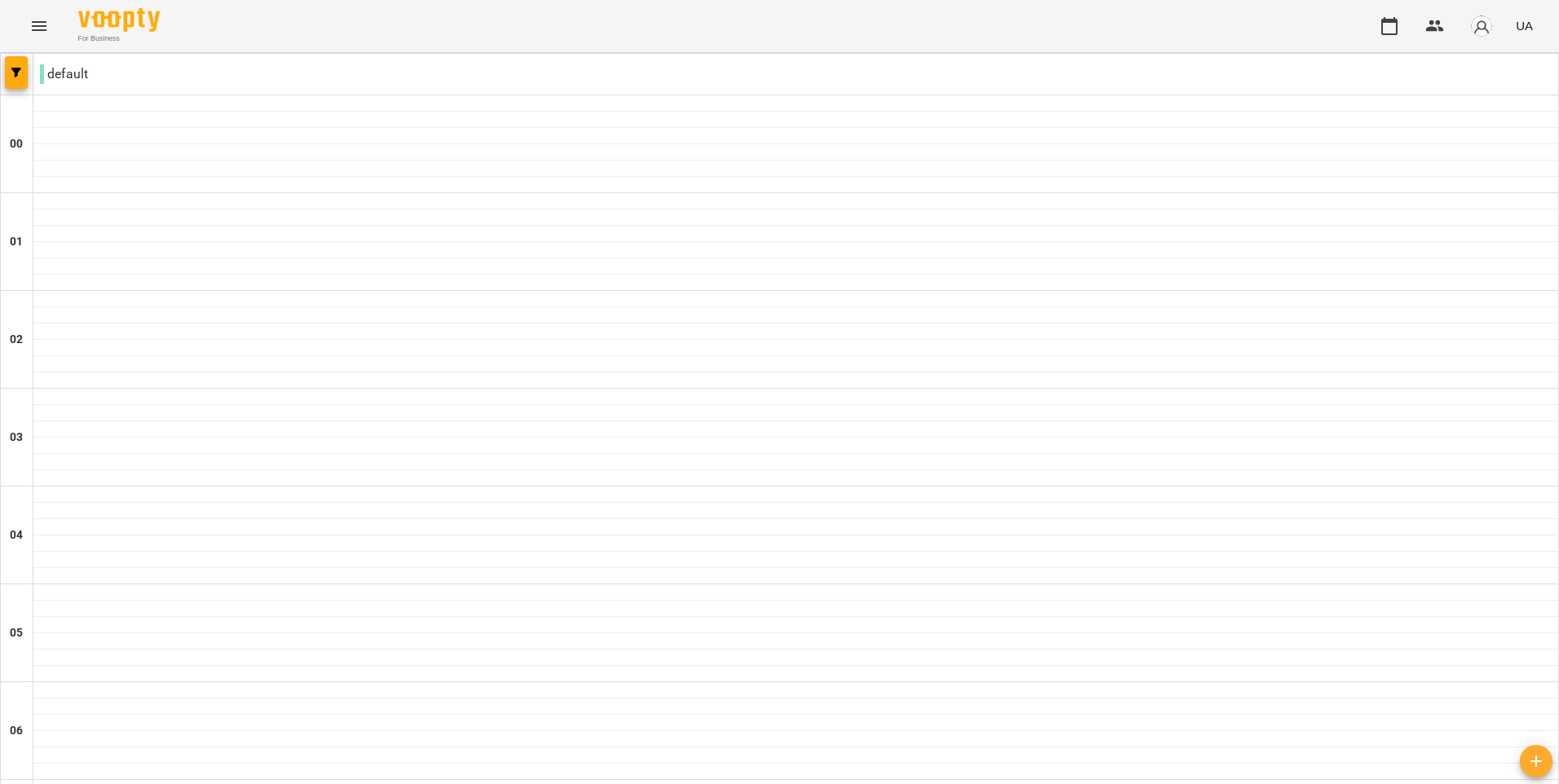
click at [1535, 769] on icon "button" at bounding box center [1536, 761] width 19 height 19
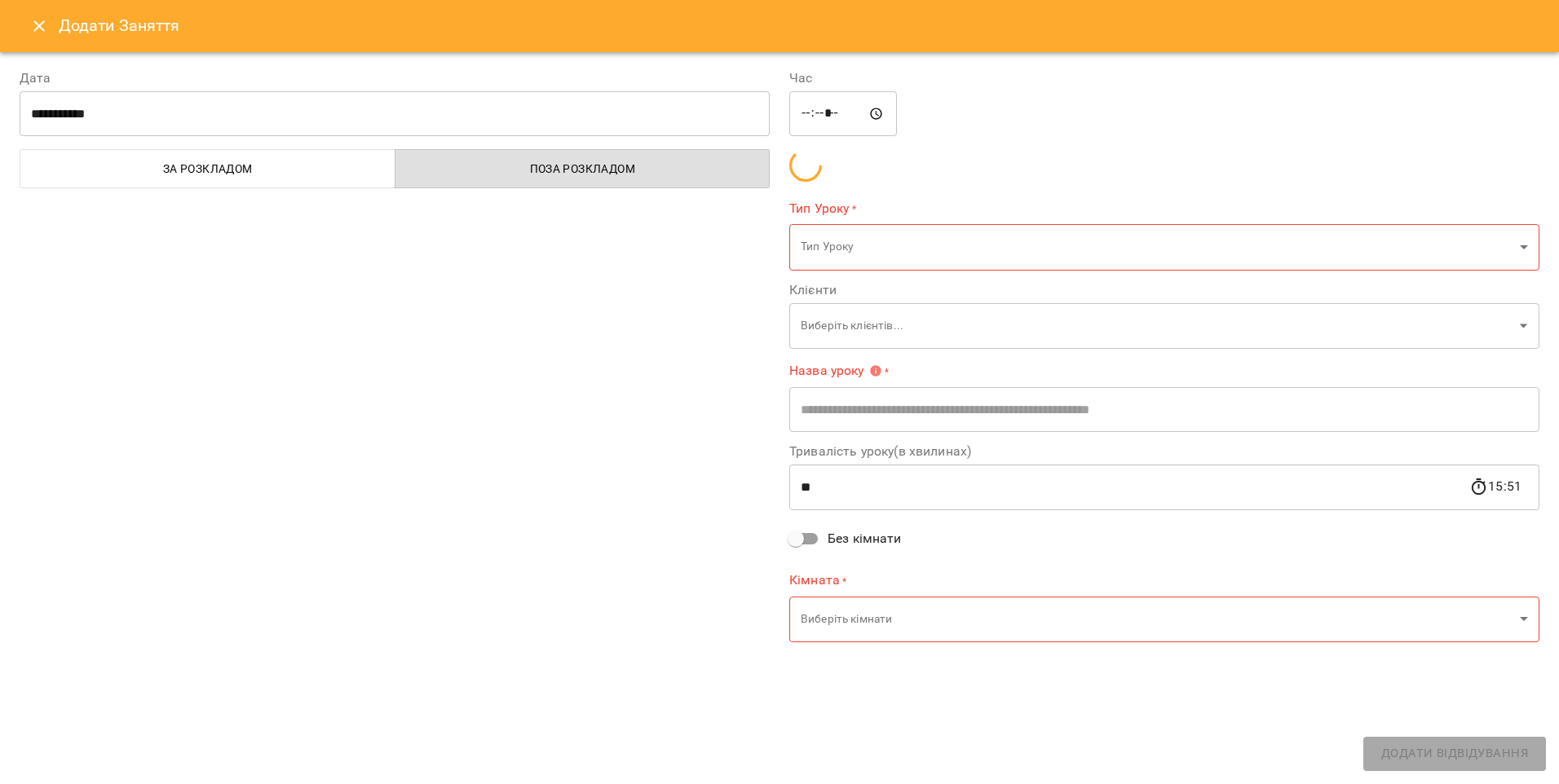
type input "*****"
type input "**********"
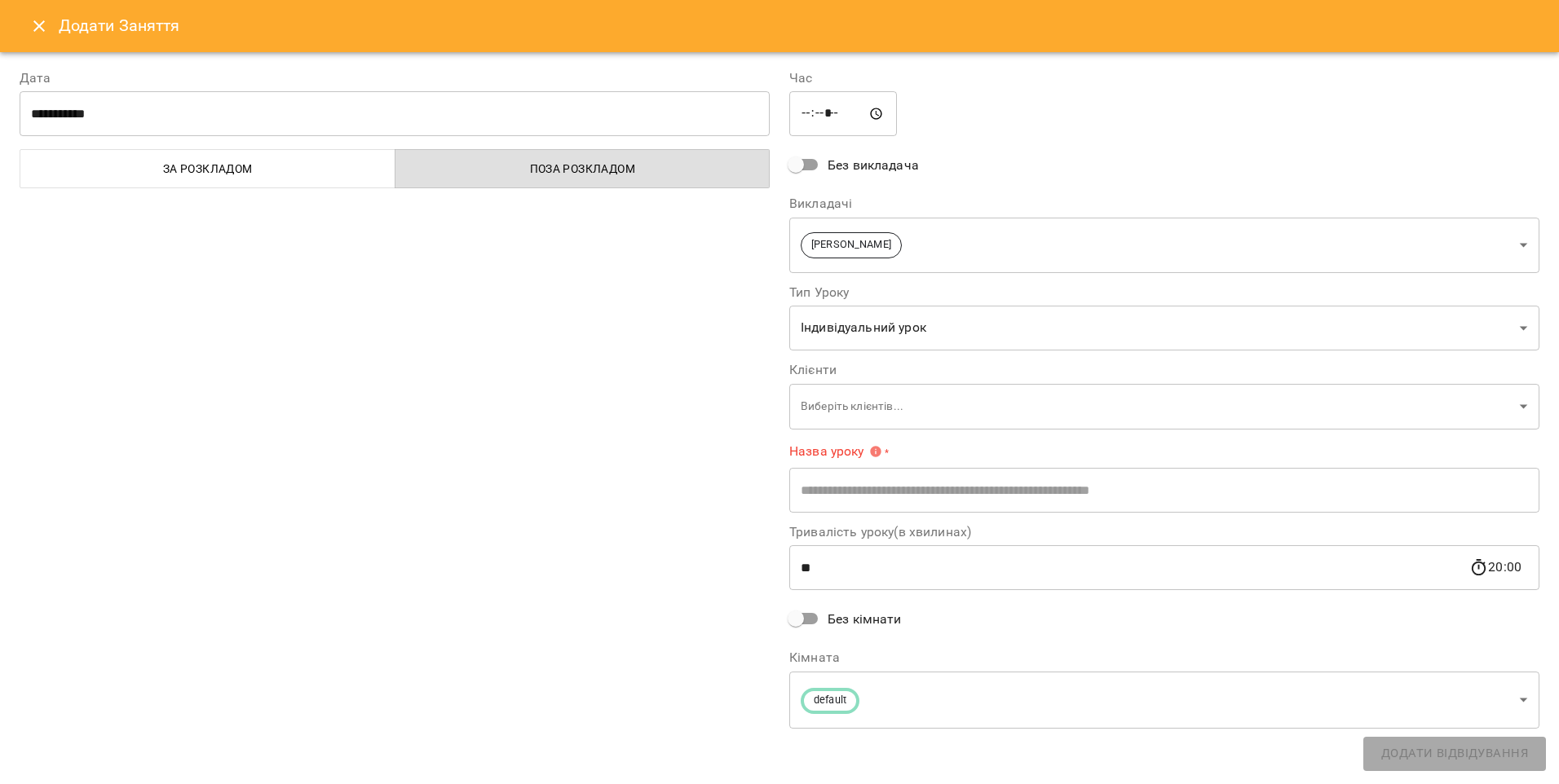
click at [41, 33] on icon "Close" at bounding box center [39, 26] width 19 height 19
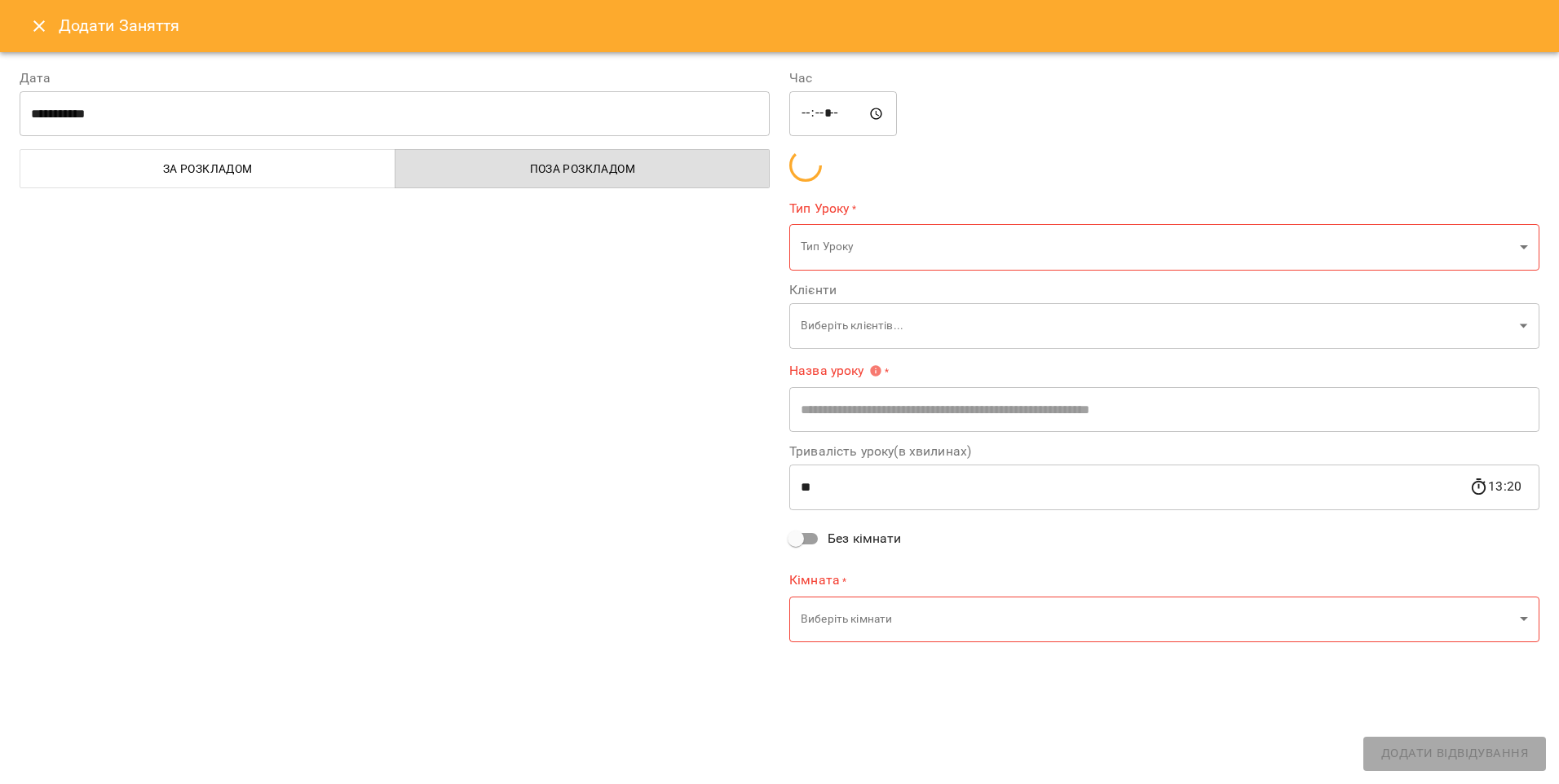
type input "**********"
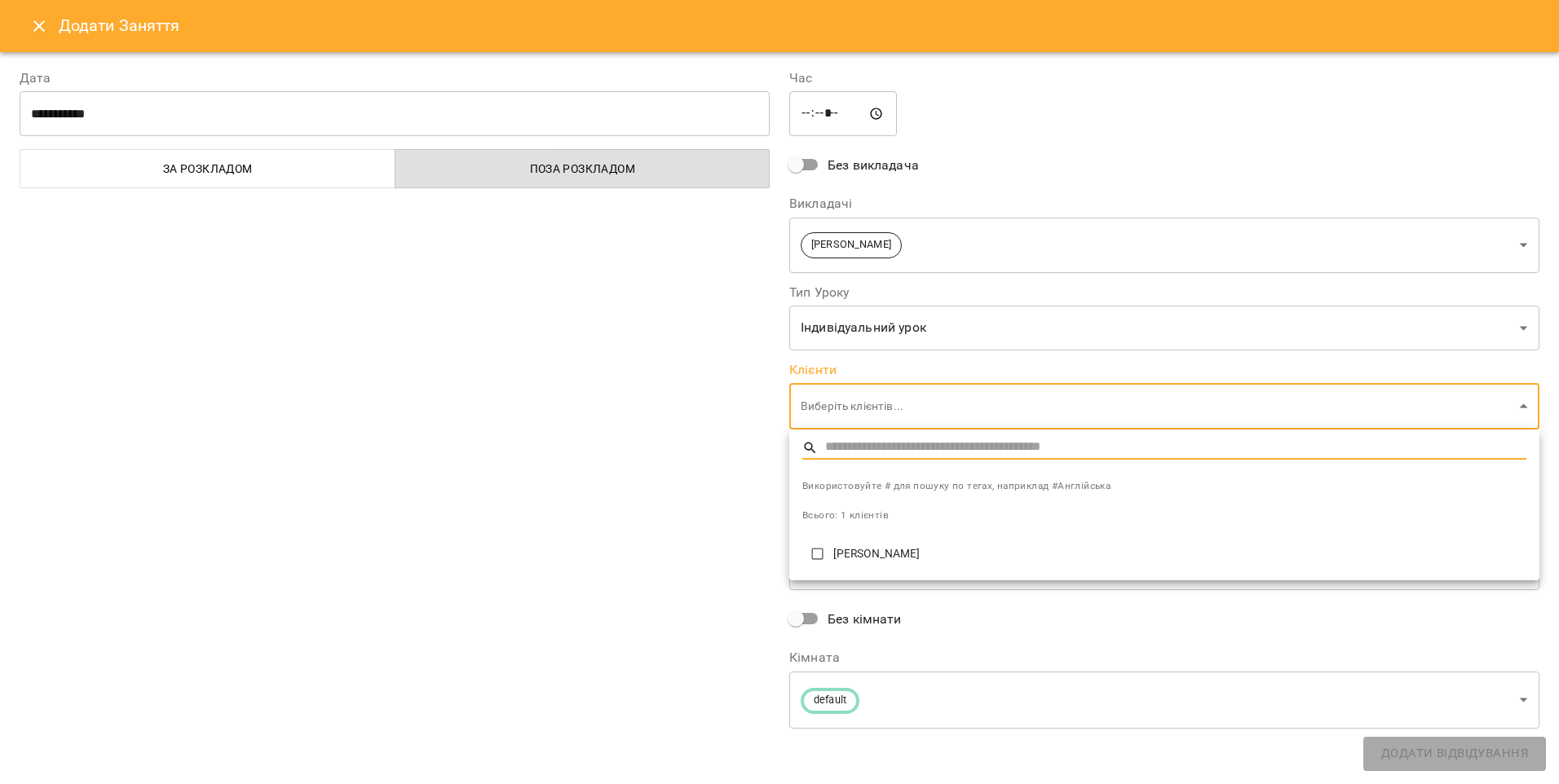
click at [41, 31] on div at bounding box center [780, 392] width 1559 height 784
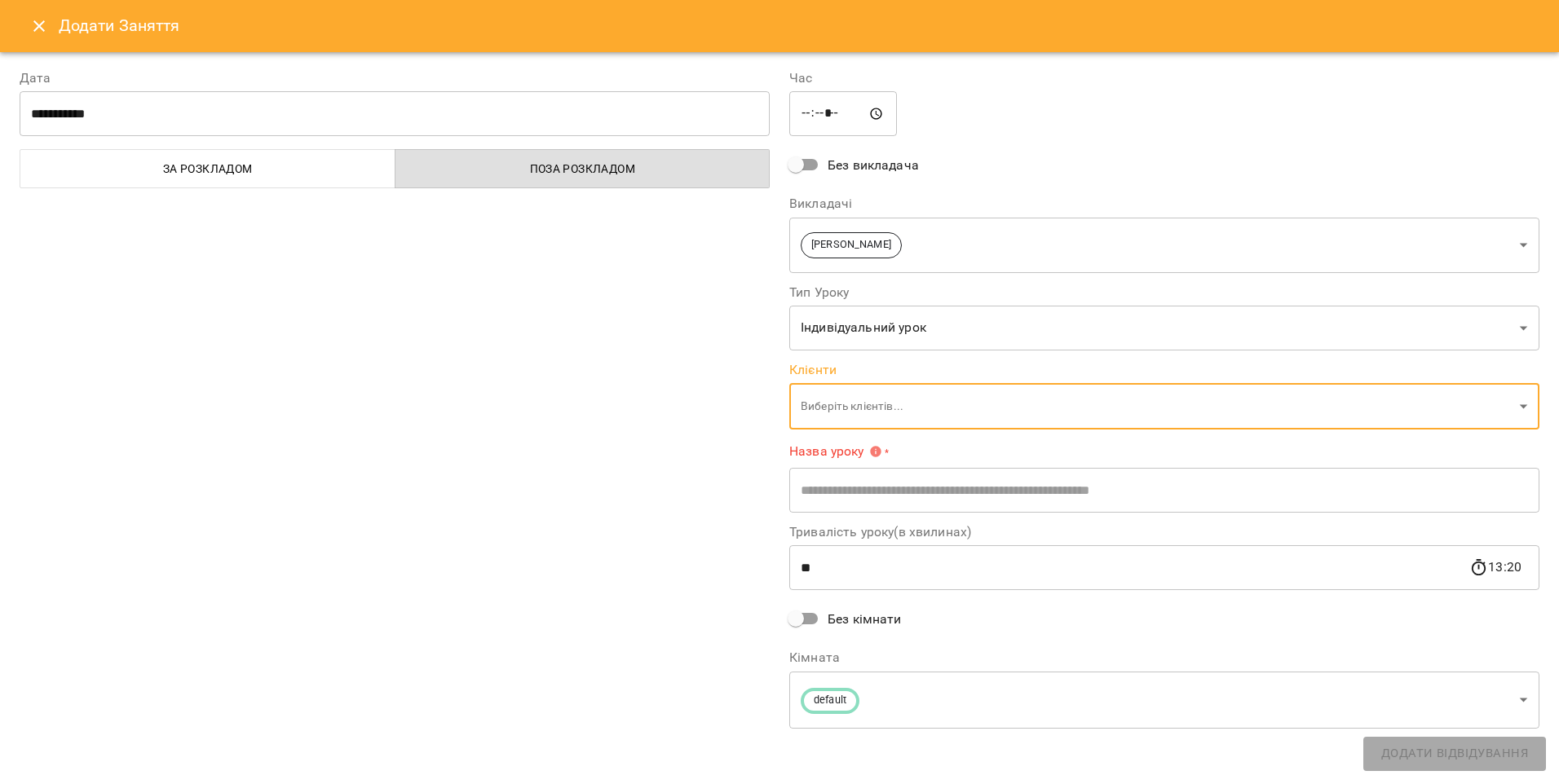
click at [41, 31] on icon "Close" at bounding box center [39, 26] width 19 height 19
